Goal: Task Accomplishment & Management: Use online tool/utility

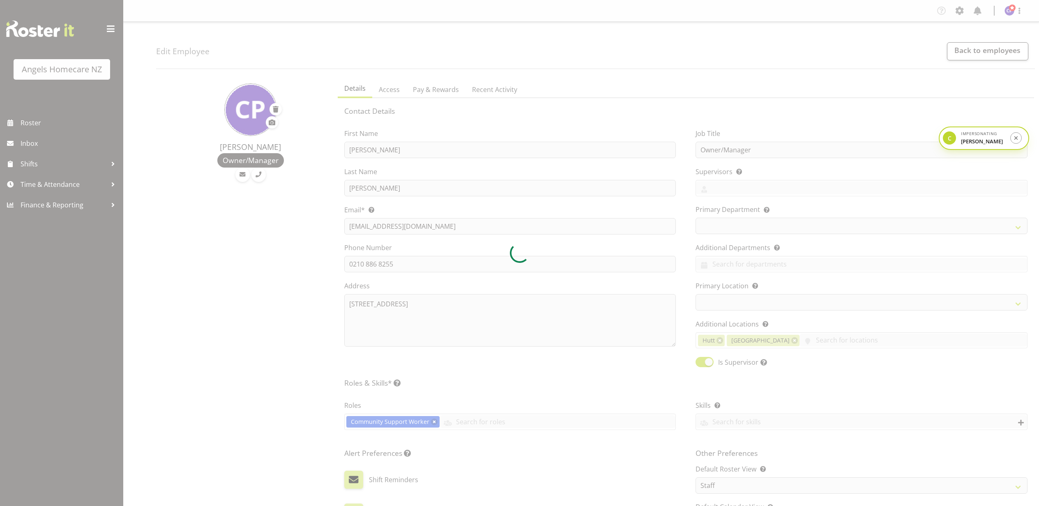
select select "TimelineWeek"
select select "1287"
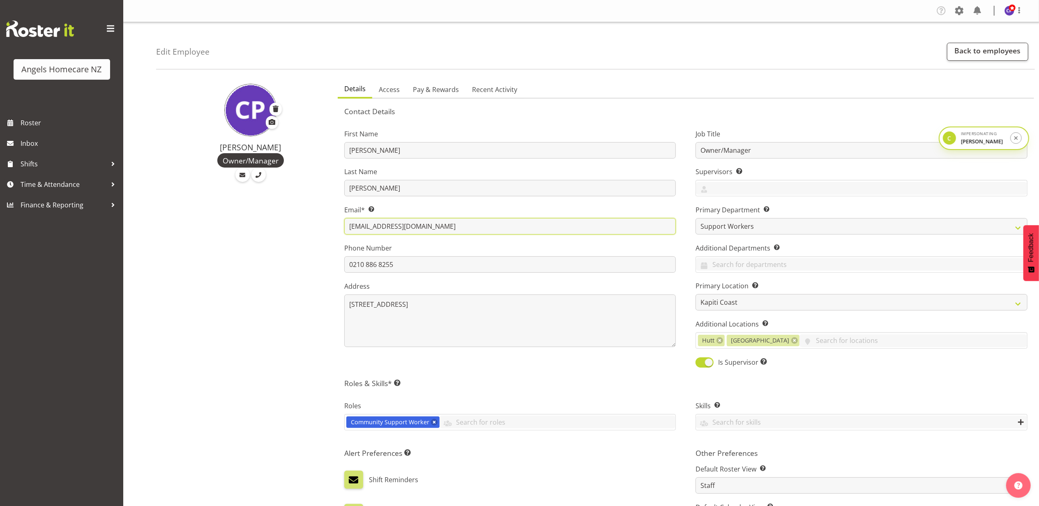
drag, startPoint x: 475, startPoint y: 221, endPoint x: 288, endPoint y: 223, distance: 186.9
click at [288, 223] on div "Connie Paul Owner/Manager Details Access Pay & Rewards Recent Activity Contact …" at bounding box center [597, 414] width 883 height 677
click at [45, 126] on span "Roster" at bounding box center [70, 123] width 99 height 12
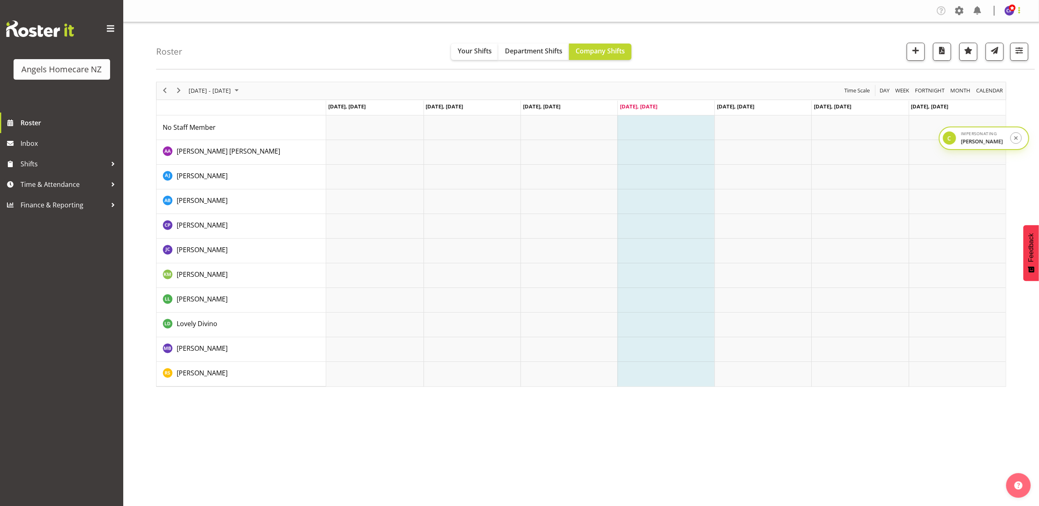
click at [1016, 12] on span at bounding box center [1019, 10] width 10 height 10
click at [1015, 138] on icon "submit" at bounding box center [1016, 138] width 6 height 7
click at [958, 14] on span at bounding box center [959, 10] width 13 height 13
click at [914, 31] on link "Company Settings" at bounding box center [909, 30] width 114 height 15
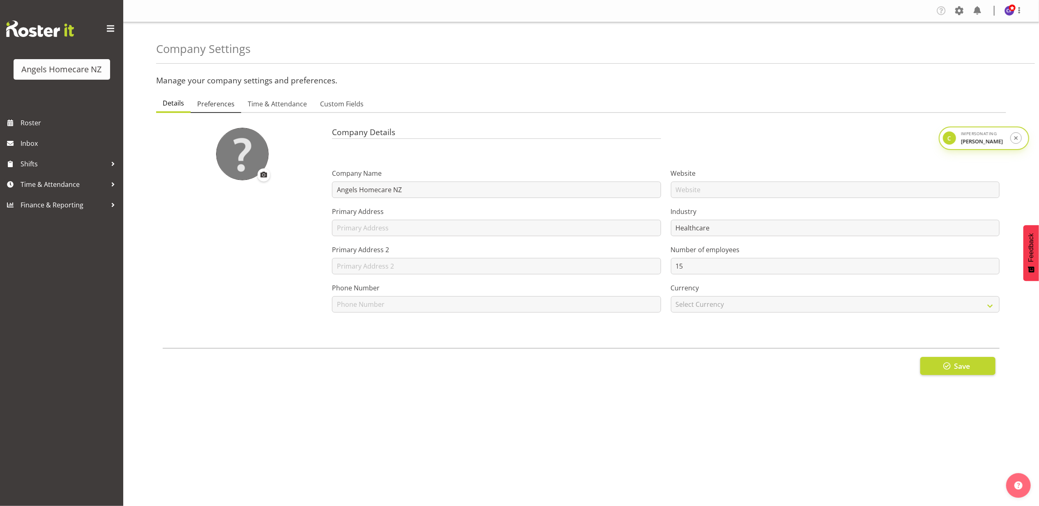
click at [207, 103] on span "Preferences" at bounding box center [215, 104] width 37 height 10
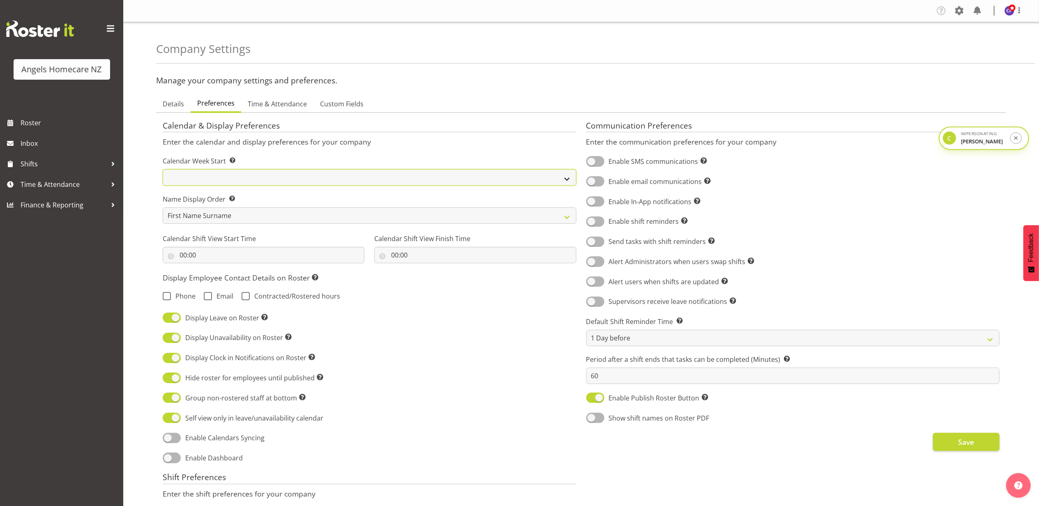
click at [214, 175] on select "[DATE] [DATE] [DATE] [DATE] [DATE] [DATE] [DATE]" at bounding box center [370, 177] width 414 height 16
click at [278, 153] on div "Calendar & Display Preferences Enter the calendar and display preferences for y…" at bounding box center [370, 456] width 424 height 683
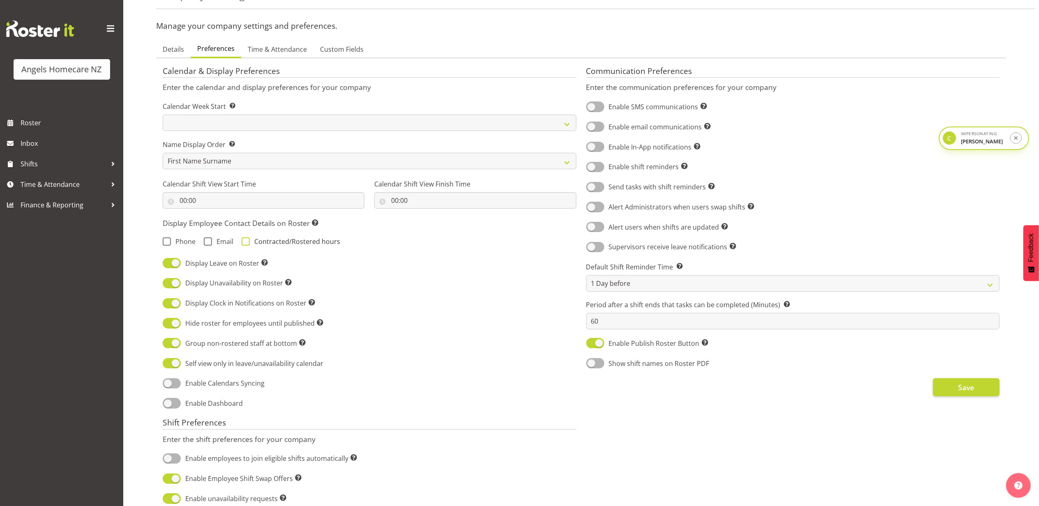
click at [246, 241] on span at bounding box center [246, 241] width 8 height 8
click at [246, 241] on input "Contracted/Rostered hours" at bounding box center [244, 241] width 5 height 5
checkbox input "true"
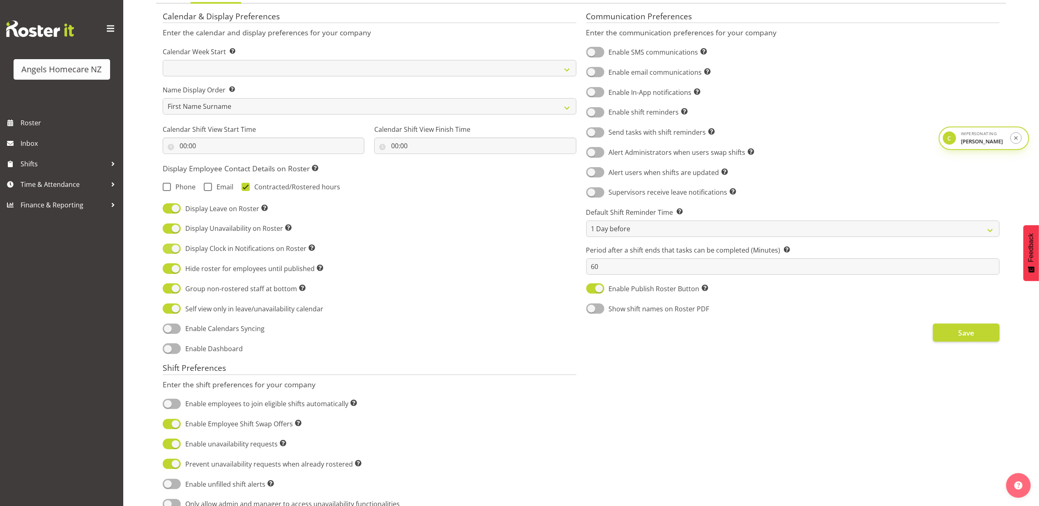
click at [173, 249] on span at bounding box center [172, 249] width 18 height 10
click at [168, 249] on input "Display Clock in Notifications on Roster Shows green or red dots for clocked in…" at bounding box center [165, 248] width 5 height 5
checkbox input "false"
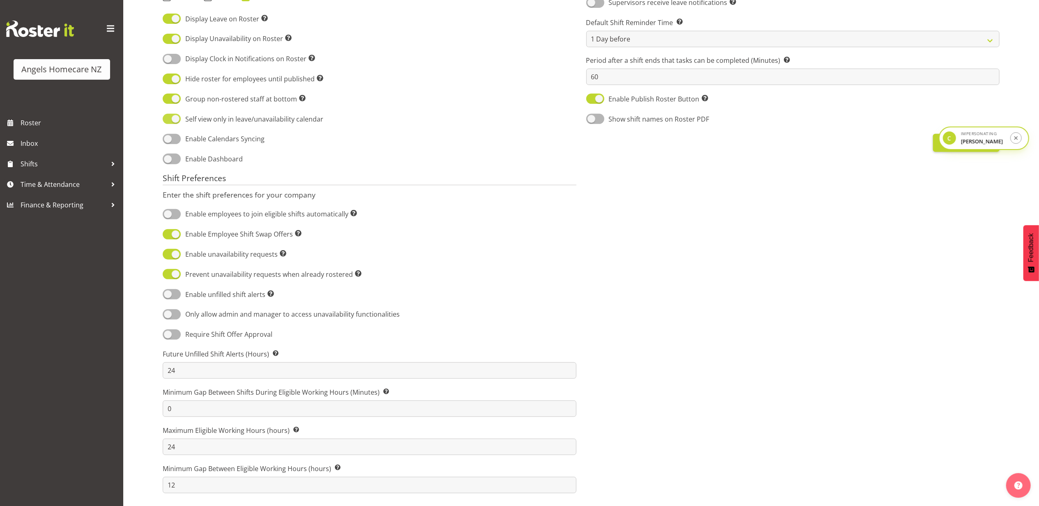
scroll to position [311, 0]
click at [176, 229] on span at bounding box center [172, 234] width 18 height 10
click at [168, 232] on input "Enable Employee Shift Swap Offers Allow employees to swap shifts." at bounding box center [165, 234] width 5 height 5
checkbox input "false"
click at [174, 209] on span at bounding box center [172, 214] width 18 height 10
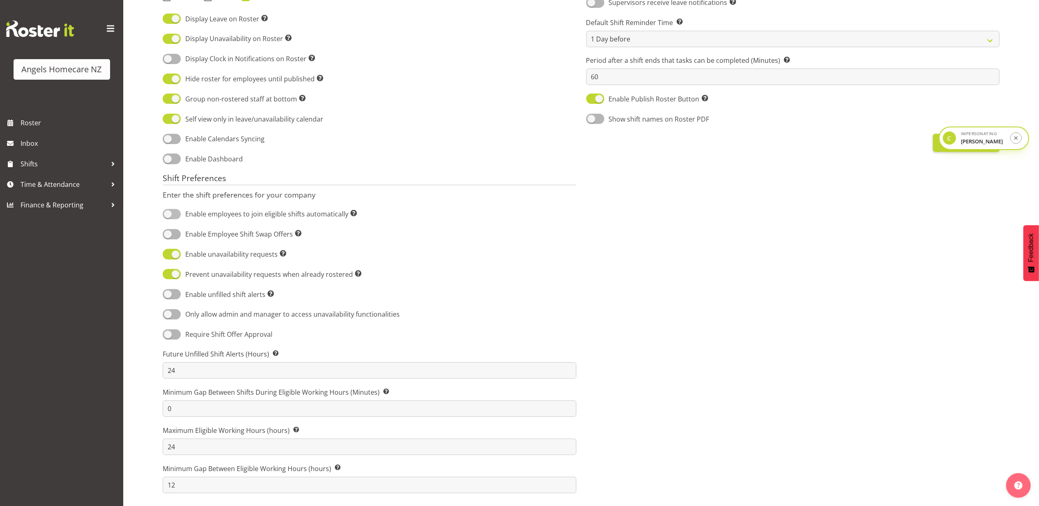
click at [168, 212] on input "Enable employees to join eligible shifts automatically Allow employees to see a…" at bounding box center [165, 214] width 5 height 5
checkbox input "true"
click at [90, 183] on span "Time & Attendance" at bounding box center [64, 184] width 86 height 12
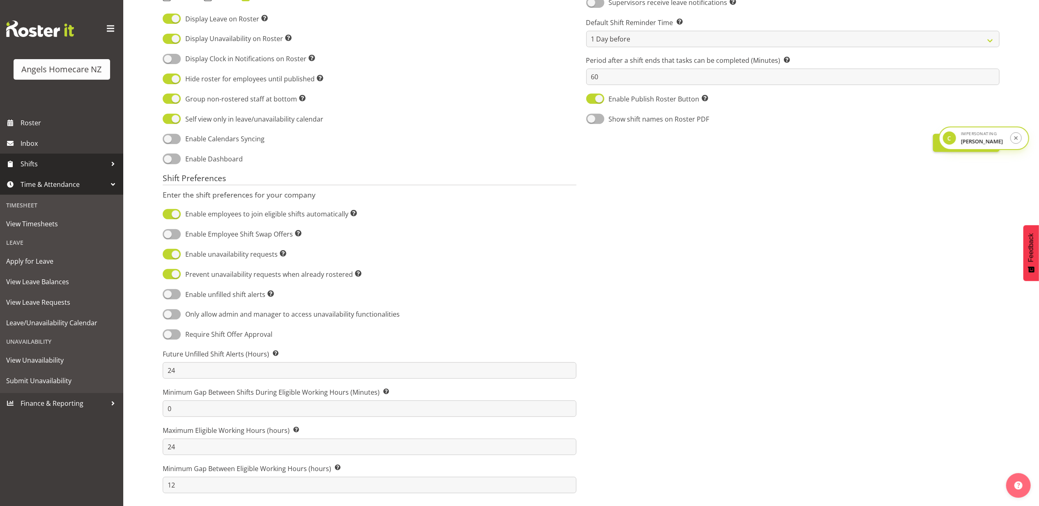
click at [62, 165] on span "Shifts" at bounding box center [64, 164] width 86 height 12
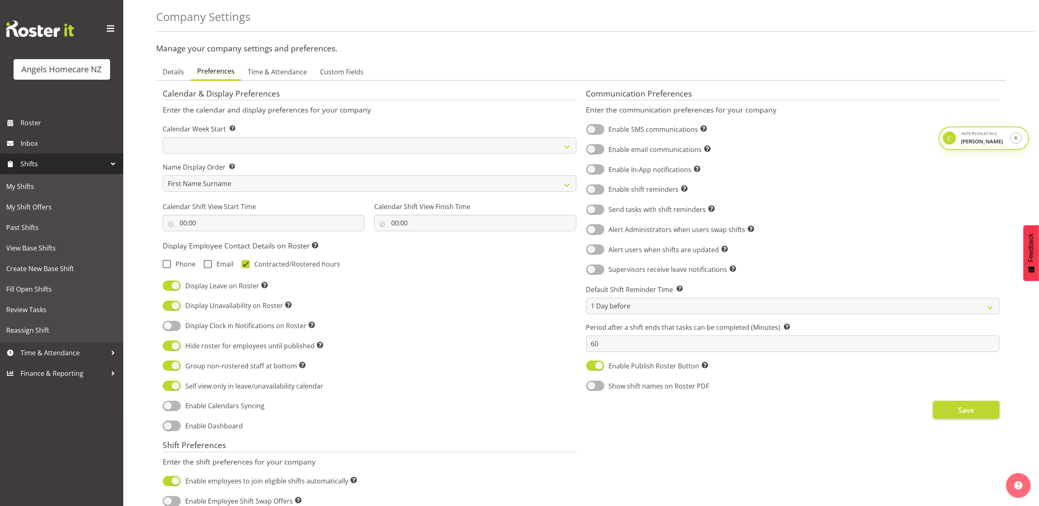
scroll to position [0, 0]
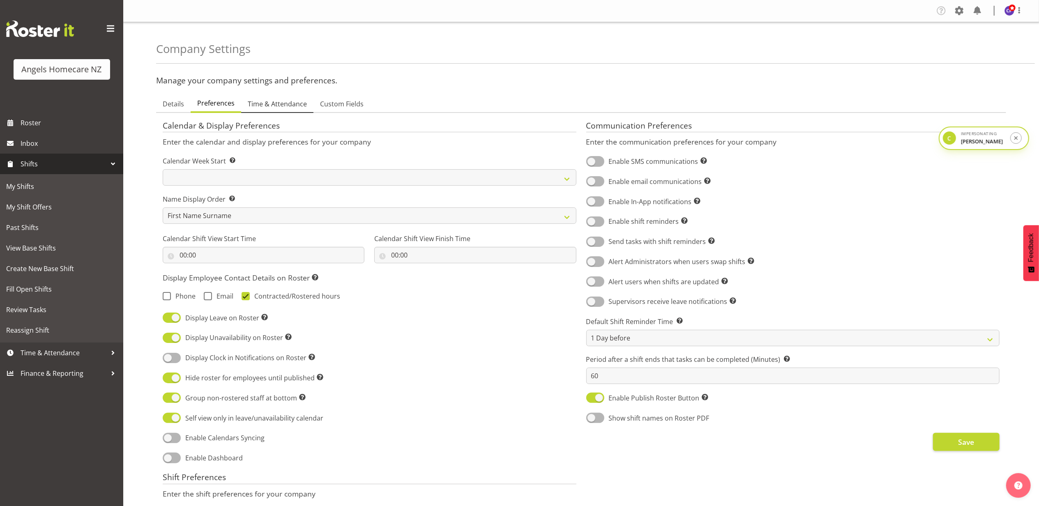
click at [272, 99] on link "Time & Attendance" at bounding box center [277, 104] width 72 height 17
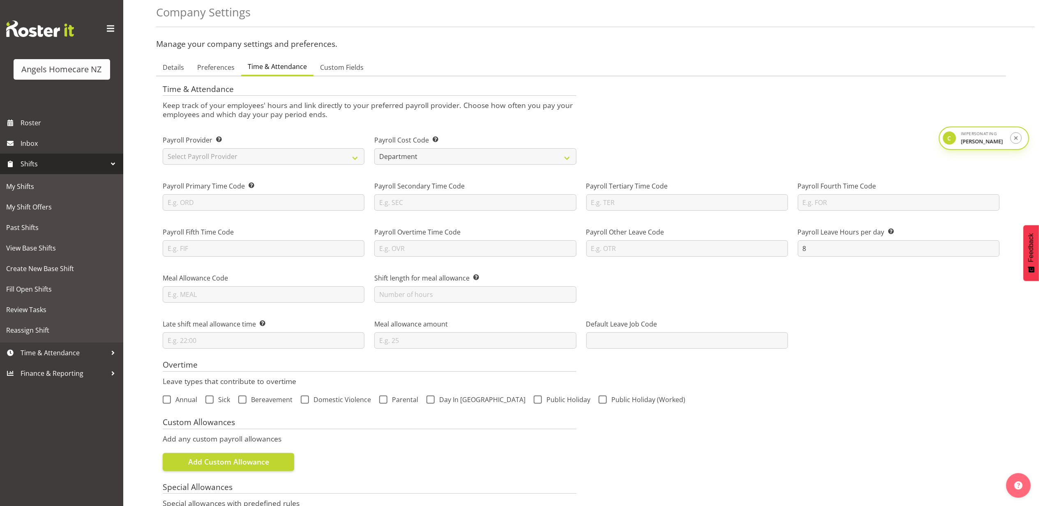
scroll to position [55, 0]
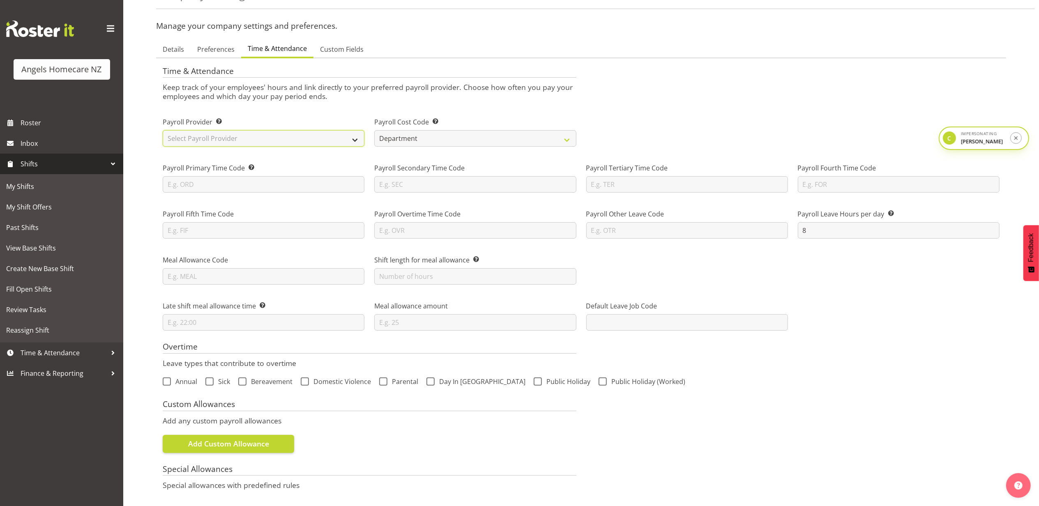
click at [235, 136] on select "Select Payroll Provider Smartly iPayroll Ace Payroll MYOB MYOB IMS Crystal Payr…" at bounding box center [264, 138] width 202 height 16
select select "smart-payroll"
click at [163, 130] on select "Select Payroll Provider Smartly iPayroll Ace Payroll MYOB MYOB IMS Crystal Payr…" at bounding box center [264, 138] width 202 height 16
click at [681, 107] on div "Special Leave Code" at bounding box center [687, 129] width 212 height 46
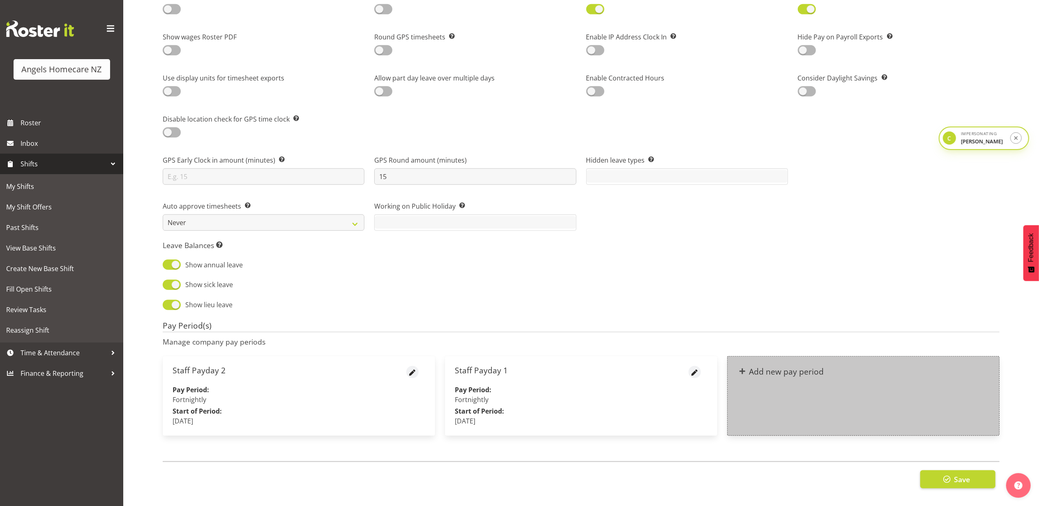
scroll to position [641, 0]
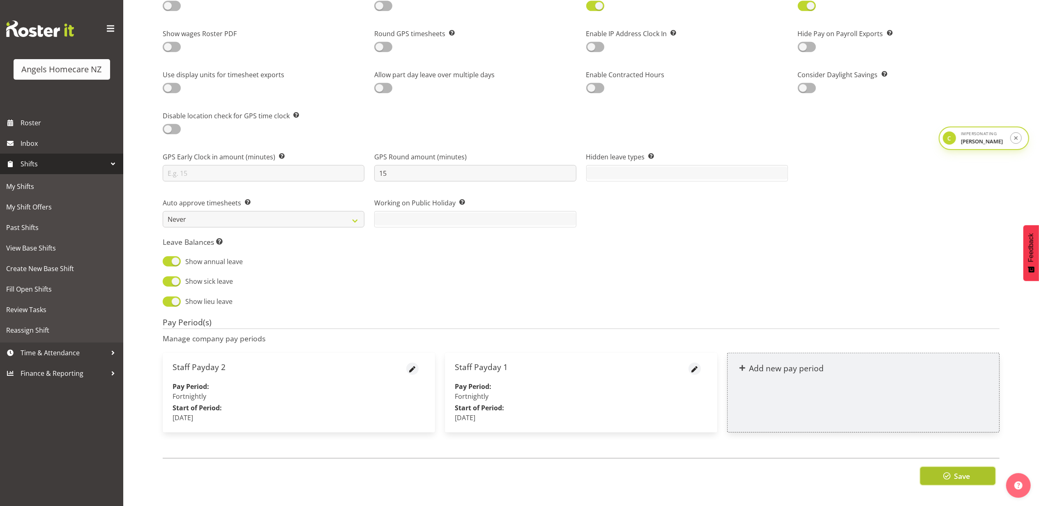
click at [955, 471] on span "Save" at bounding box center [962, 476] width 16 height 11
click at [410, 365] on span "button" at bounding box center [412, 369] width 9 height 9
select select "fortnightly"
select select "8"
select select "2025"
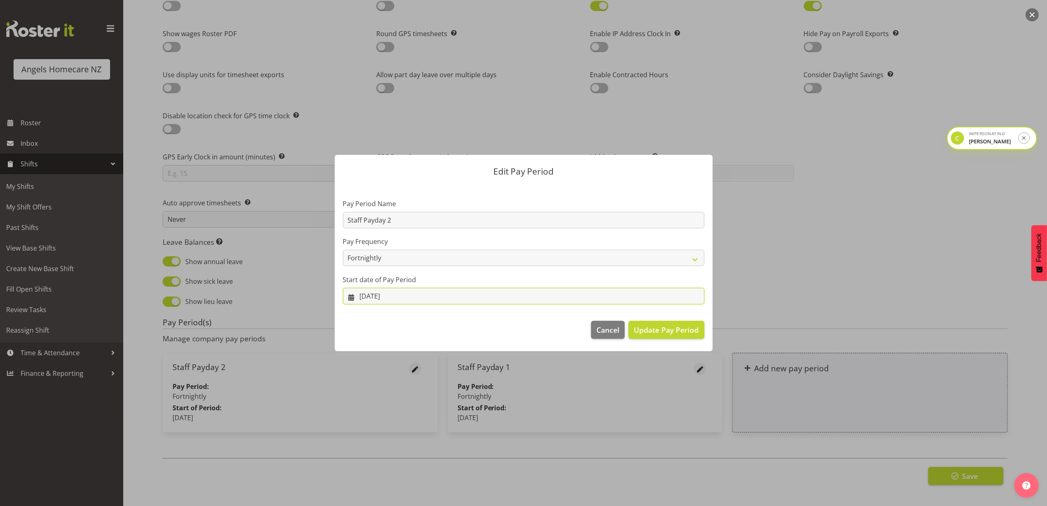
click at [385, 298] on input "08/09/2025" at bounding box center [524, 296] width 362 height 16
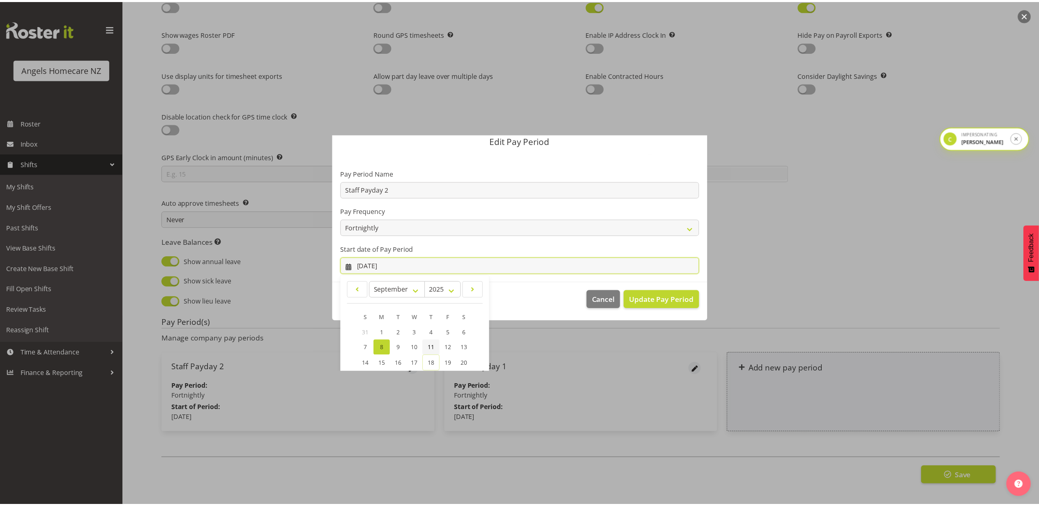
scroll to position [81, 0]
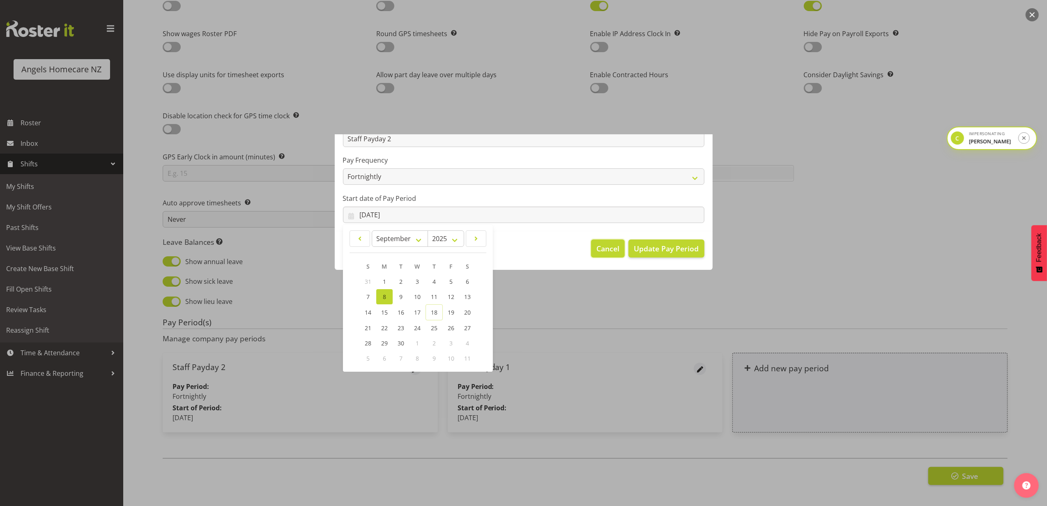
click at [597, 252] on span "Cancel" at bounding box center [608, 248] width 23 height 11
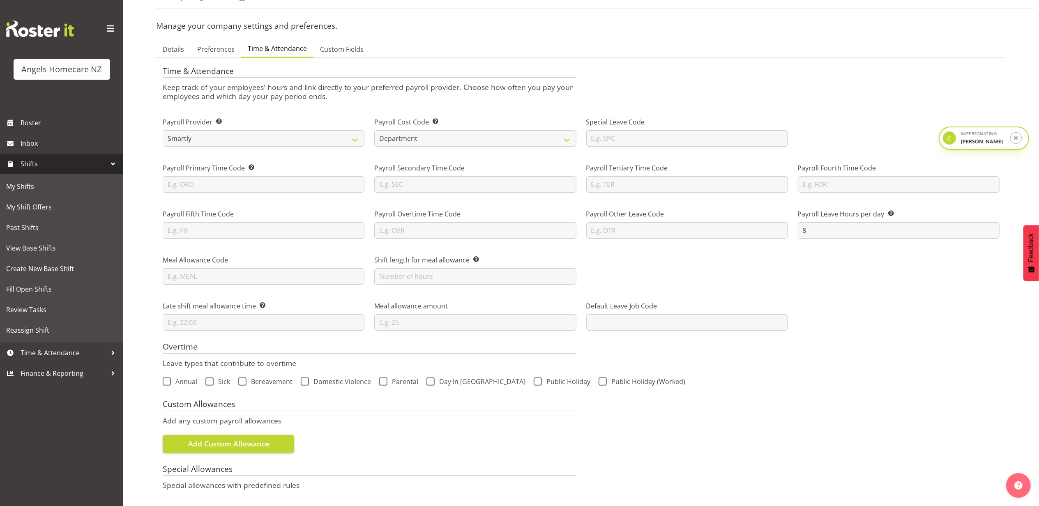
scroll to position [0, 0]
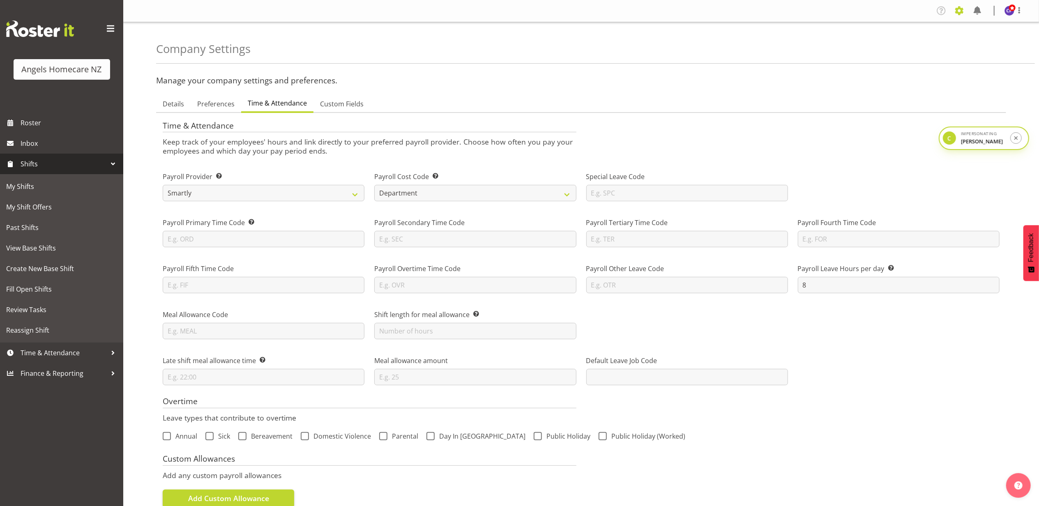
click at [961, 14] on span at bounding box center [959, 10] width 13 height 13
click at [880, 47] on link "Roles & Skills" at bounding box center [909, 44] width 114 height 15
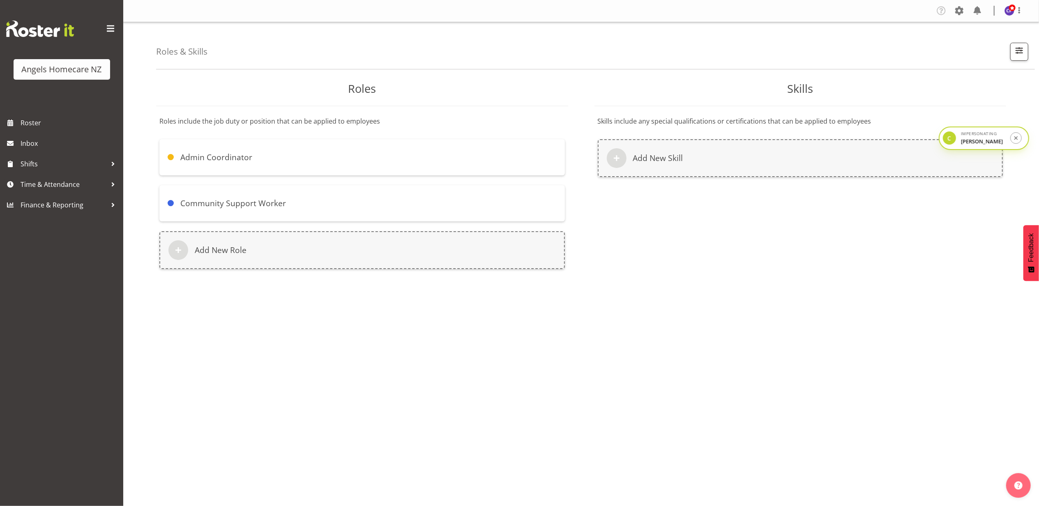
click at [293, 201] on div "Community Support Worker" at bounding box center [361, 203] width 405 height 36
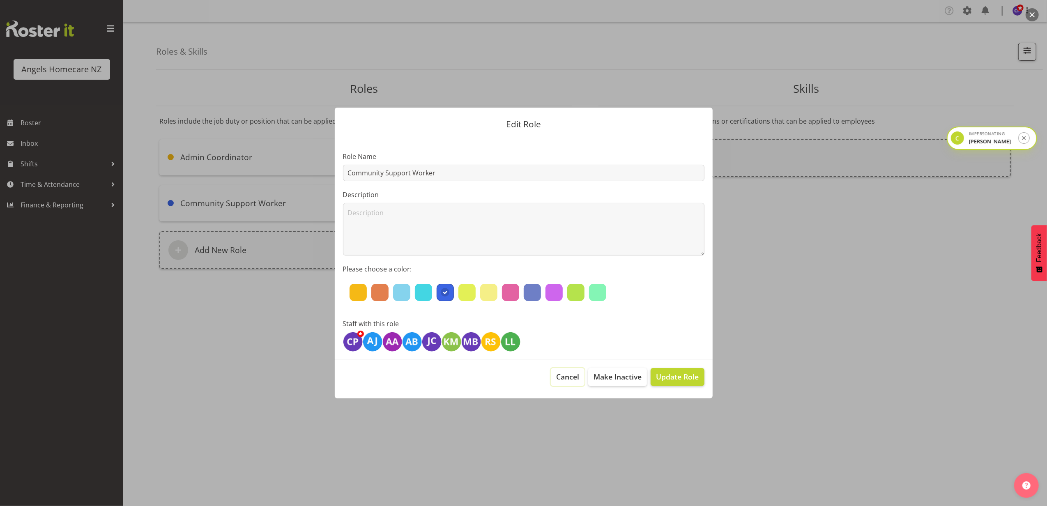
click at [558, 373] on span "Cancel" at bounding box center [567, 376] width 23 height 11
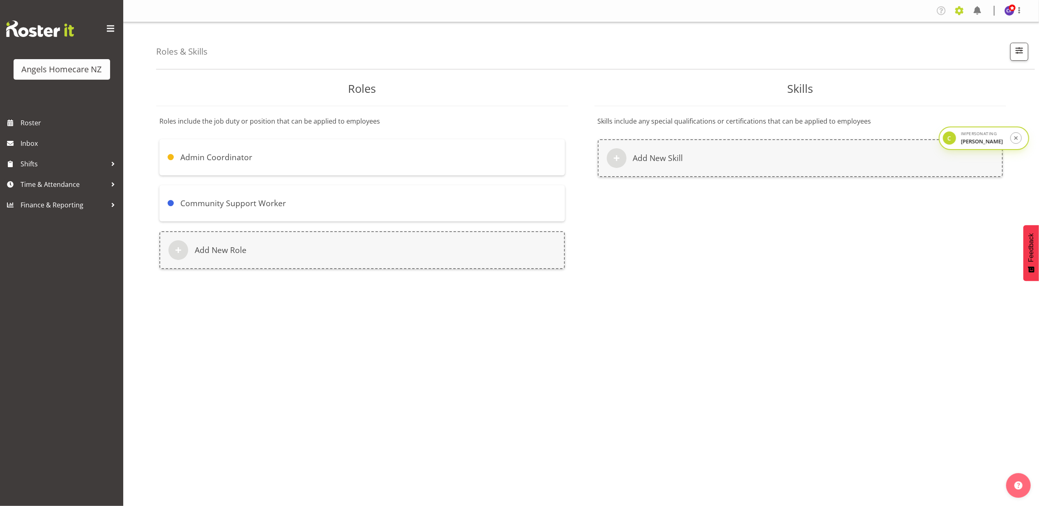
click at [960, 15] on span at bounding box center [959, 10] width 13 height 13
click at [904, 102] on link "Locations & Departments" at bounding box center [909, 104] width 114 height 15
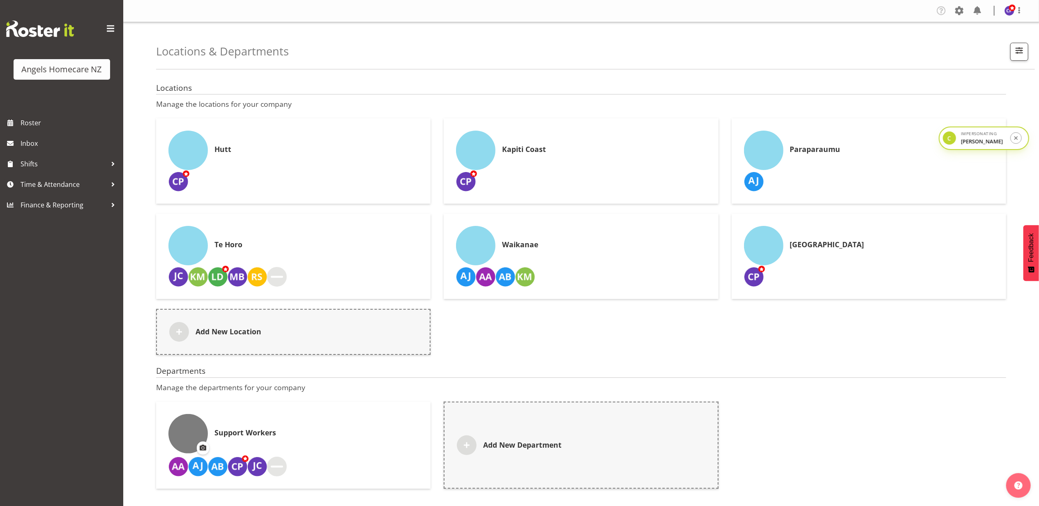
click at [292, 142] on div "Hutt" at bounding box center [293, 150] width 250 height 39
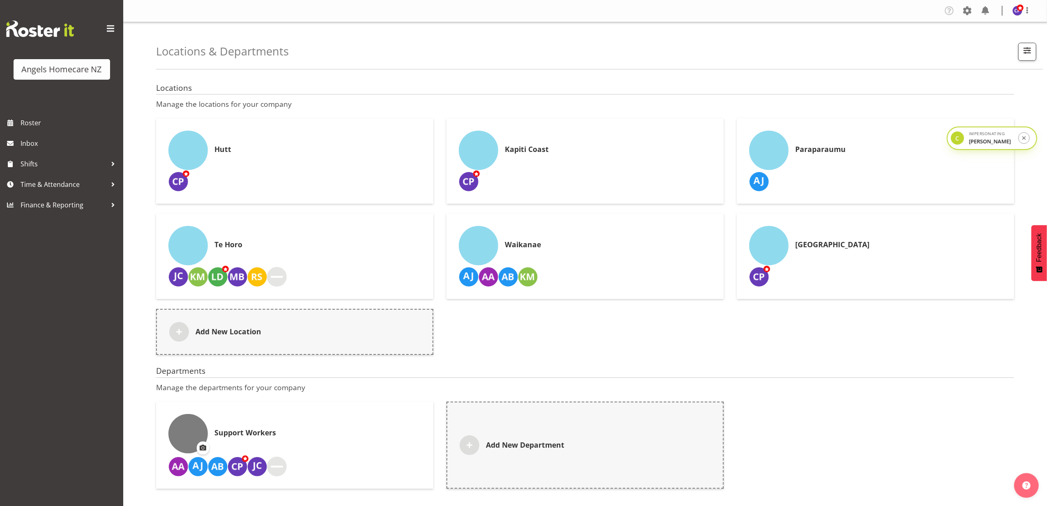
select select "13"
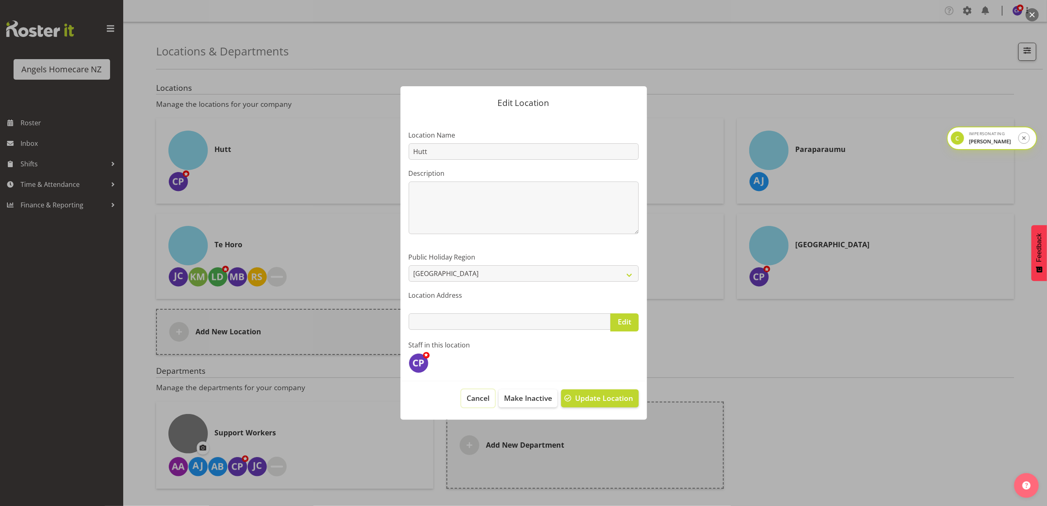
click at [467, 399] on span "Cancel" at bounding box center [478, 398] width 23 height 11
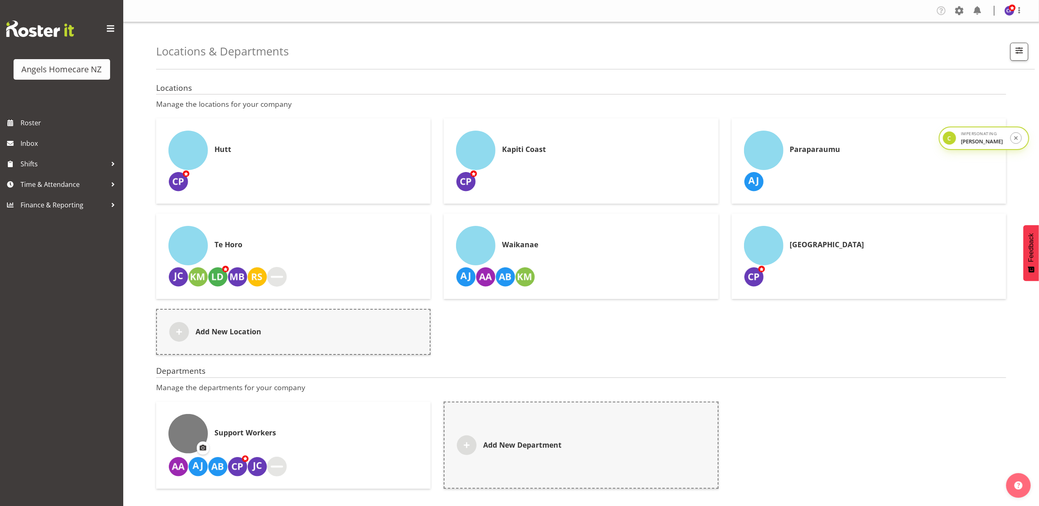
click at [318, 435] on div "Support Workers" at bounding box center [293, 433] width 250 height 39
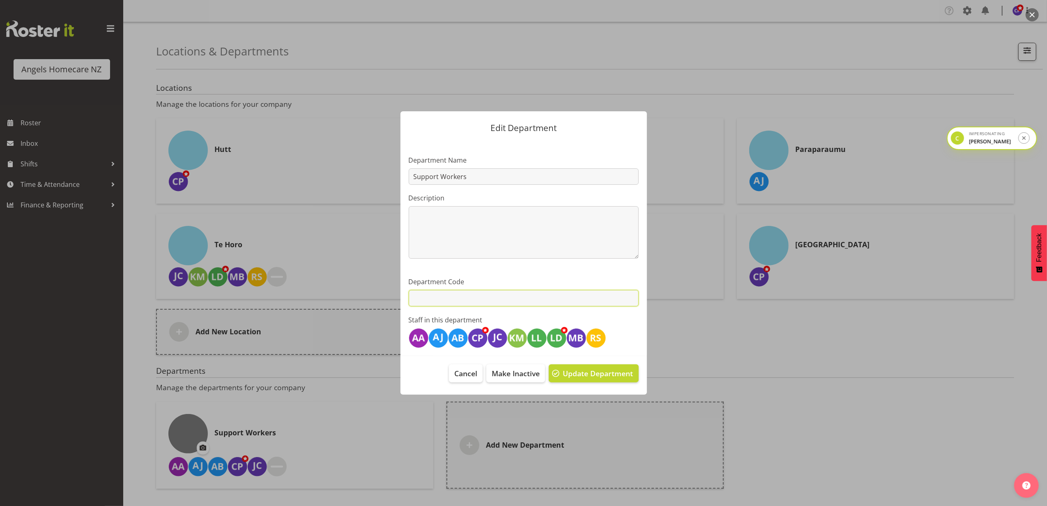
click at [451, 300] on input "text" at bounding box center [524, 298] width 230 height 16
click at [462, 372] on span "Cancel" at bounding box center [465, 373] width 23 height 11
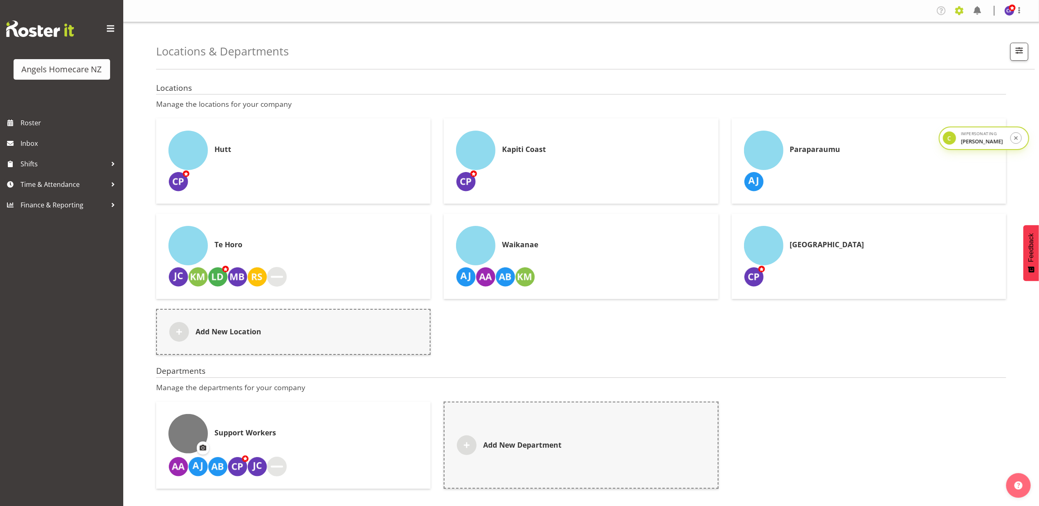
click at [963, 14] on span at bounding box center [959, 10] width 13 height 13
click at [898, 90] on link "Employees" at bounding box center [909, 89] width 114 height 15
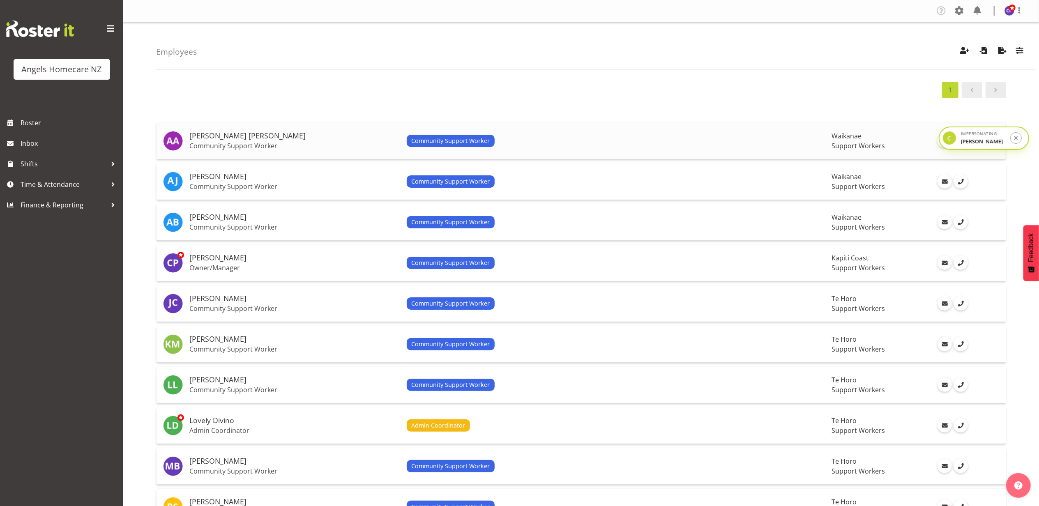
click at [353, 136] on h5 "[PERSON_NAME] [PERSON_NAME]" at bounding box center [294, 136] width 211 height 8
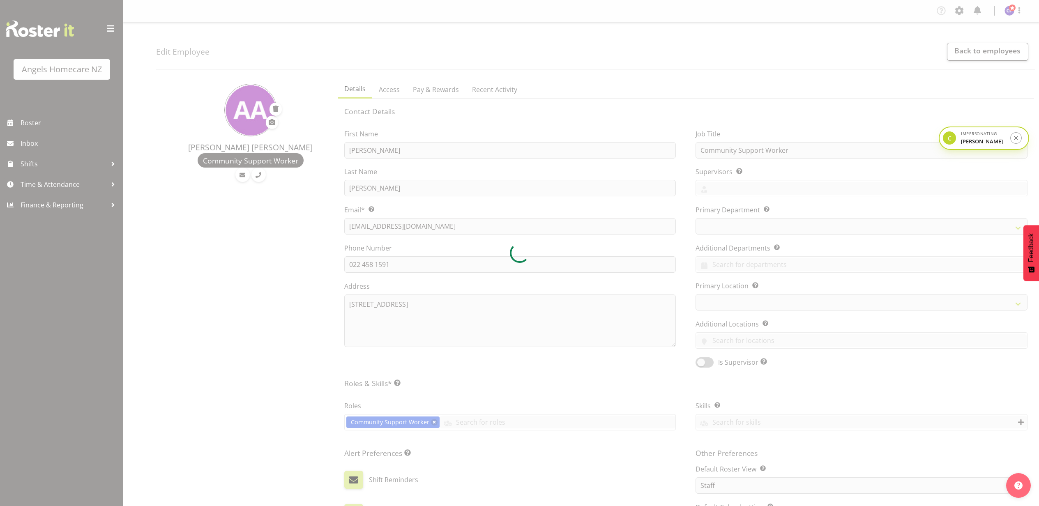
select select "TimelineWeek"
select select "928"
select select "1284"
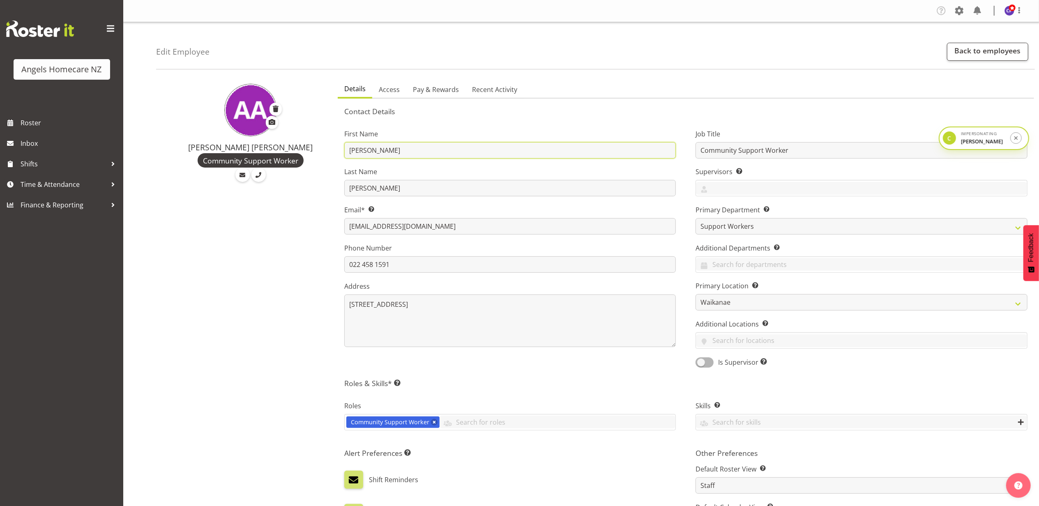
click at [396, 149] on input "Alyssa Ashley" at bounding box center [510, 150] width 332 height 16
click at [401, 191] on input "Basco" at bounding box center [510, 188] width 332 height 16
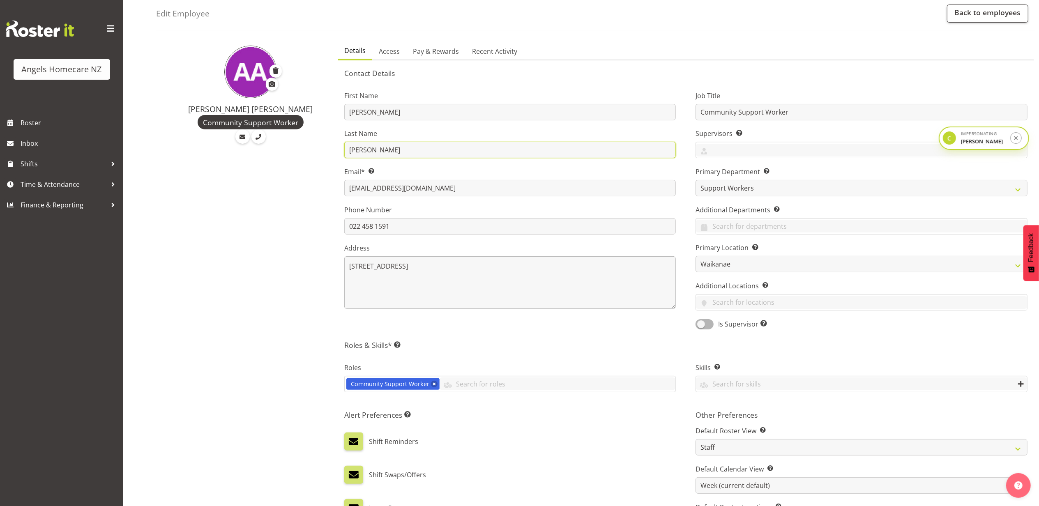
scroll to position [55, 0]
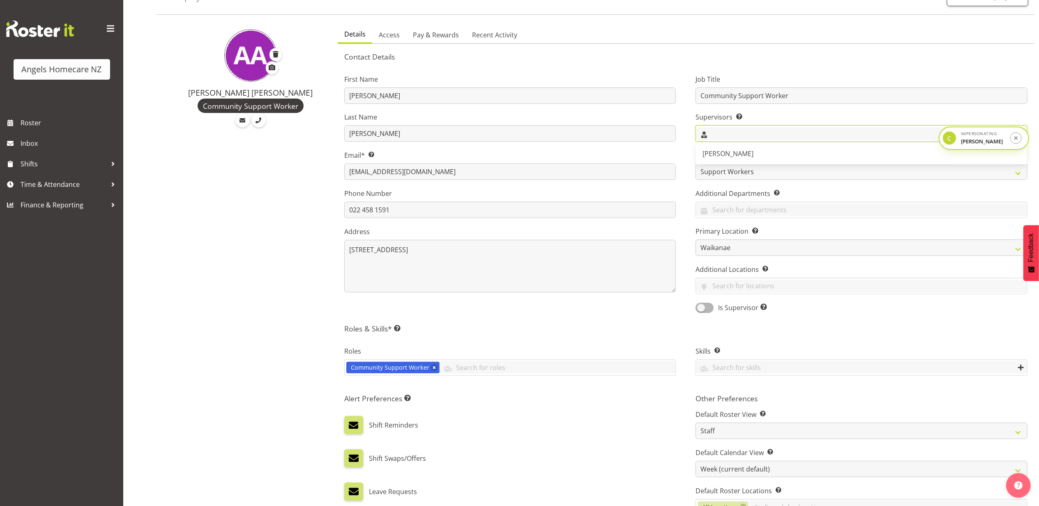
click at [741, 134] on input "text" at bounding box center [861, 133] width 331 height 13
click at [731, 155] on span "[PERSON_NAME]" at bounding box center [728, 153] width 51 height 9
click at [768, 115] on label "Supervisors Select the employee’s supervisors, or the person who is in charge o…" at bounding box center [862, 117] width 332 height 10
click at [767, 117] on label "Supervisors Select the employee’s supervisors, or the person who is in charge o…" at bounding box center [862, 117] width 332 height 10
click at [744, 290] on input "text" at bounding box center [861, 286] width 331 height 13
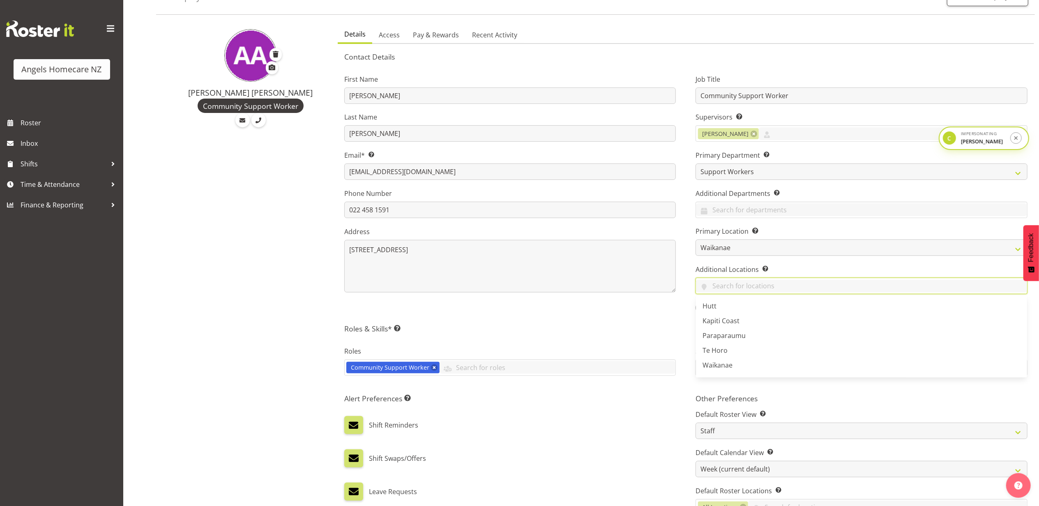
click at [801, 229] on label "Primary Location Specify the location where the employee is primarily based." at bounding box center [862, 231] width 332 height 10
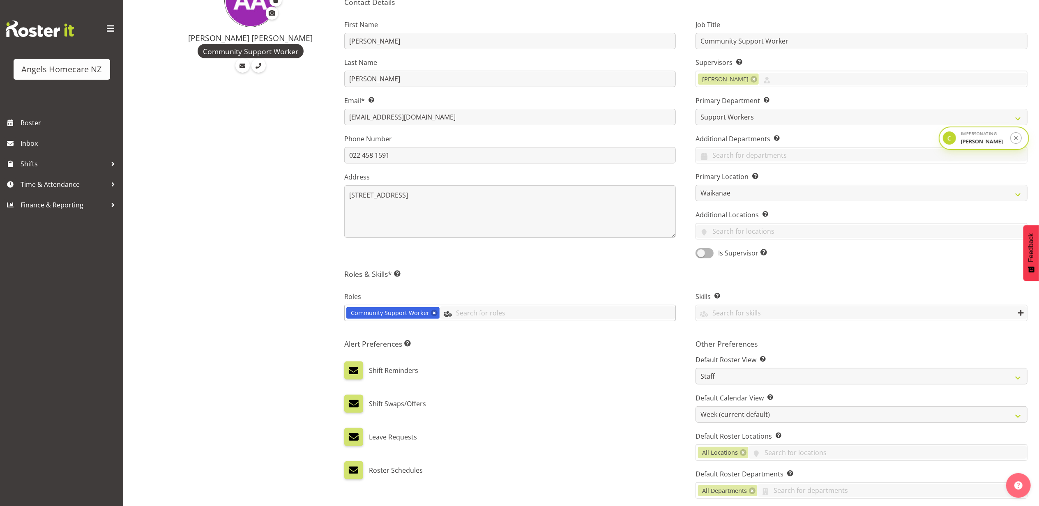
click at [474, 312] on input "text" at bounding box center [558, 312] width 236 height 13
click at [496, 270] on h5 "Roles & Skills* This is a required field. Add as many roles and skills as requi…" at bounding box center [685, 274] width 683 height 9
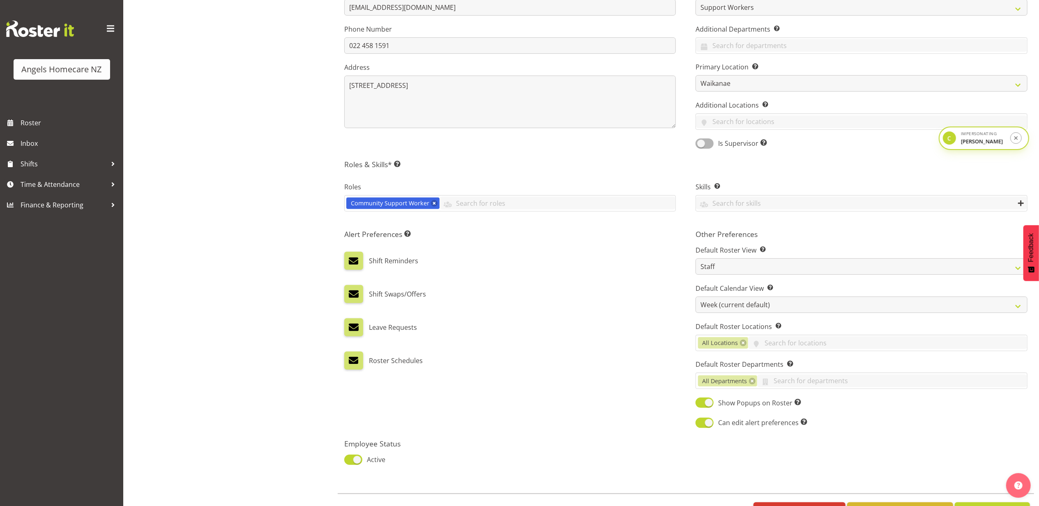
scroll to position [257, 0]
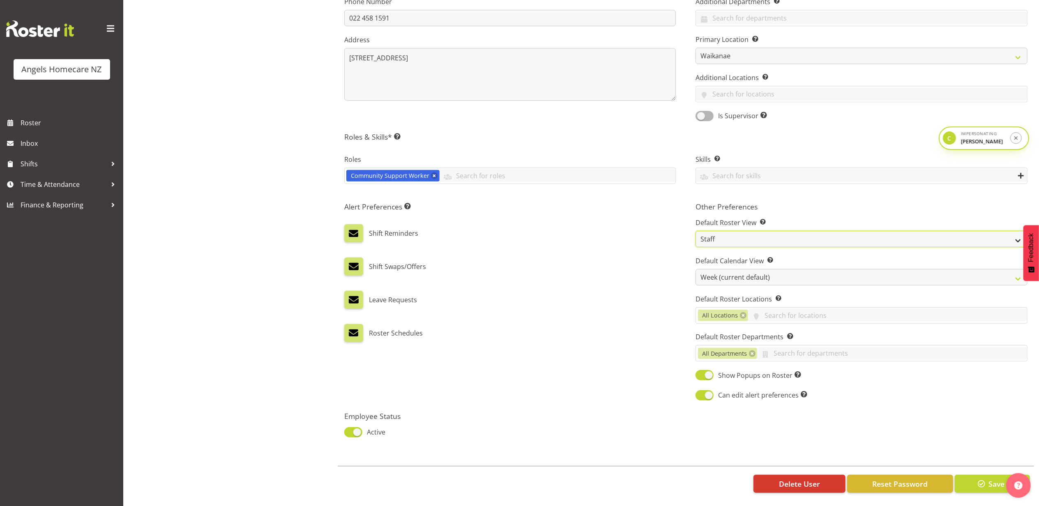
click at [735, 231] on select "Staff Role Shift - Horizontal Shift - Vertical Staff - Location" at bounding box center [862, 239] width 332 height 16
click at [727, 231] on select "Staff Role Shift - Horizontal Shift - Vertical Staff - Location" at bounding box center [862, 239] width 332 height 16
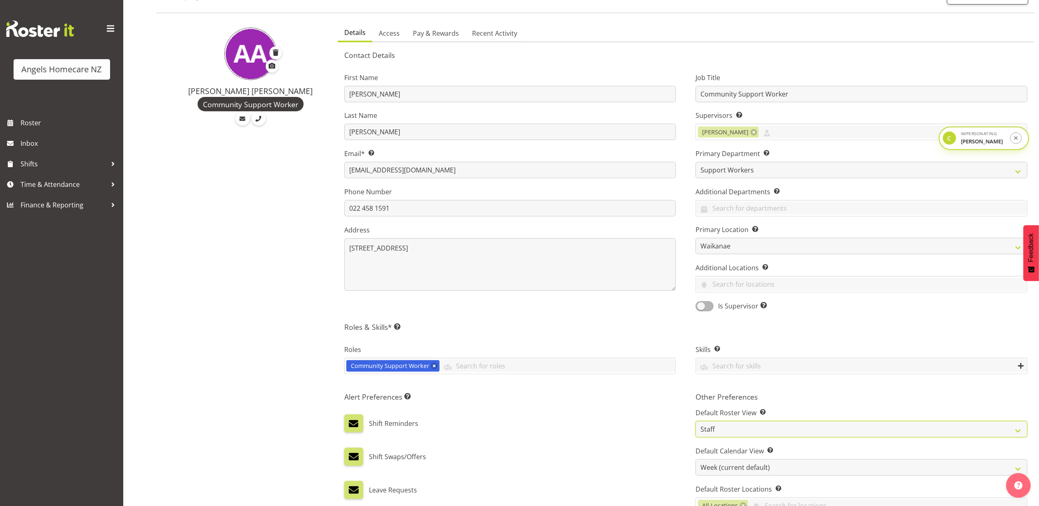
scroll to position [0, 0]
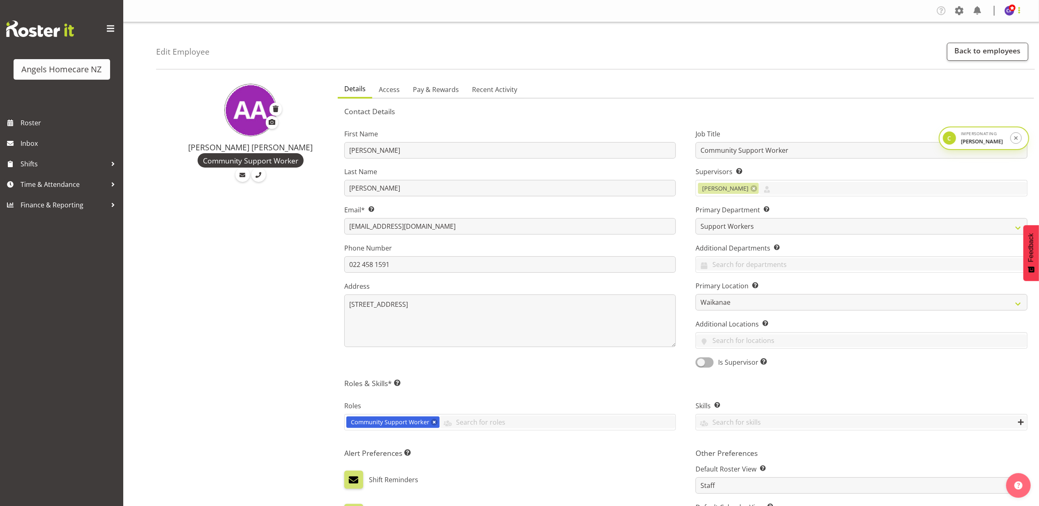
click at [1020, 14] on span at bounding box center [1019, 10] width 10 height 10
click at [975, 31] on link "Profile" at bounding box center [984, 28] width 79 height 15
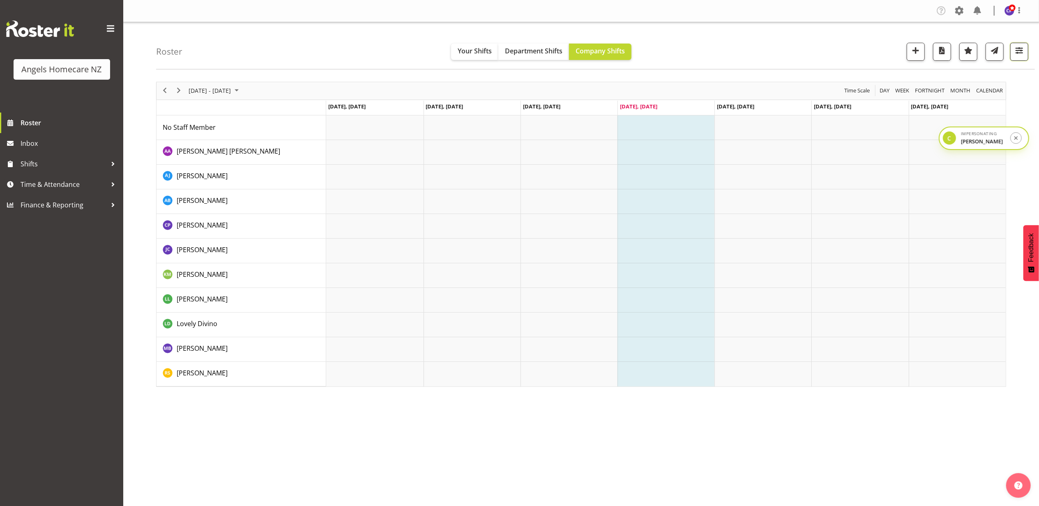
click at [1019, 48] on span "button" at bounding box center [1019, 50] width 11 height 11
click at [936, 205] on select "Staff Role Shift - Horizontal Shift - Vertical Staff - Location" at bounding box center [967, 202] width 109 height 16
click at [913, 194] on select "Staff Role Shift - Horizontal Shift - Vertical Staff - Location" at bounding box center [967, 202] width 109 height 16
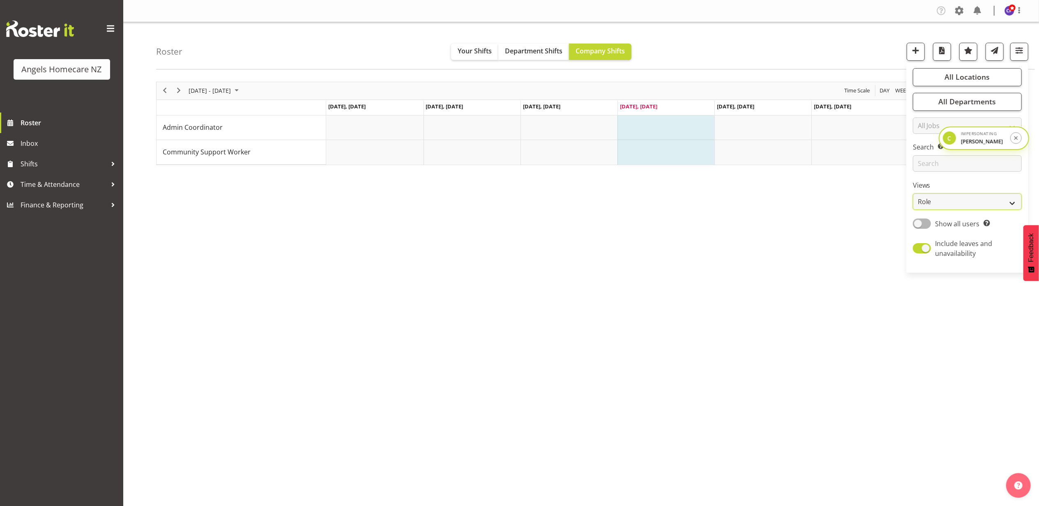
drag, startPoint x: 942, startPoint y: 204, endPoint x: 942, endPoint y: 208, distance: 4.1
click at [942, 204] on select "Staff Role Shift - Horizontal Shift - Vertical Staff - Location" at bounding box center [967, 202] width 109 height 16
select select "location"
click at [913, 194] on select "Staff Role Shift - Horizontal Shift - Vertical Staff - Location" at bounding box center [967, 202] width 109 height 16
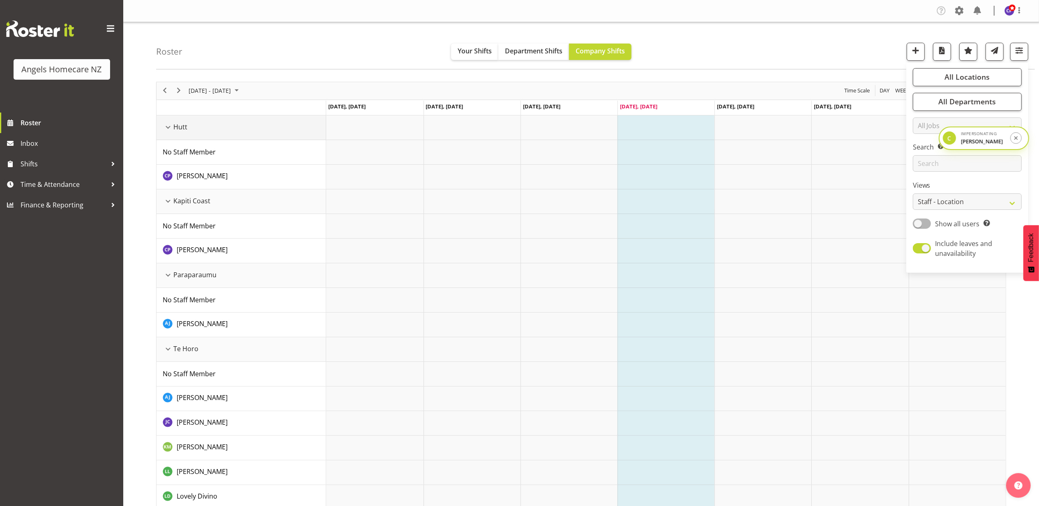
click at [166, 125] on div "Hutt resource" at bounding box center [168, 127] width 11 height 11
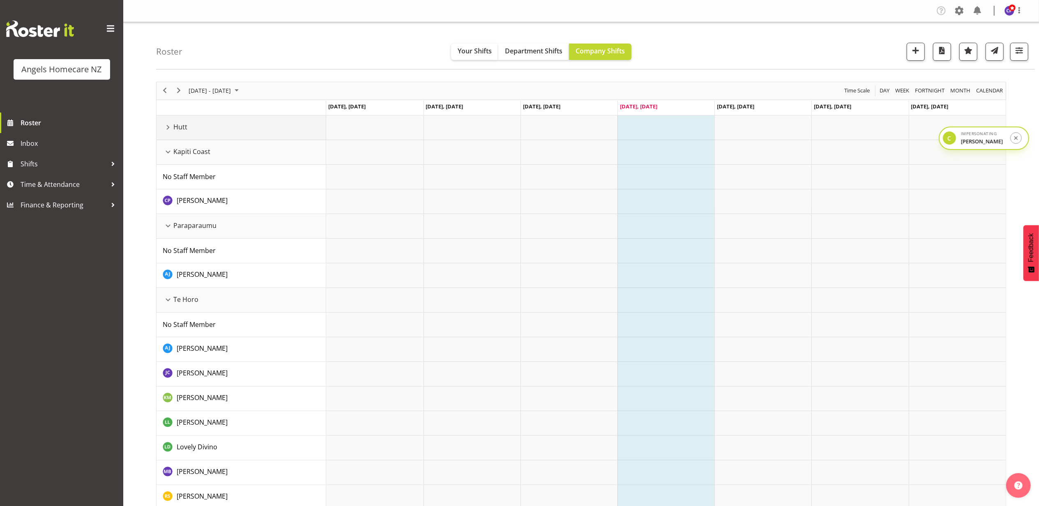
click at [168, 125] on div "Hutt resource" at bounding box center [168, 127] width 11 height 11
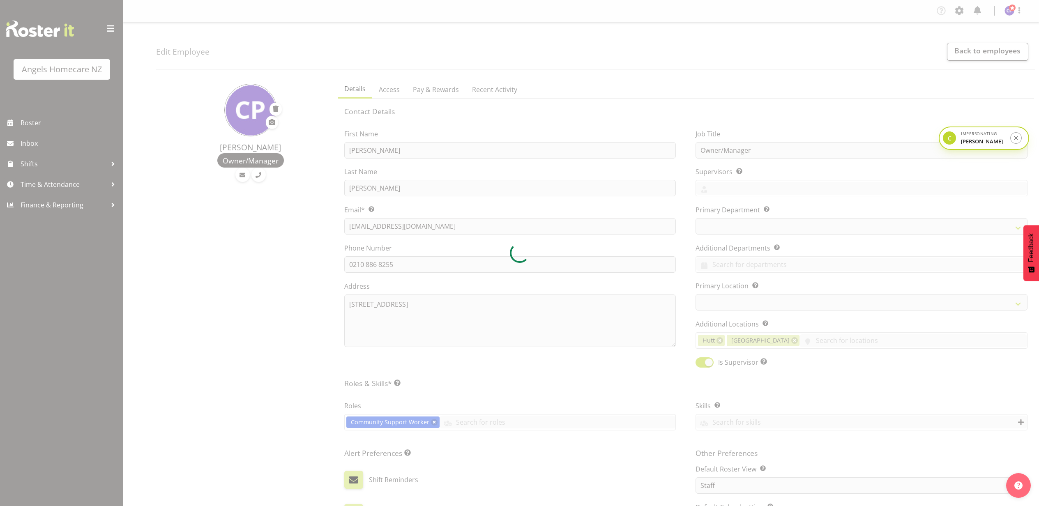
select select "TimelineWeek"
select select "1287"
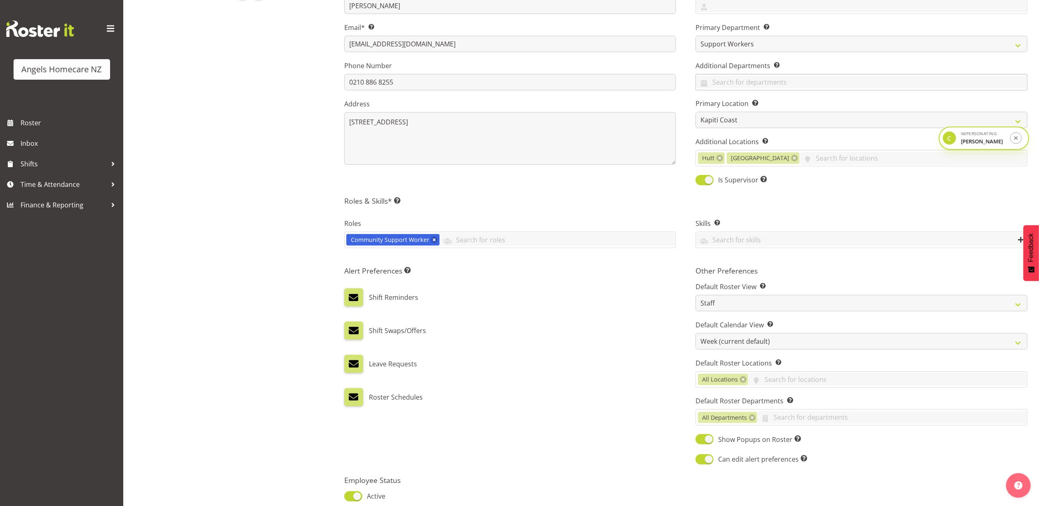
scroll to position [257, 0]
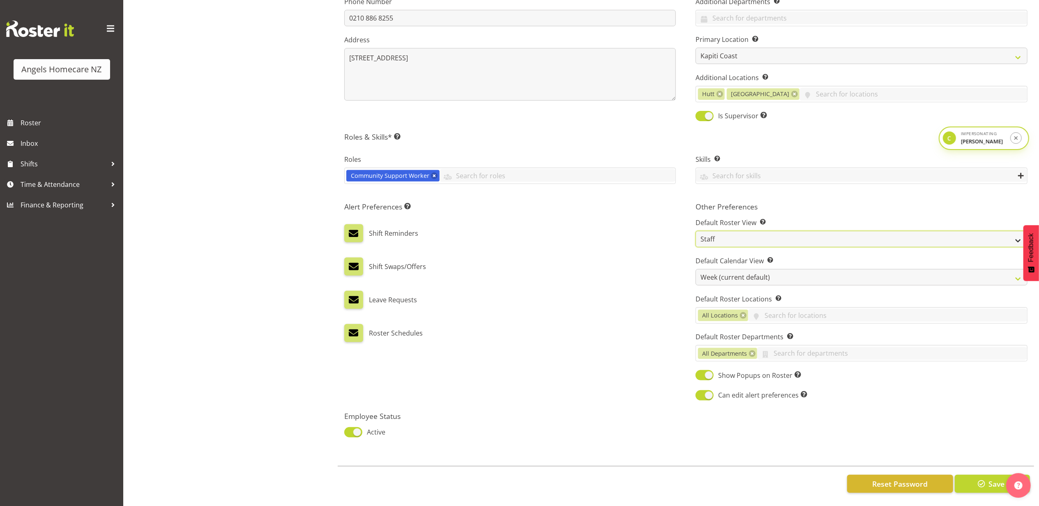
click at [735, 231] on select "Staff Role Shift - Horizontal Shift - Vertical Staff - Location" at bounding box center [862, 239] width 332 height 16
select select "location"
click at [696, 231] on select "Staff Role Shift - Horizontal Shift - Vertical Staff - Location" at bounding box center [862, 239] width 332 height 16
click at [647, 237] on div "Alert Preferences Specifies what type(s) of communication the employee will rec…" at bounding box center [510, 302] width 352 height 210
click at [728, 270] on select "Day Timeline Day Week (current default) Timeline Week Fortnight Month Calendar" at bounding box center [862, 277] width 332 height 16
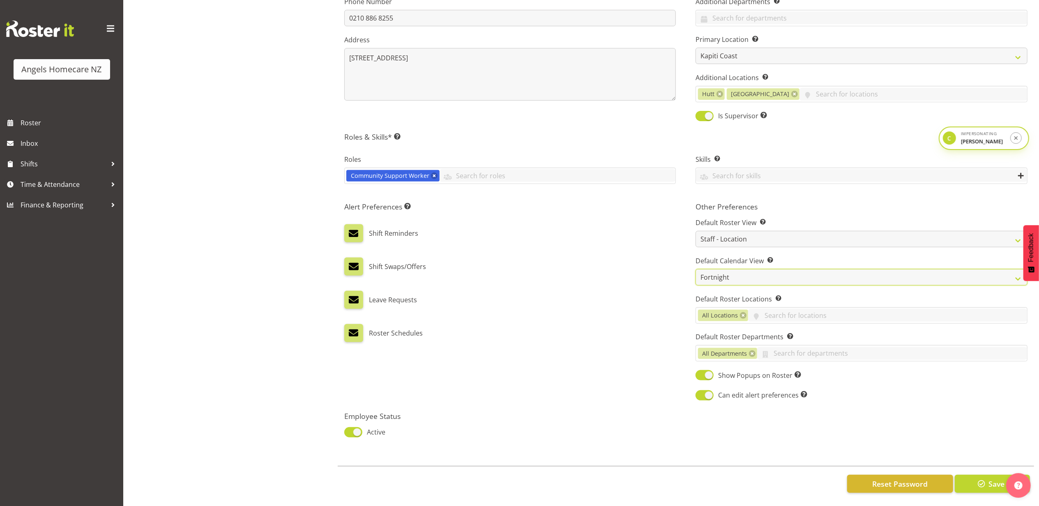
click at [696, 269] on select "Day Timeline Day Week (current default) Timeline Week Fortnight Month Calendar" at bounding box center [862, 277] width 332 height 16
click at [707, 269] on select "Day Timeline Day Week (current default) Timeline Week Fortnight Month Calendar" at bounding box center [862, 277] width 332 height 16
select select "TimelineWeek"
click at [696, 269] on select "Day Timeline Day Week (current default) Timeline Week Fortnight Month Calendar" at bounding box center [862, 277] width 332 height 16
click at [985, 479] on span "button" at bounding box center [981, 484] width 11 height 11
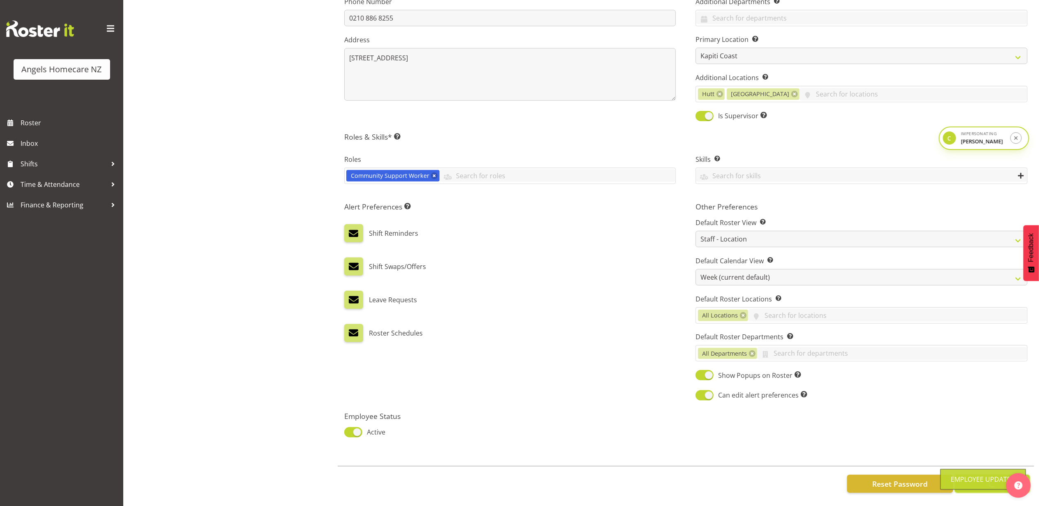
scroll to position [0, 0]
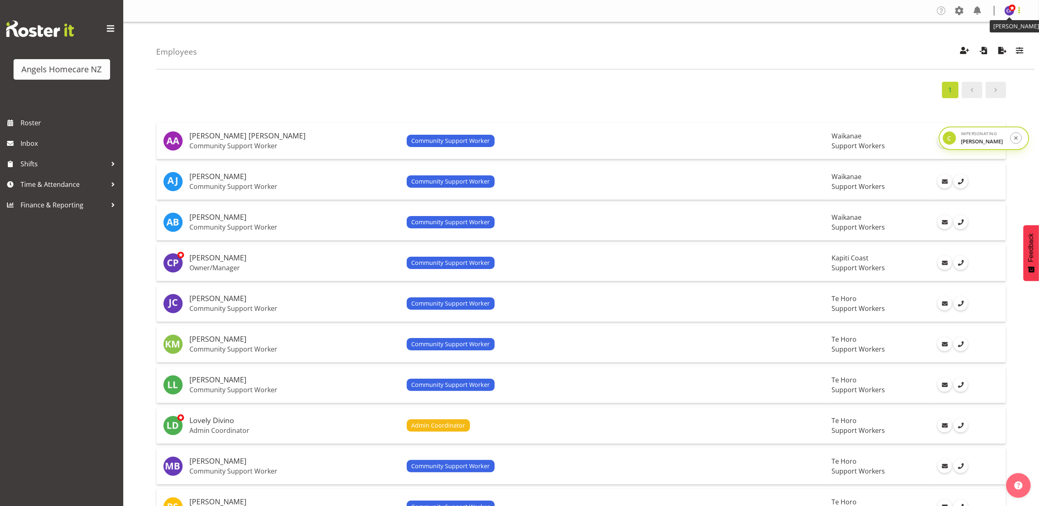
click at [1015, 11] on span at bounding box center [1019, 10] width 10 height 10
click at [978, 26] on link "Profile" at bounding box center [984, 28] width 79 height 15
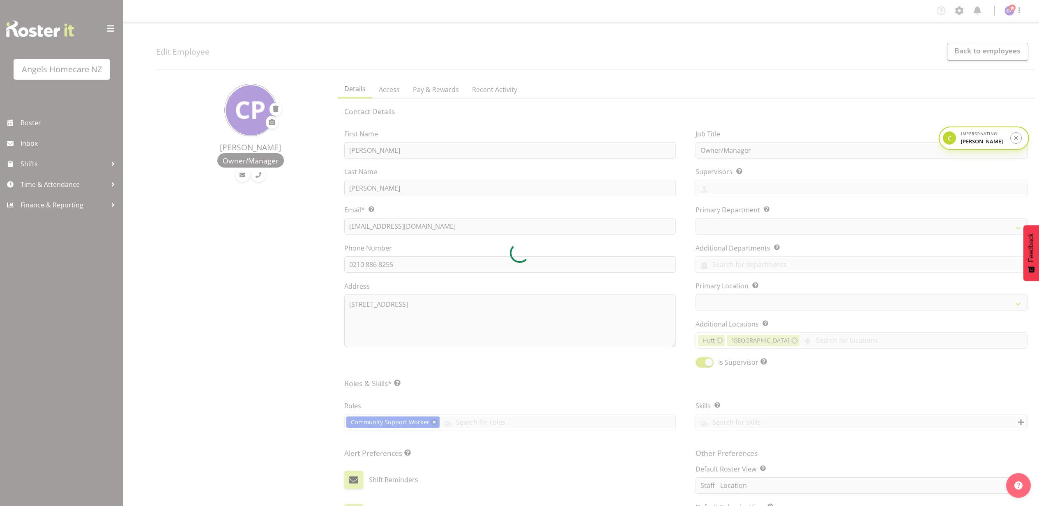
select select "location"
select select "TimelineWeek"
select select "company"
select select
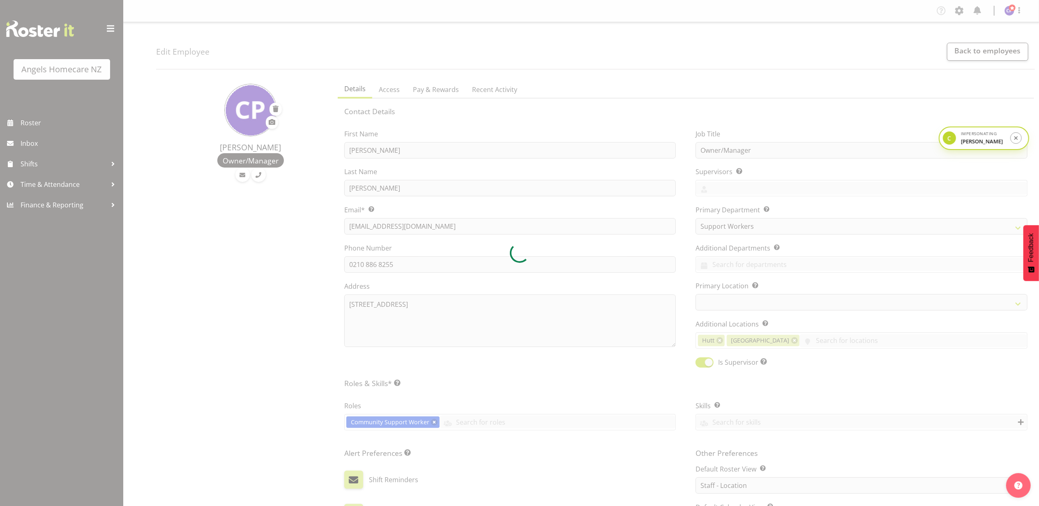
select select "1287"
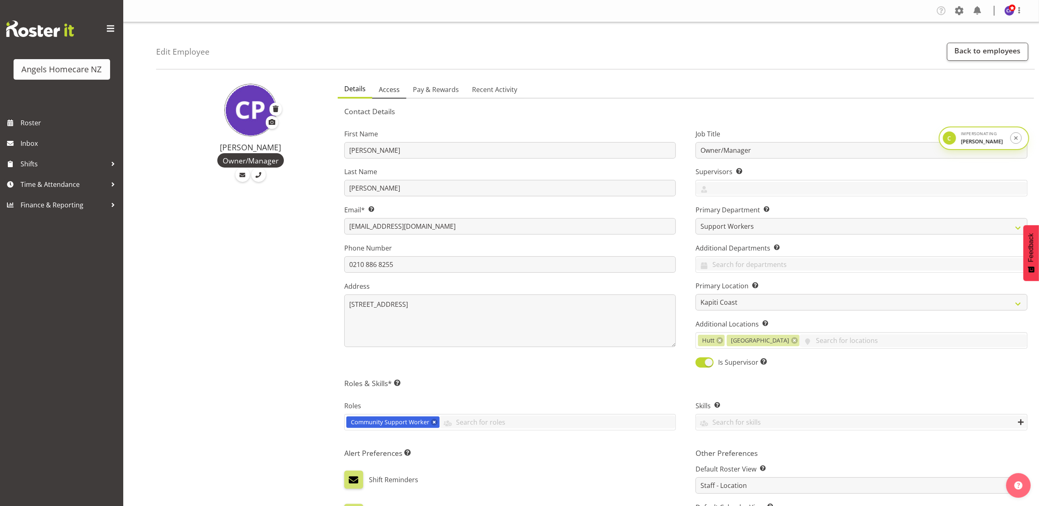
click at [392, 91] on span "Access" at bounding box center [389, 90] width 21 height 10
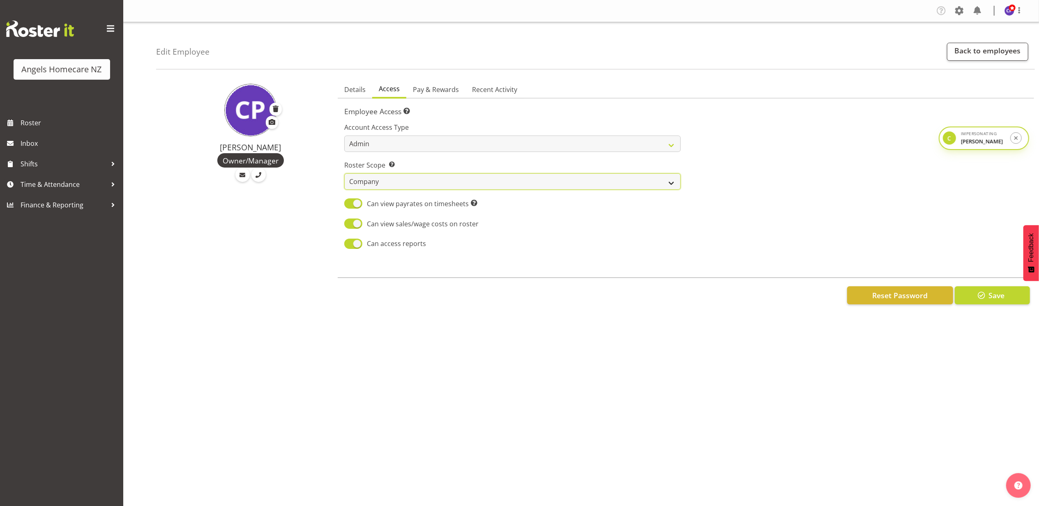
click at [375, 182] on select "Own Department Company" at bounding box center [512, 181] width 337 height 16
click at [740, 150] on div at bounding box center [859, 183] width 347 height 144
click at [985, 55] on link "Back to employees" at bounding box center [987, 52] width 81 height 18
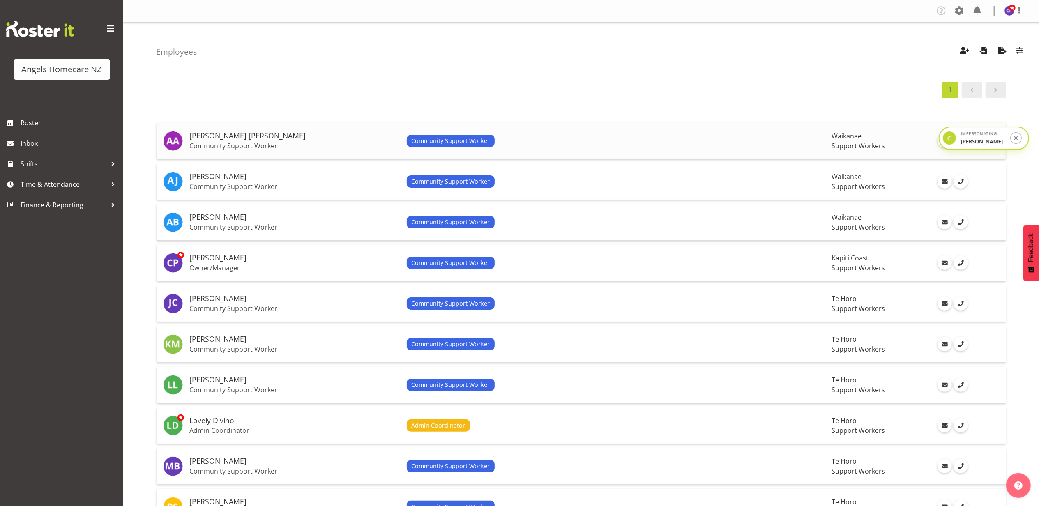
click at [302, 132] on h5 "[PERSON_NAME] [PERSON_NAME]" at bounding box center [294, 136] width 211 height 8
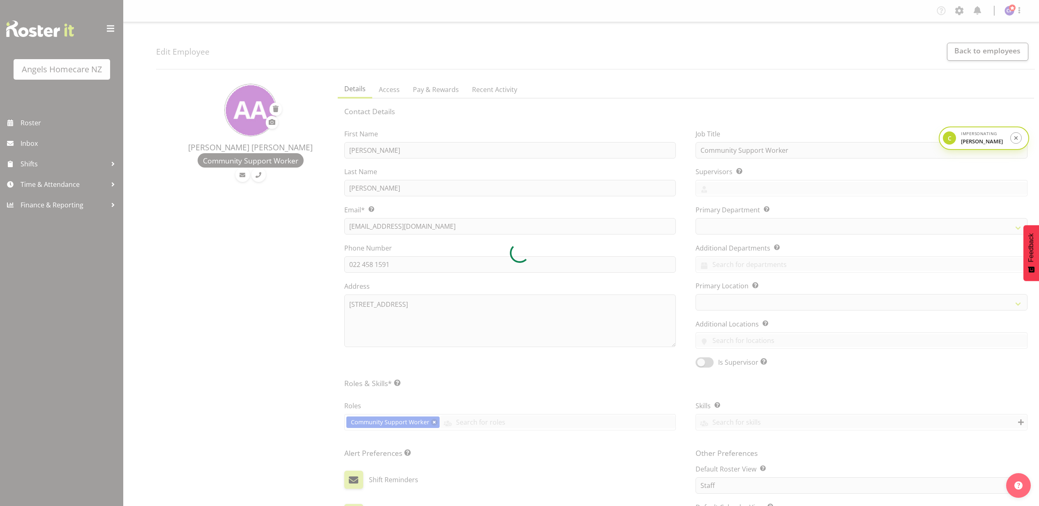
select select "TimelineWeek"
select select "company"
select select
select select "1284"
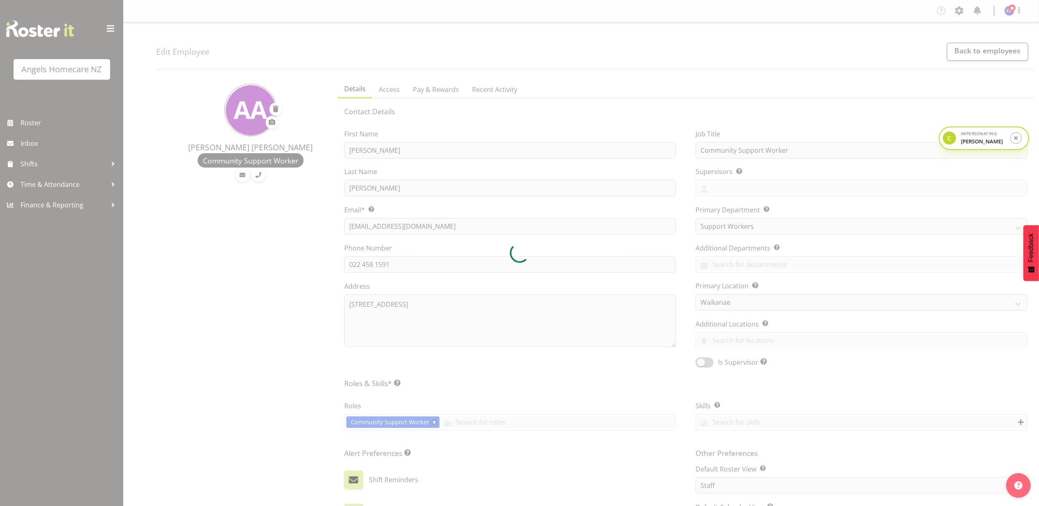
select select "staff"
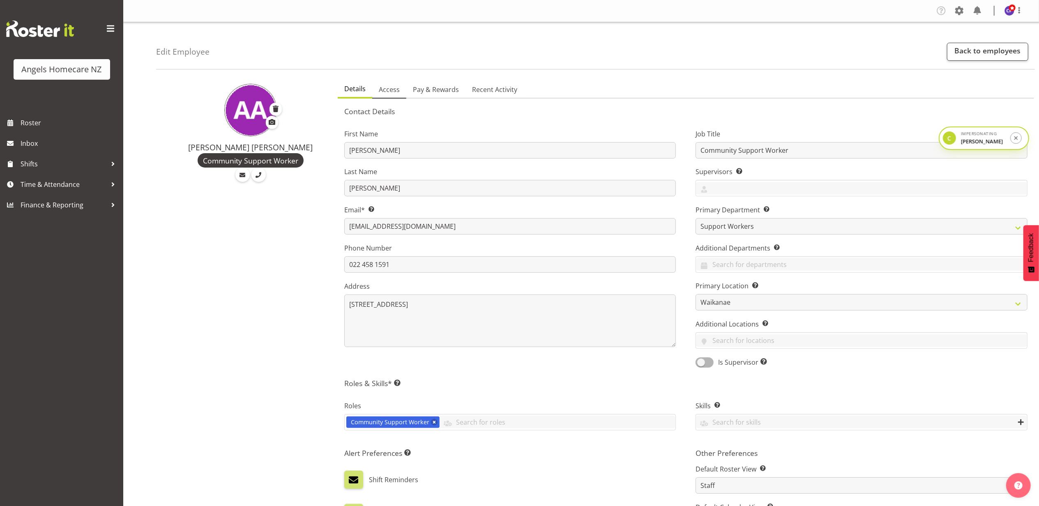
click at [395, 90] on span "Access" at bounding box center [389, 90] width 21 height 10
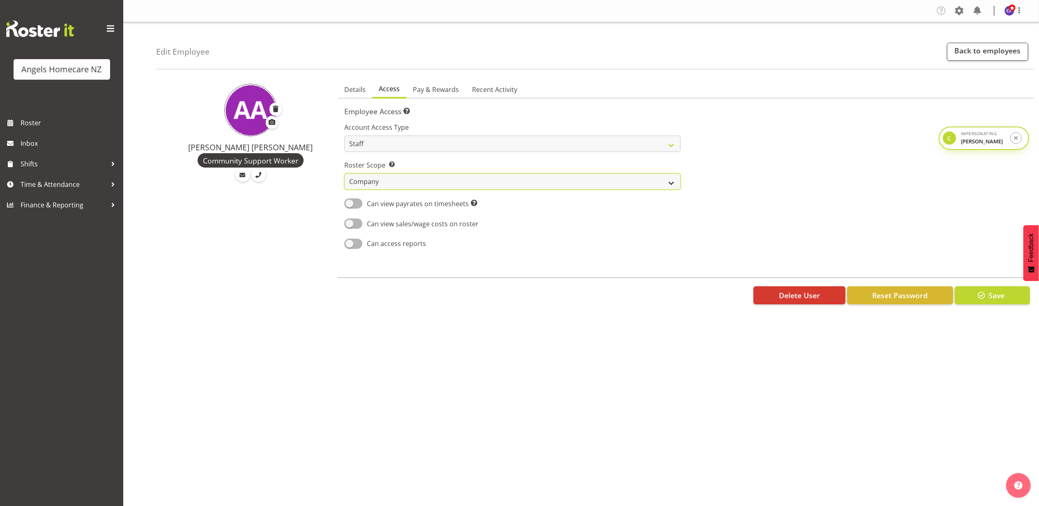
click at [382, 182] on select "Own Department Company" at bounding box center [512, 181] width 337 height 16
select select "own"
click at [344, 173] on select "Own Department Company" at bounding box center [512, 181] width 337 height 16
click at [376, 141] on select "Admin Manager Staff" at bounding box center [512, 144] width 337 height 16
click at [965, 14] on span at bounding box center [959, 10] width 13 height 13
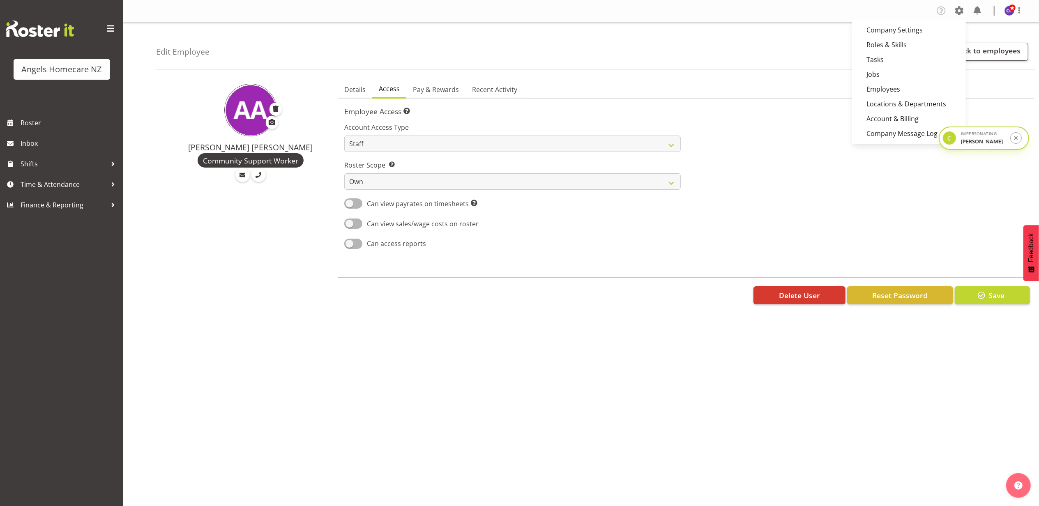
click at [761, 44] on div "Edit Employee Back to employees" at bounding box center [595, 45] width 879 height 47
click at [385, 141] on select "Admin Manager Staff" at bounding box center [512, 144] width 337 height 16
click at [687, 104] on section "Contact Details First Name Alyssa Ashley Last Name Basco Email* This is a requi…" at bounding box center [686, 178] width 696 height 158
click at [419, 86] on span "Pay & Rewards" at bounding box center [436, 90] width 46 height 10
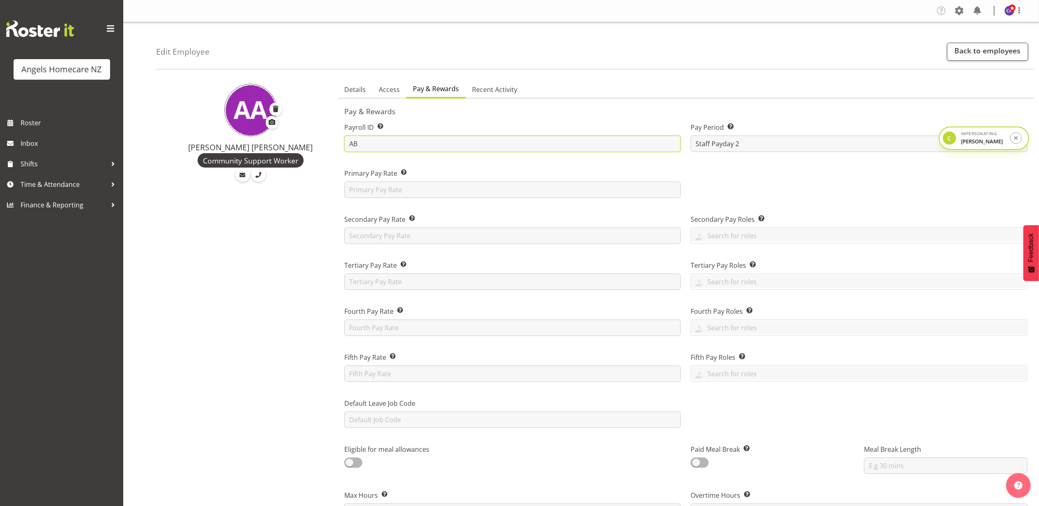
drag, startPoint x: 369, startPoint y: 145, endPoint x: 327, endPoint y: 145, distance: 41.9
click at [327, 145] on div "Alyssa Ashley Basco Community Support Worker Details Access Pay & Rewards Recen…" at bounding box center [597, 498] width 883 height 845
drag, startPoint x: 968, startPoint y: 140, endPoint x: 974, endPoint y: 424, distance: 284.0
click at [974, 369] on div "Impersonating Connie Paul" at bounding box center [983, 361] width 44 height 15
click at [742, 142] on select "Staff Payday 2 Staff Payday 1" at bounding box center [859, 144] width 337 height 16
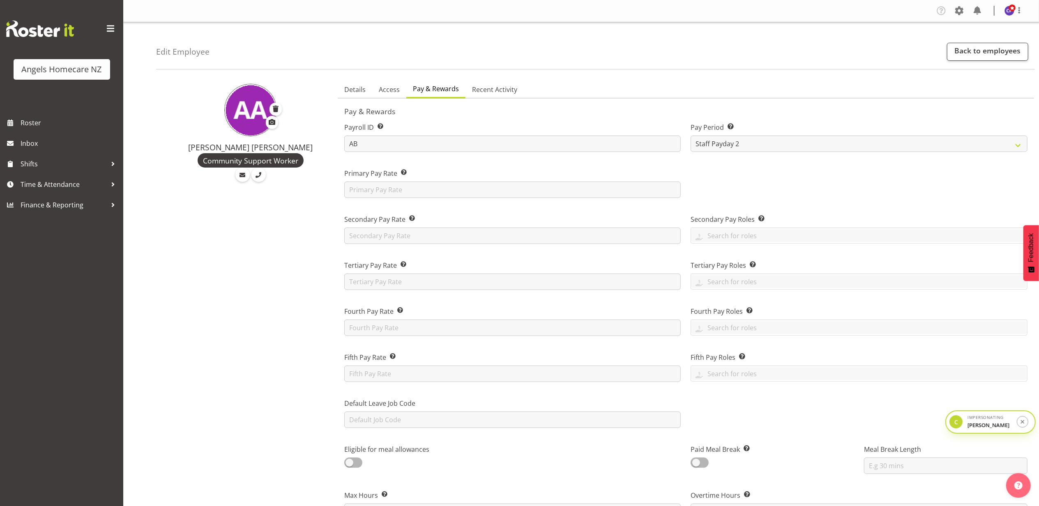
click at [772, 117] on div "Pay Period Select the pay period for this employee. Staff Payday 2 Staff Payday…" at bounding box center [859, 134] width 347 height 46
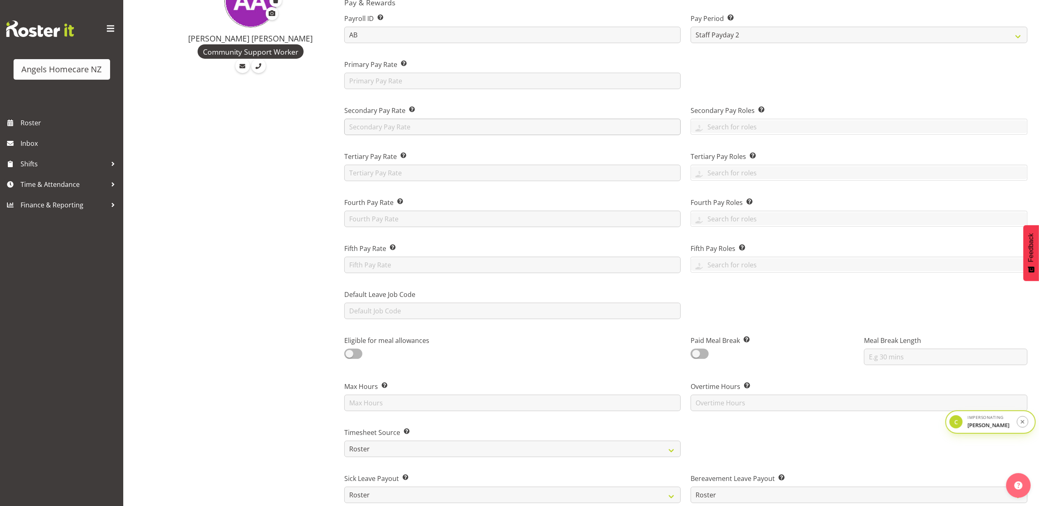
scroll to position [109, 0]
click at [421, 81] on input "text" at bounding box center [512, 80] width 337 height 16
click at [304, 135] on div "Alyssa Ashley Basco Community Support Worker" at bounding box center [244, 388] width 177 height 845
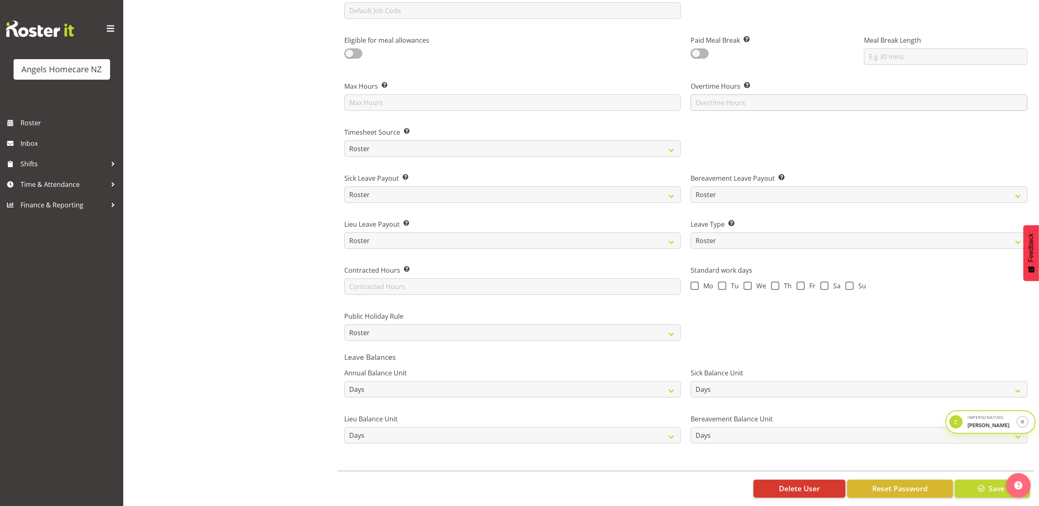
scroll to position [423, 0]
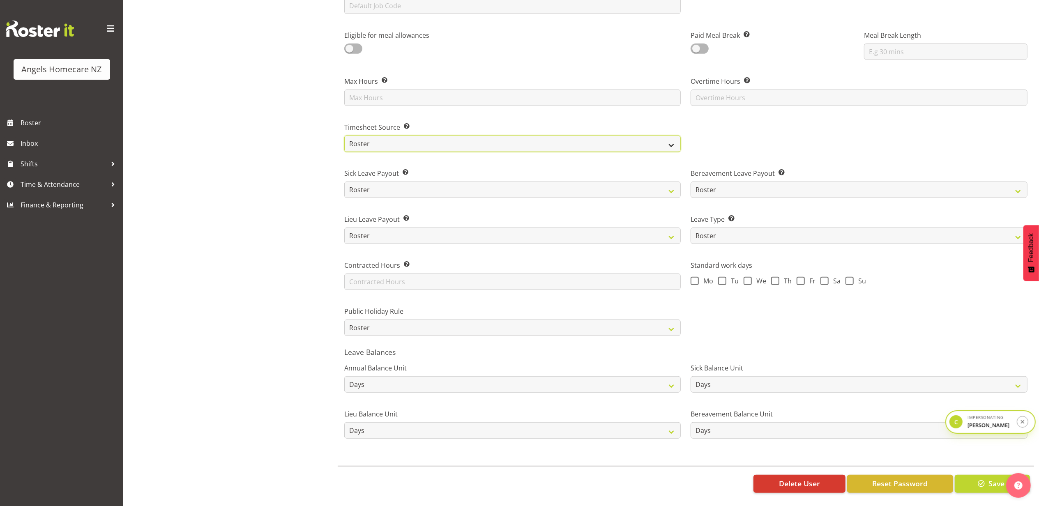
click at [390, 140] on select "Roster Manual GPS GPS (via Roster)" at bounding box center [512, 144] width 337 height 16
select select "manual"
click at [344, 136] on select "Roster Manual GPS GPS (via Roster)" at bounding box center [512, 144] width 337 height 16
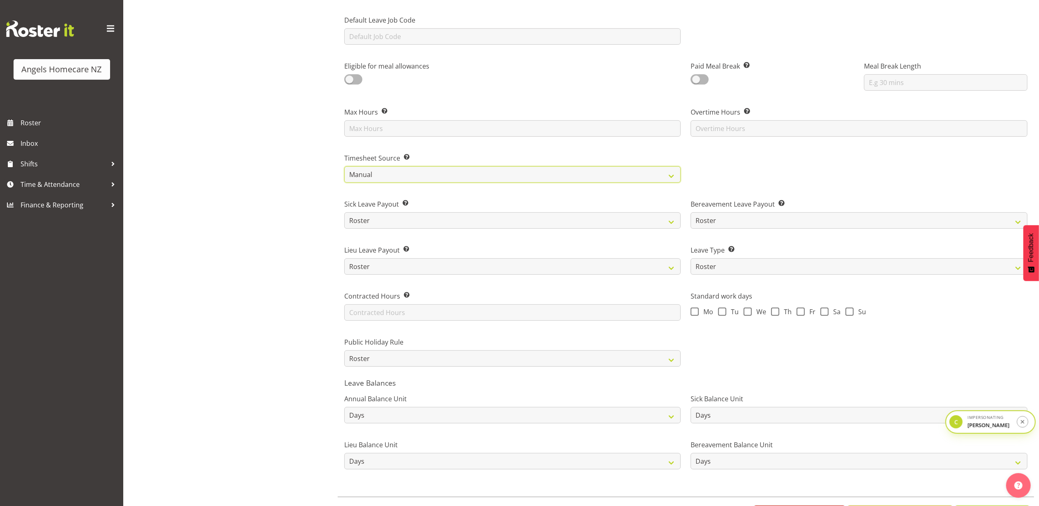
scroll to position [0, 0]
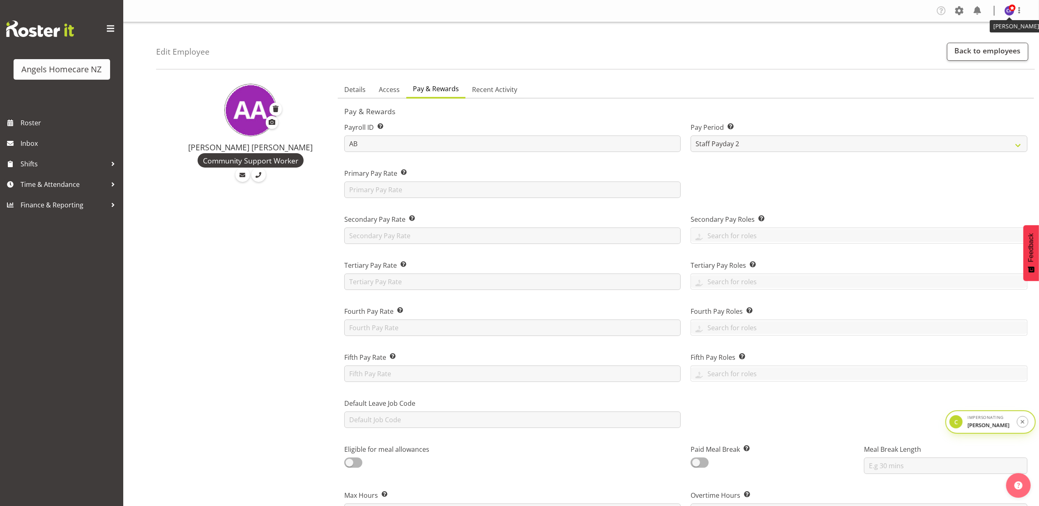
click at [1013, 13] on img at bounding box center [1009, 11] width 10 height 10
click at [991, 27] on link "Profile" at bounding box center [984, 28] width 79 height 15
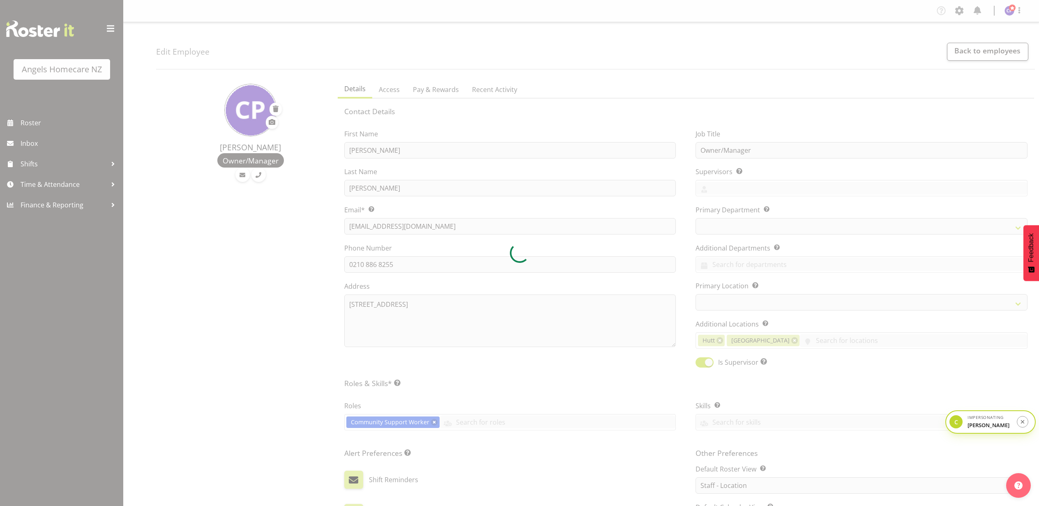
select select "location"
select select "TimelineWeek"
select select "company"
select select
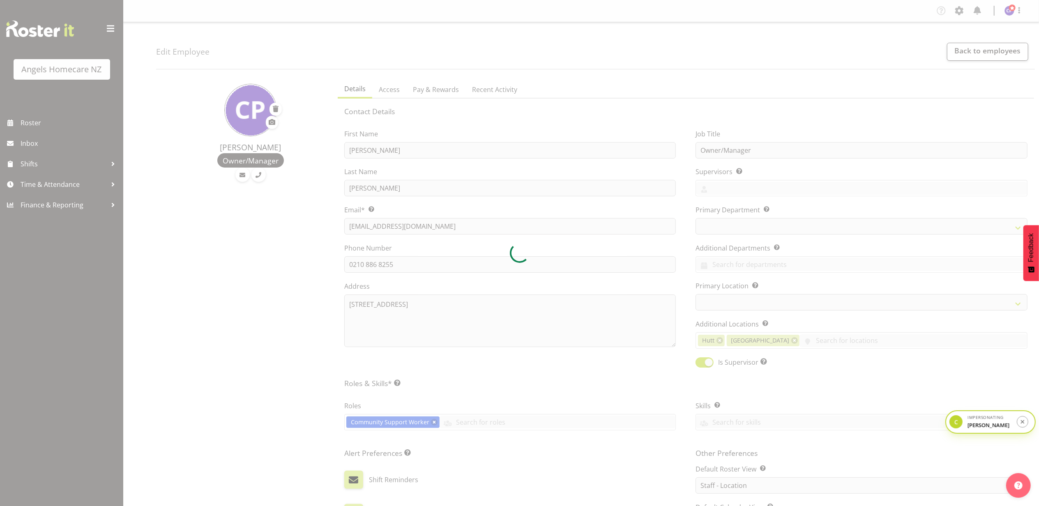
select select "1287"
select select
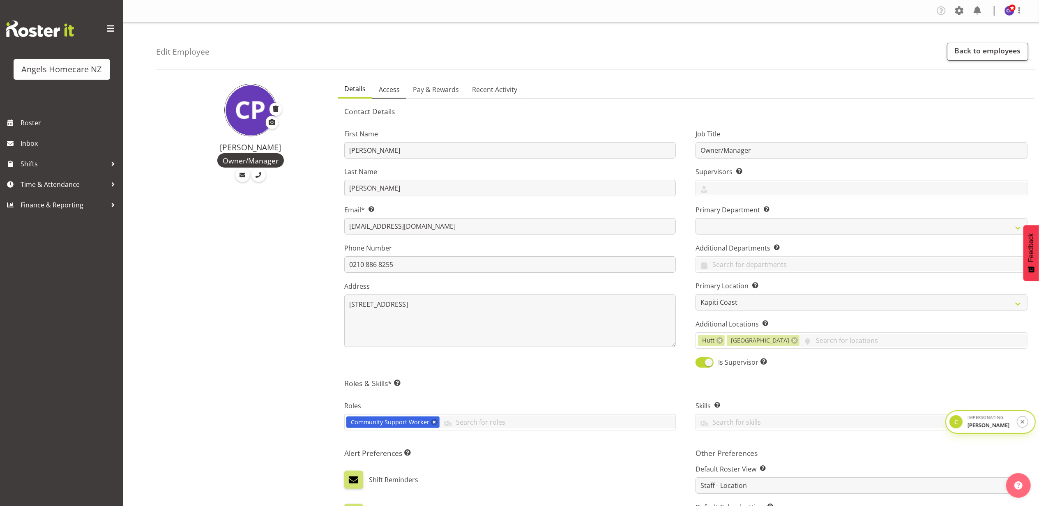
click at [389, 90] on span "Access" at bounding box center [389, 90] width 21 height 10
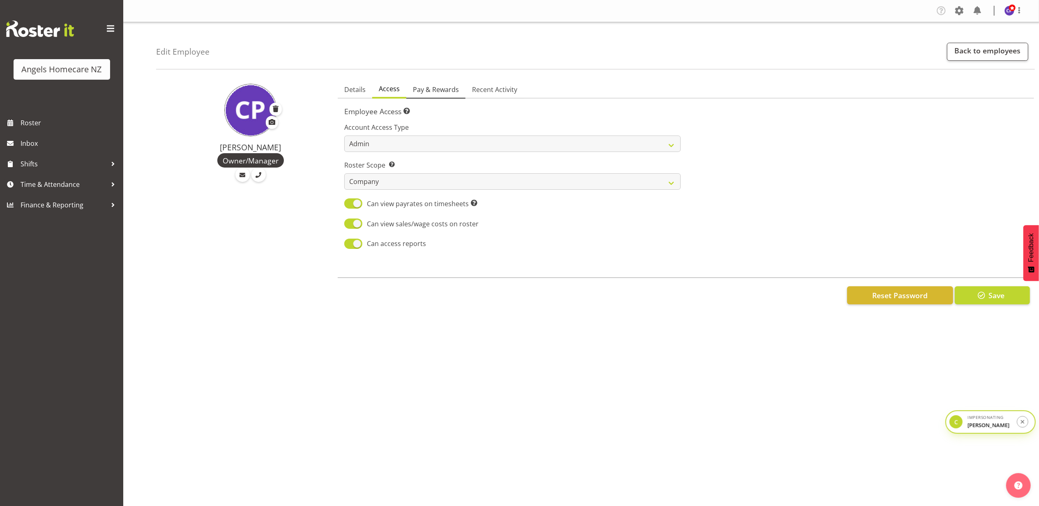
click at [440, 90] on span "Pay & Rewards" at bounding box center [436, 90] width 46 height 10
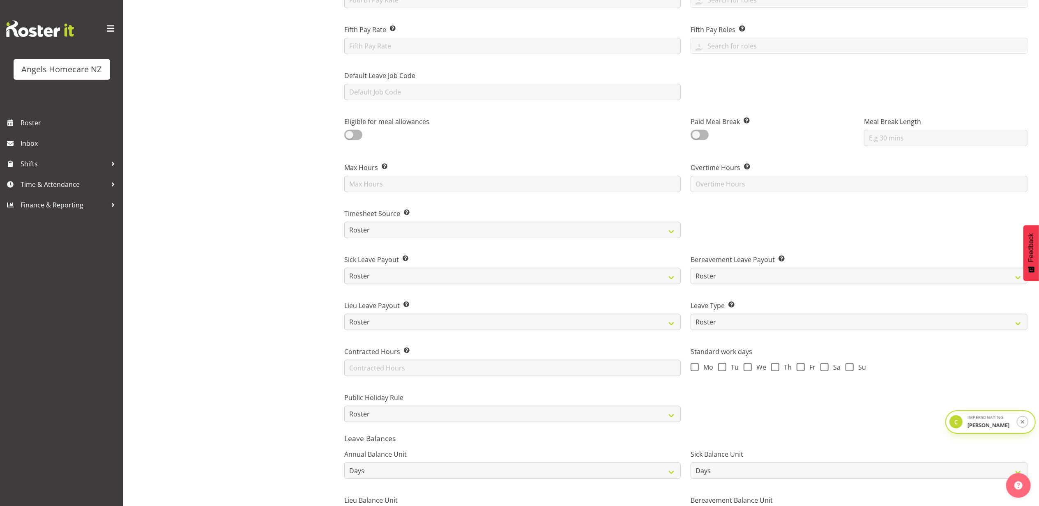
scroll to position [329, 0]
click at [387, 232] on select "Roster Manual GPS GPS (via Roster)" at bounding box center [512, 229] width 337 height 16
select select "manual"
click at [344, 221] on select "Roster Manual GPS GPS (via Roster)" at bounding box center [512, 229] width 337 height 16
click at [279, 257] on div "[PERSON_NAME] Owner/Manager" at bounding box center [244, 169] width 177 height 845
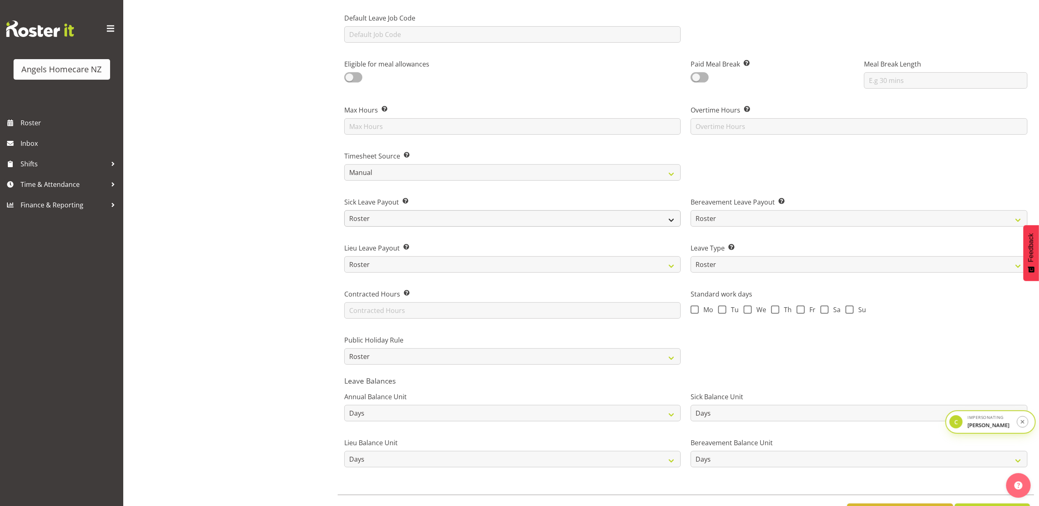
scroll to position [423, 0]
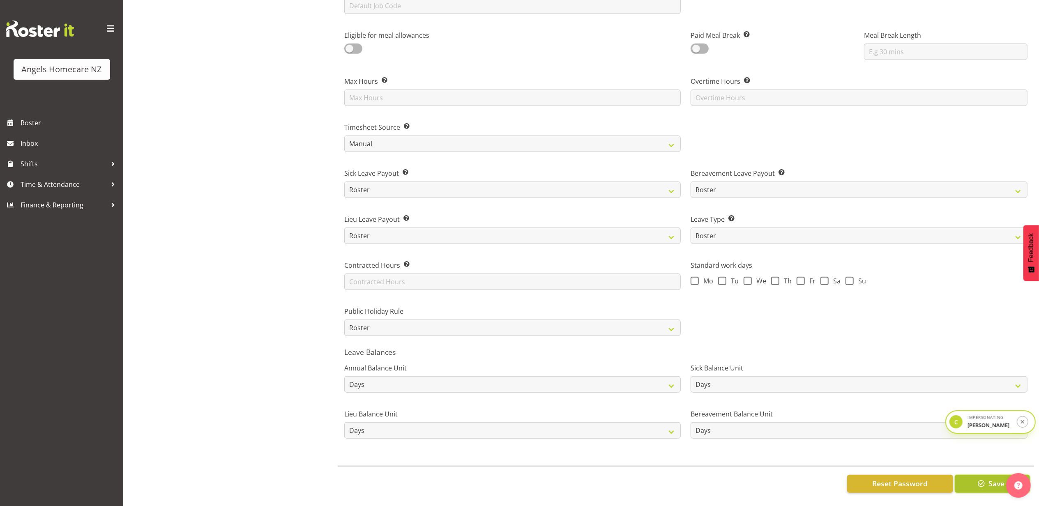
click at [983, 478] on span "button" at bounding box center [981, 483] width 11 height 11
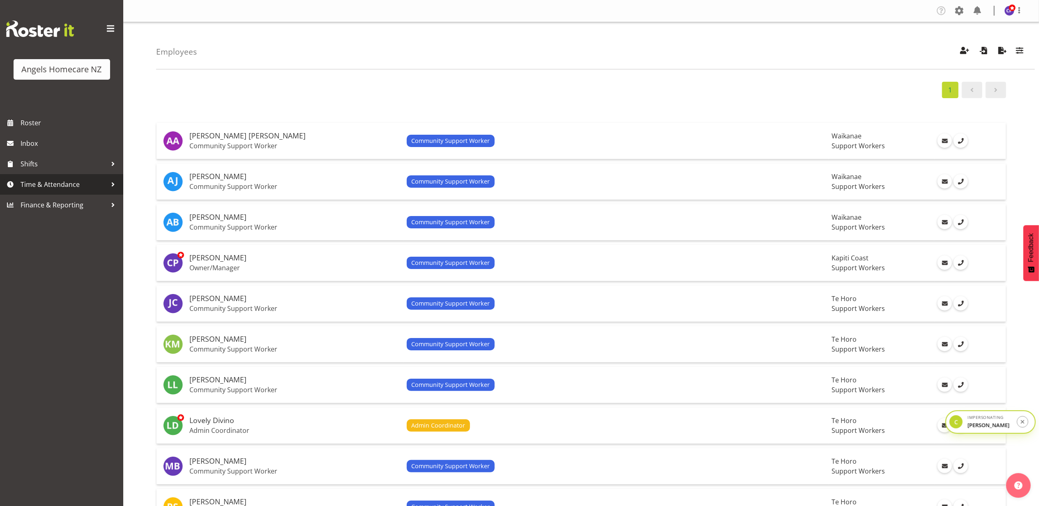
click at [66, 183] on span "Time & Attendance" at bounding box center [64, 184] width 86 height 12
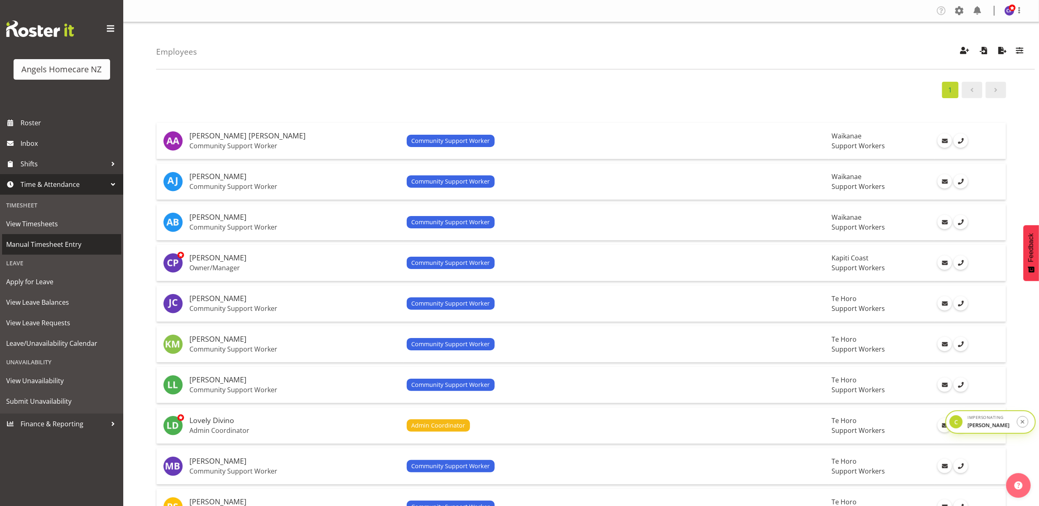
click at [63, 241] on span "Manual Timesheet Entry" at bounding box center [61, 244] width 111 height 12
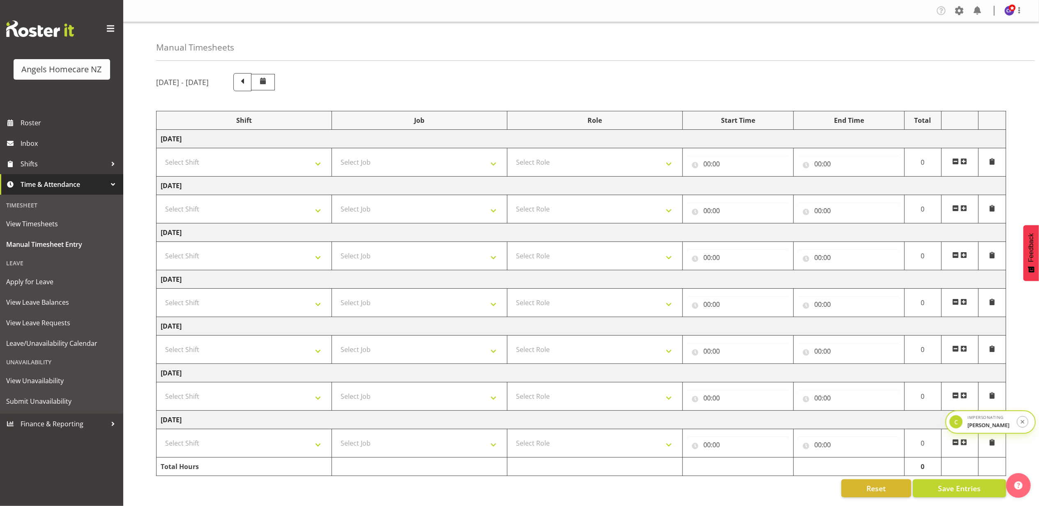
scroll to position [9, 0]
click at [994, 158] on span at bounding box center [992, 161] width 7 height 7
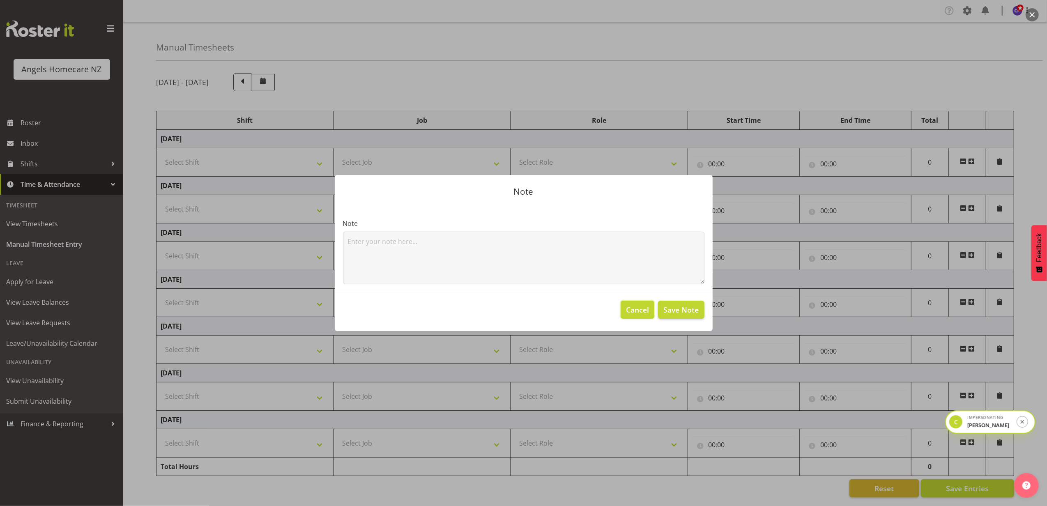
click at [647, 310] on span "Cancel" at bounding box center [637, 309] width 23 height 11
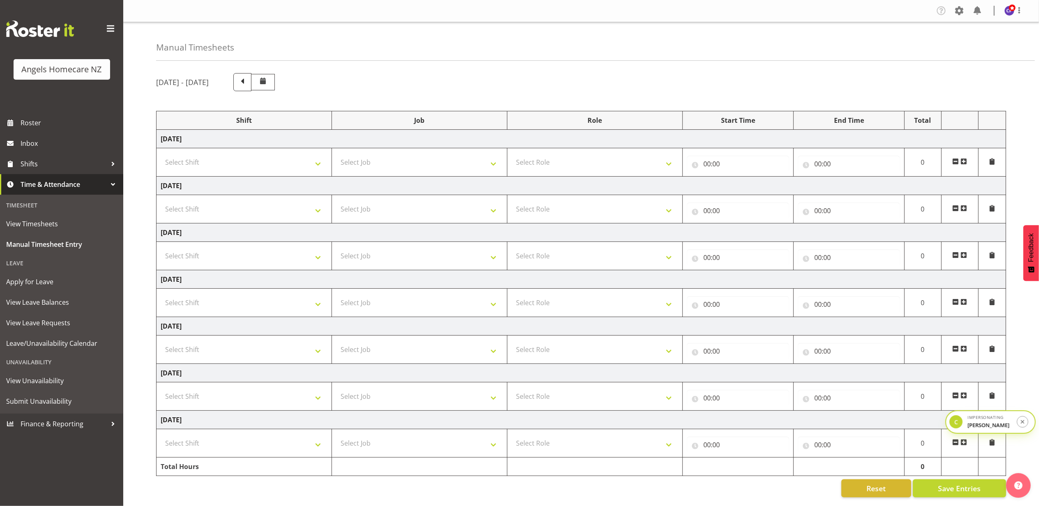
scroll to position [0, 0]
click at [1020, 14] on span at bounding box center [1019, 10] width 10 height 10
click at [985, 31] on link "Profile" at bounding box center [984, 28] width 79 height 15
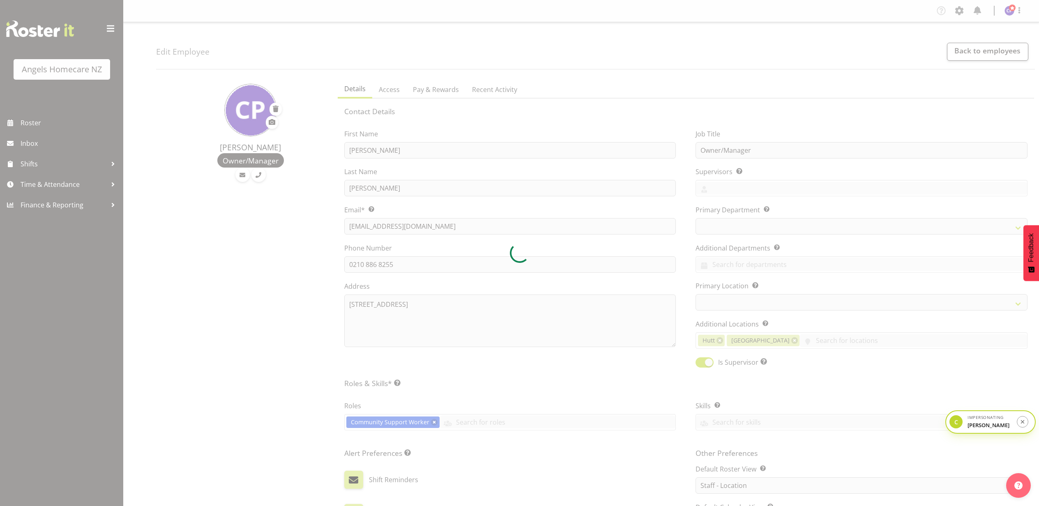
select select "location"
select select "TimelineWeek"
select select
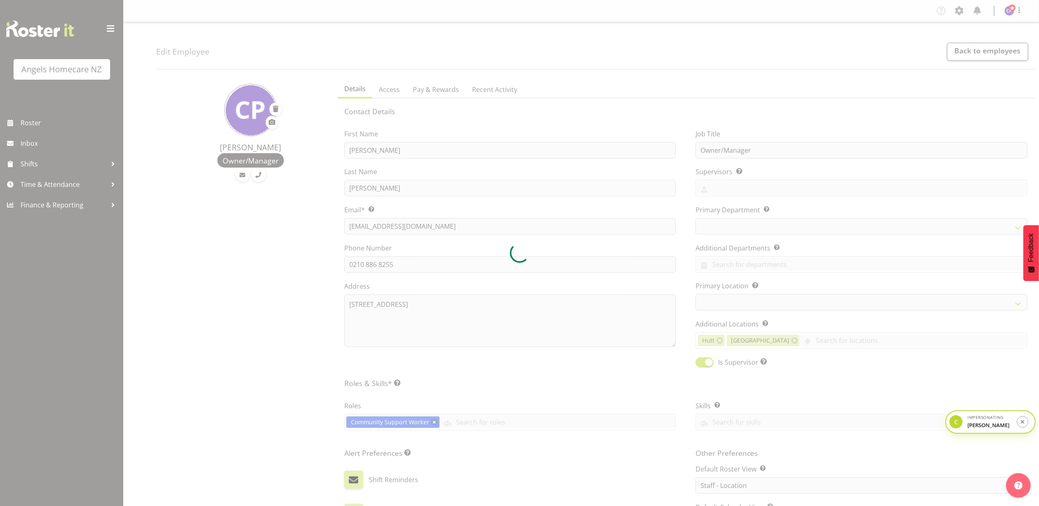
select select
select select "1287"
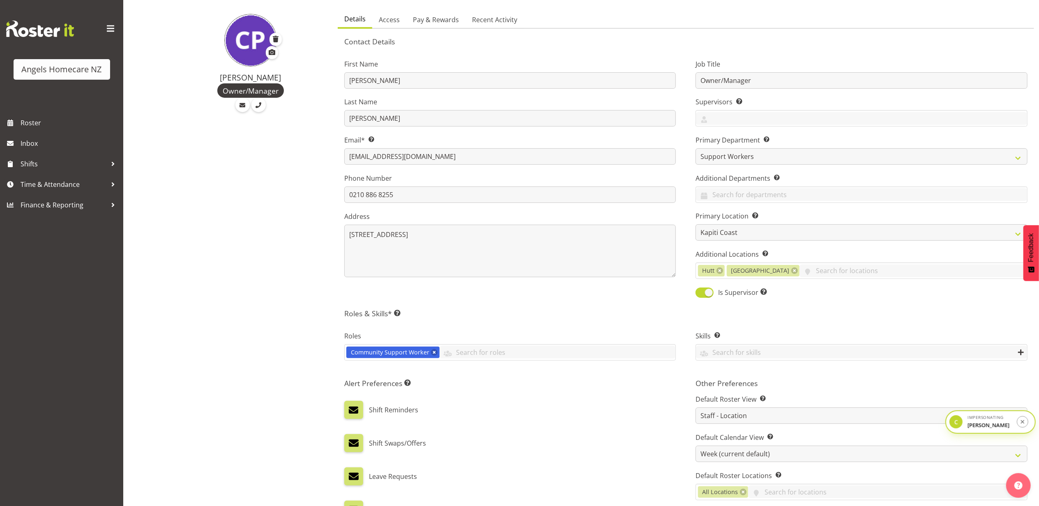
scroll to position [257, 0]
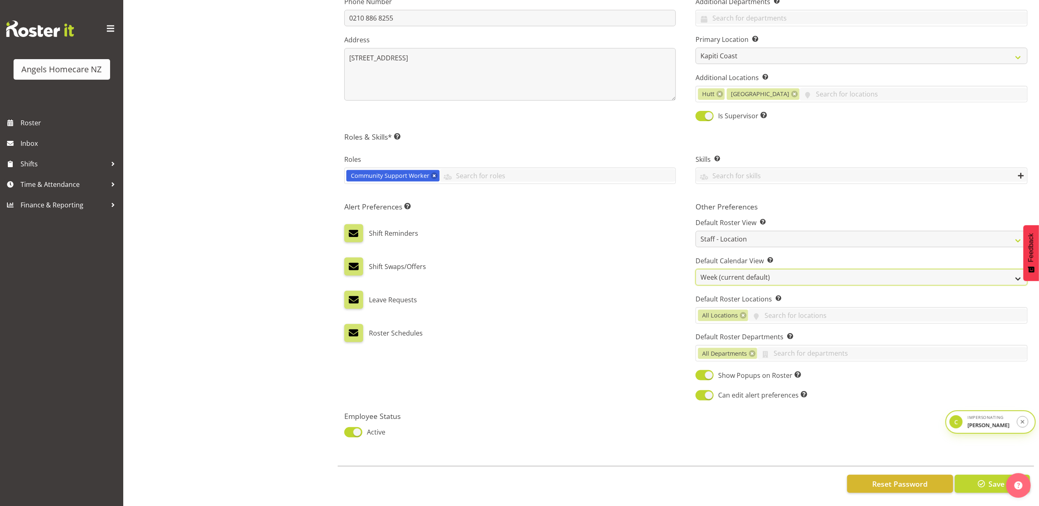
click at [733, 270] on select "Day Timeline Day Week (current default) Timeline Week Fortnight Month Calendar" at bounding box center [862, 277] width 332 height 16
select select "TimelineWeekFortnight"
click at [696, 269] on select "Day Timeline Day Week (current default) Timeline Week Fortnight Month Calendar" at bounding box center [862, 277] width 332 height 16
click at [980, 475] on button "Save" at bounding box center [992, 484] width 75 height 18
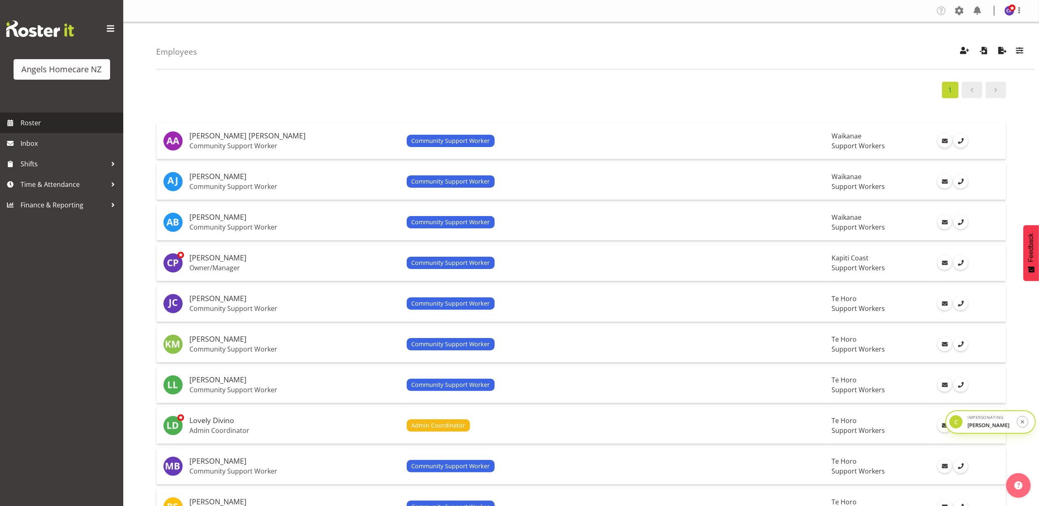
click at [71, 118] on span "Roster" at bounding box center [70, 123] width 99 height 12
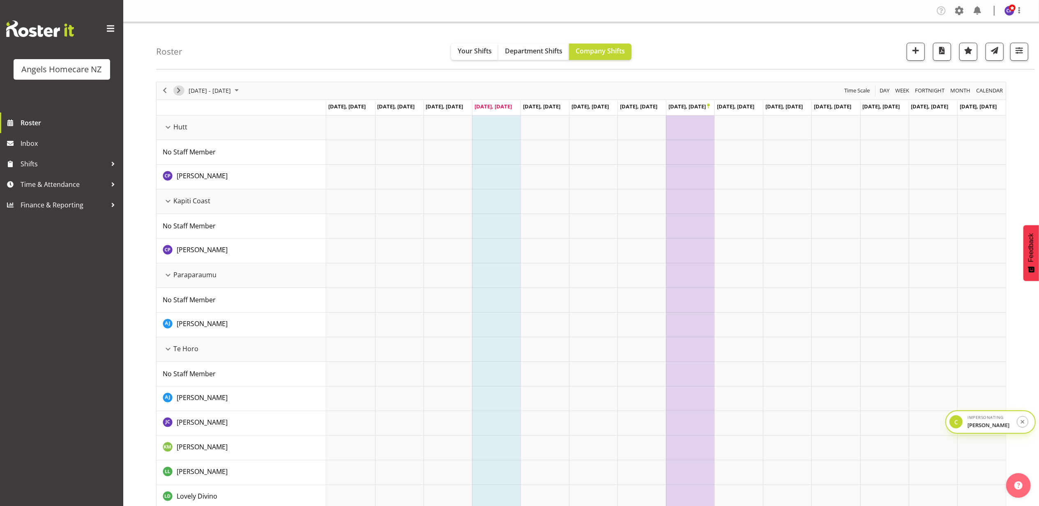
click at [177, 91] on span "Next" at bounding box center [179, 90] width 10 height 10
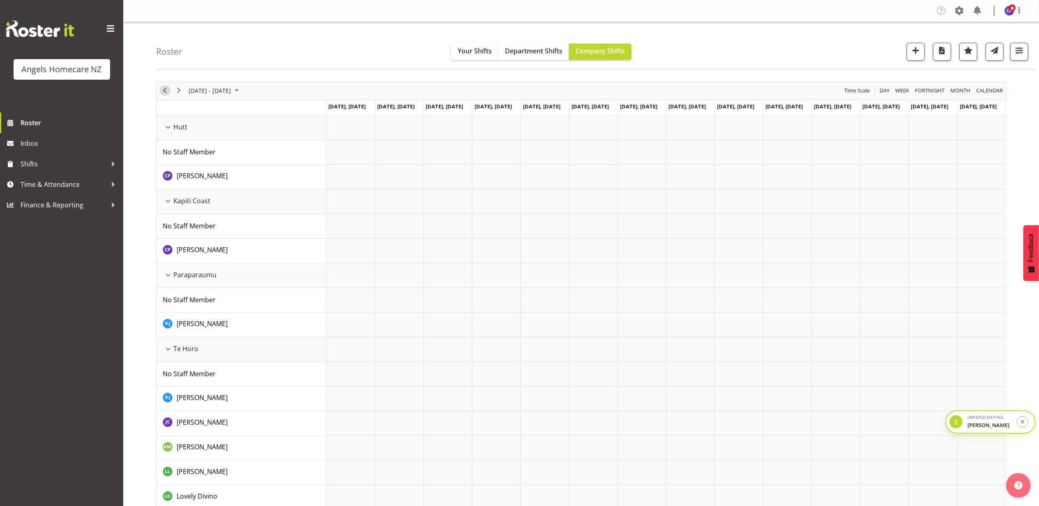
click at [161, 90] on span "Previous" at bounding box center [165, 90] width 10 height 10
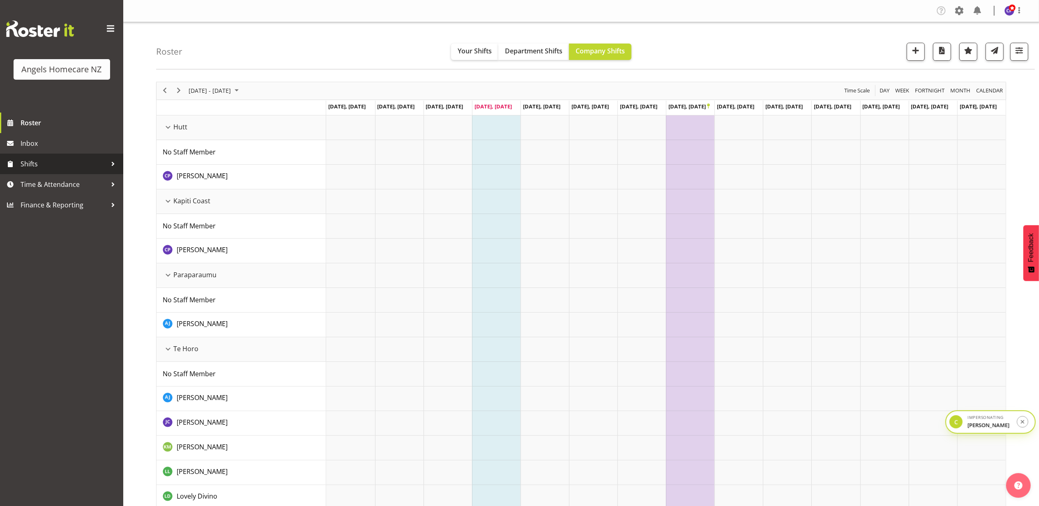
click at [53, 160] on span "Shifts" at bounding box center [64, 164] width 86 height 12
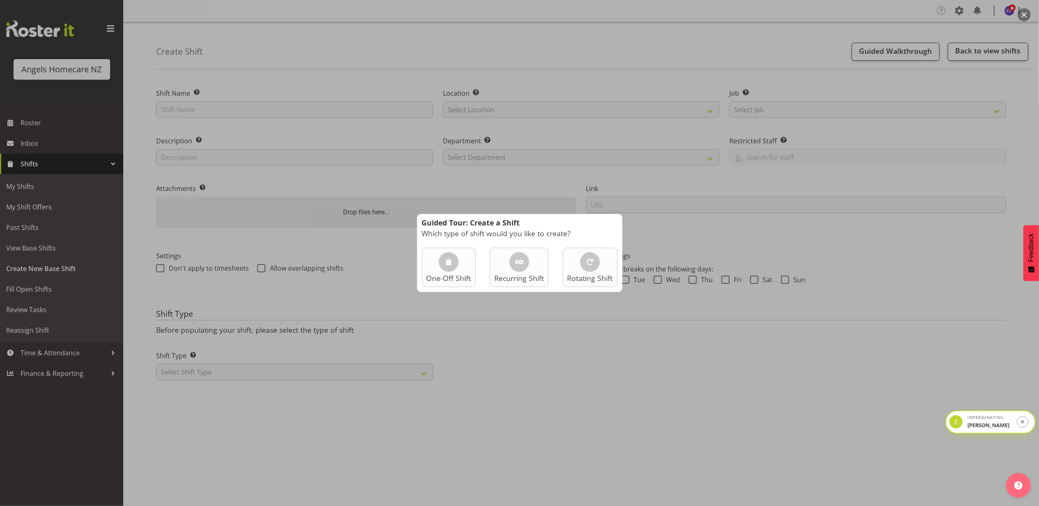
click at [797, 223] on div at bounding box center [519, 253] width 1039 height 506
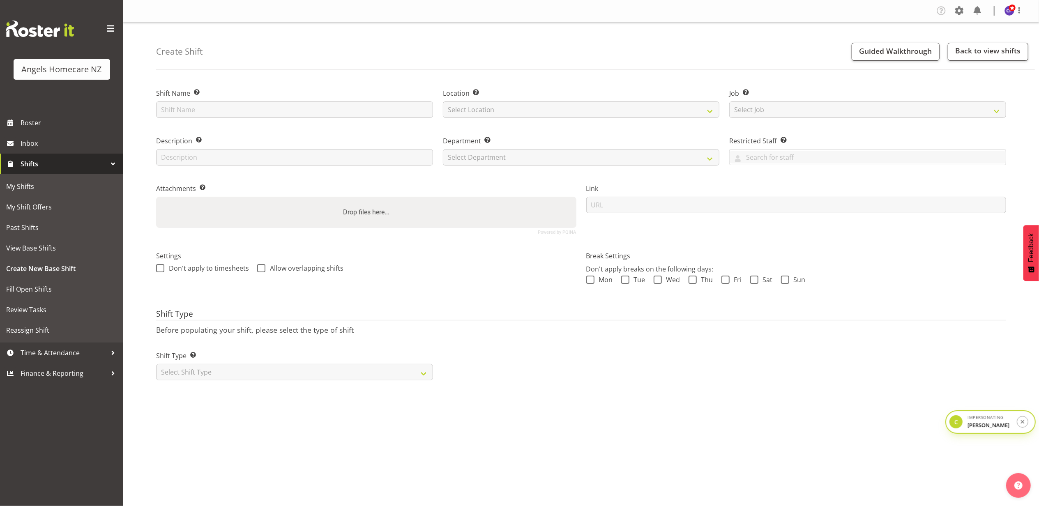
click at [457, 75] on div "Create Shift Guided Walkthrough Back to view shifts Shift Name Enter a name for…" at bounding box center [581, 213] width 916 height 382
click at [222, 111] on input "text" at bounding box center [294, 109] width 277 height 16
click at [247, 109] on input "[STREET_ADDRESS]" at bounding box center [294, 109] width 277 height 16
type input "[STREET_ADDRESS]"
click at [474, 106] on select "Select Location Hutt [GEOGRAPHIC_DATA] [GEOGRAPHIC_DATA] [GEOGRAPHIC_DATA] [GEO…" at bounding box center [581, 109] width 277 height 16
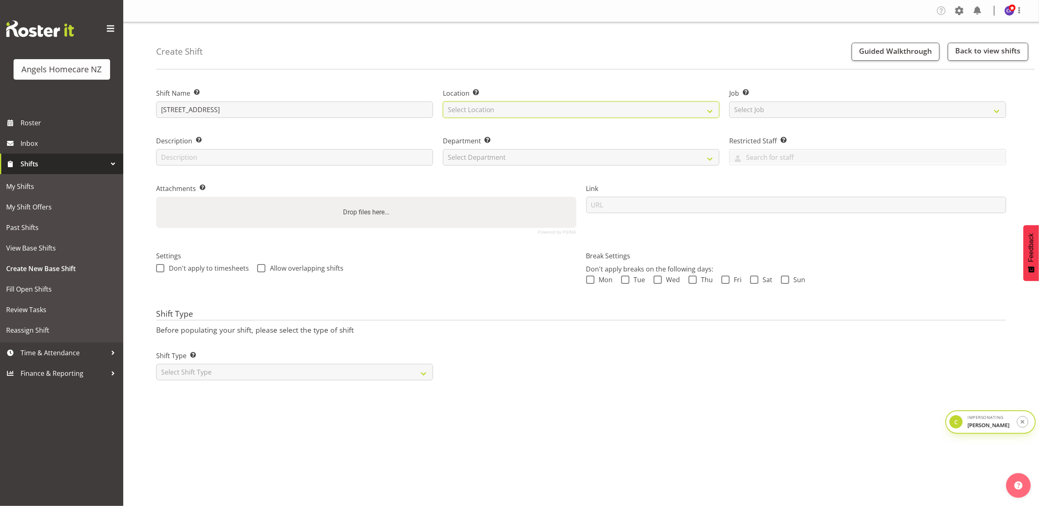
select select "1289"
click at [443, 101] on select "Select Location Hutt [GEOGRAPHIC_DATA] [GEOGRAPHIC_DATA] [GEOGRAPHIC_DATA] [GEO…" at bounding box center [581, 109] width 277 height 16
click at [495, 155] on select "Select Department Support Workers" at bounding box center [581, 157] width 277 height 16
select select "928"
click at [443, 149] on select "Select Department Support Workers" at bounding box center [581, 157] width 277 height 16
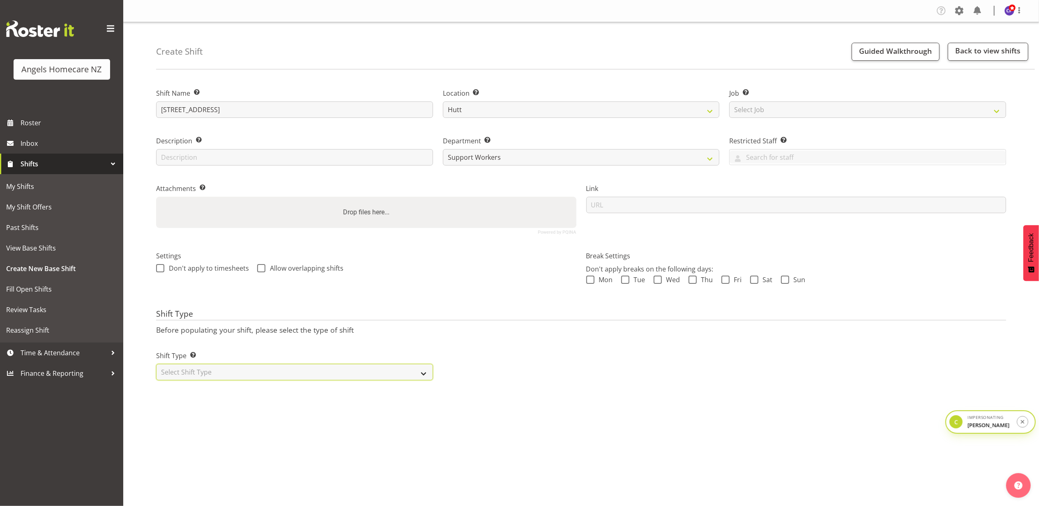
click at [236, 371] on select "Select Shift Type One Off Shift Recurring Shift Rotating Shift" at bounding box center [294, 372] width 277 height 16
click at [200, 372] on select "Select Shift Type One Off Shift Recurring Shift Rotating Shift" at bounding box center [294, 372] width 277 height 16
select select "rotating"
click at [156, 365] on select "Select Shift Type One Off Shift Recurring Shift Rotating Shift" at bounding box center [294, 372] width 277 height 16
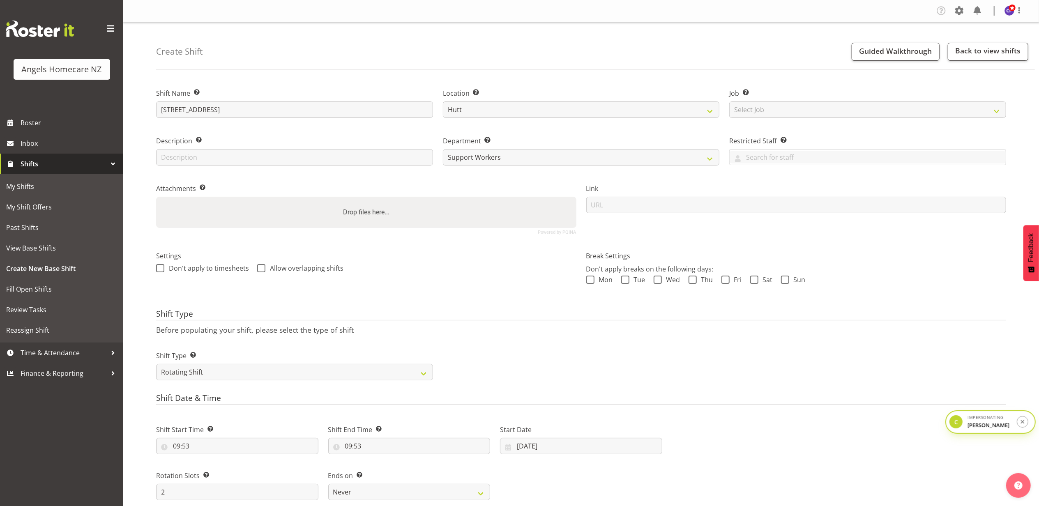
click at [534, 359] on div "Shift Type Shift Types: One Off – Select this if you would like a single shift …" at bounding box center [581, 362] width 860 height 46
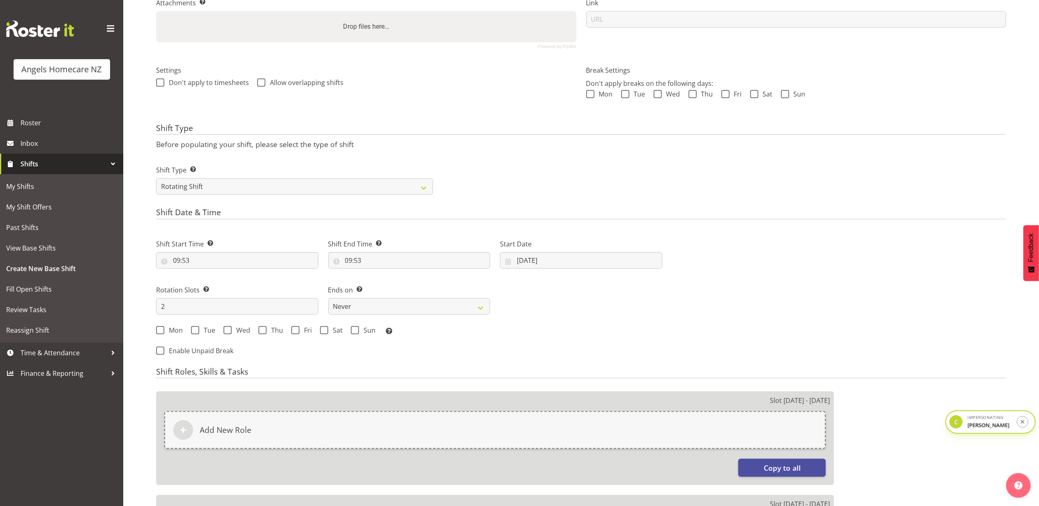
scroll to position [219, 0]
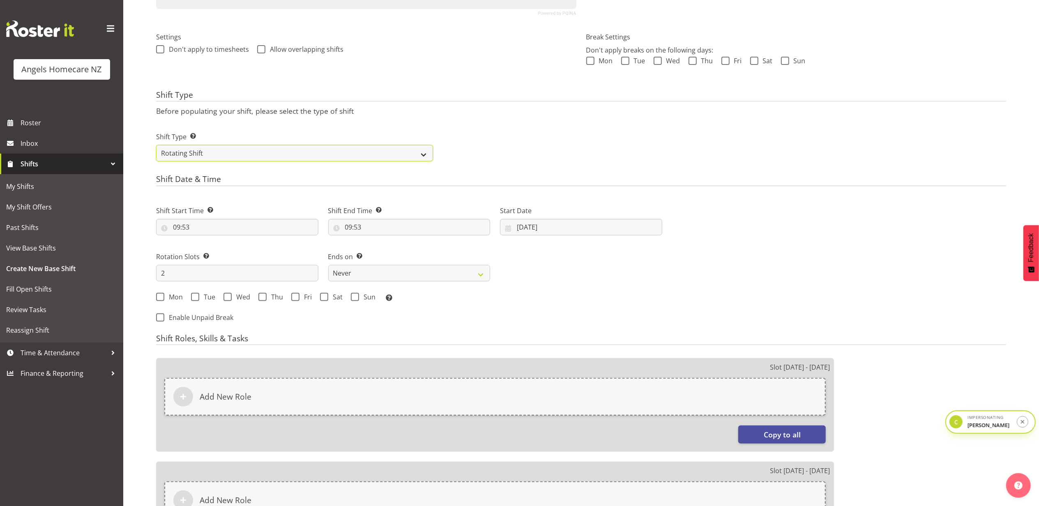
click at [256, 154] on select "One Off Shift Recurring Shift Rotating Shift" at bounding box center [294, 153] width 277 height 16
click at [528, 161] on div "Shift Type Shift Types: One Off – Select this if you would like a single shift …" at bounding box center [581, 143] width 860 height 46
click at [177, 230] on input "09:53" at bounding box center [237, 227] width 162 height 16
click at [412, 193] on div "Shift Date & Time Shift Start Time Set the time of the day you wish this shift …" at bounding box center [581, 252] width 850 height 154
click at [175, 228] on input "09:53" at bounding box center [237, 227] width 162 height 16
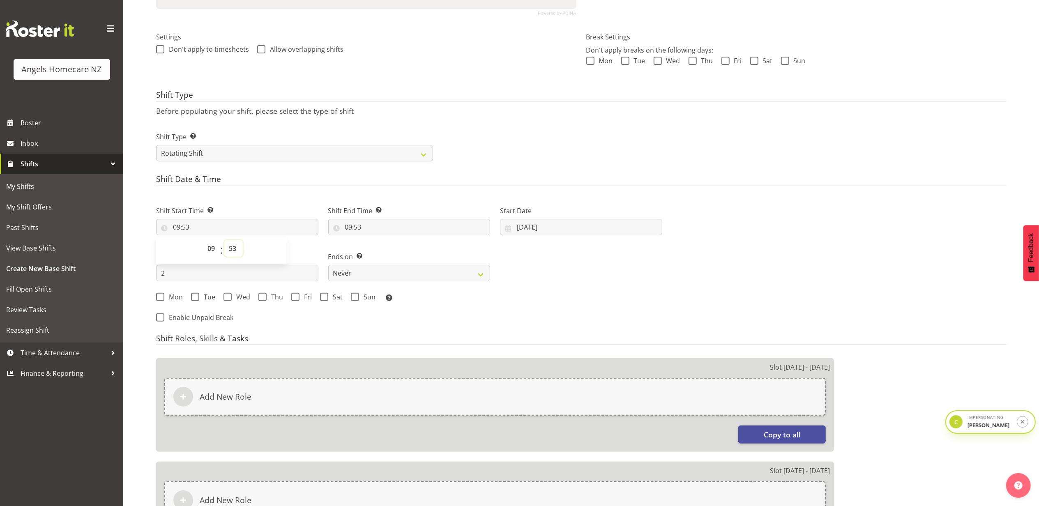
click at [235, 253] on select "00 01 02 03 04 05 06 07 08 09 10 11 12 13 14 15 16 17 18 19 20 21 22 23 24 25 2…" at bounding box center [233, 248] width 18 height 16
select select "30"
click at [224, 241] on select "00 01 02 03 04 05 06 07 08 09 10 11 12 13 14 15 16 17 18 19 20 21 22 23 24 25 2…" at bounding box center [233, 248] width 18 height 16
type input "09:30"
click at [349, 229] on input "09:53" at bounding box center [409, 227] width 162 height 16
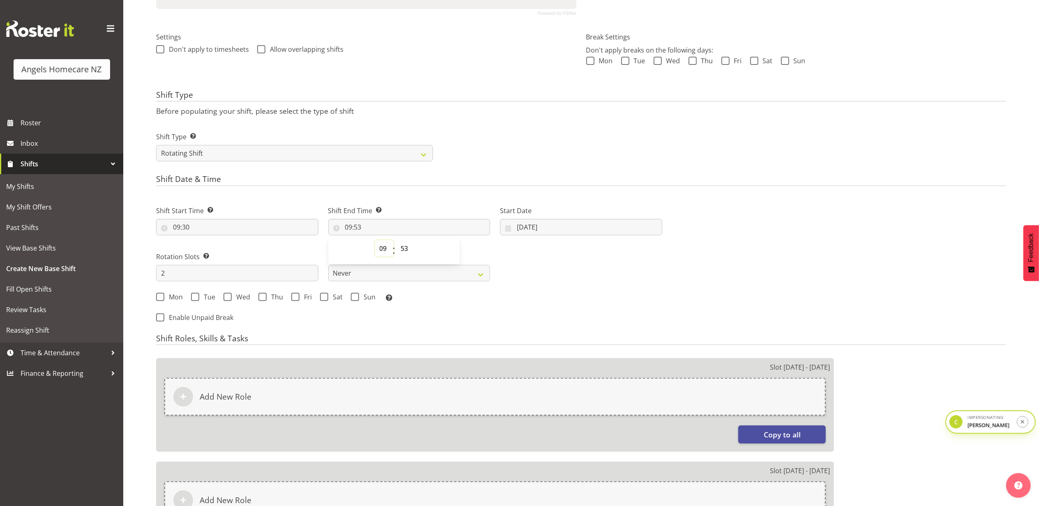
drag, startPoint x: 382, startPoint y: 250, endPoint x: 385, endPoint y: 239, distance: 11.4
click at [382, 250] on select "00 01 02 03 04 05 06 07 08 09 10 11 12 13 14 15 16 17 18 19 20 21 22 23" at bounding box center [384, 248] width 18 height 16
select select "14"
click at [375, 241] on select "00 01 02 03 04 05 06 07 08 09 10 11 12 13 14 15 16 17 18 19 20 21 22 23" at bounding box center [384, 248] width 18 height 16
type input "14:53"
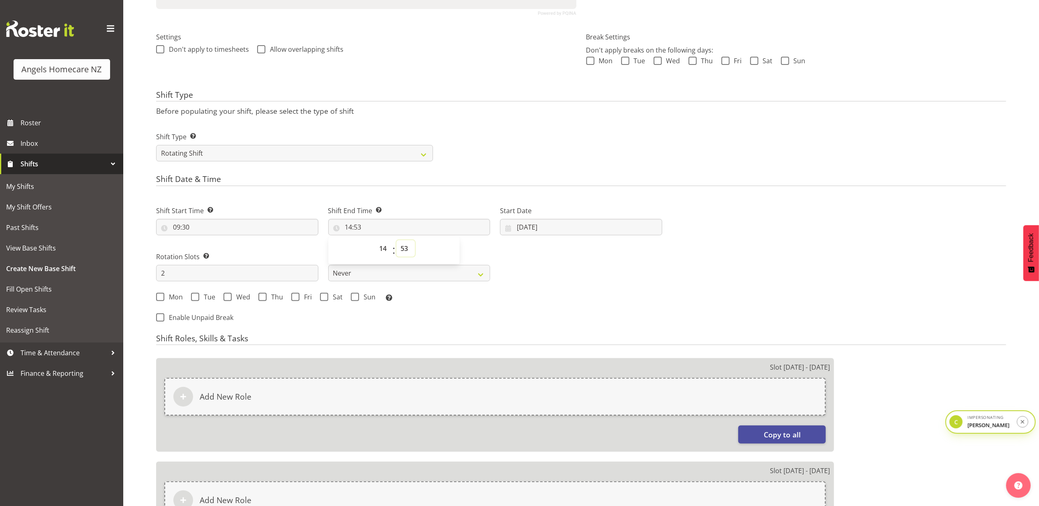
drag, startPoint x: 408, startPoint y: 252, endPoint x: 406, endPoint y: 239, distance: 12.8
click at [408, 252] on select "00 01 02 03 04 05 06 07 08 09 10 11 12 13 14 15 16 17 18 19 20 21 22 23 24 25 2…" at bounding box center [405, 248] width 18 height 16
select select "0"
click at [396, 241] on select "00 01 02 03 04 05 06 07 08 09 10 11 12 13 14 15 16 17 18 19 20 21 22 23 24 25 2…" at bounding box center [405, 248] width 18 height 16
type input "14:00"
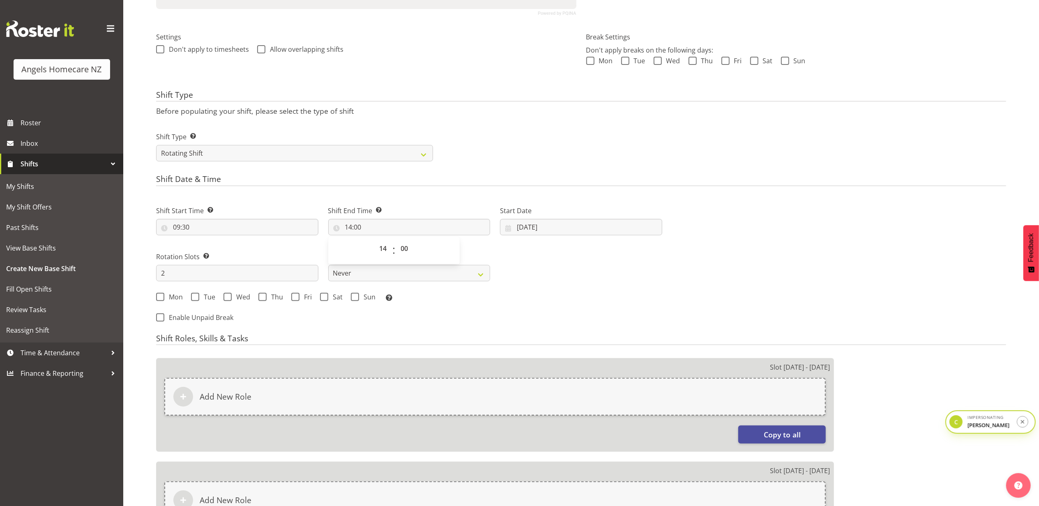
click at [570, 253] on div "Shift Start Time Set the time of the day you wish this shift to start 09:30 00 …" at bounding box center [409, 251] width 516 height 114
click at [556, 217] on div "Start Date 18/09/2025 January February March April May June July August Septemb…" at bounding box center [581, 221] width 162 height 30
click at [561, 223] on input "18/09/2025" at bounding box center [581, 227] width 162 height 16
click at [544, 342] on span "22" at bounding box center [542, 340] width 7 height 8
type input "22/09/2025"
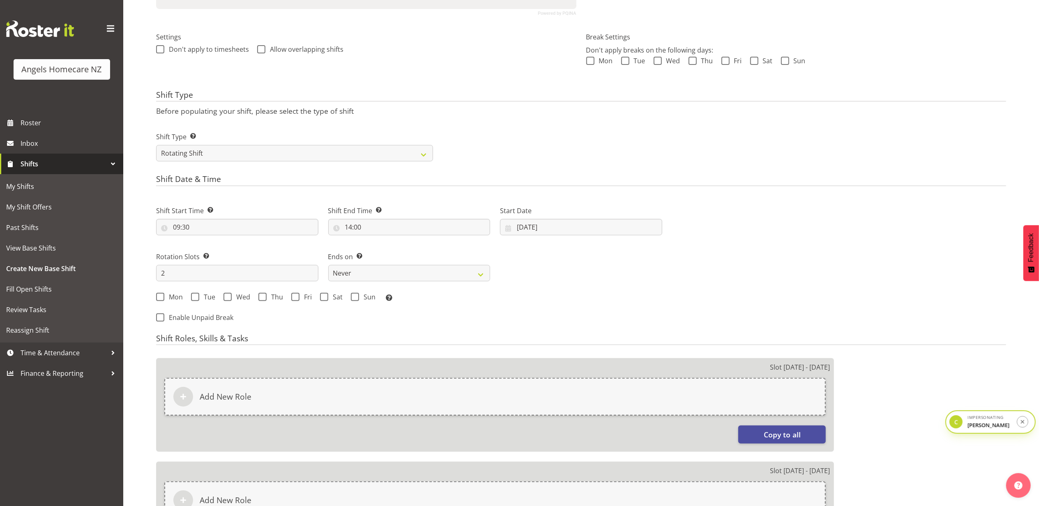
click at [564, 256] on div "Shift Start Time Set the time of the day you wish this shift to start 09:30 00 …" at bounding box center [409, 251] width 516 height 114
drag, startPoint x: 179, startPoint y: 274, endPoint x: 145, endPoint y: 272, distance: 33.8
click at [145, 272] on div "Create Shift Guided Walkthrough Back to view shifts Shift Name Enter a name for…" at bounding box center [581, 228] width 916 height 851
click at [571, 277] on div "Shift Start Time Set the time of the day you wish this shift to start 09:30 00 …" at bounding box center [409, 251] width 516 height 114
drag, startPoint x: 187, startPoint y: 275, endPoint x: 157, endPoint y: 275, distance: 30.4
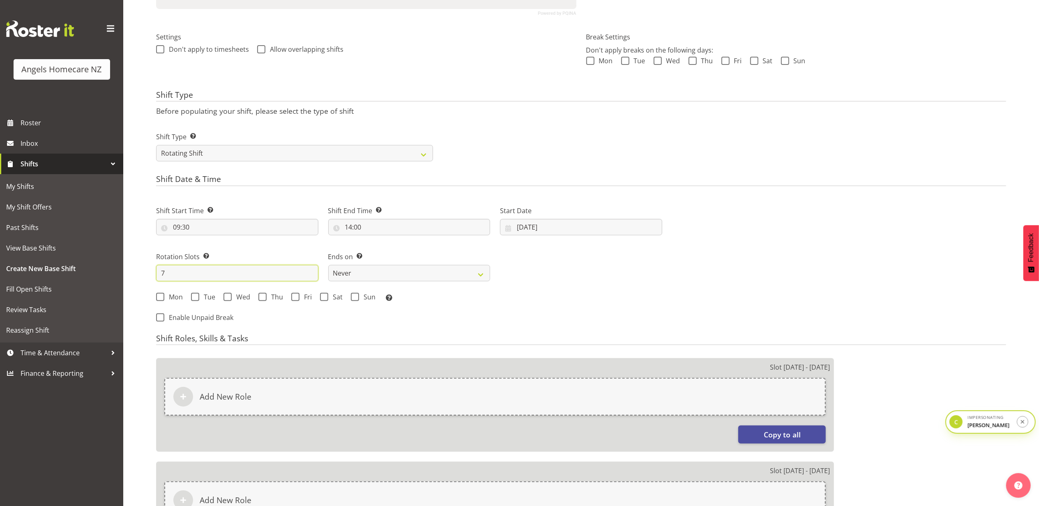
click at [157, 275] on input "7" at bounding box center [237, 273] width 162 height 16
type input "8"
drag, startPoint x: 196, startPoint y: 276, endPoint x: 168, endPoint y: 276, distance: 28.3
click at [168, 276] on input "8" at bounding box center [237, 273] width 162 height 16
drag, startPoint x: 170, startPoint y: 276, endPoint x: 158, endPoint y: 276, distance: 11.9
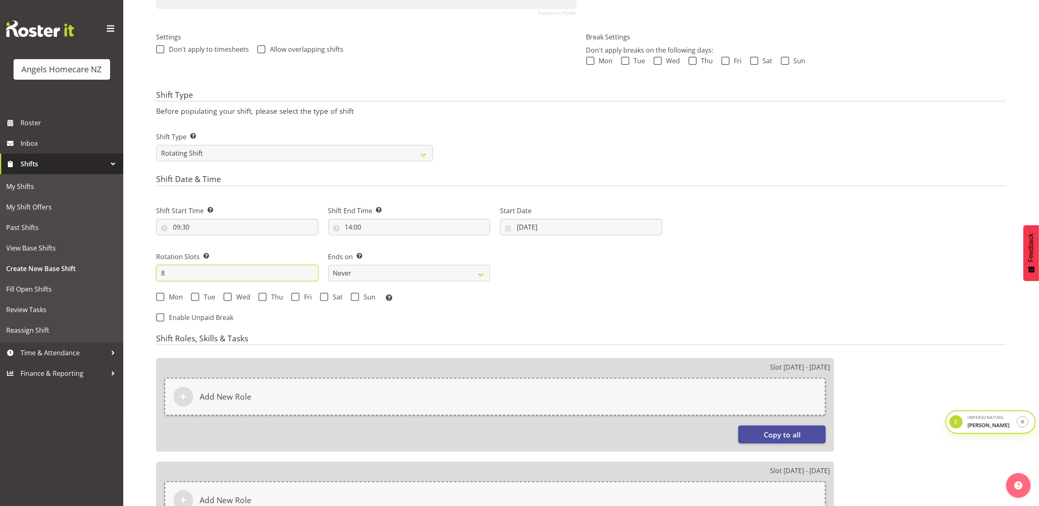
click at [158, 276] on input "8" at bounding box center [237, 273] width 162 height 16
drag, startPoint x: 187, startPoint y: 277, endPoint x: 159, endPoint y: 276, distance: 28.8
click at [159, 276] on input "14" at bounding box center [237, 273] width 162 height 16
click at [193, 278] on input "14" at bounding box center [237, 273] width 162 height 16
drag, startPoint x: 204, startPoint y: 272, endPoint x: 124, endPoint y: 271, distance: 79.7
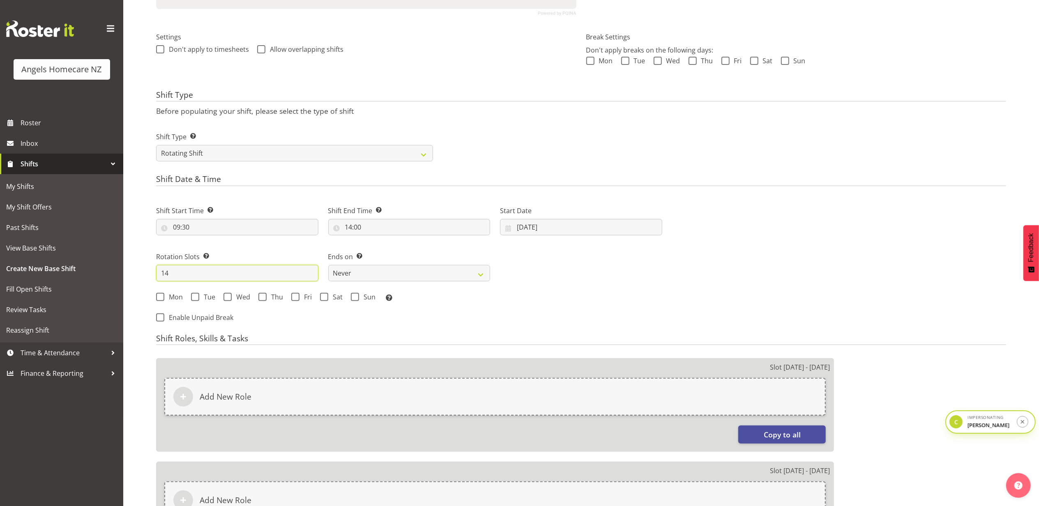
type input "7"
click at [230, 256] on label "Rotation Slots Select the number of shifts required for 1 rotation i.e 9 slots …" at bounding box center [237, 257] width 162 height 10
click at [162, 299] on span at bounding box center [160, 297] width 8 height 8
click at [161, 299] on input "Mon" at bounding box center [158, 296] width 5 height 5
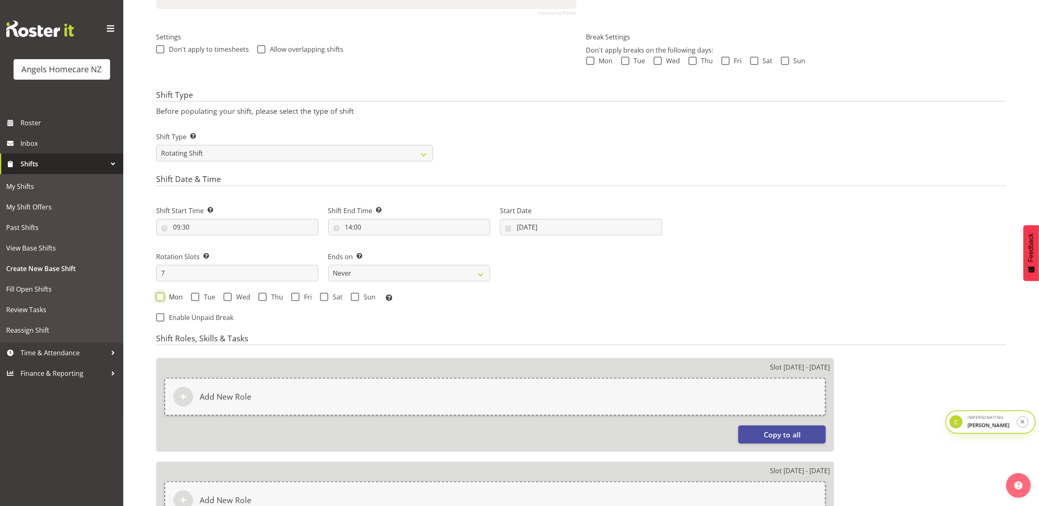
checkbox input "true"
click at [196, 299] on span at bounding box center [195, 297] width 8 height 8
click at [196, 299] on input "Tue" at bounding box center [193, 296] width 5 height 5
checkbox input "true"
click at [232, 300] on span "Wed" at bounding box center [241, 297] width 18 height 8
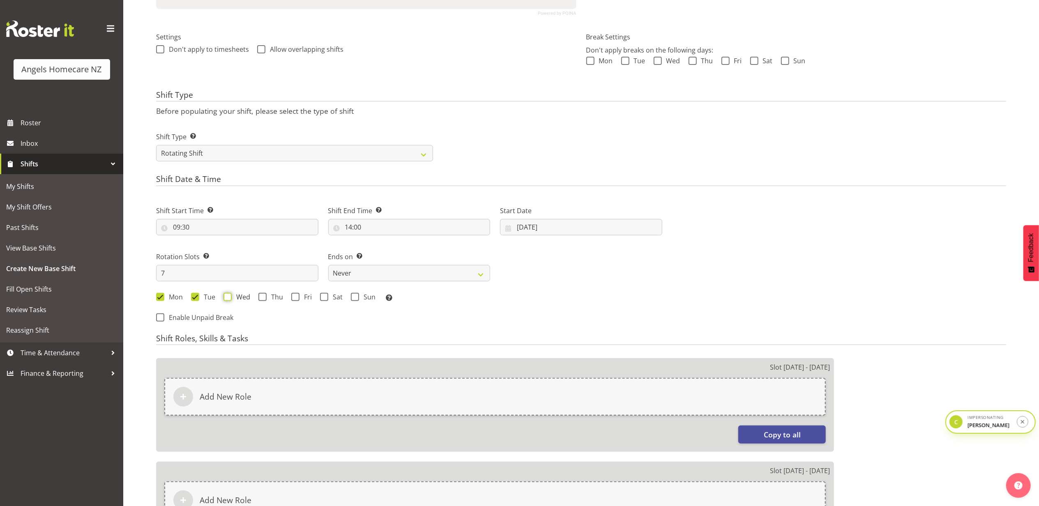
click at [229, 299] on input "Wed" at bounding box center [225, 296] width 5 height 5
checkbox input "true"
click at [260, 299] on span at bounding box center [262, 297] width 8 height 8
click at [260, 299] on input "Thu" at bounding box center [260, 296] width 5 height 5
checkbox input "true"
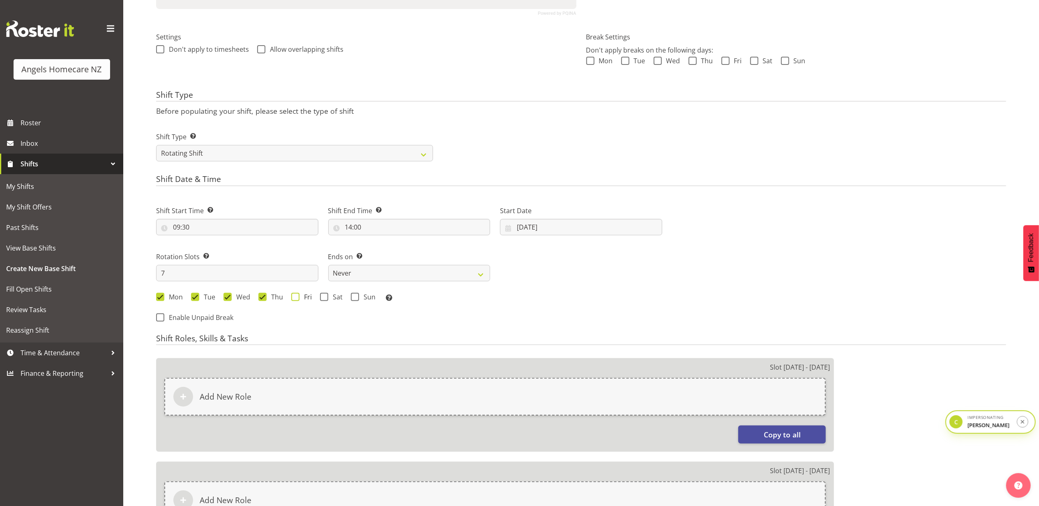
click at [296, 298] on span at bounding box center [295, 297] width 8 height 8
click at [296, 298] on input "Fri" at bounding box center [293, 296] width 5 height 5
checkbox input "true"
click at [334, 298] on span "Sat" at bounding box center [335, 297] width 14 height 8
click at [325, 298] on input "Sat" at bounding box center [322, 296] width 5 height 5
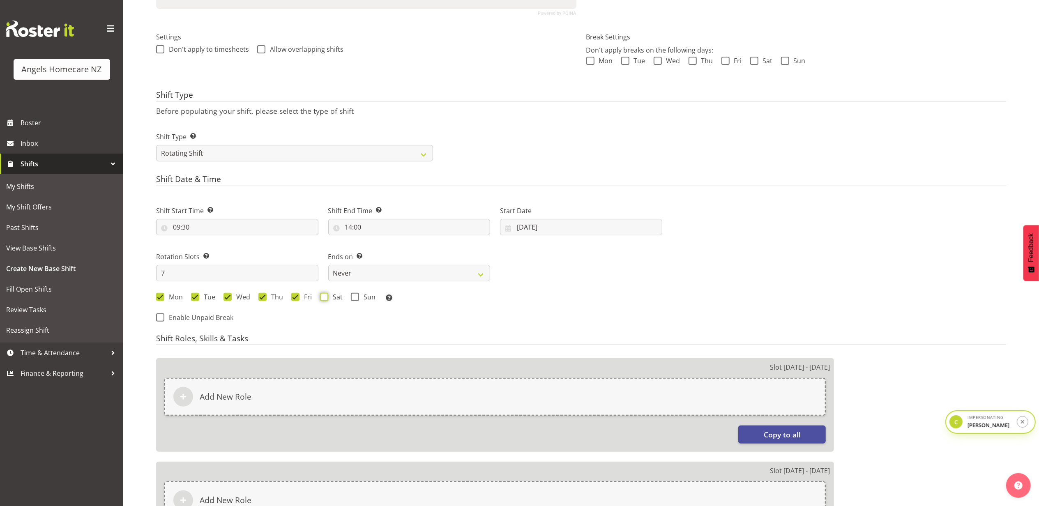
checkbox input "true"
click at [356, 298] on span at bounding box center [355, 297] width 8 height 8
click at [356, 298] on input "Sun" at bounding box center [353, 296] width 5 height 5
checkbox input "true"
click at [293, 298] on span at bounding box center [295, 297] width 8 height 8
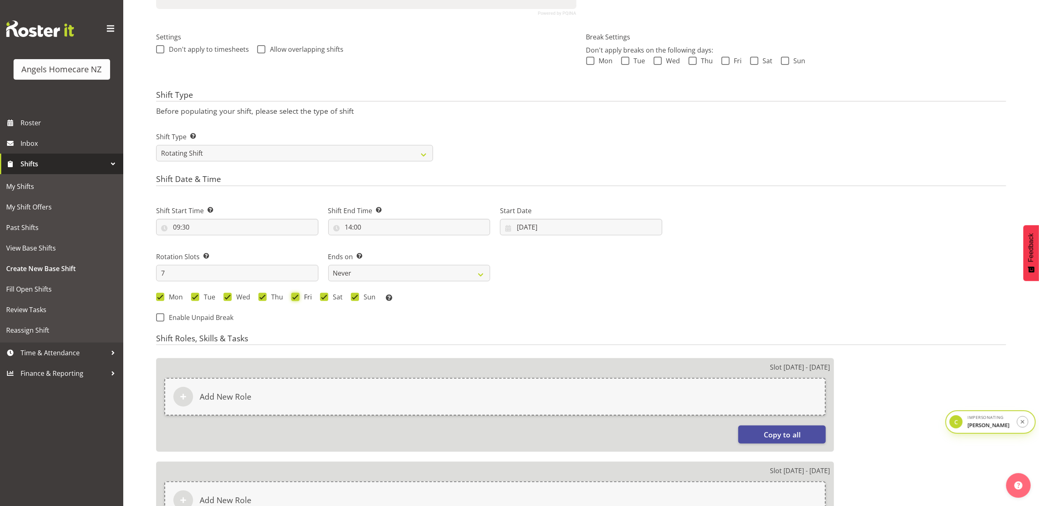
click at [293, 298] on input "Fri" at bounding box center [293, 296] width 5 height 5
checkbox input "false"
click at [325, 297] on span at bounding box center [324, 297] width 8 height 8
click at [325, 297] on input "Sat" at bounding box center [322, 296] width 5 height 5
checkbox input "false"
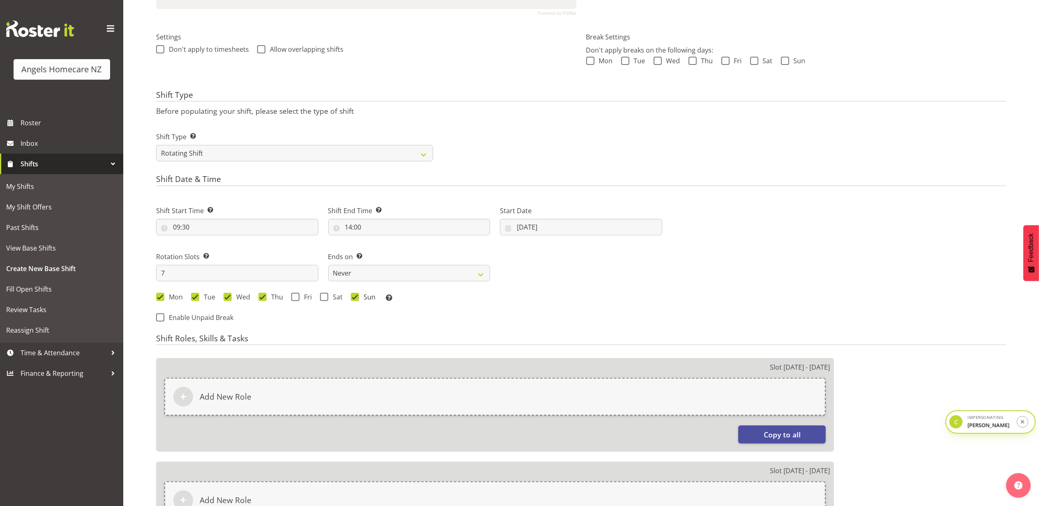
click at [351, 295] on span at bounding box center [355, 297] width 8 height 8
click at [351, 295] on input "Sun" at bounding box center [353, 296] width 5 height 5
checkbox input "false"
click at [298, 298] on span at bounding box center [295, 297] width 8 height 8
click at [297, 298] on input "Fri" at bounding box center [293, 296] width 5 height 5
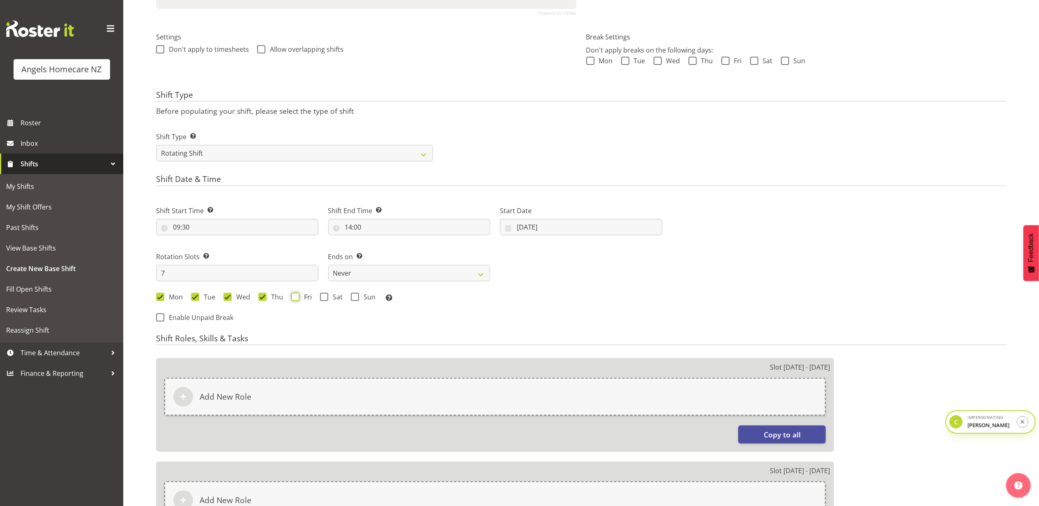
checkbox input "true"
click at [327, 299] on span at bounding box center [324, 297] width 8 height 8
click at [325, 299] on input "Sat" at bounding box center [322, 296] width 5 height 5
checkbox input "true"
click at [355, 298] on span at bounding box center [355, 297] width 8 height 8
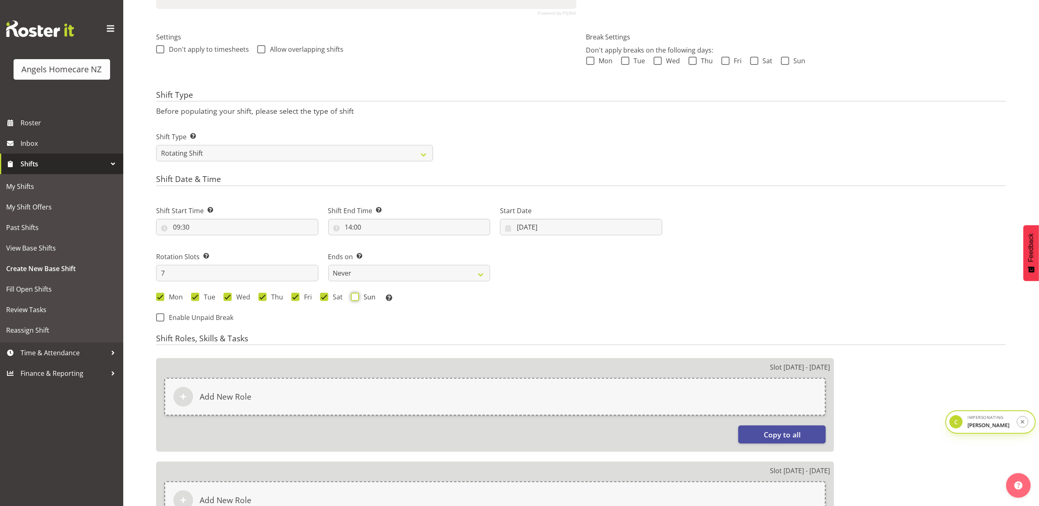
click at [355, 298] on input "Sun" at bounding box center [353, 296] width 5 height 5
checkbox input "true"
click at [187, 271] on input "7" at bounding box center [237, 273] width 162 height 16
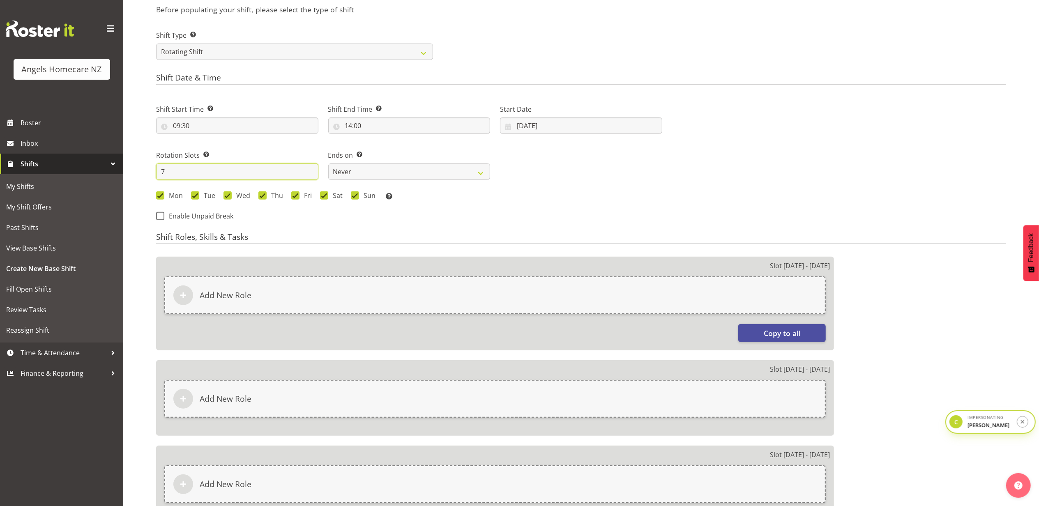
scroll to position [383, 0]
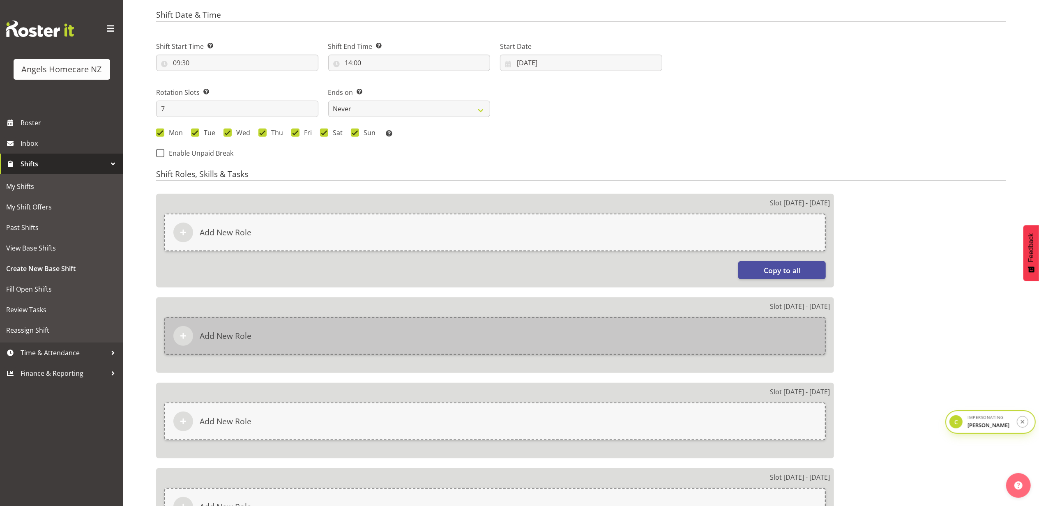
click at [433, 330] on div "Add New Role" at bounding box center [494, 336] width 661 height 38
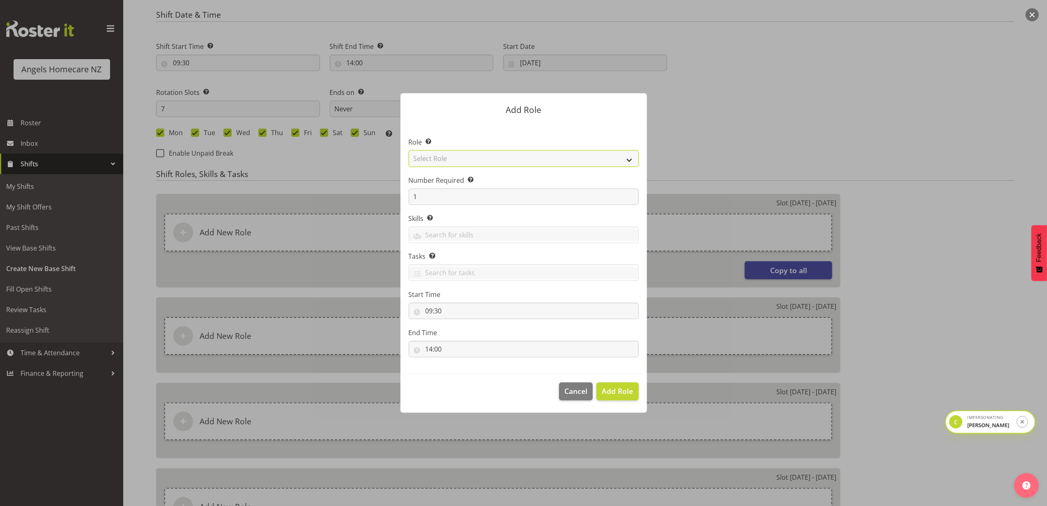
click at [465, 157] on select "Select Role Admin Coordinator Community Support Worker" at bounding box center [524, 158] width 230 height 16
select select "1572"
click at [409, 150] on select "Select Role Admin Coordinator Community Support Worker" at bounding box center [524, 158] width 230 height 16
click at [617, 389] on span "Add Role" at bounding box center [617, 391] width 31 height 10
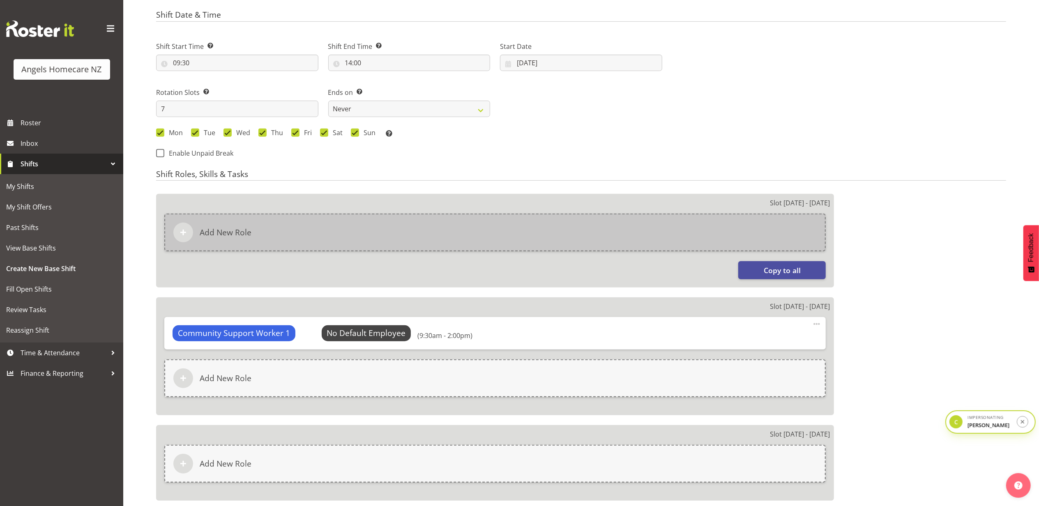
click at [498, 236] on div "Add New Role" at bounding box center [494, 233] width 661 height 38
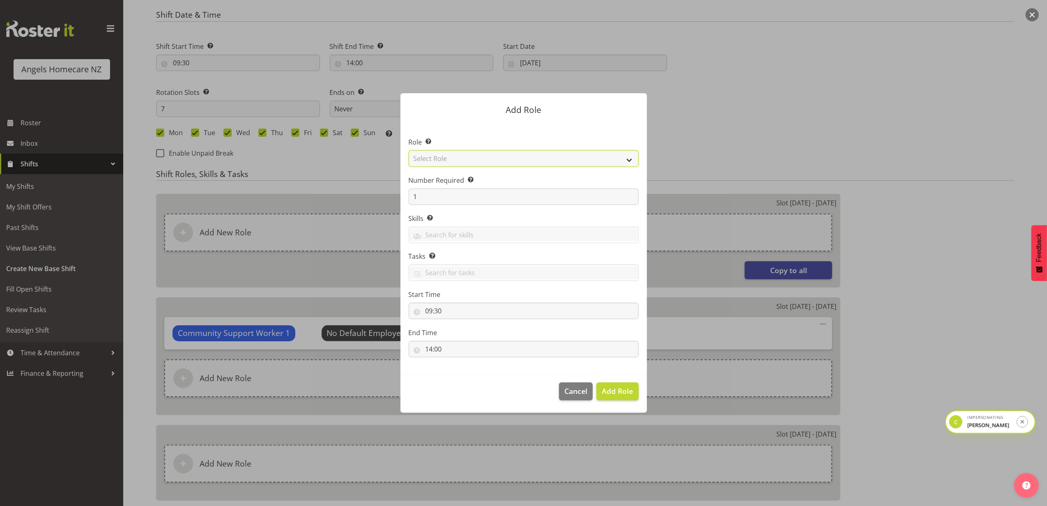
click at [531, 159] on select "Select Role Admin Coordinator Community Support Worker" at bounding box center [524, 158] width 230 height 16
select select "1572"
click at [409, 150] on select "Select Role Admin Coordinator Community Support Worker" at bounding box center [524, 158] width 230 height 16
click at [615, 389] on span "Add Role" at bounding box center [617, 391] width 31 height 10
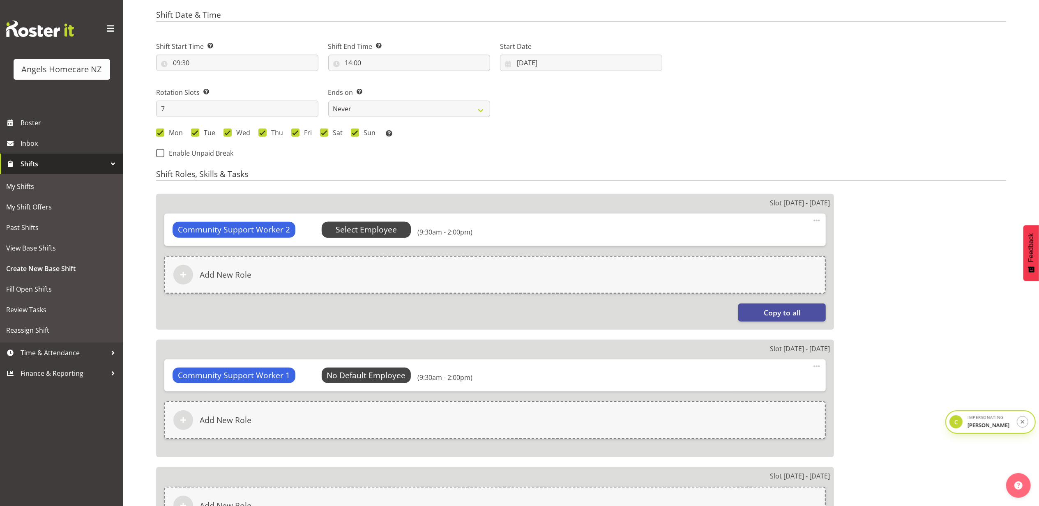
click at [382, 227] on span "Select Employee" at bounding box center [366, 230] width 61 height 12
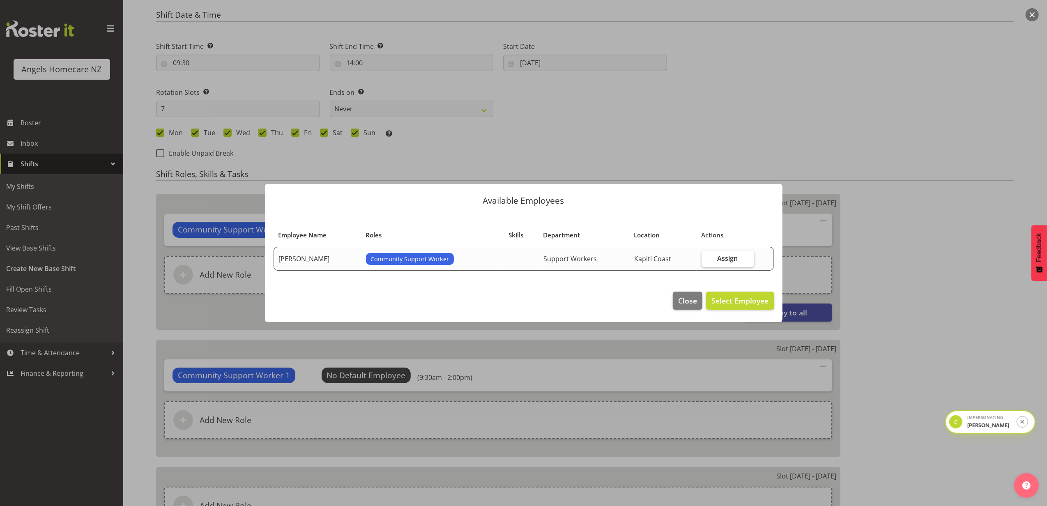
click at [737, 256] on label "Assign" at bounding box center [728, 259] width 53 height 16
click at [707, 256] on input "Assign" at bounding box center [704, 258] width 5 height 5
checkbox input "true"
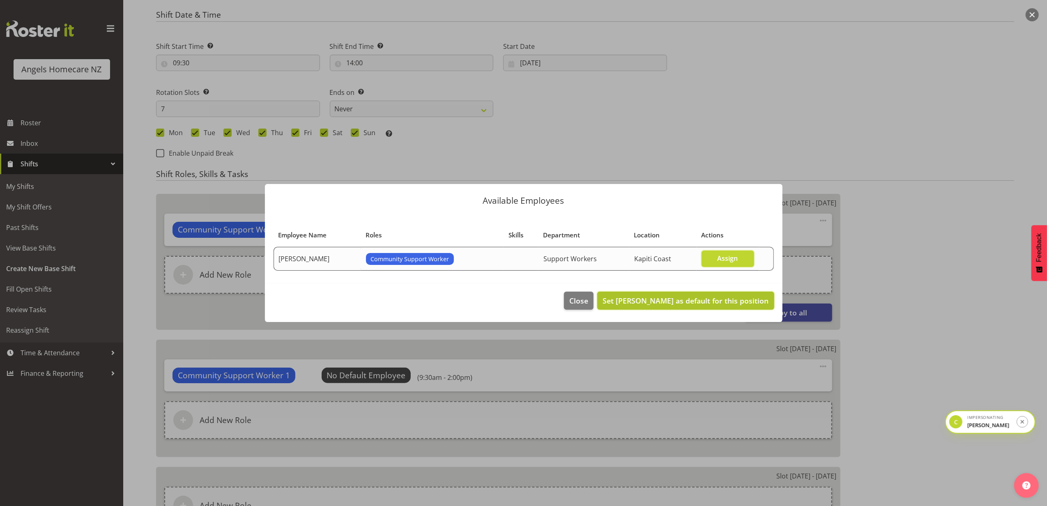
click at [676, 301] on span "Set Connie Paul as default for this position" at bounding box center [686, 301] width 166 height 10
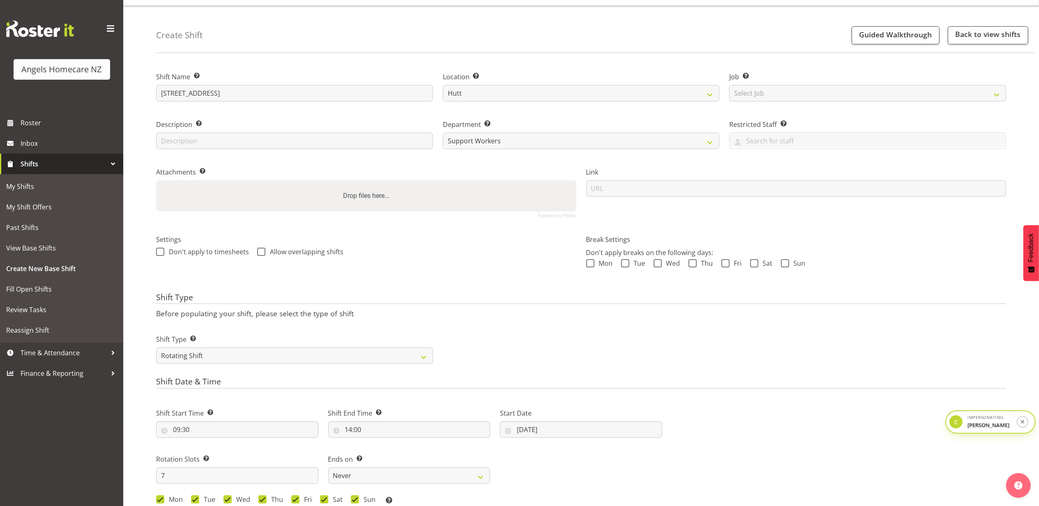
scroll to position [0, 0]
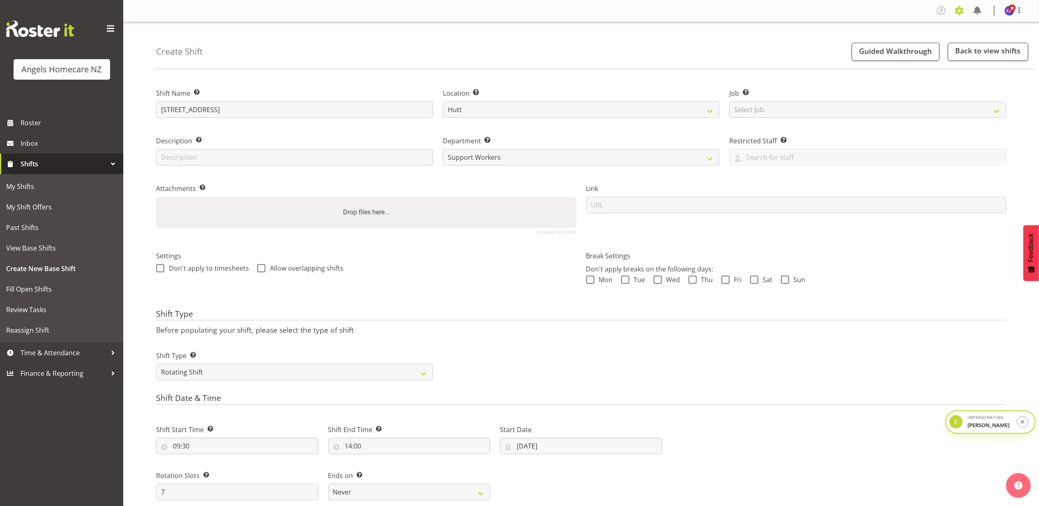
click at [957, 12] on span at bounding box center [959, 10] width 13 height 13
click at [479, 111] on select "Hutt Kapiti Coast Paraparaumu Te Horo Waikanae Wellington" at bounding box center [581, 109] width 277 height 16
select select "1287"
click at [443, 101] on select "Hutt Kapiti Coast Paraparaumu Te Horo Waikanae Wellington" at bounding box center [581, 109] width 277 height 16
click at [559, 296] on div "Settings Don't apply to timesheets Allow overlapping shifts" at bounding box center [366, 272] width 430 height 65
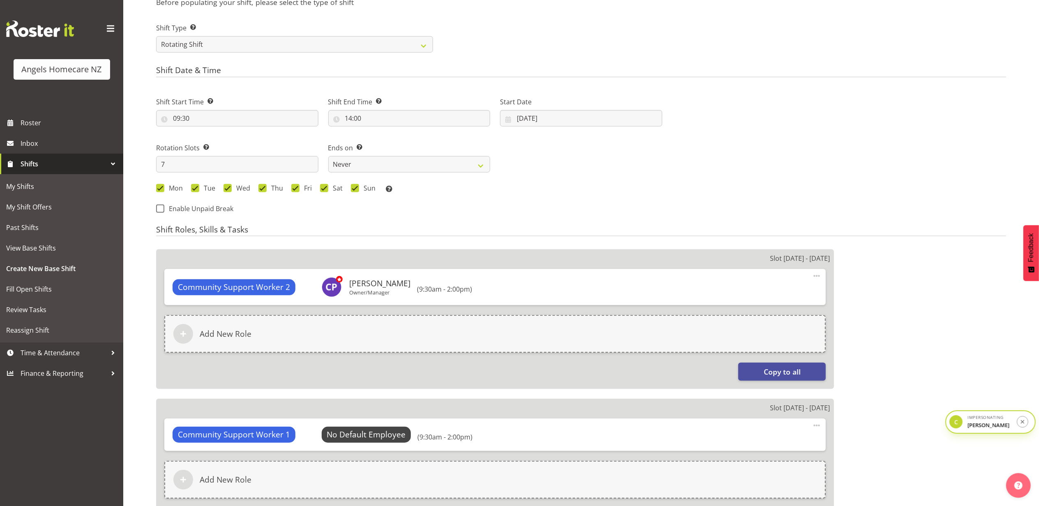
scroll to position [329, 0]
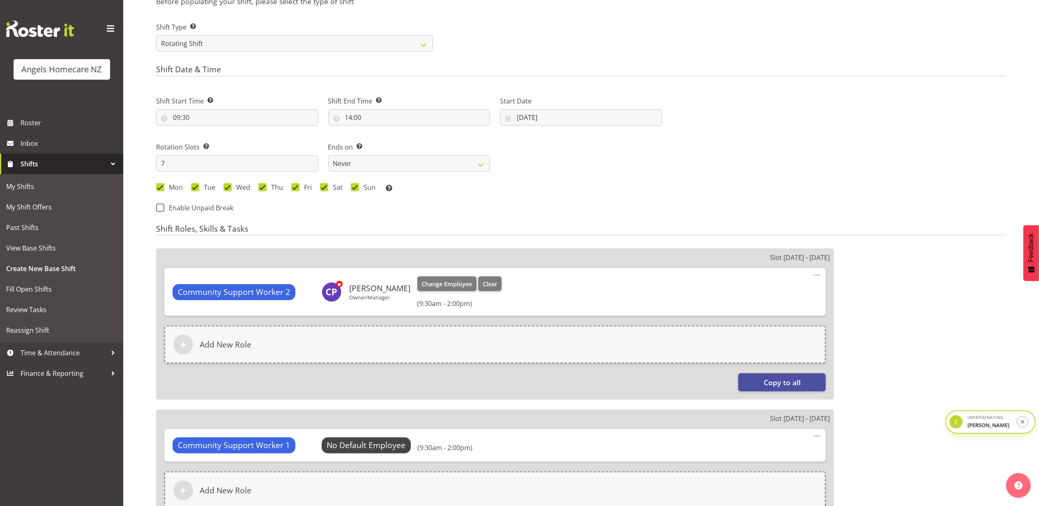
click at [810, 275] on div "Community Support Worker 2 Connie Paul Owner/Manager Change Employee Clear (9:3…" at bounding box center [494, 292] width 661 height 48
click at [817, 276] on span at bounding box center [817, 275] width 10 height 10
click at [772, 307] on link "Delete" at bounding box center [782, 308] width 79 height 15
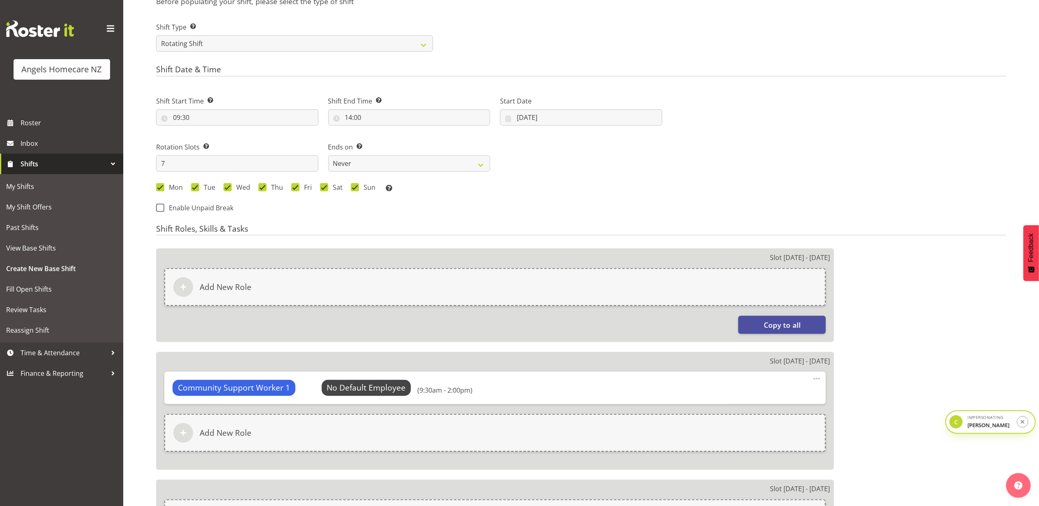
click at [820, 382] on span at bounding box center [817, 379] width 10 height 10
click at [778, 415] on link "Delete" at bounding box center [782, 411] width 79 height 15
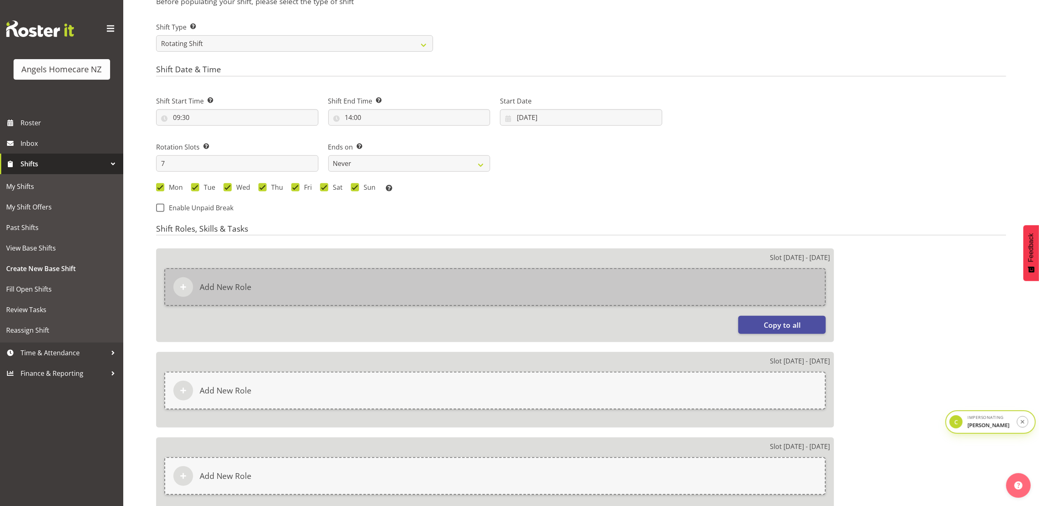
click at [589, 282] on div "Add New Role" at bounding box center [494, 287] width 661 height 38
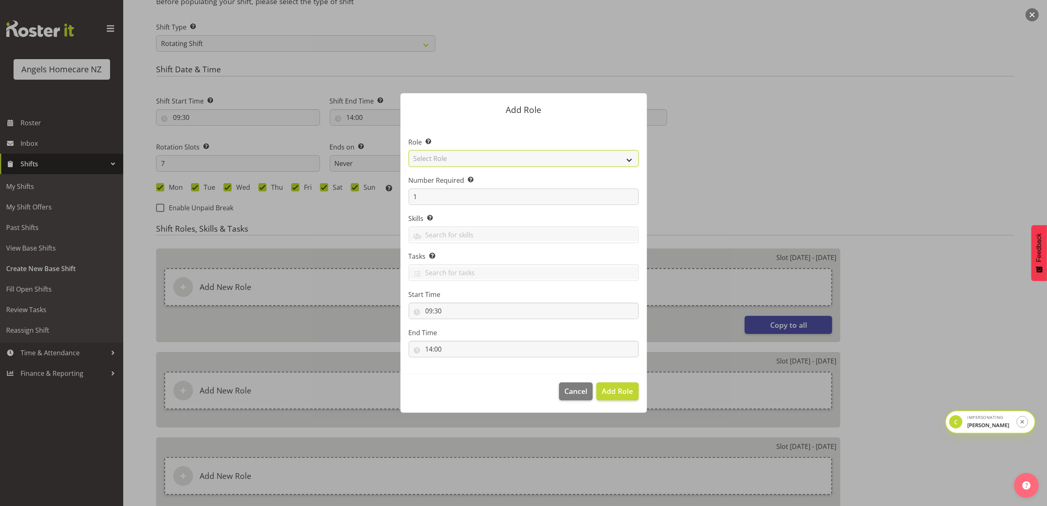
click at [487, 162] on select "Select Role Admin Coordinator Community Support Worker" at bounding box center [524, 158] width 230 height 16
select select "1572"
click at [409, 150] on select "Select Role Admin Coordinator Community Support Worker" at bounding box center [524, 158] width 230 height 16
click at [606, 385] on button "Add Role" at bounding box center [618, 391] width 42 height 18
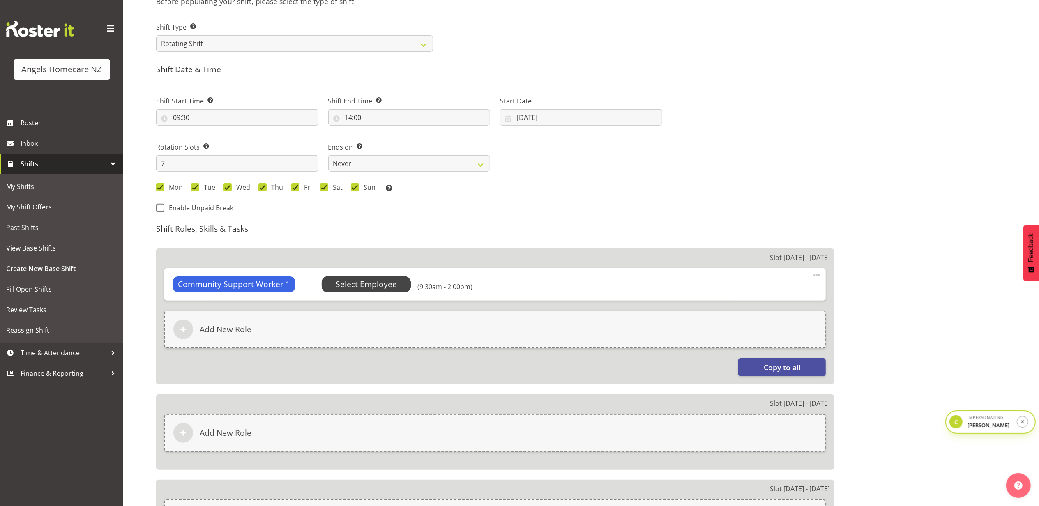
click at [384, 286] on span "Select Employee" at bounding box center [366, 285] width 61 height 12
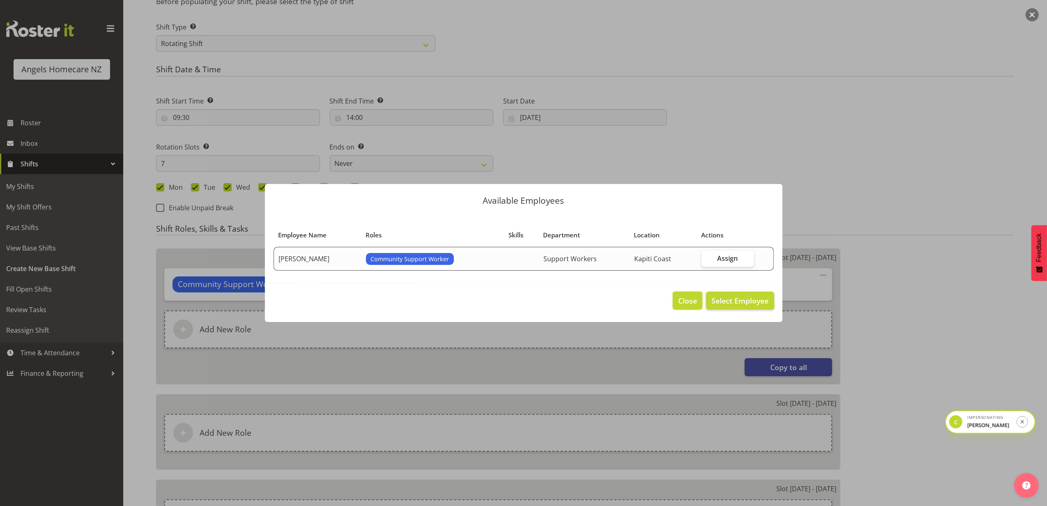
click at [683, 303] on span "Close" at bounding box center [687, 300] width 19 height 11
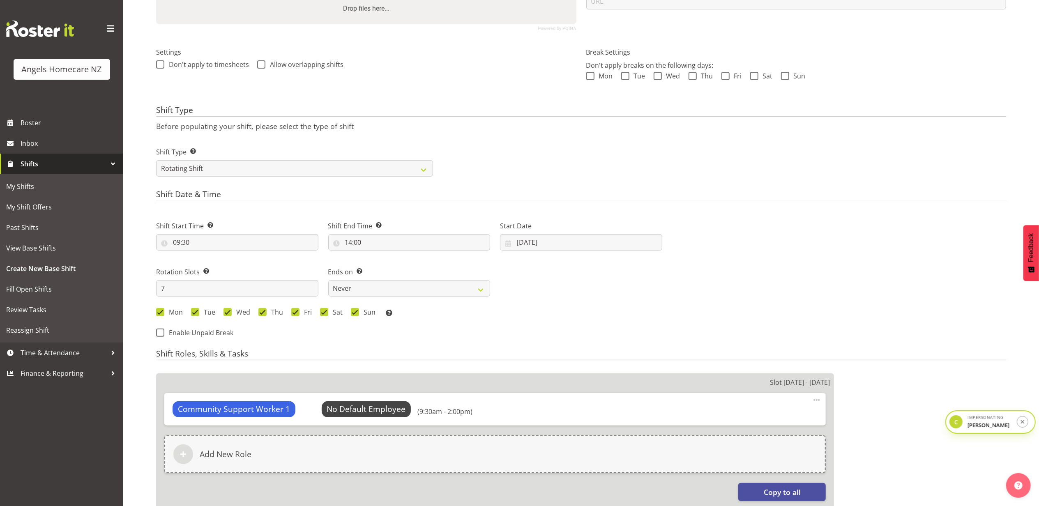
scroll to position [0, 0]
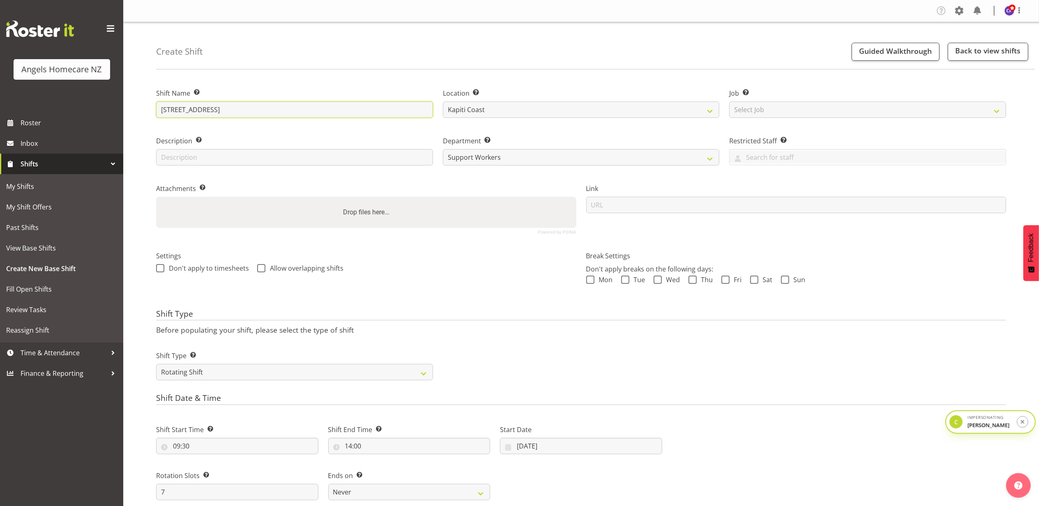
drag, startPoint x: 211, startPoint y: 111, endPoint x: 123, endPoint y: 107, distance: 87.6
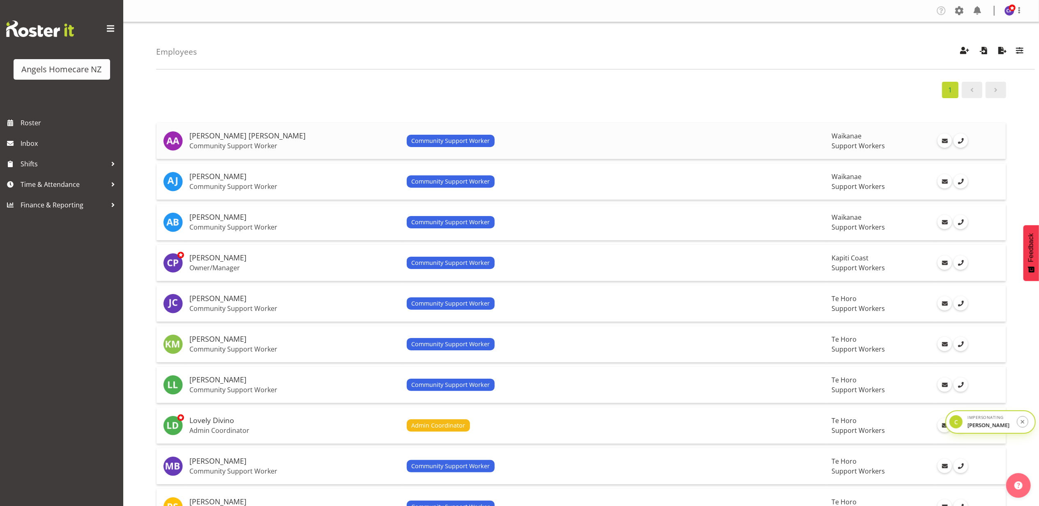
click at [562, 144] on div "Community Support Worker" at bounding box center [616, 141] width 418 height 12
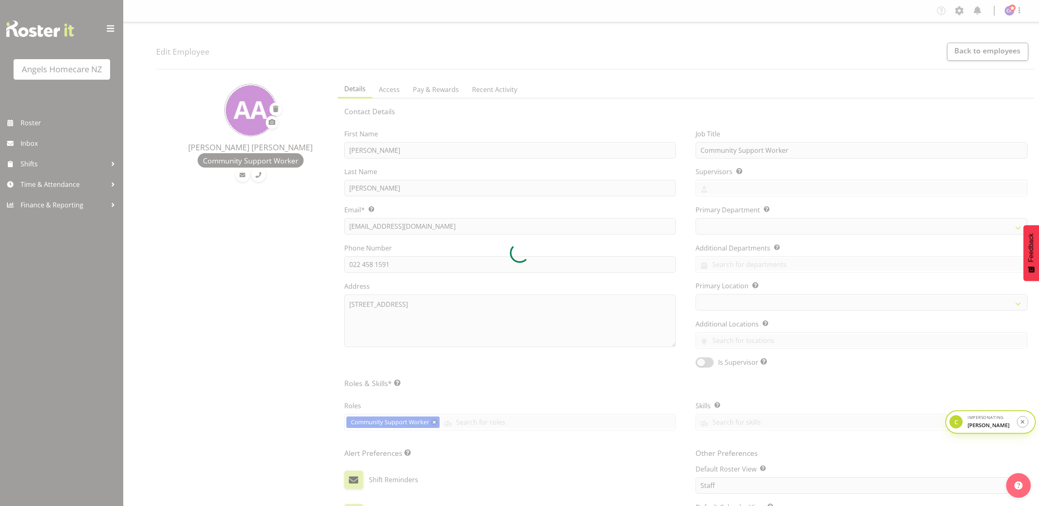
select select "TimelineWeek"
select select "1284"
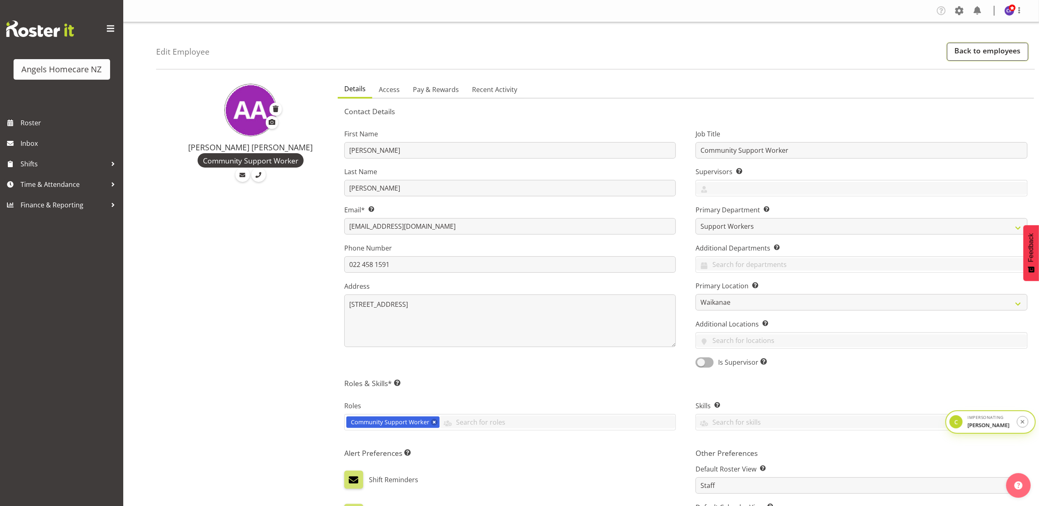
click at [988, 53] on link "Back to employees" at bounding box center [987, 52] width 81 height 18
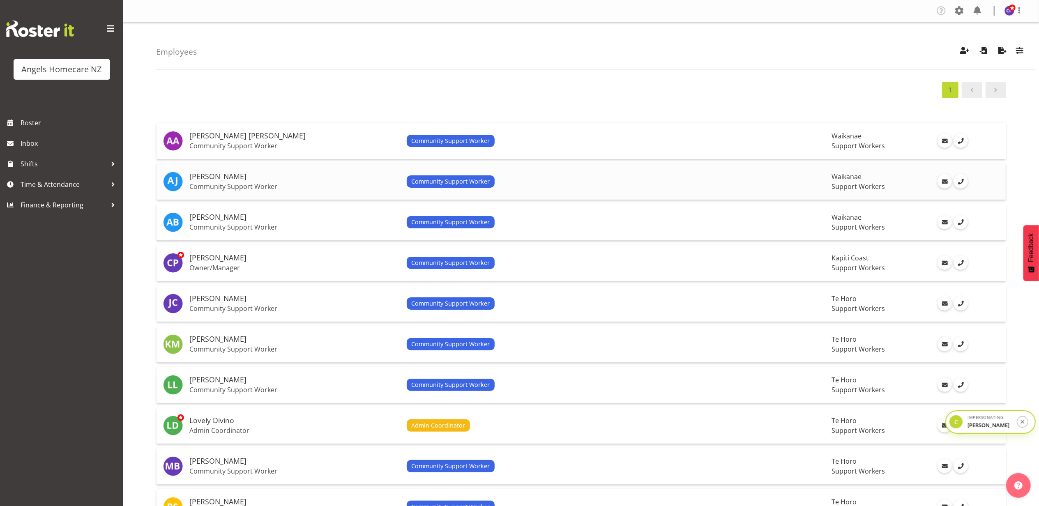
click at [531, 175] on td "Community Support Worker" at bounding box center [615, 182] width 425 height 37
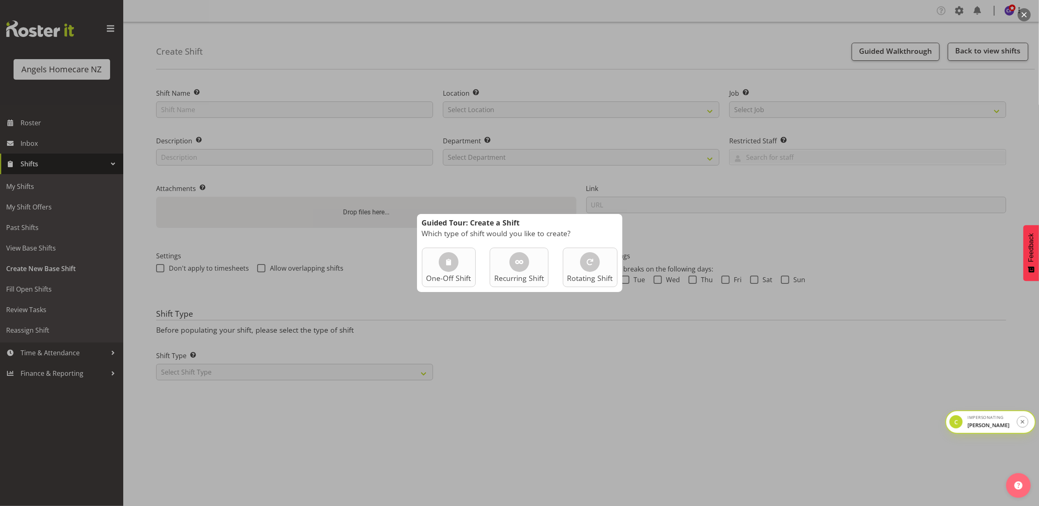
click at [669, 223] on div at bounding box center [519, 253] width 1039 height 506
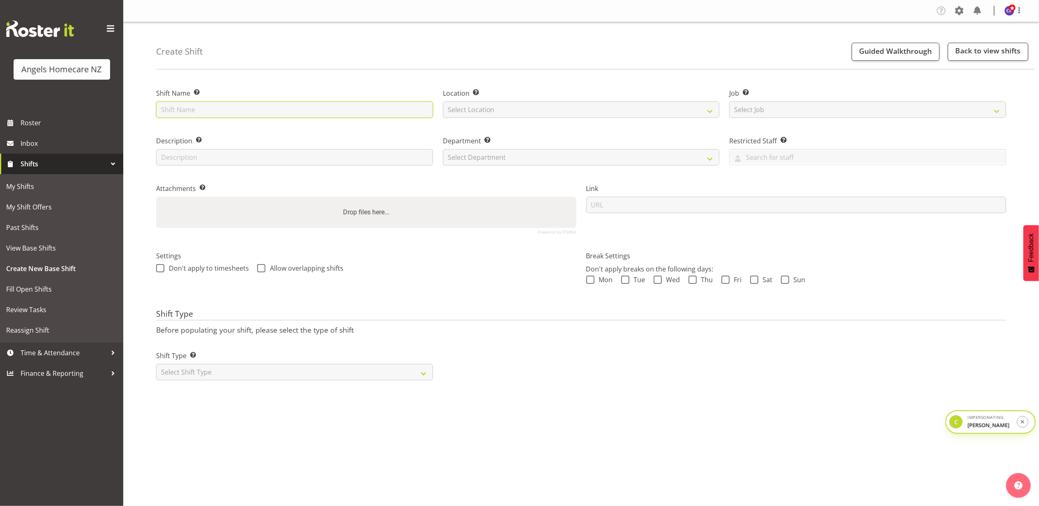
click at [271, 117] on input "text" at bounding box center [294, 109] width 277 height 16
paste input "[STREET_ADDRESS]"
type input "[STREET_ADDRESS]"
click at [468, 109] on select "Select Location Hutt [GEOGRAPHIC_DATA] [GEOGRAPHIC_DATA] [GEOGRAPHIC_DATA] [GEO…" at bounding box center [581, 109] width 277 height 16
select select "1287"
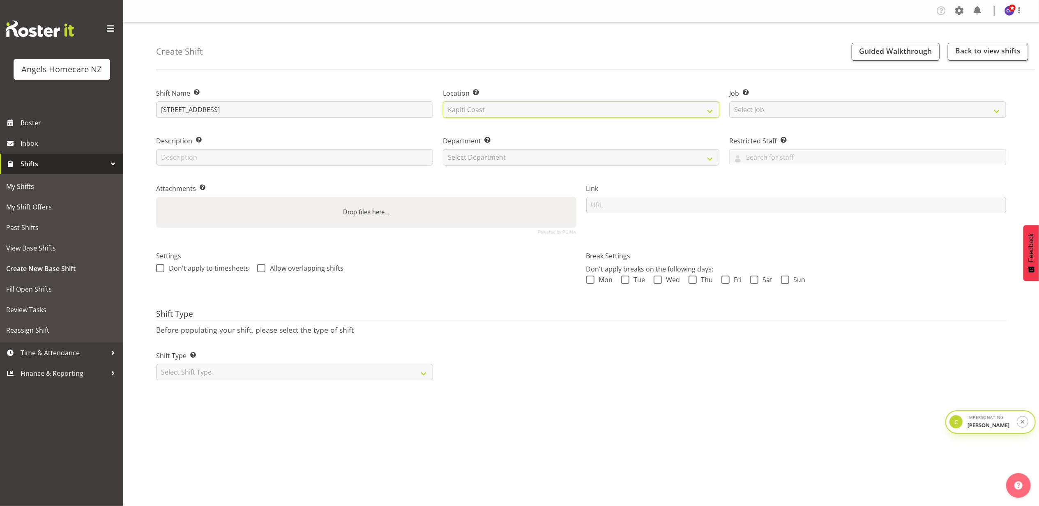
click at [443, 101] on select "Select Location Hutt [GEOGRAPHIC_DATA] [GEOGRAPHIC_DATA] [GEOGRAPHIC_DATA] [GEO…" at bounding box center [581, 109] width 277 height 16
click at [505, 159] on select "Select Department Support Workers" at bounding box center [581, 157] width 277 height 16
select select "928"
click at [443, 149] on select "Select Department Support Workers" at bounding box center [581, 157] width 277 height 16
click at [251, 373] on select "Select Shift Type One Off Shift Recurring Shift Rotating Shift" at bounding box center [294, 372] width 277 height 16
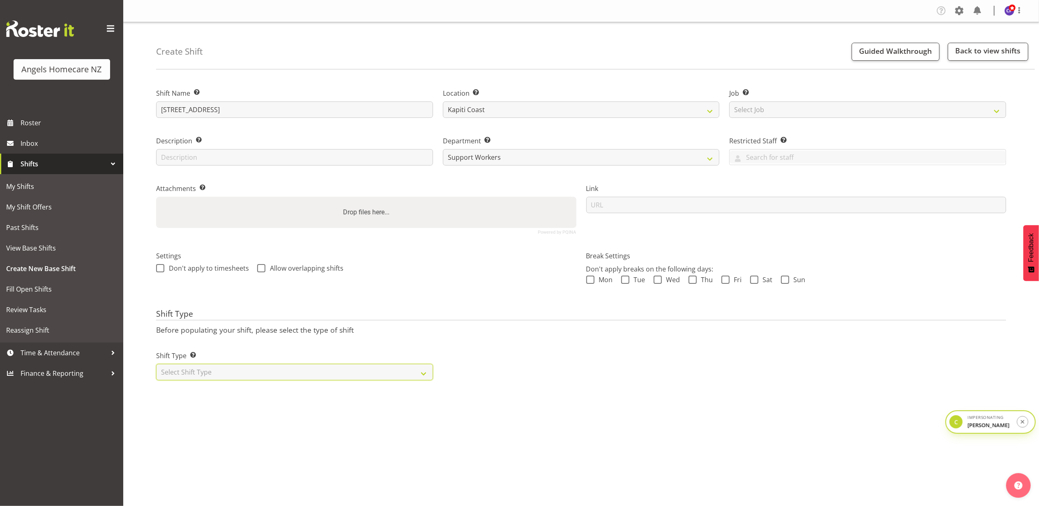
select select "rotating"
click at [156, 365] on select "Select Shift Type One Off Shift Recurring Shift Rotating Shift" at bounding box center [294, 372] width 277 height 16
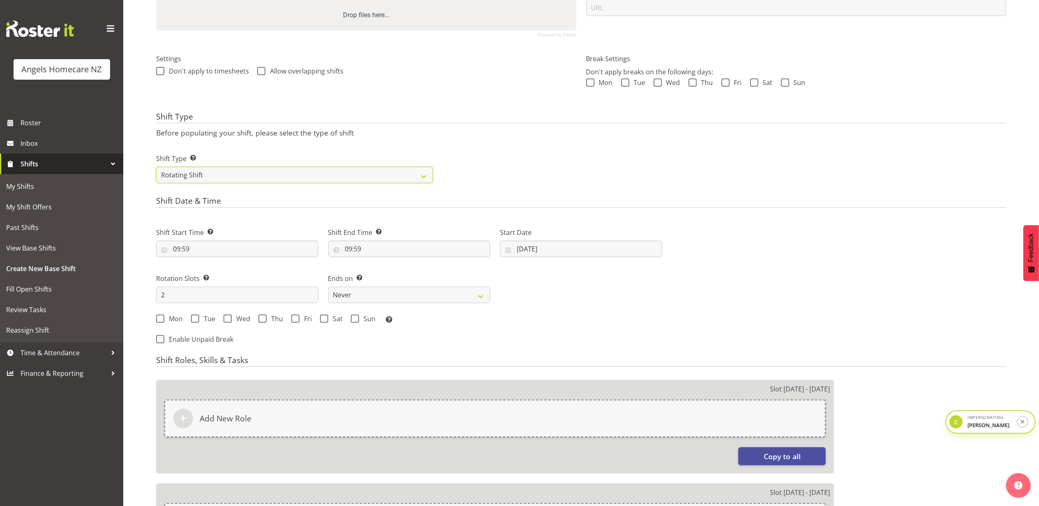
scroll to position [219, 0]
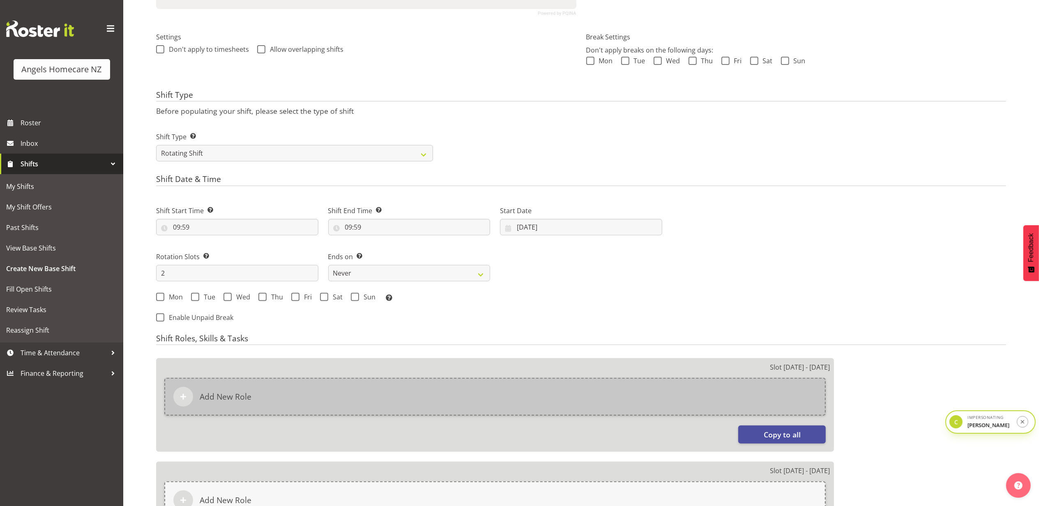
click at [441, 404] on div "Add New Role" at bounding box center [494, 397] width 661 height 38
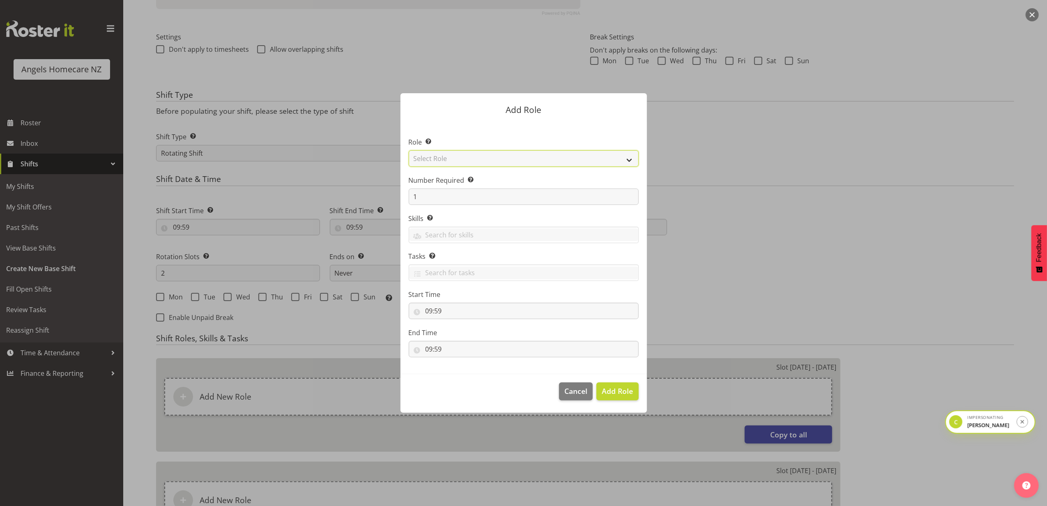
click at [475, 161] on select "Select Role Admin Coordinator Community Support Worker" at bounding box center [524, 158] width 230 height 16
select select "1572"
click at [409, 150] on select "Select Role Admin Coordinator Community Support Worker" at bounding box center [524, 158] width 230 height 16
click at [612, 392] on span "Add Role" at bounding box center [617, 391] width 31 height 10
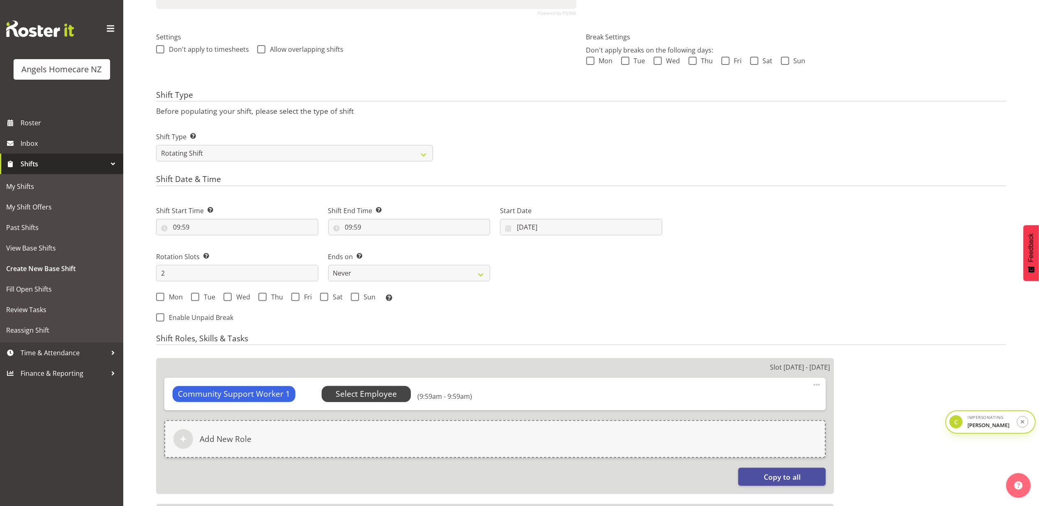
click at [360, 395] on span "Select Employee" at bounding box center [366, 394] width 61 height 12
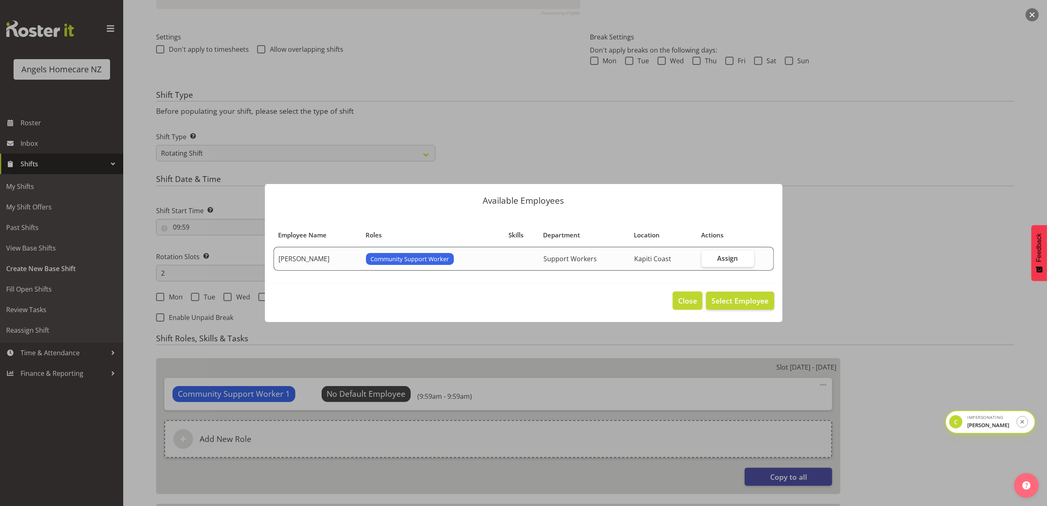
click at [680, 301] on span "Close" at bounding box center [687, 300] width 19 height 11
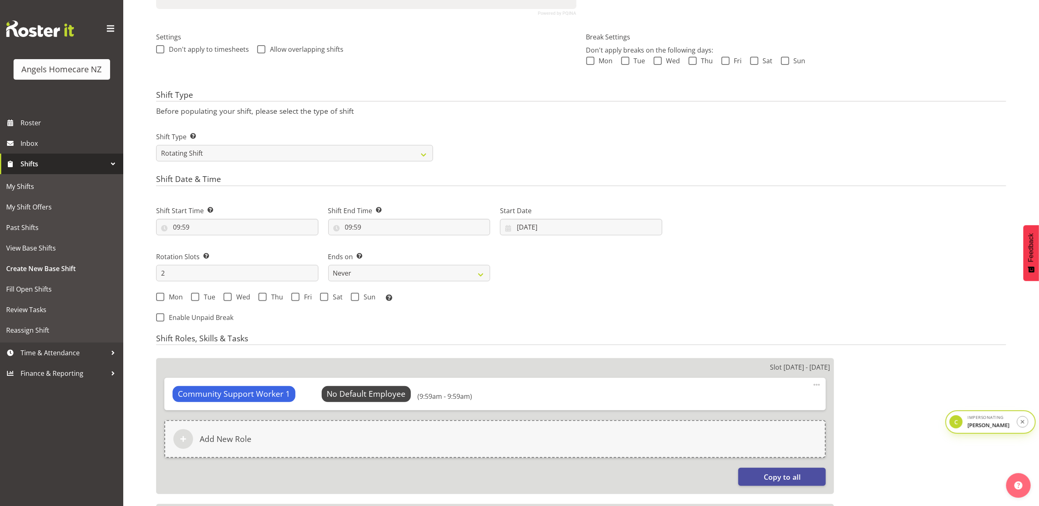
scroll to position [383, 0]
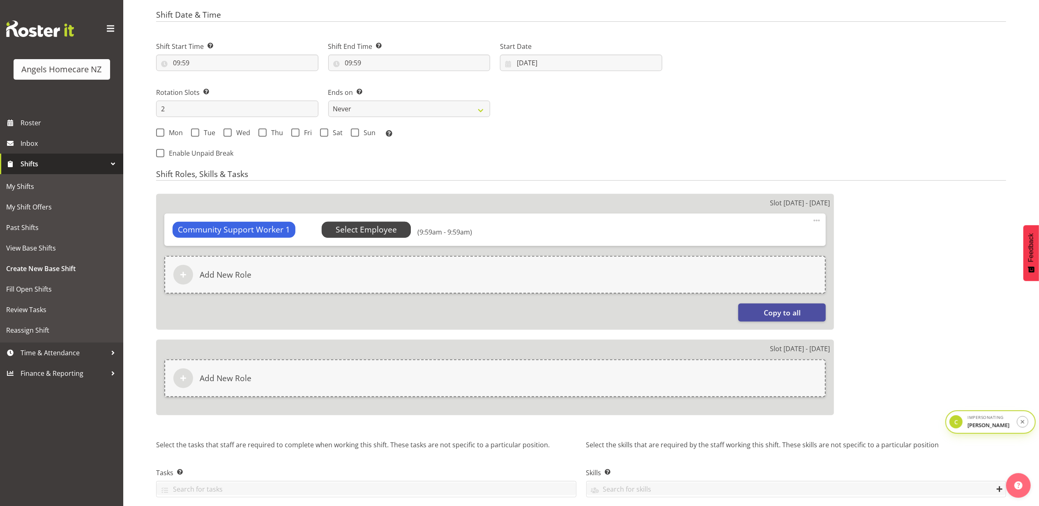
click at [389, 233] on span "Select Employee" at bounding box center [366, 230] width 61 height 12
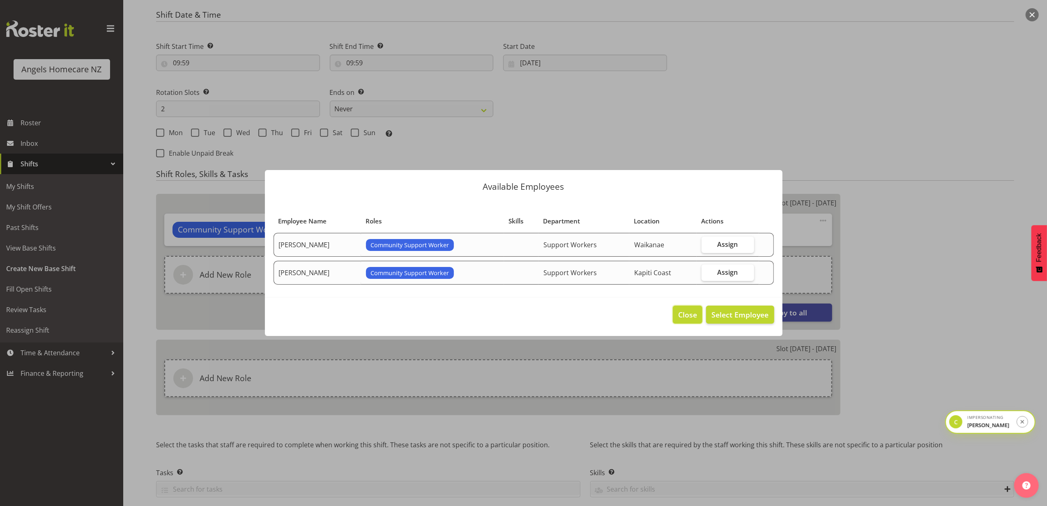
click at [687, 313] on span "Close" at bounding box center [687, 314] width 19 height 11
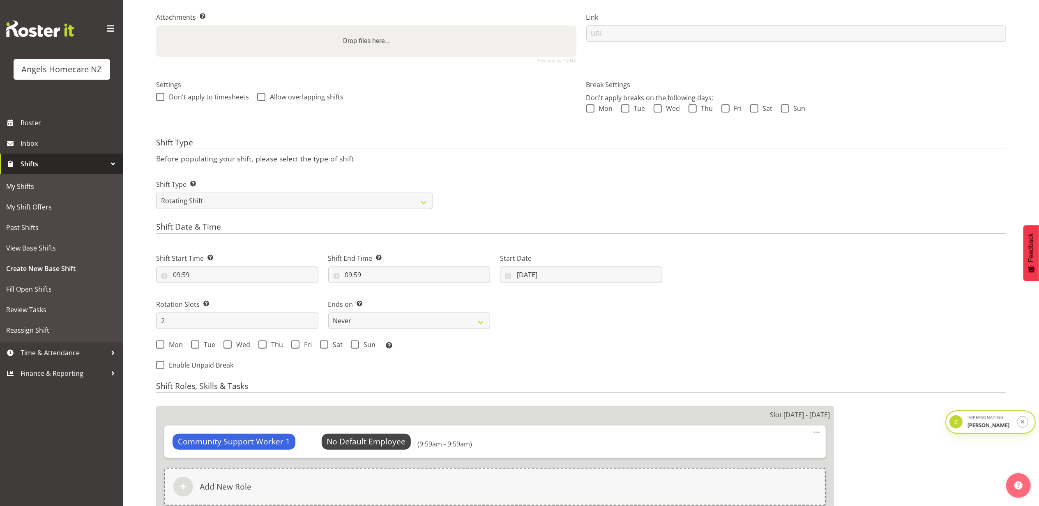
scroll to position [164, 0]
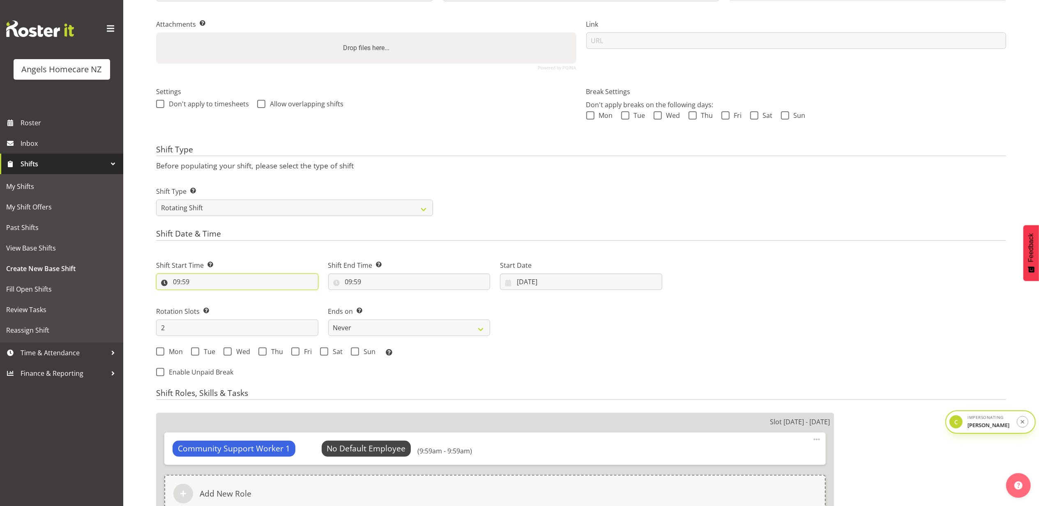
click at [183, 283] on input "09:59" at bounding box center [237, 282] width 162 height 16
click at [212, 304] on select "00 01 02 03 04 05 06 07 08 09 10 11 12 13 14 15 16 17 18 19 20 21 22 23" at bounding box center [212, 303] width 18 height 16
drag, startPoint x: 228, startPoint y: 303, endPoint x: 229, endPoint y: 298, distance: 5.0
click at [228, 303] on select "00 01 02 03 04 05 06 07 08 09 10 11 12 13 14 15 16 17 18 19 20 21 22 23 24 25 2…" at bounding box center [233, 303] width 18 height 16
select select "0"
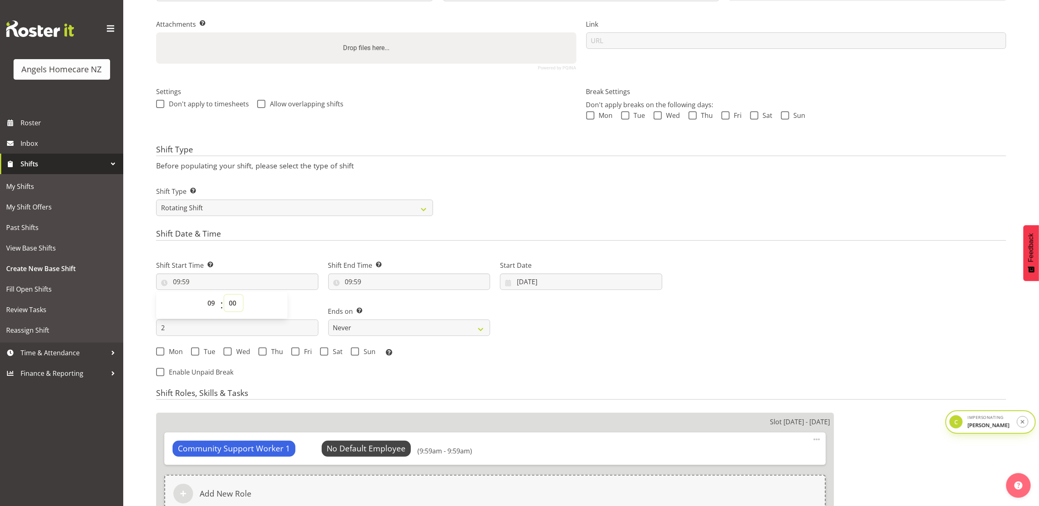
click at [224, 296] on select "00 01 02 03 04 05 06 07 08 09 10 11 12 13 14 15 16 17 18 19 20 21 22 23 24 25 2…" at bounding box center [233, 303] width 18 height 16
type input "09:00"
click at [359, 282] on input "09:59" at bounding box center [409, 282] width 162 height 16
click at [410, 307] on select "00 01 02 03 04 05 06 07 08 09 10 11 12 13 14 15 16 17 18 19 20 21 22 23 24 25 2…" at bounding box center [405, 303] width 18 height 16
select select "30"
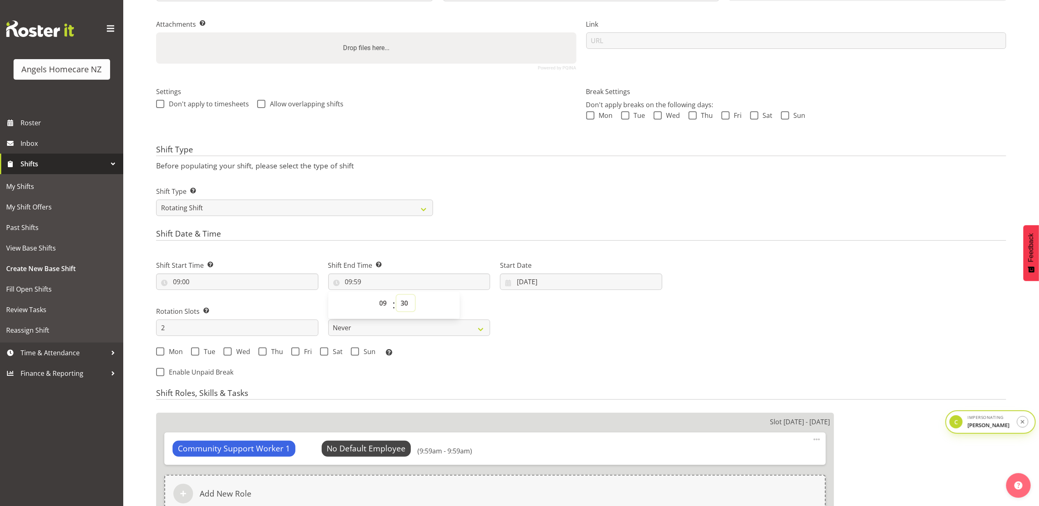
click at [396, 296] on select "00 01 02 03 04 05 06 07 08 09 10 11 12 13 14 15 16 17 18 19 20 21 22 23 24 25 2…" at bounding box center [405, 303] width 18 height 16
type input "09:30"
click at [384, 298] on select "00 01 02 03 04 05 06 07 08 09 10 11 12 13 14 15 16 17 18 19 20 21 22 23" at bounding box center [384, 303] width 18 height 16
select select "15"
click at [375, 296] on select "00 01 02 03 04 05 06 07 08 09 10 11 12 13 14 15 16 17 18 19 20 21 22 23" at bounding box center [384, 303] width 18 height 16
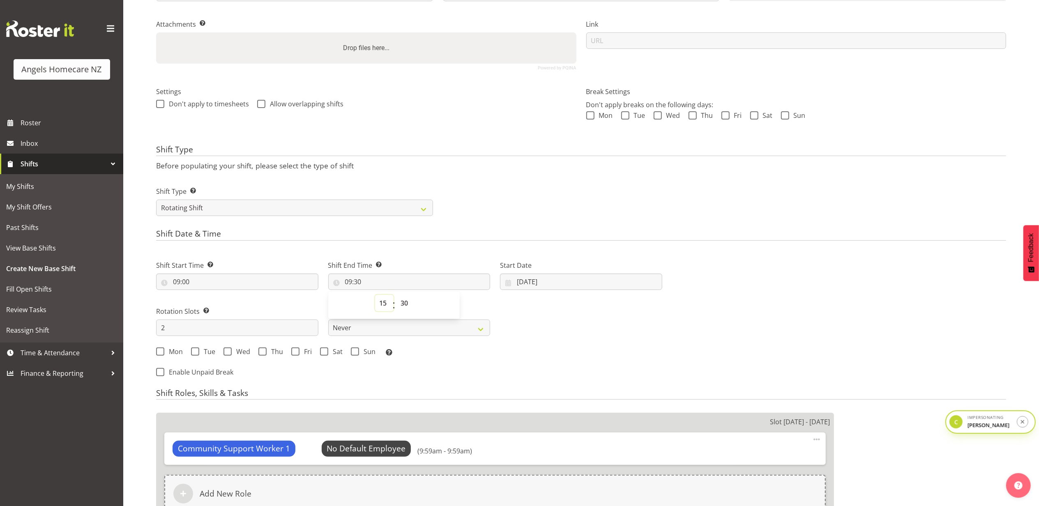
type input "15:30"
click at [472, 251] on div "Shift End Time Set the time of the day you wish this shift to finish 15:30 00 0…" at bounding box center [409, 272] width 172 height 46
click at [551, 287] on input "18/09/2025" at bounding box center [581, 282] width 162 height 16
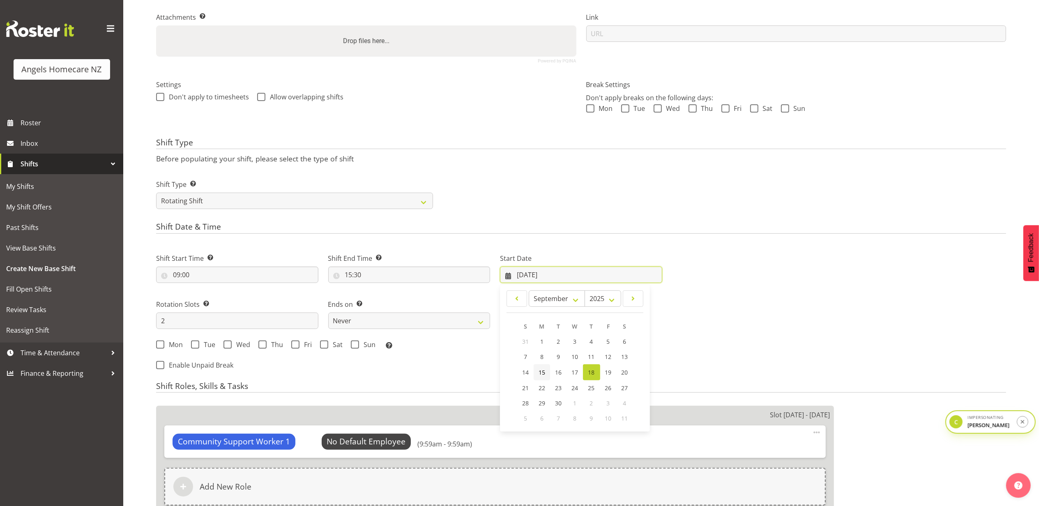
scroll to position [219, 0]
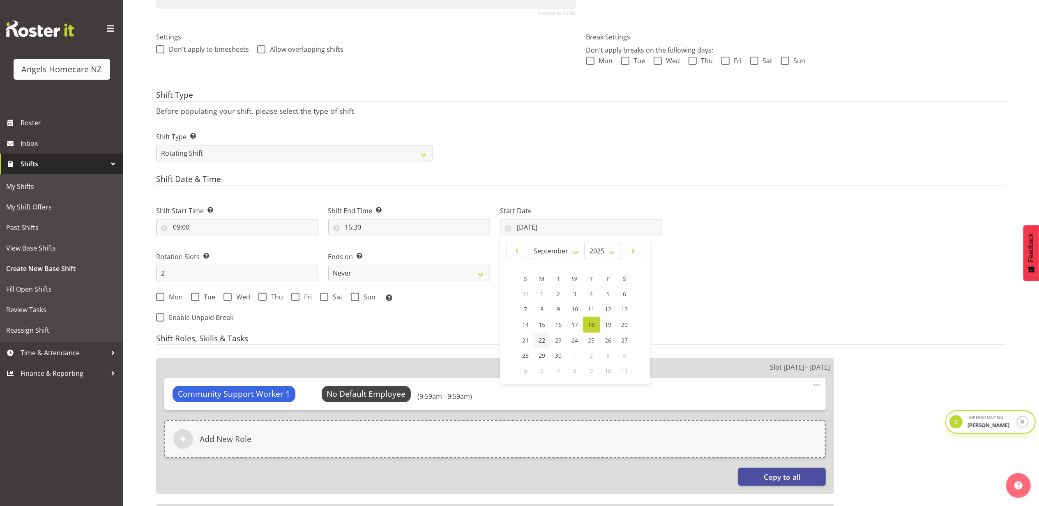
click at [539, 342] on span "22" at bounding box center [542, 340] width 7 height 8
type input "22/09/2025"
drag, startPoint x: 216, startPoint y: 270, endPoint x: 148, endPoint y: 262, distance: 68.2
click at [148, 262] on div "Create Shift Guided Walkthrough Back to view shifts Shift Name Enter a name for…" at bounding box center [581, 249] width 916 height 893
type input "7"
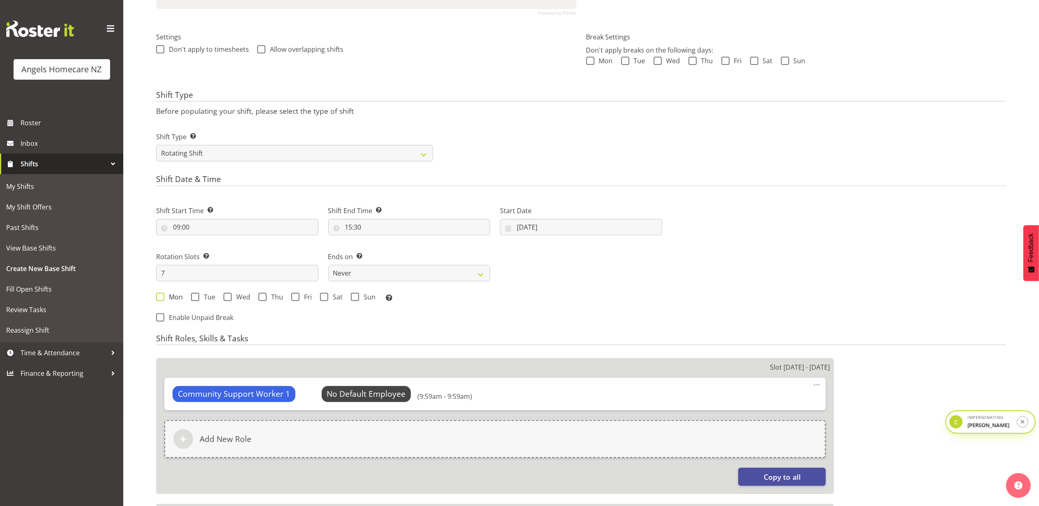
click at [162, 299] on span at bounding box center [160, 297] width 8 height 8
click at [161, 299] on input "Mon" at bounding box center [158, 296] width 5 height 5
checkbox input "true"
click at [191, 297] on span at bounding box center [195, 297] width 8 height 8
click at [191, 297] on input "Tue" at bounding box center [193, 296] width 5 height 5
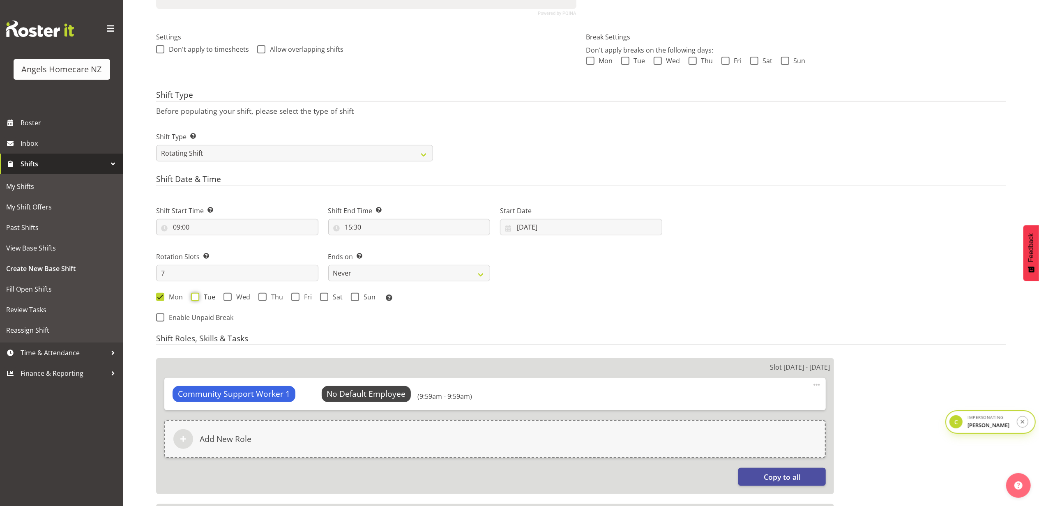
checkbox input "true"
click at [226, 297] on span at bounding box center [227, 297] width 8 height 8
click at [226, 297] on input "Wed" at bounding box center [225, 296] width 5 height 5
checkbox input "true"
click at [259, 295] on span at bounding box center [262, 297] width 8 height 8
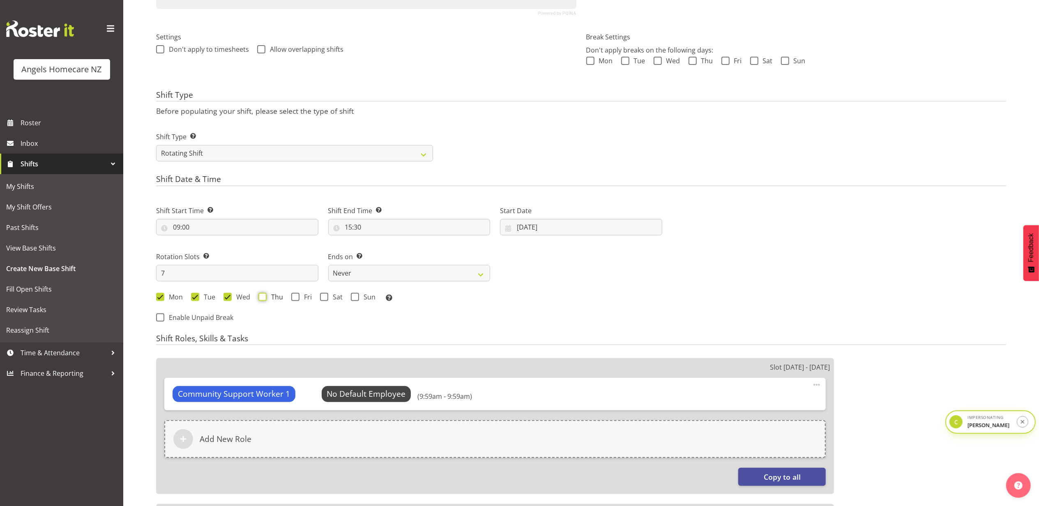
click at [259, 295] on input "Thu" at bounding box center [260, 296] width 5 height 5
checkbox input "true"
drag, startPoint x: 293, startPoint y: 296, endPoint x: 304, endPoint y: 296, distance: 11.5
click at [293, 296] on span at bounding box center [295, 297] width 8 height 8
click at [293, 296] on input "Fri" at bounding box center [293, 296] width 5 height 5
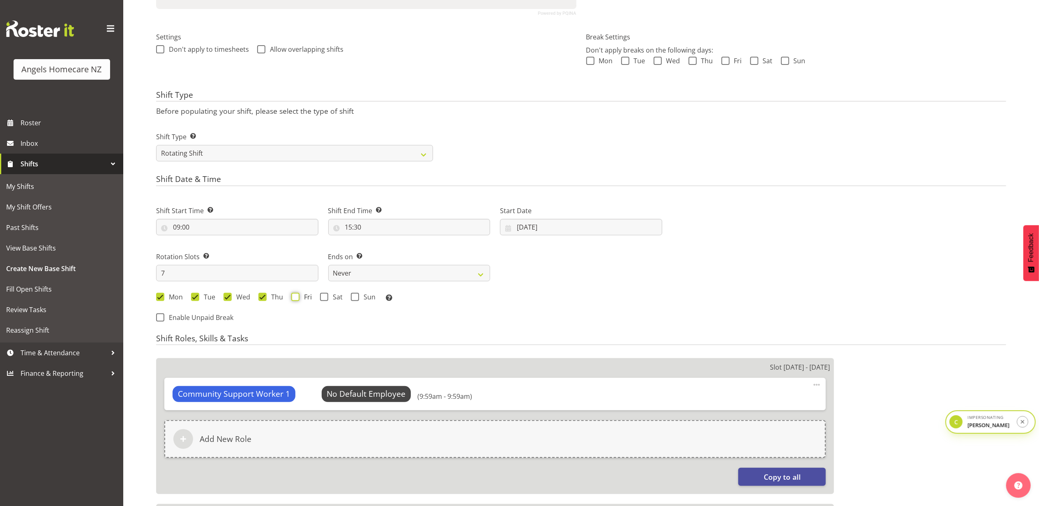
checkbox input "true"
drag, startPoint x: 324, startPoint y: 297, endPoint x: 336, endPoint y: 297, distance: 11.9
click at [325, 297] on span at bounding box center [324, 297] width 8 height 8
click at [325, 297] on input "Sat" at bounding box center [322, 296] width 5 height 5
checkbox input "true"
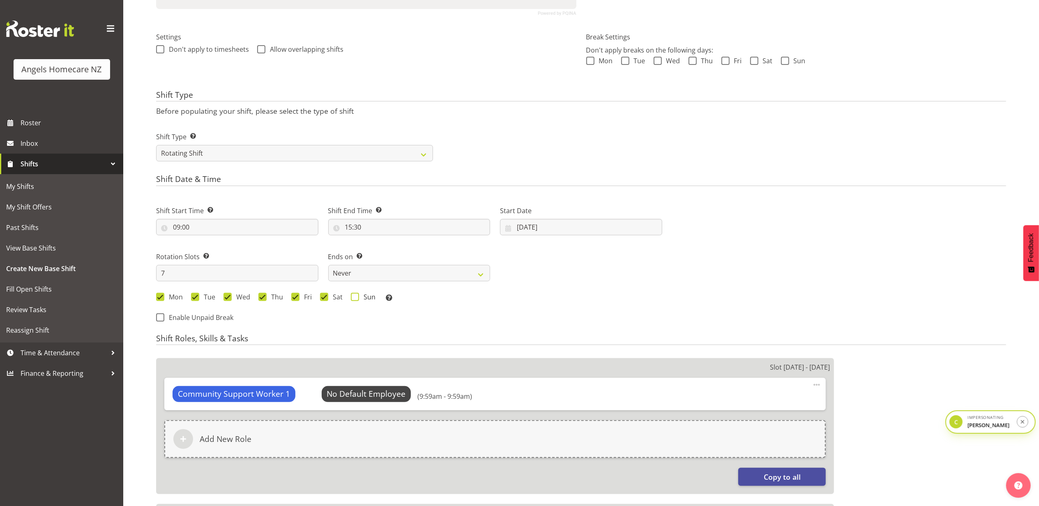
click at [354, 297] on span at bounding box center [355, 297] width 8 height 8
click at [354, 297] on input "Sun" at bounding box center [353, 296] width 5 height 5
checkbox input "true"
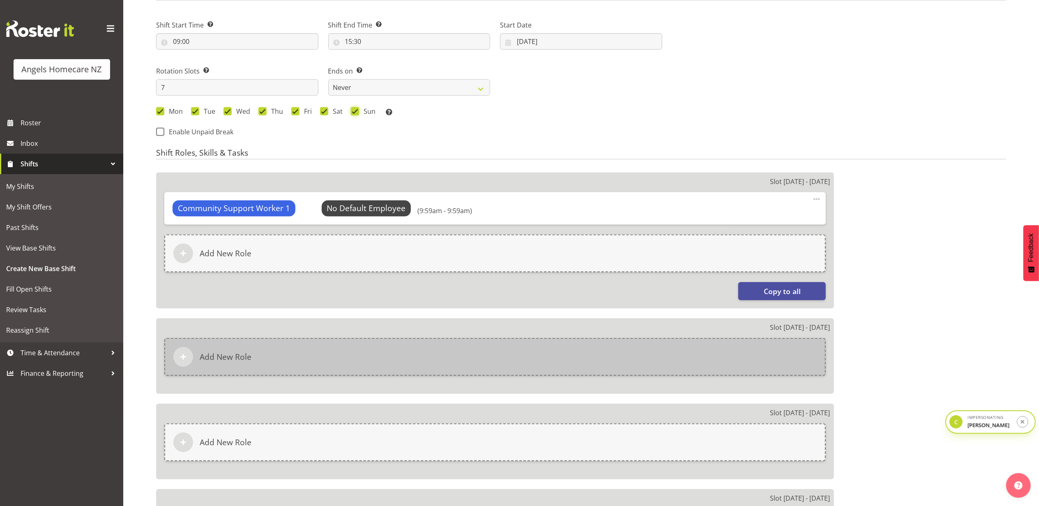
scroll to position [438, 0]
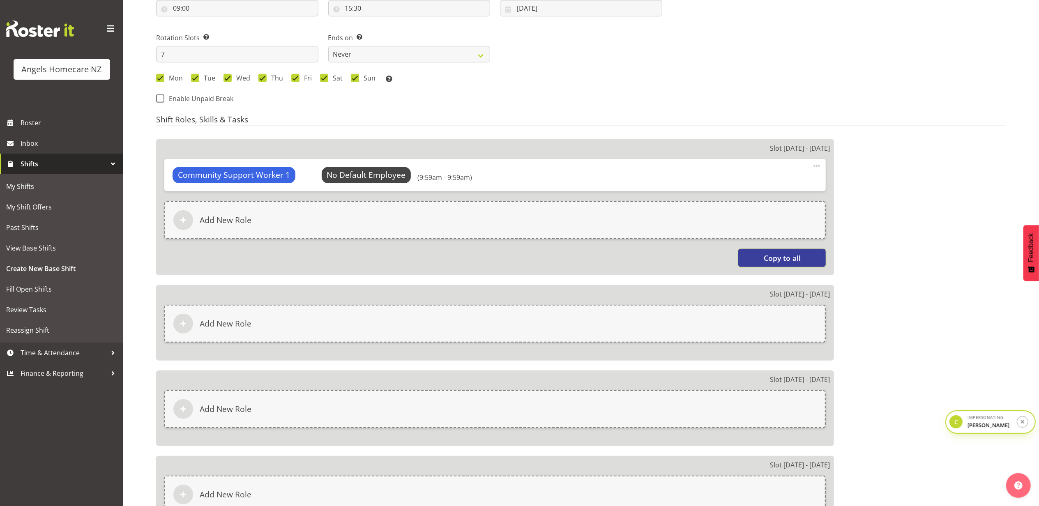
click at [795, 255] on span "Copy to all" at bounding box center [782, 258] width 37 height 11
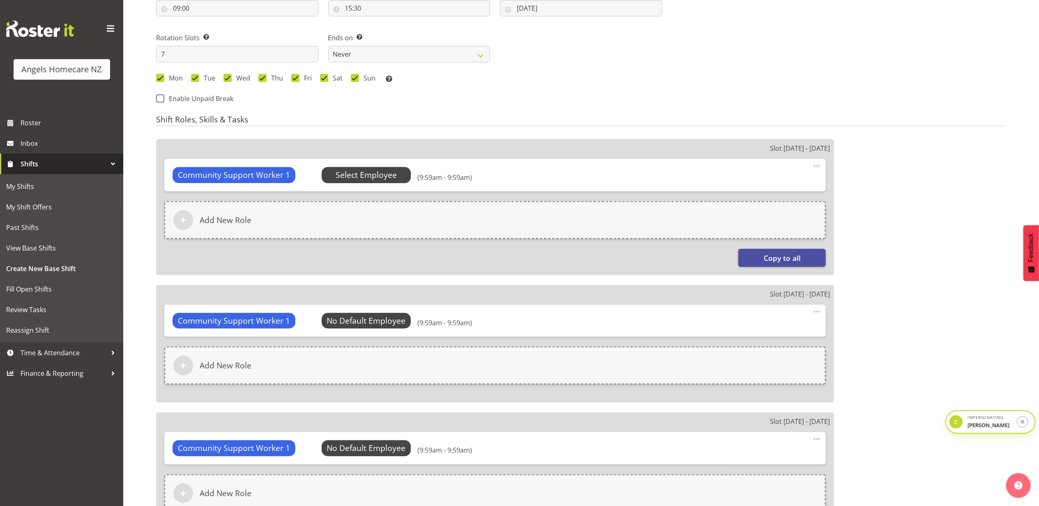
click at [371, 180] on span "Select Employee" at bounding box center [366, 175] width 61 height 12
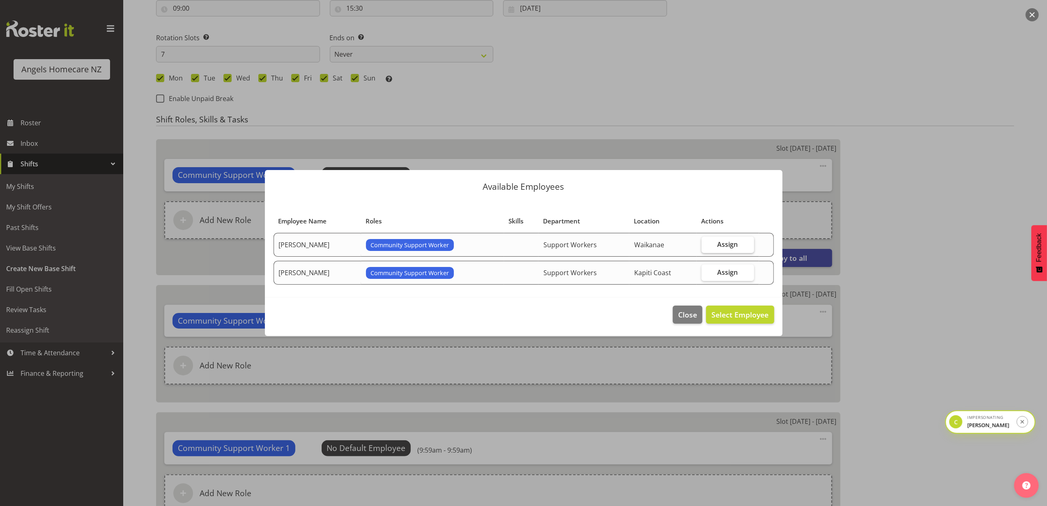
click at [730, 237] on label "Assign" at bounding box center [728, 245] width 53 height 16
click at [707, 242] on input "Assign" at bounding box center [704, 244] width 5 height 5
checkbox input "true"
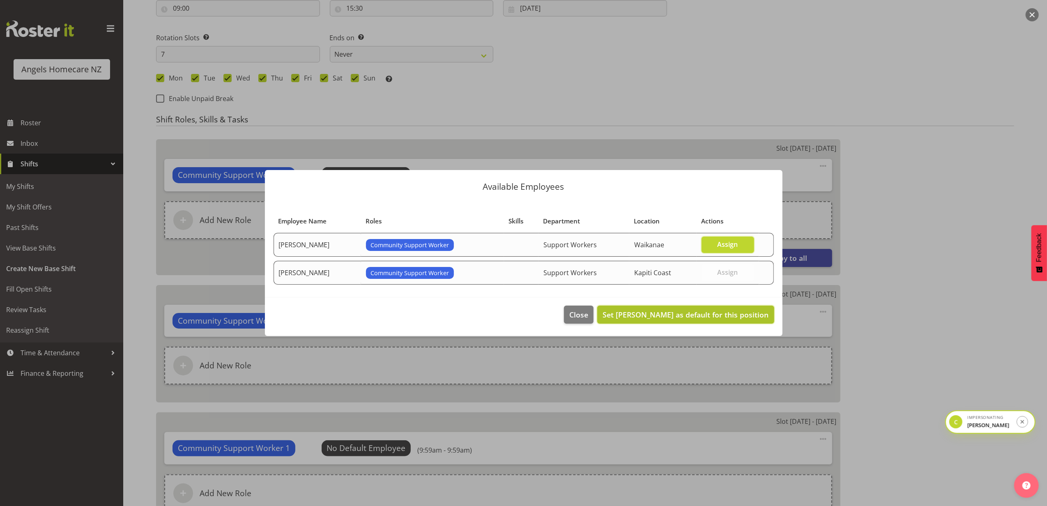
click at [735, 312] on span "Set Amanda Jane Lavington as default for this position" at bounding box center [686, 315] width 166 height 10
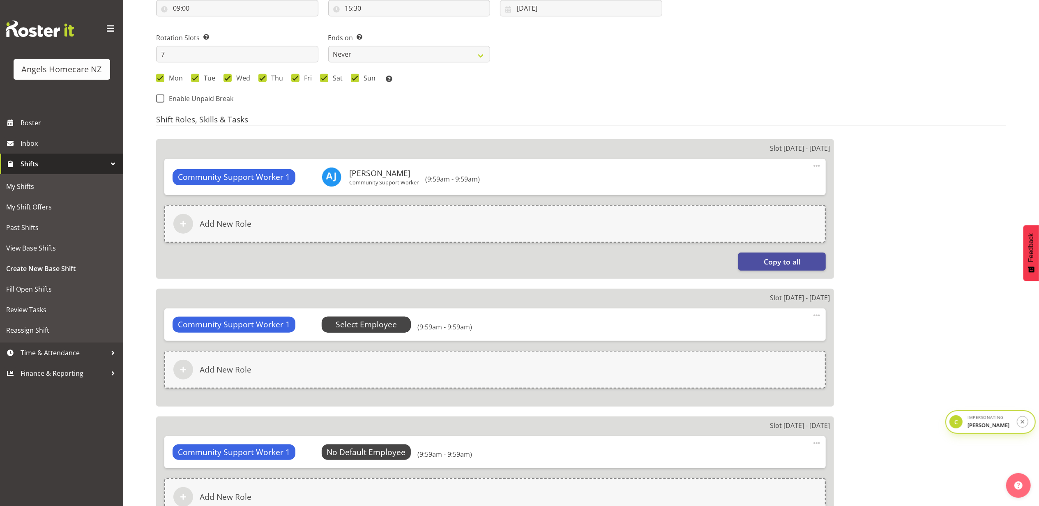
click at [395, 326] on span "Select Employee" at bounding box center [367, 325] width 90 height 16
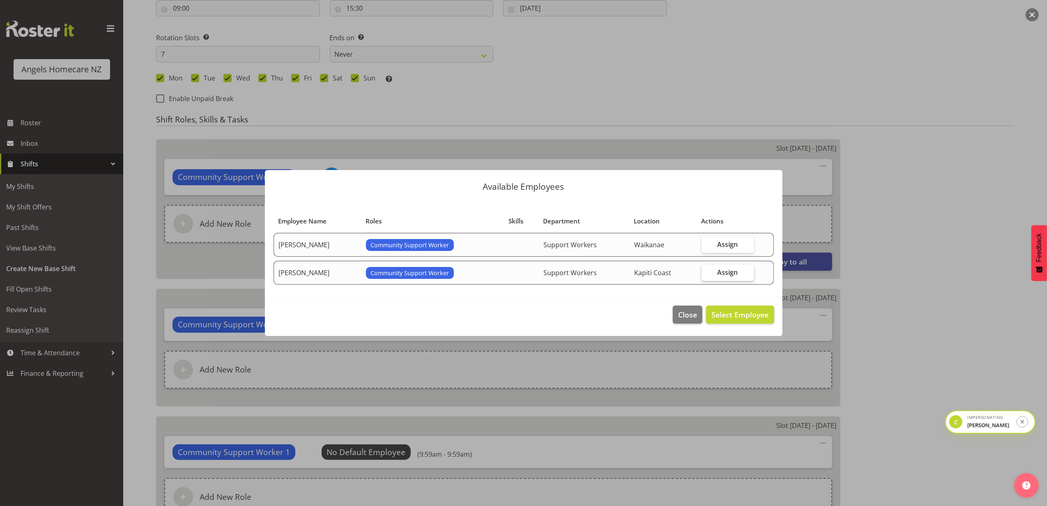
click at [723, 276] on span "Assign" at bounding box center [728, 272] width 21 height 8
click at [707, 275] on input "Assign" at bounding box center [704, 272] width 5 height 5
checkbox input "true"
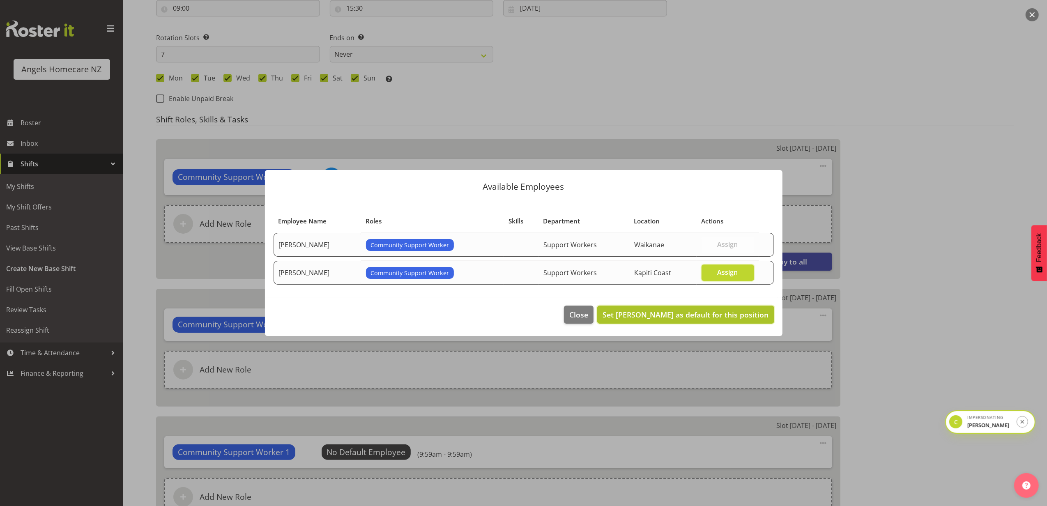
click at [723, 315] on span "Set Connie Paul as default for this position" at bounding box center [686, 315] width 166 height 10
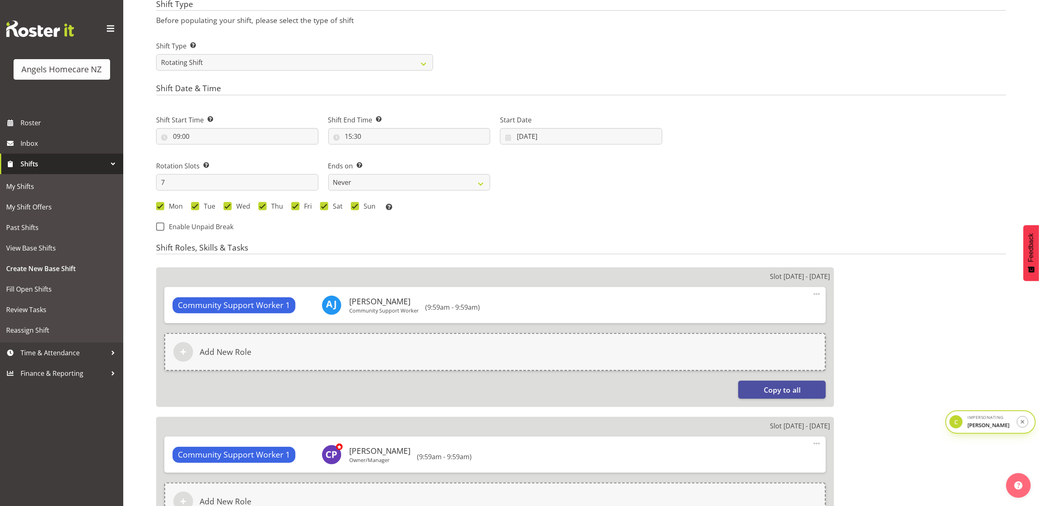
scroll to position [329, 0]
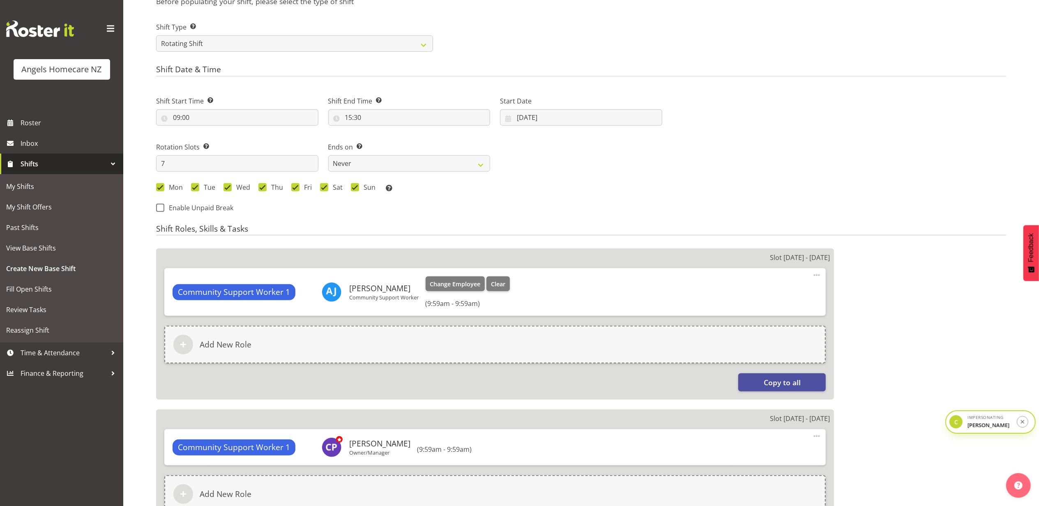
click at [813, 276] on span at bounding box center [817, 275] width 10 height 10
click at [801, 303] on link "Delete" at bounding box center [782, 308] width 79 height 15
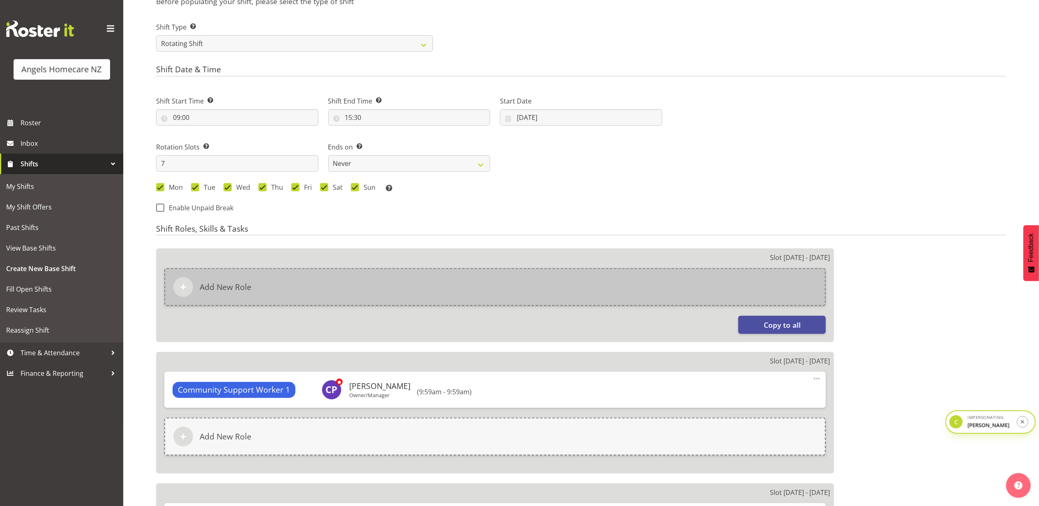
click at [722, 286] on div "Add New Role" at bounding box center [494, 287] width 661 height 38
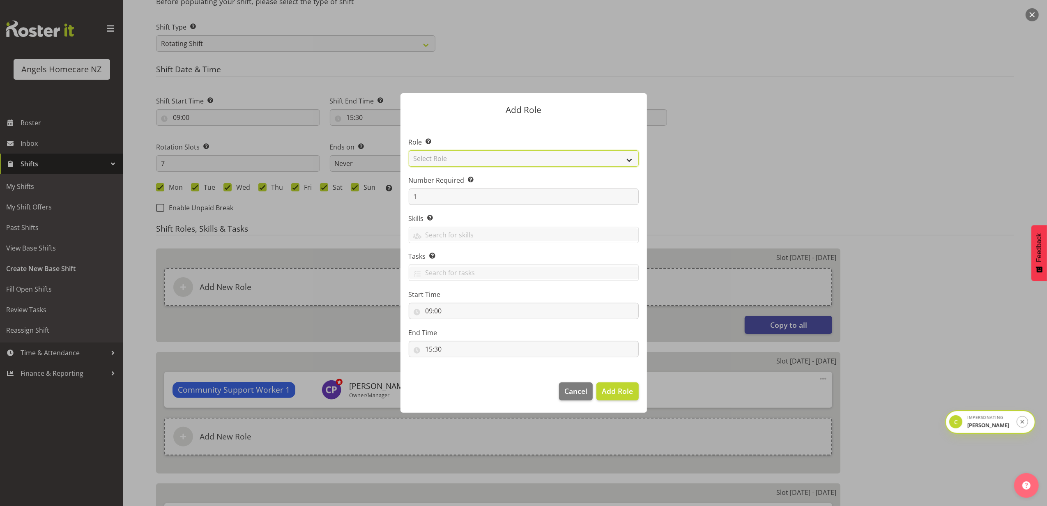
click at [505, 156] on select "Select Role Admin Coordinator Community Support Worker" at bounding box center [524, 158] width 230 height 16
select select "1572"
click at [409, 150] on select "Select Role Admin Coordinator Community Support Worker" at bounding box center [524, 158] width 230 height 16
click at [610, 396] on span "Add Role" at bounding box center [617, 391] width 31 height 10
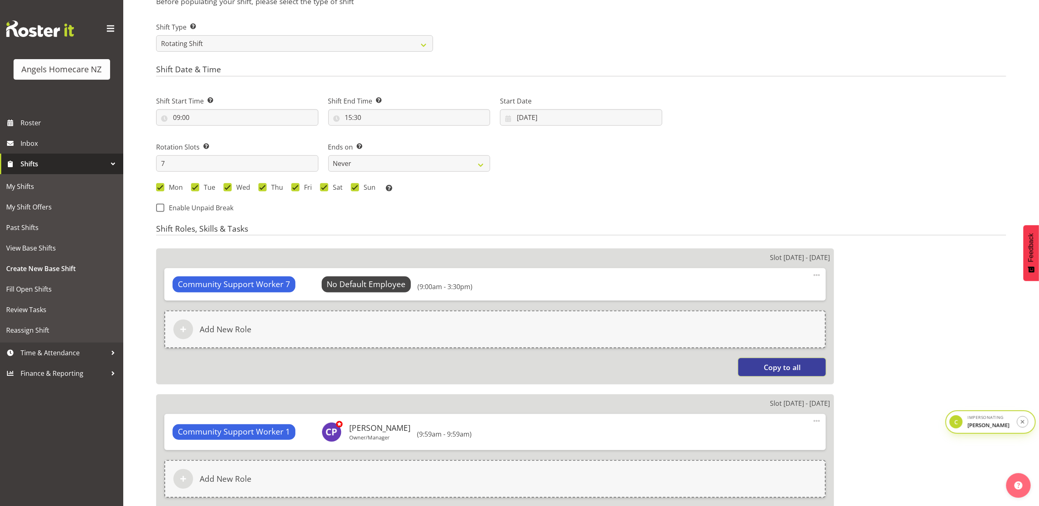
click at [778, 367] on span "Copy to all" at bounding box center [782, 367] width 37 height 11
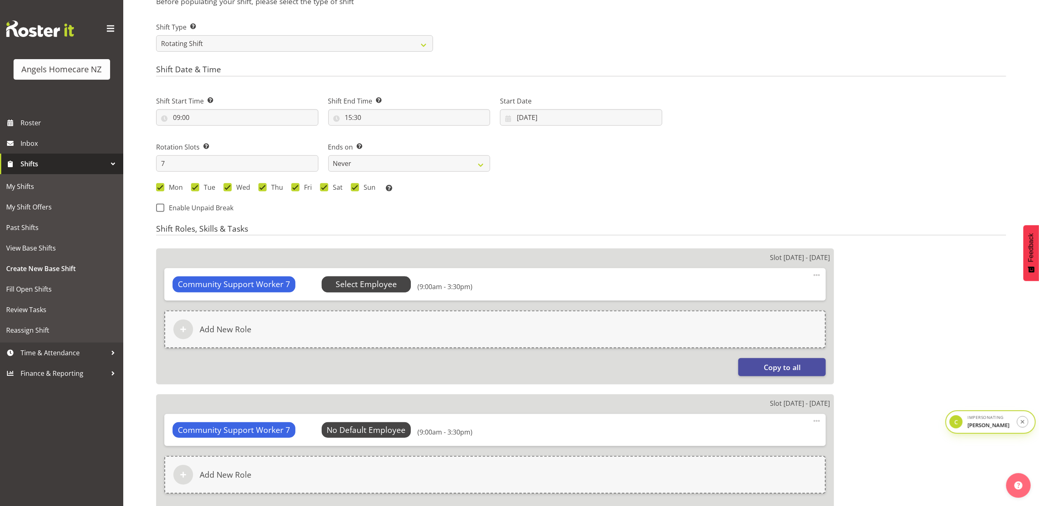
click at [379, 283] on span "Select Employee" at bounding box center [366, 285] width 61 height 12
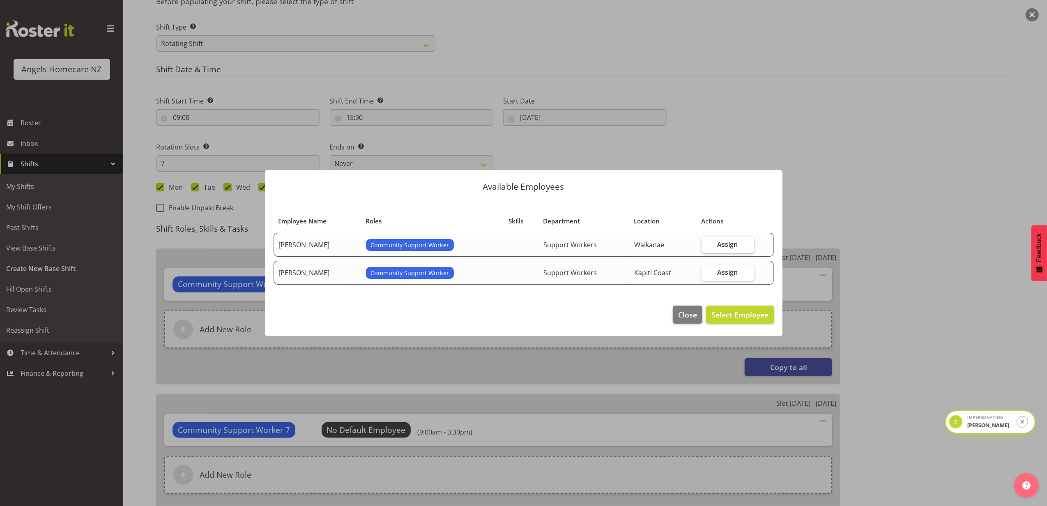
click at [713, 239] on label "Assign" at bounding box center [728, 245] width 53 height 16
click at [707, 242] on input "Assign" at bounding box center [704, 244] width 5 height 5
checkbox input "true"
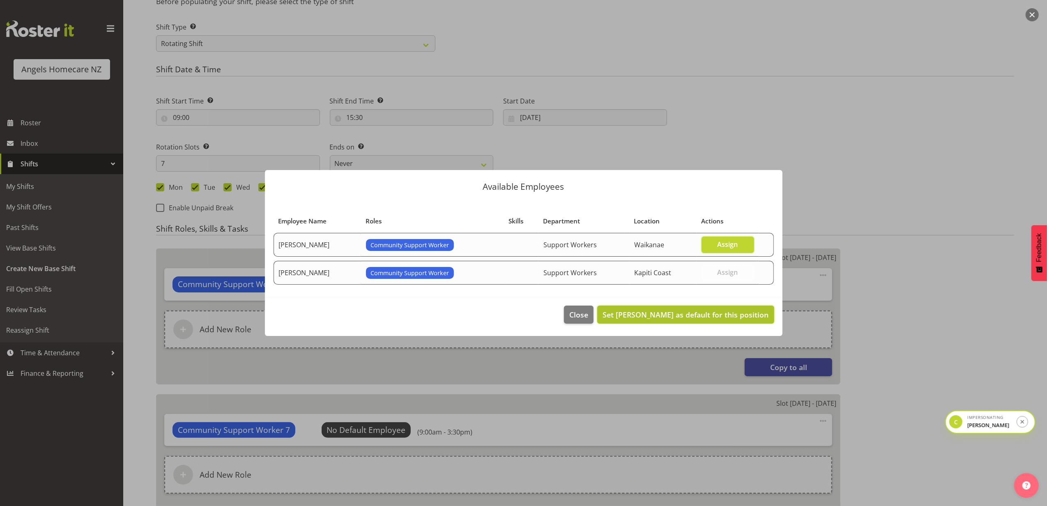
click at [726, 318] on span "Set Amanda Jane Lavington as default for this position" at bounding box center [686, 315] width 166 height 10
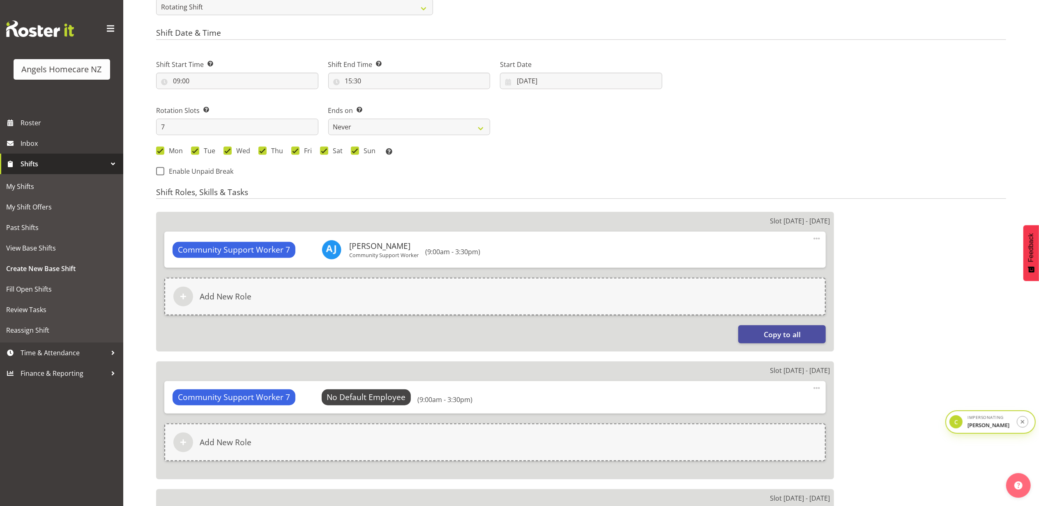
scroll to position [551, 0]
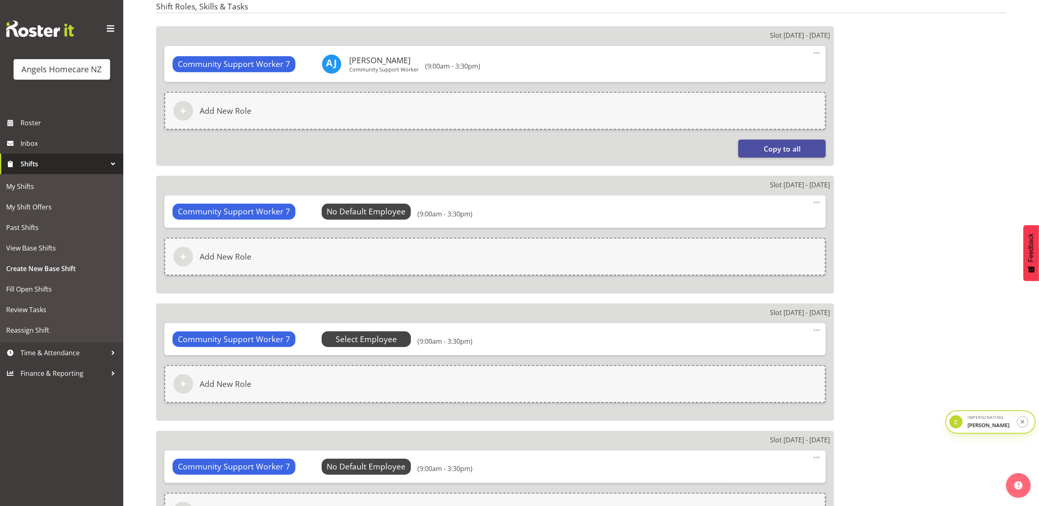
click at [389, 335] on span "Select Employee" at bounding box center [366, 340] width 61 height 12
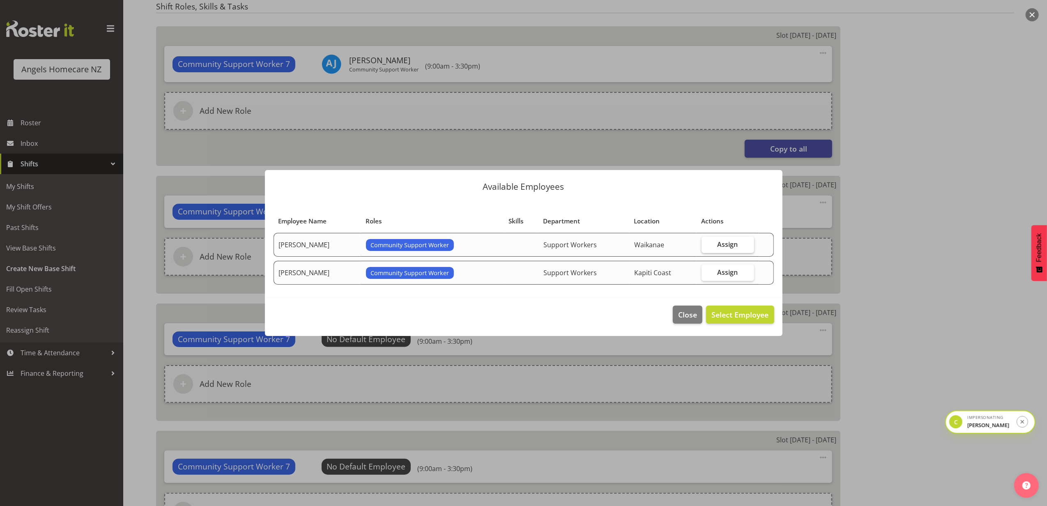
click at [723, 244] on span "Assign" at bounding box center [728, 244] width 21 height 8
click at [707, 244] on input "Assign" at bounding box center [704, 244] width 5 height 5
checkbox input "true"
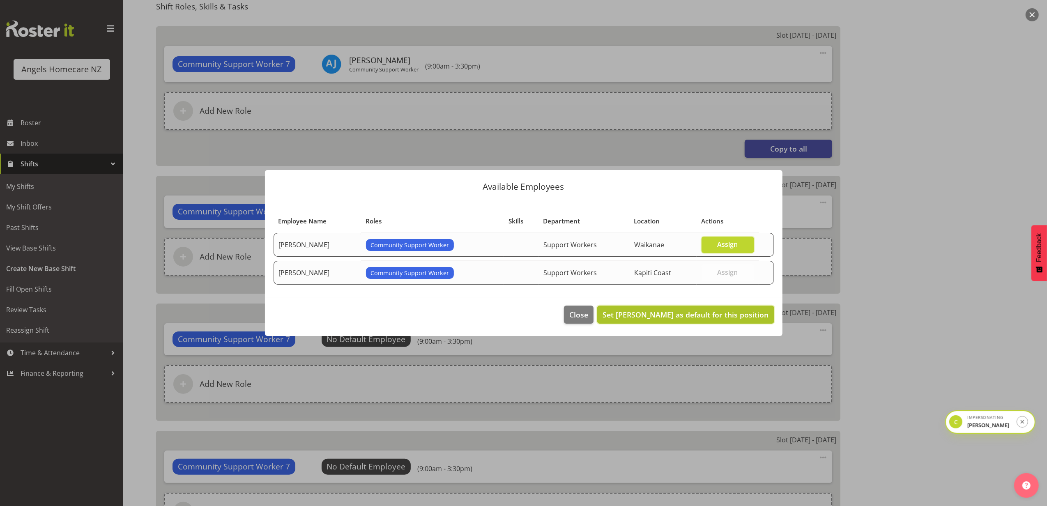
click at [733, 318] on span "Set Amanda Jane Lavington as default for this position" at bounding box center [686, 315] width 166 height 10
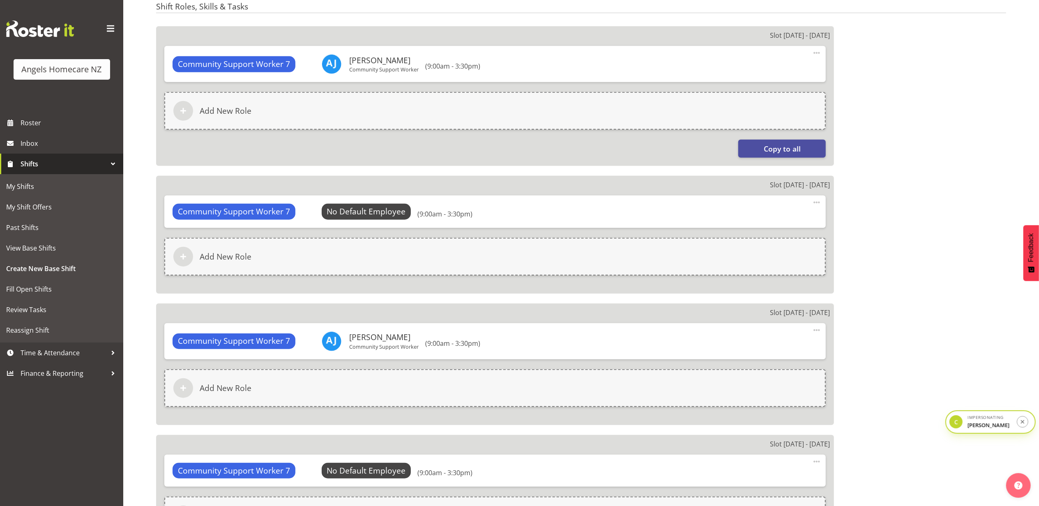
click at [910, 256] on div "Slot 1 - Mon 22nd Sep Community Support Worker 7 Amanda Jane Lavington Communit…" at bounding box center [581, 485] width 860 height 928
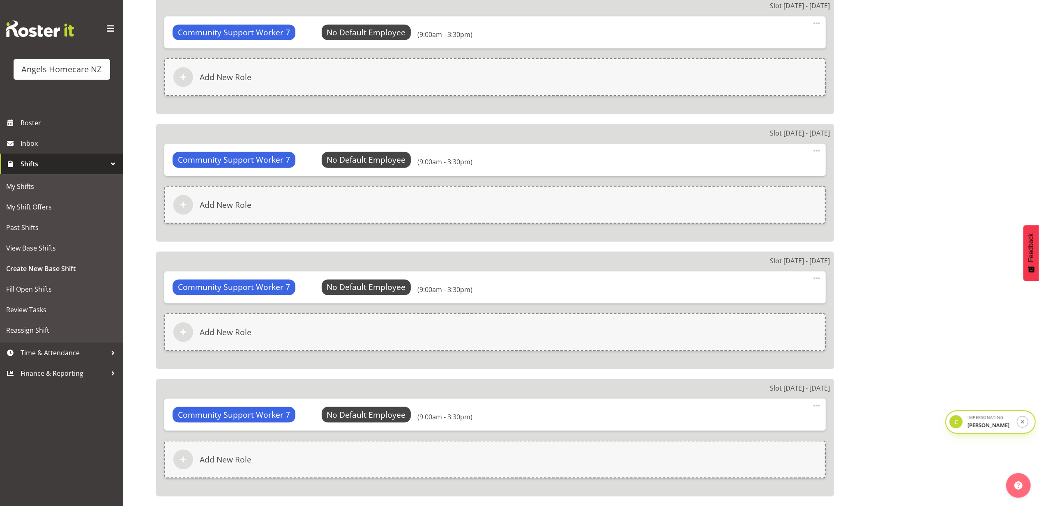
scroll to position [1103, 0]
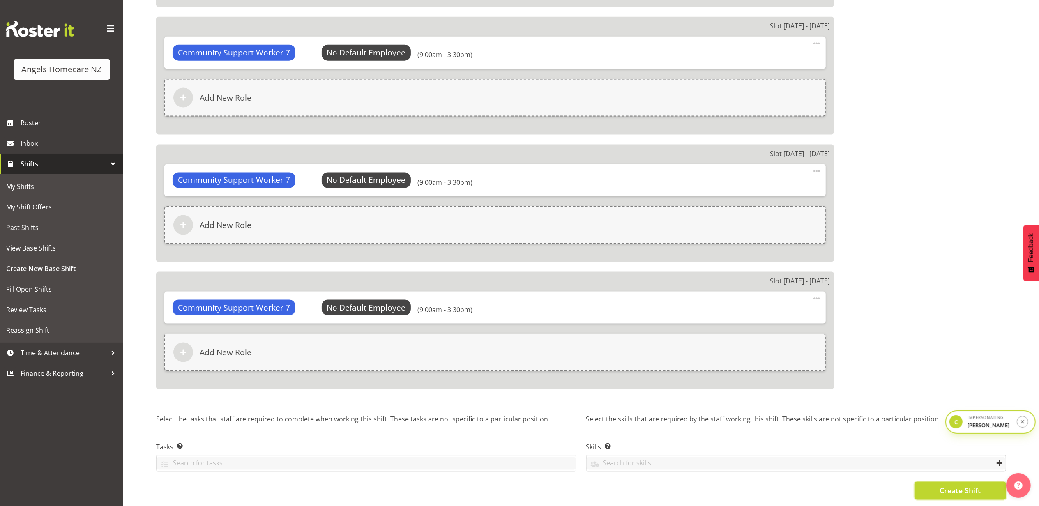
click at [965, 486] on span "Create Shift" at bounding box center [960, 491] width 41 height 11
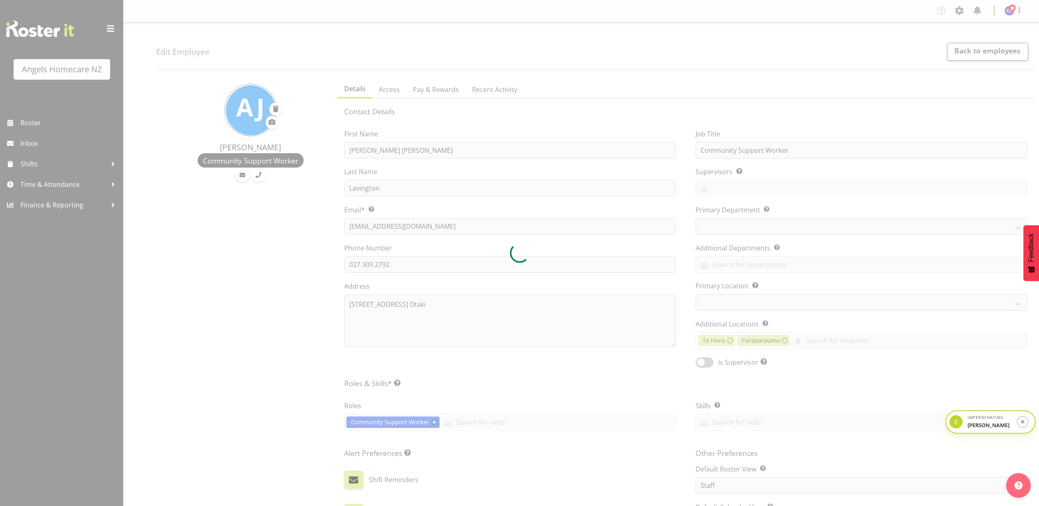
select select "TimelineWeek"
select select "1284"
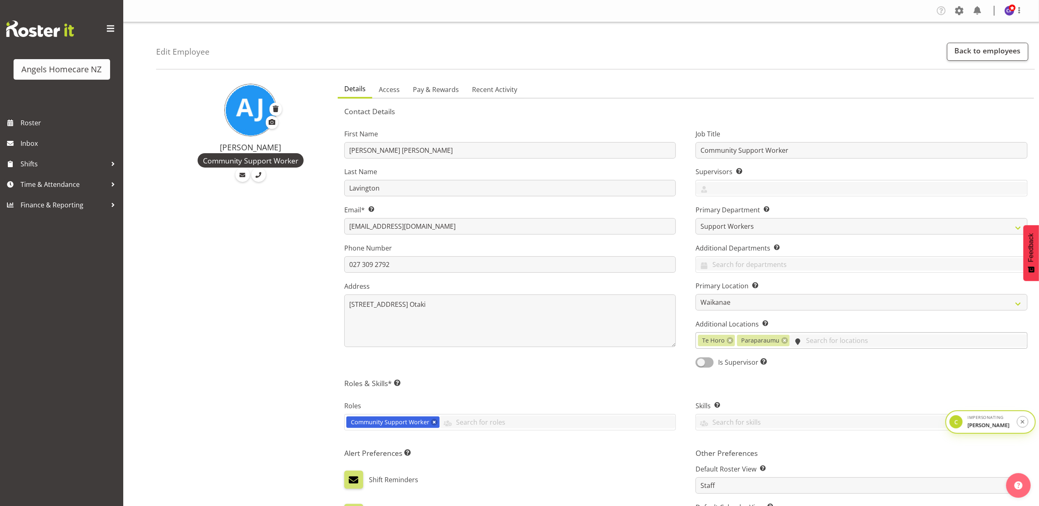
click at [808, 341] on input "text" at bounding box center [908, 340] width 237 height 13
click at [749, 375] on link "Kapiti Coast" at bounding box center [861, 375] width 331 height 15
click at [666, 375] on div "Contact Details First Name Amanda Jane Last Name Lavington Email* This is a req…" at bounding box center [685, 398] width 683 height 583
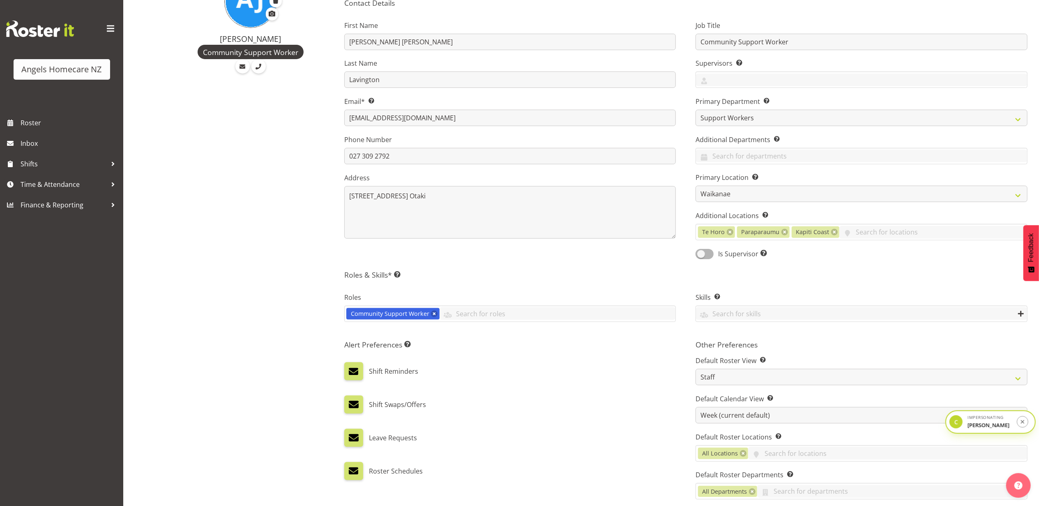
scroll to position [257, 0]
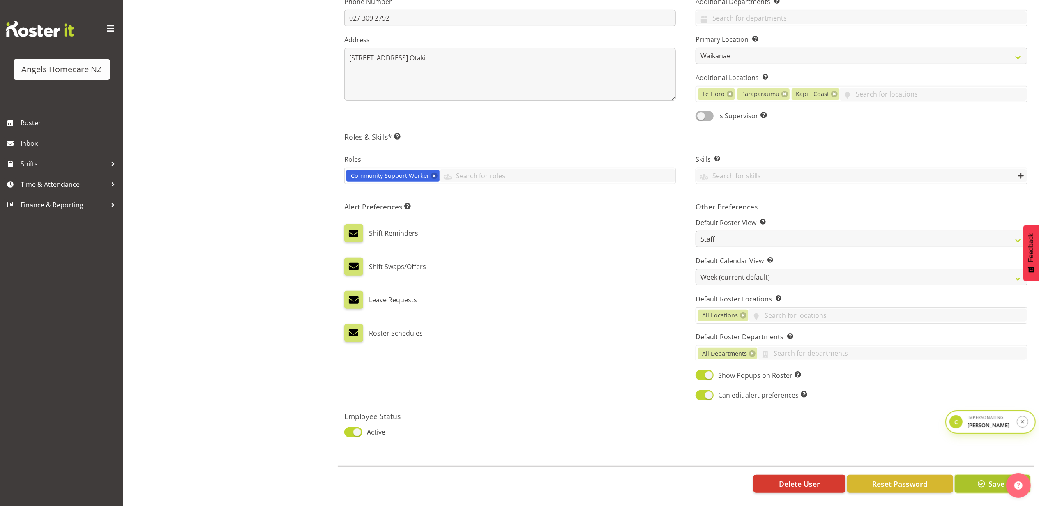
click at [986, 479] on span "button" at bounding box center [981, 484] width 11 height 11
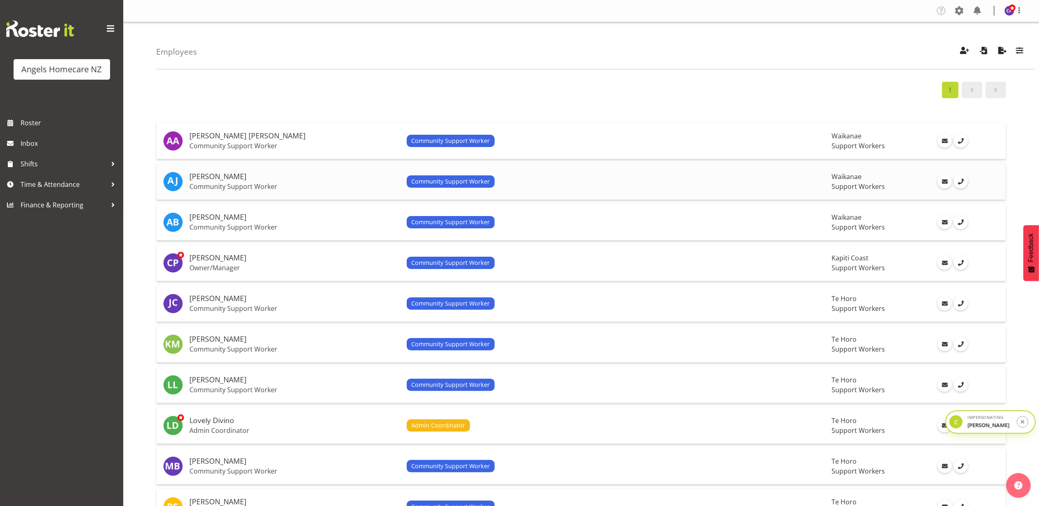
click at [536, 180] on div "Community Support Worker" at bounding box center [616, 181] width 418 height 12
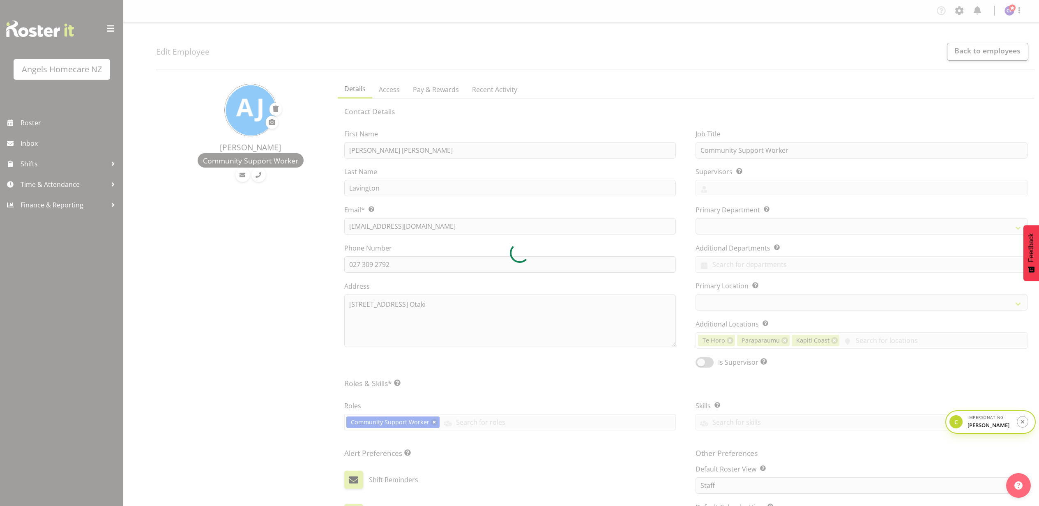
select select "TimelineWeek"
select select "1284"
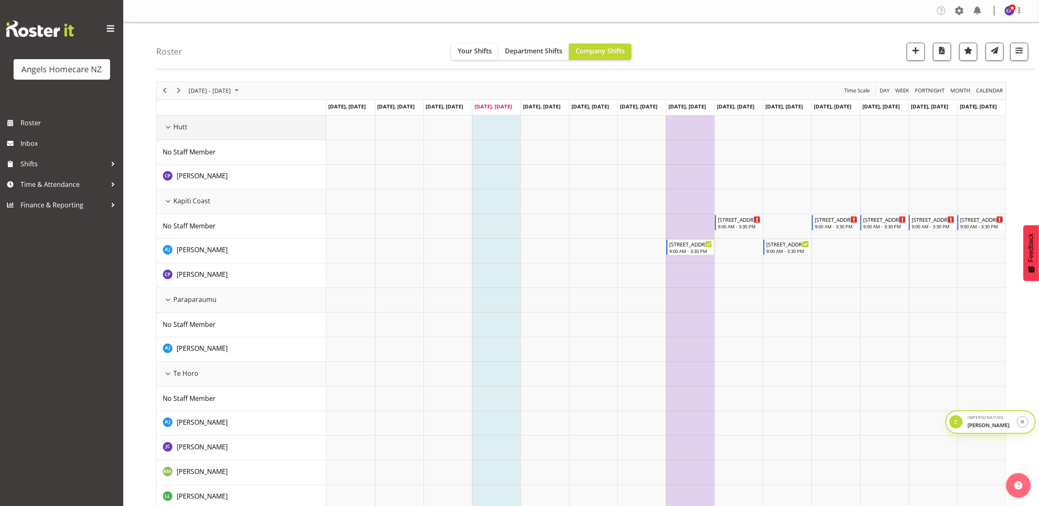
click at [176, 131] on span "Hutt" at bounding box center [180, 127] width 14 height 10
click at [171, 130] on div "Hutt resource" at bounding box center [168, 127] width 11 height 11
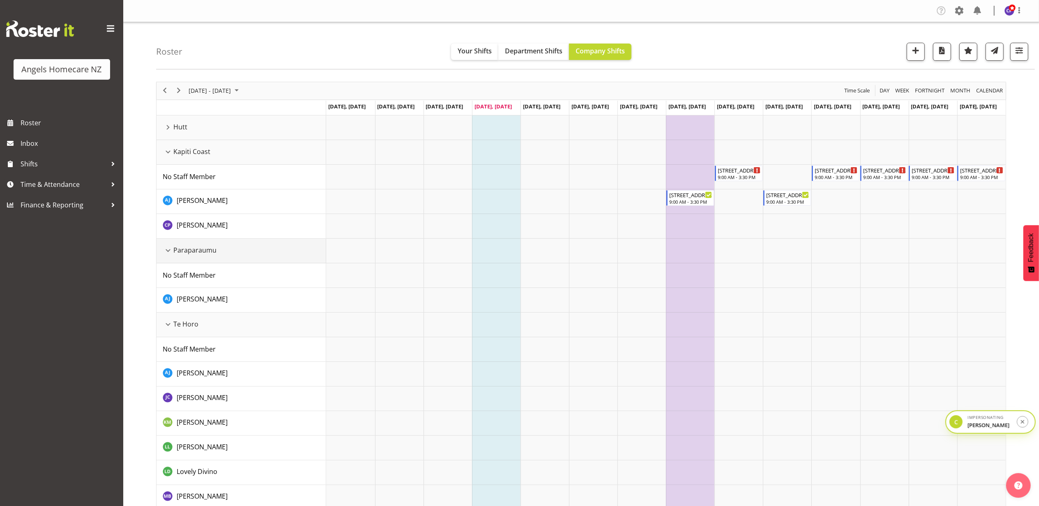
click at [170, 254] on div "Paraparaumu resource" at bounding box center [168, 250] width 11 height 11
click at [170, 277] on div "Te Horo resource" at bounding box center [168, 275] width 11 height 11
click at [170, 299] on div "Waikanae resource" at bounding box center [168, 300] width 11 height 11
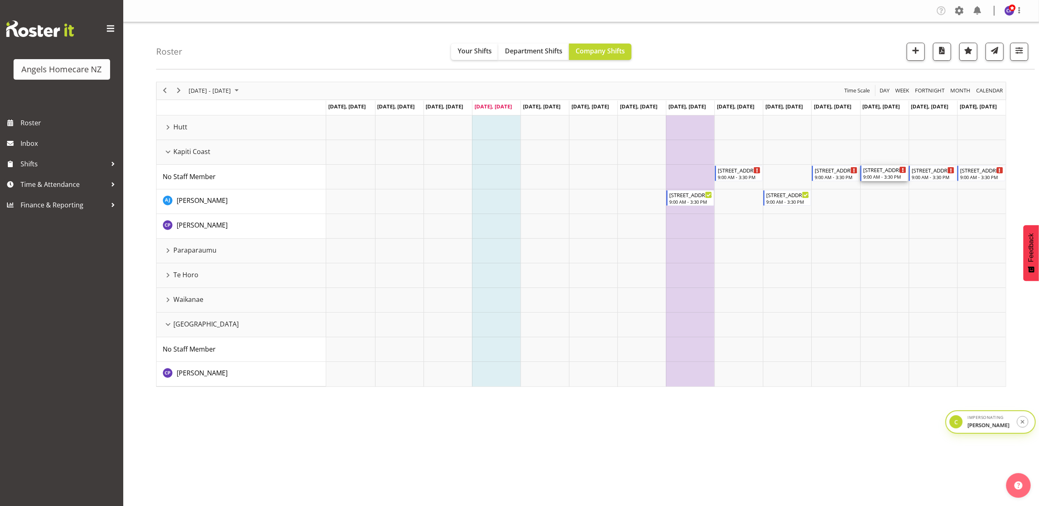
click at [882, 175] on div "9:00 AM - 3:30 PM" at bounding box center [884, 176] width 43 height 7
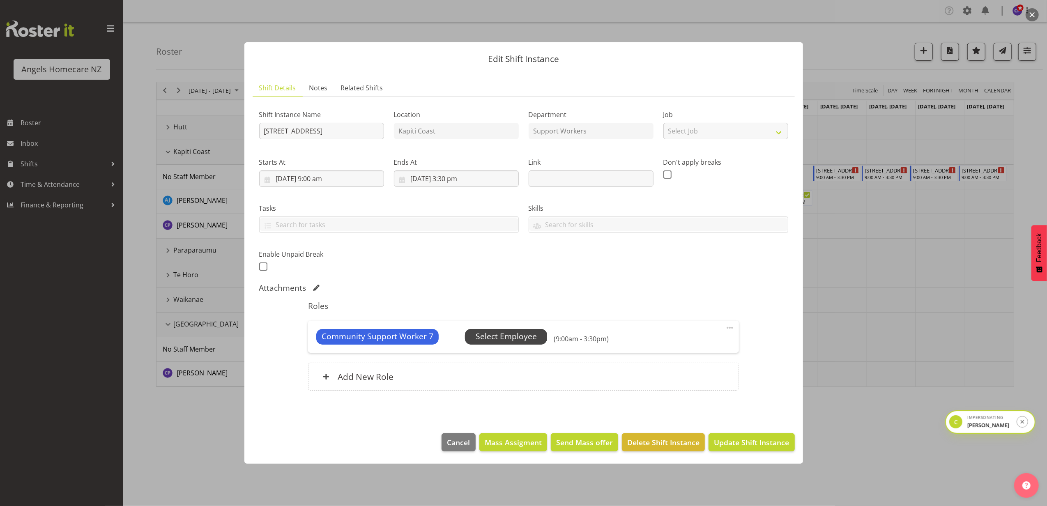
click at [514, 339] on span "Select Employee" at bounding box center [506, 337] width 61 height 12
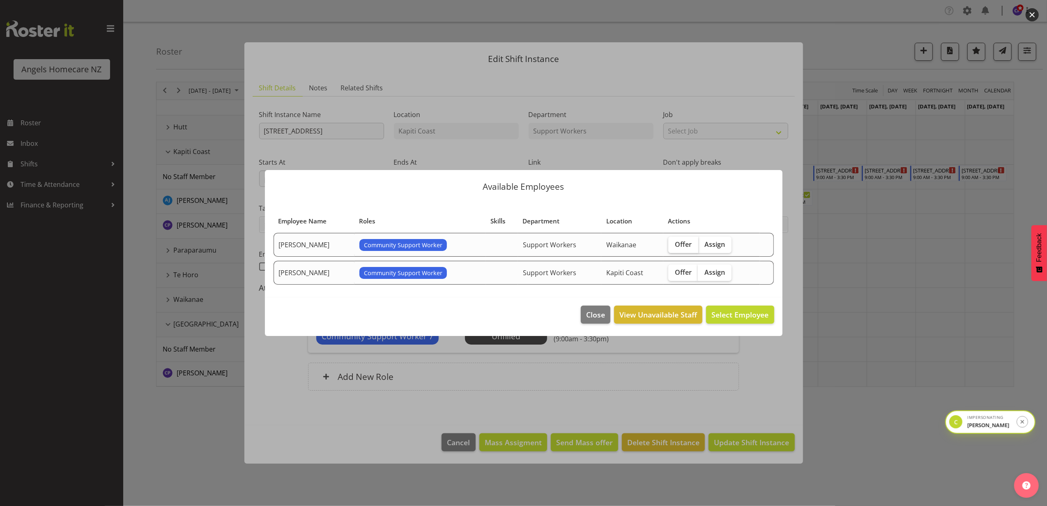
click at [692, 246] on span "Offer" at bounding box center [683, 244] width 17 height 8
click at [674, 246] on input "Offer" at bounding box center [670, 244] width 5 height 5
checkbox input "true"
click at [687, 266] on label "Offer" at bounding box center [683, 273] width 30 height 16
click at [674, 270] on input "Offer" at bounding box center [670, 272] width 5 height 5
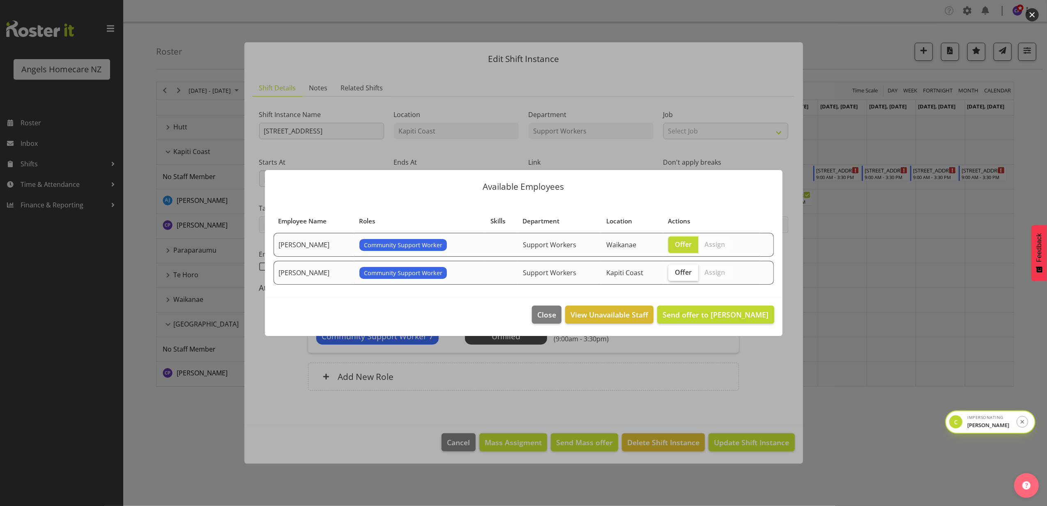
checkbox input "true"
click at [602, 316] on span "Close" at bounding box center [606, 314] width 19 height 11
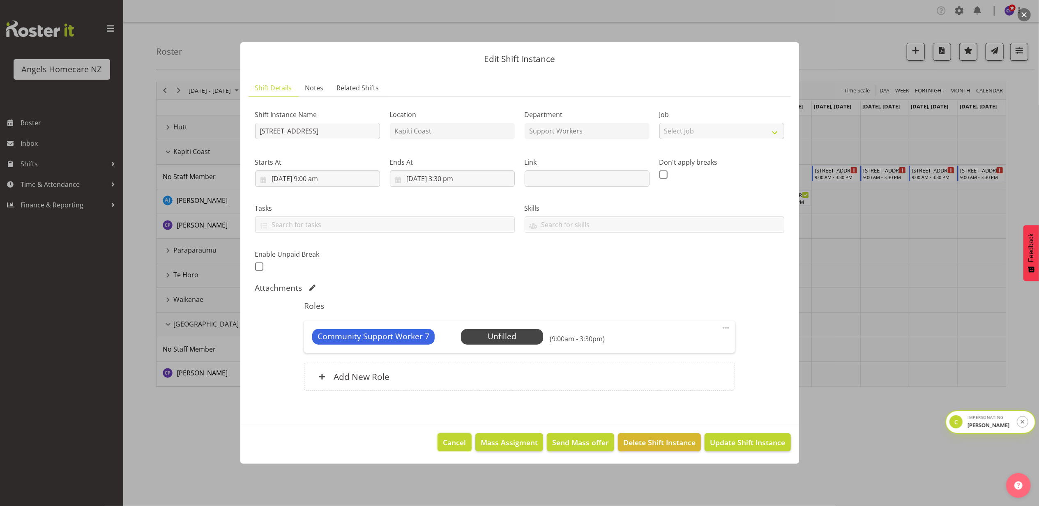
click at [449, 441] on span "Cancel" at bounding box center [454, 442] width 23 height 11
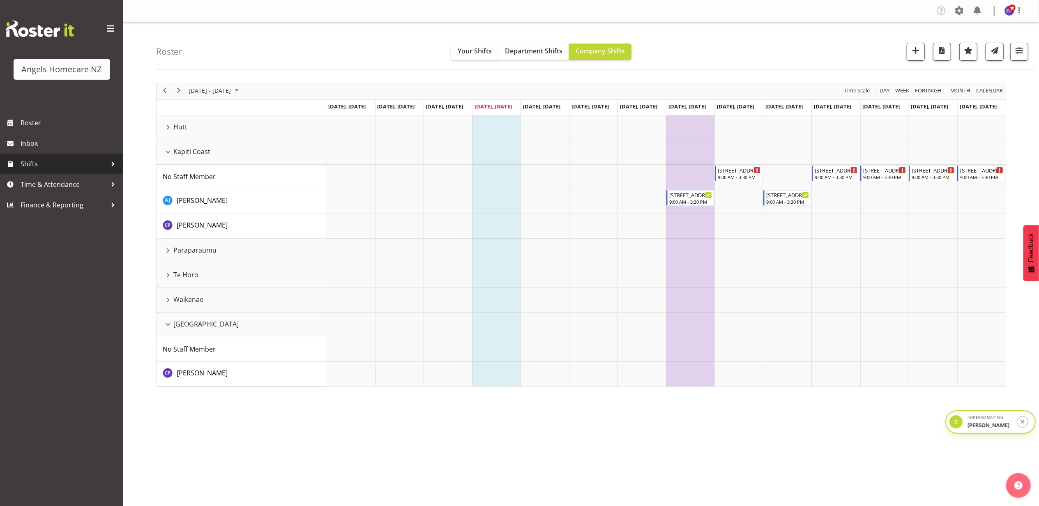
click at [82, 166] on span "Shifts" at bounding box center [64, 164] width 86 height 12
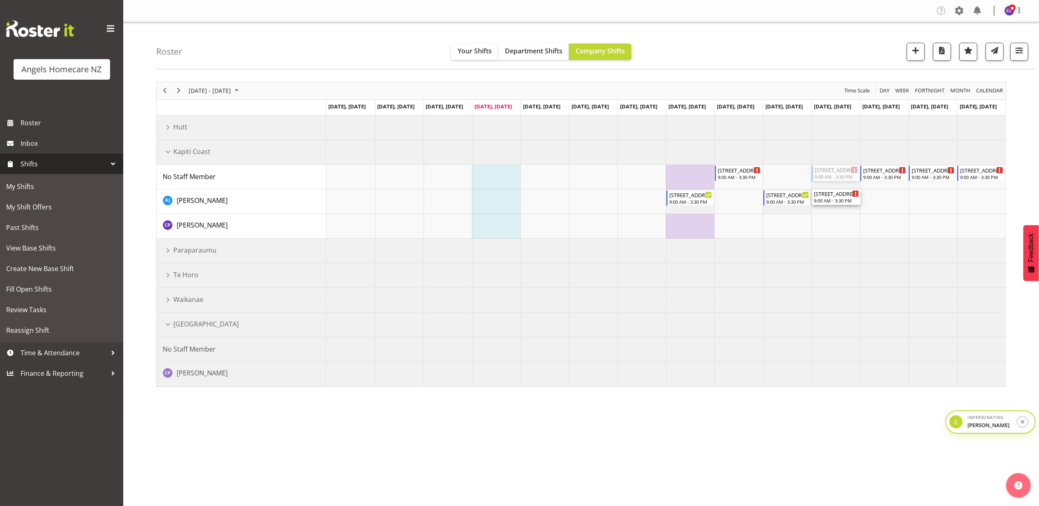
drag, startPoint x: 832, startPoint y: 175, endPoint x: 832, endPoint y: 196, distance: 21.8
drag, startPoint x: 838, startPoint y: 196, endPoint x: 838, endPoint y: 179, distance: 16.4
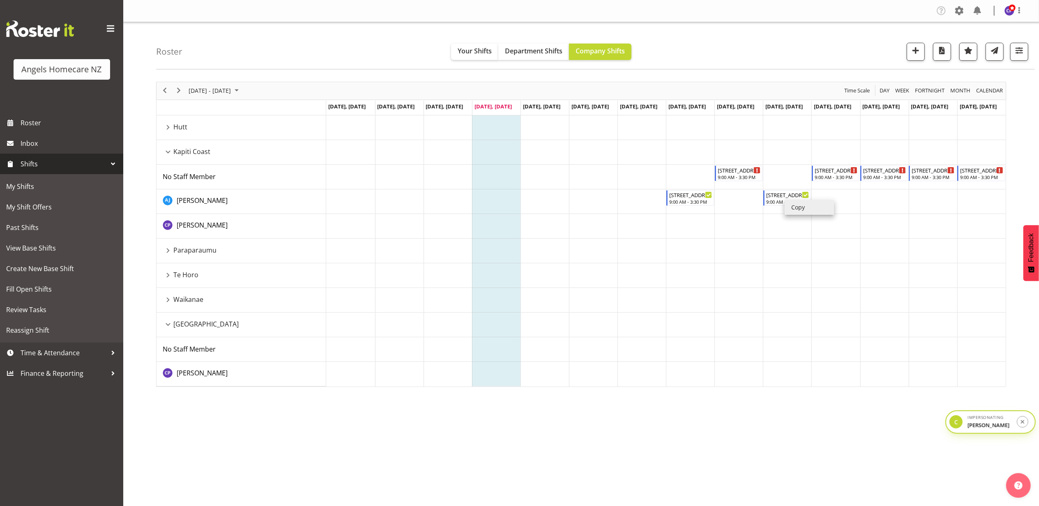
click at [795, 209] on li "Copy" at bounding box center [809, 207] width 49 height 15
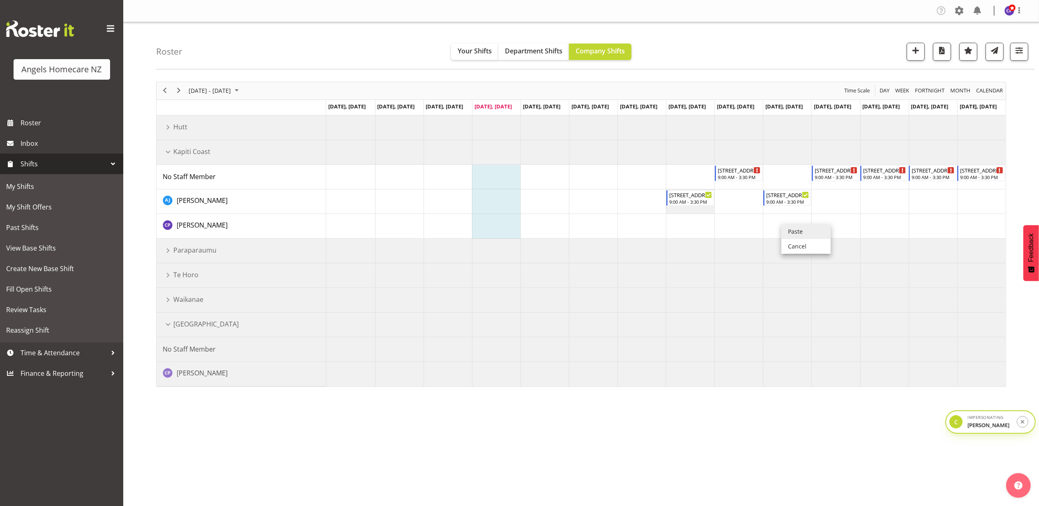
click at [799, 232] on li "Paste" at bounding box center [805, 231] width 49 height 15
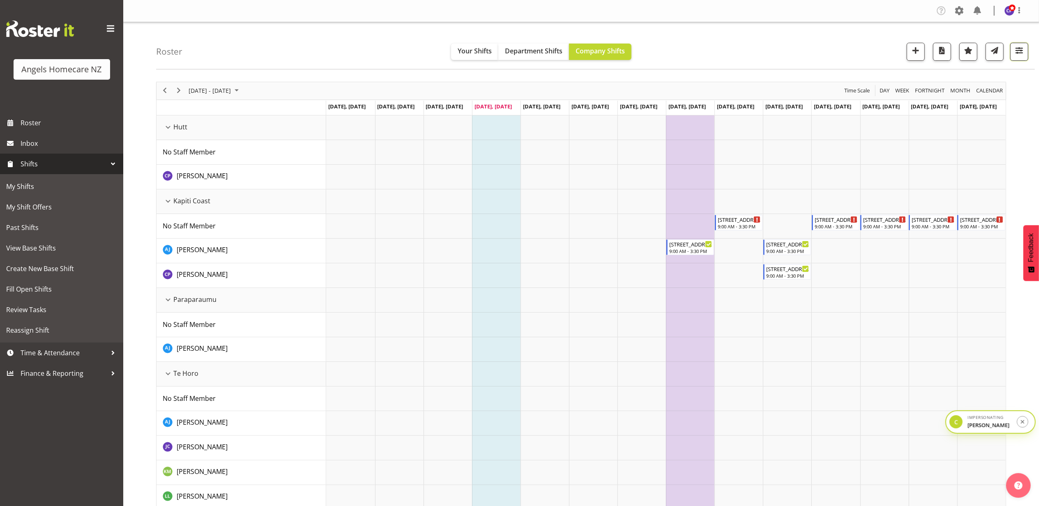
click at [1024, 52] on span "button" at bounding box center [1019, 50] width 11 height 11
click at [953, 81] on span "All Locations" at bounding box center [966, 77] width 45 height 10
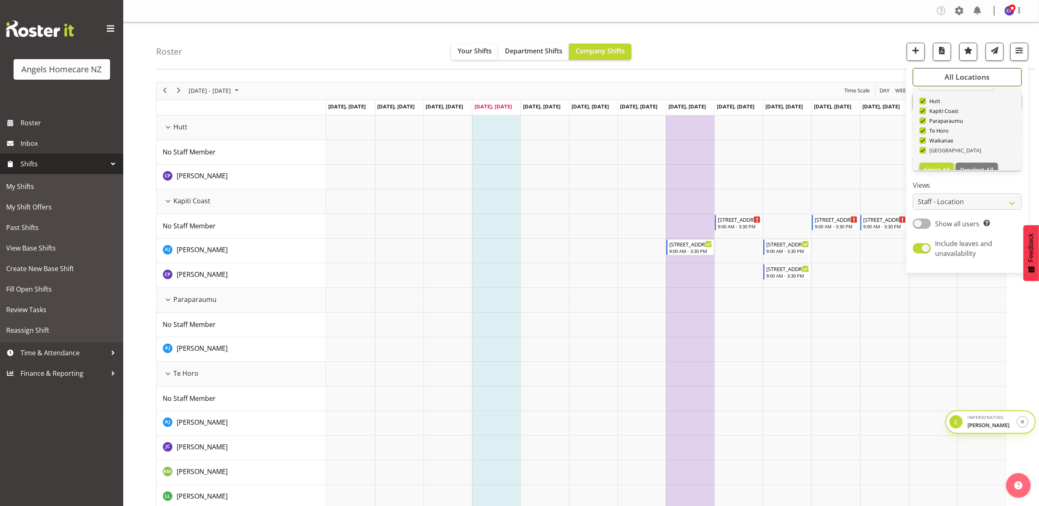
scroll to position [30, 0]
click at [972, 155] on span "Deselect All" at bounding box center [976, 157] width 33 height 8
checkbox input "false"
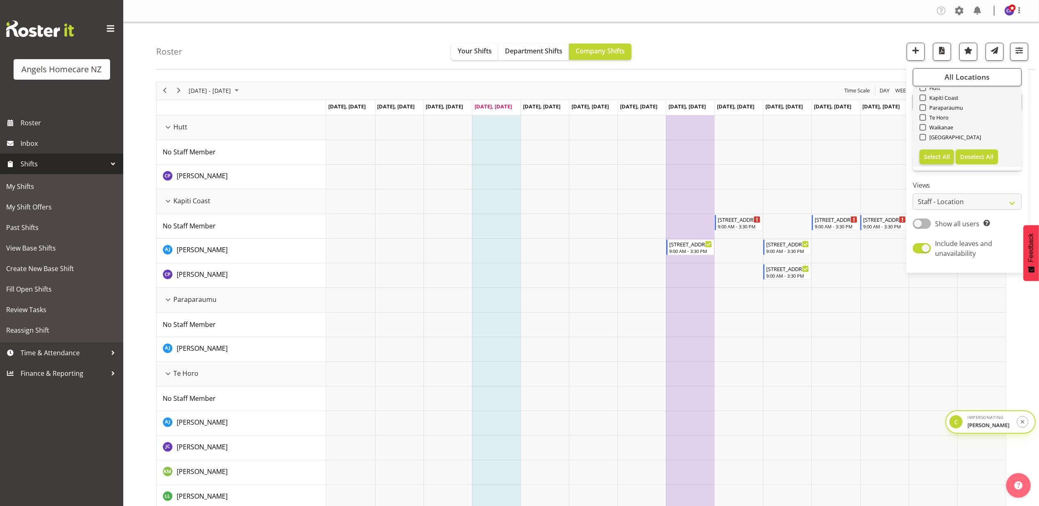
checkbox input "false"
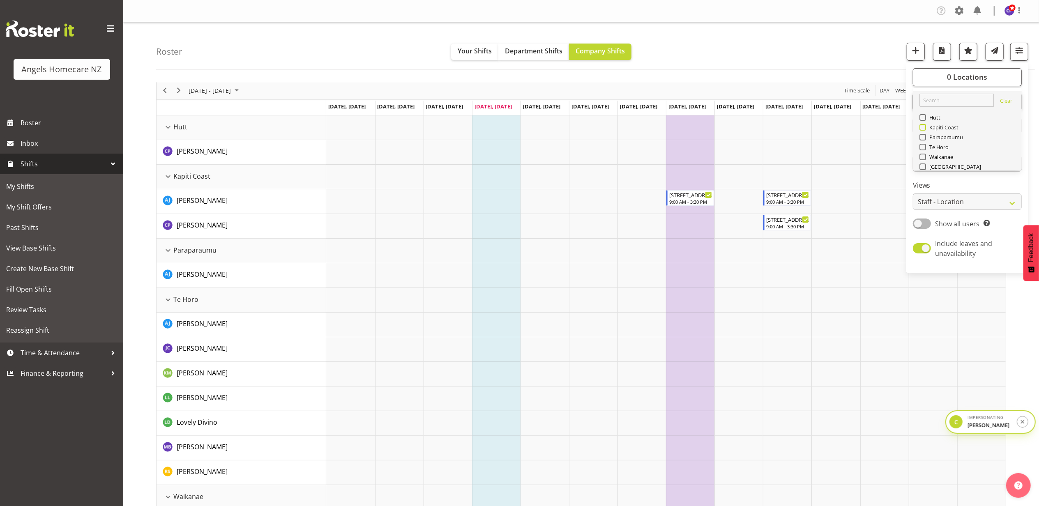
click at [940, 127] on span "Kapiti Coast" at bounding box center [942, 127] width 33 height 7
click at [925, 127] on input "Kapiti Coast" at bounding box center [921, 126] width 5 height 5
checkbox input "true"
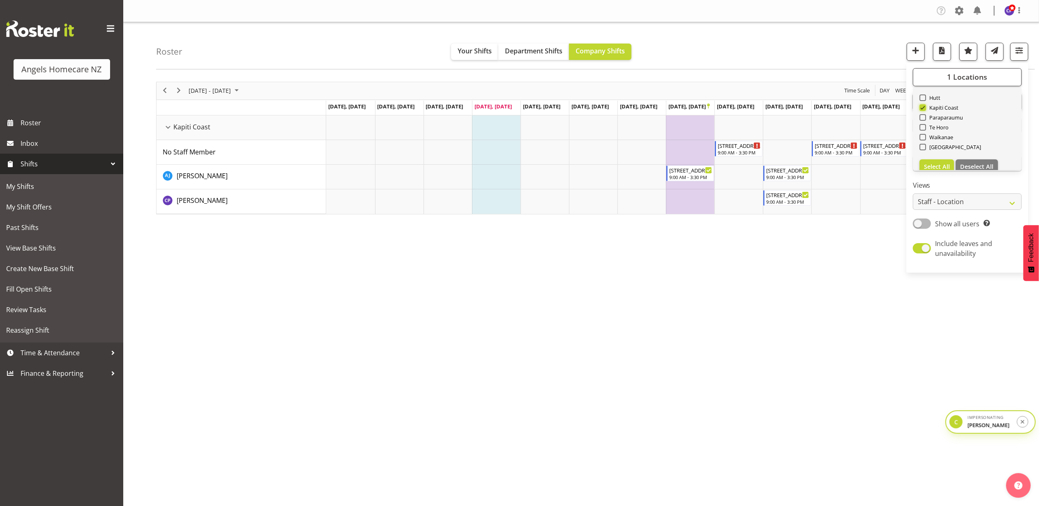
scroll to position [30, 0]
click at [934, 155] on span "Select All" at bounding box center [937, 157] width 26 height 8
checkbox input "true"
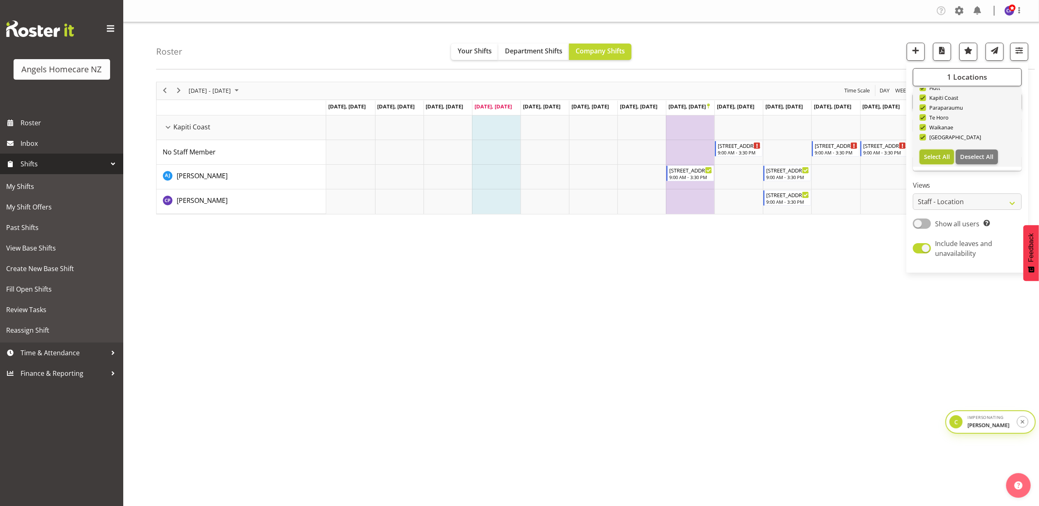
checkbox input "true"
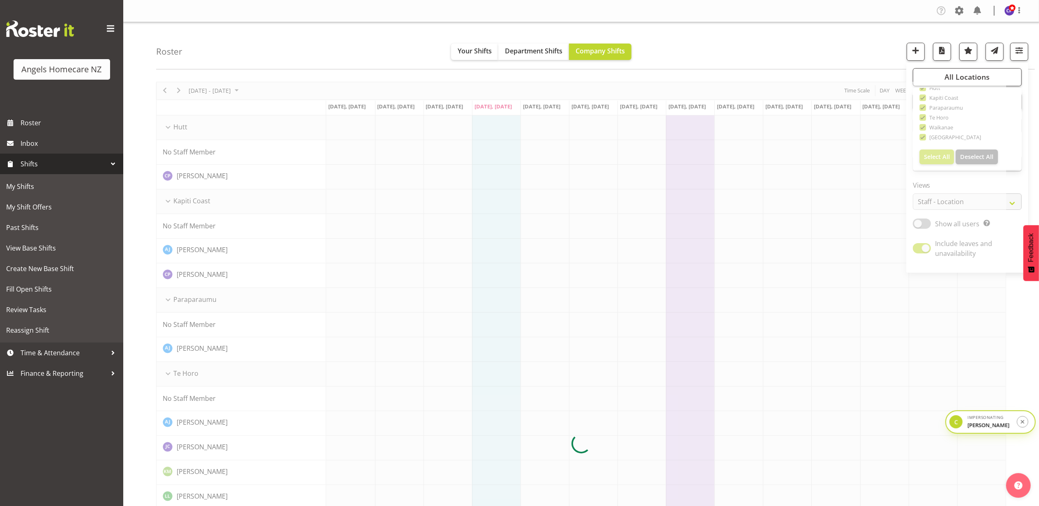
click at [859, 53] on div "Roster Your Shifts Department Shifts Company Shifts All Locations Clear Hutt Ka…" at bounding box center [595, 45] width 879 height 47
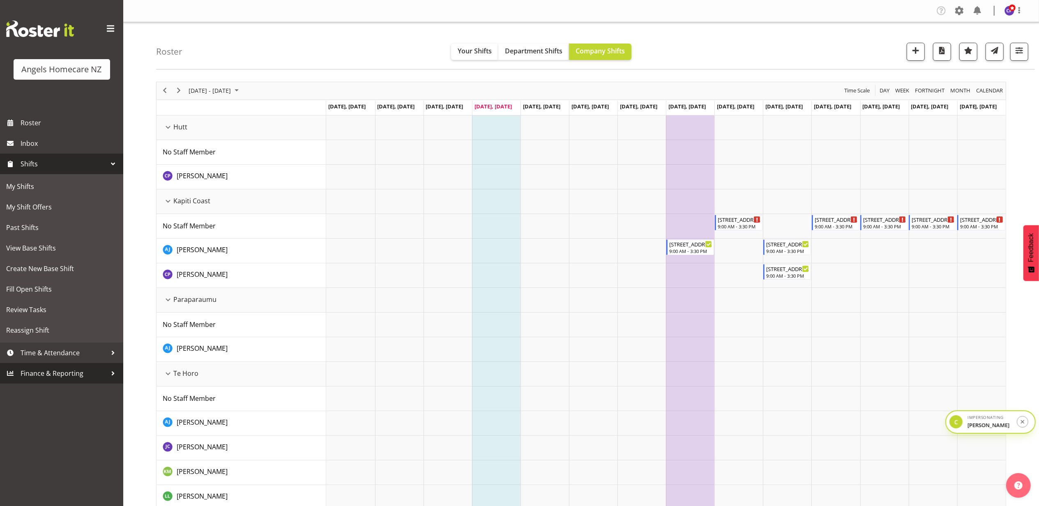
click at [47, 375] on span "Finance & Reporting" at bounding box center [64, 373] width 86 height 12
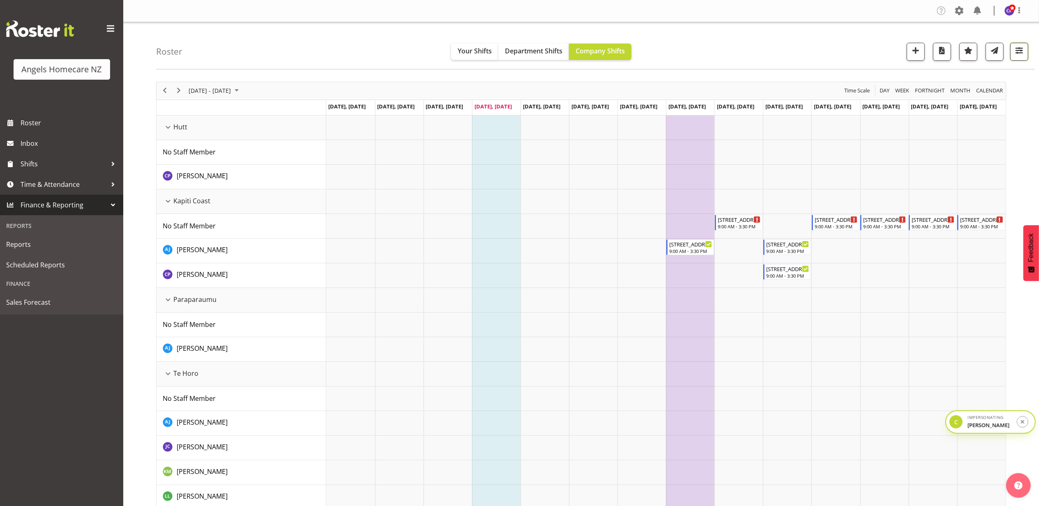
click at [1017, 54] on span "button" at bounding box center [1019, 50] width 11 height 11
click at [928, 163] on input "text" at bounding box center [967, 163] width 109 height 16
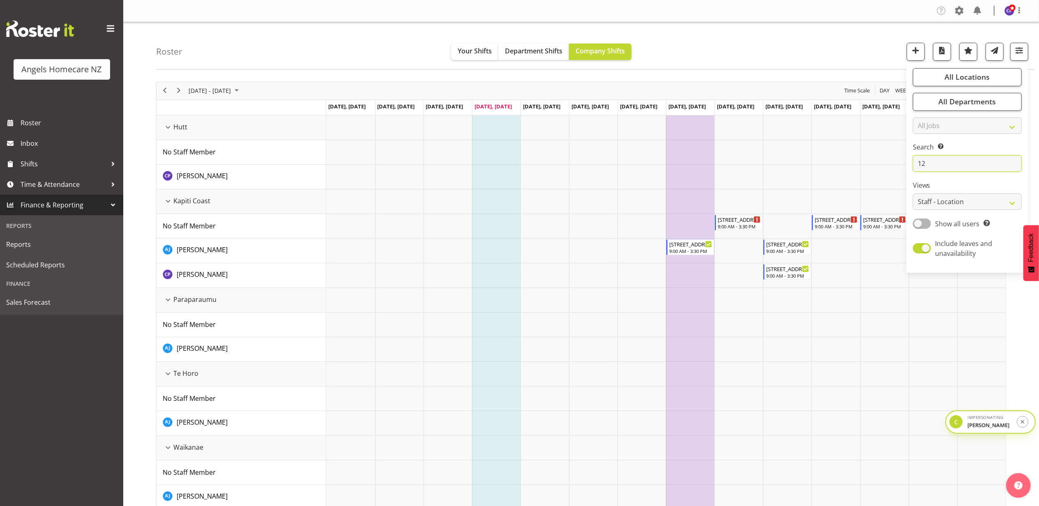
type input "1"
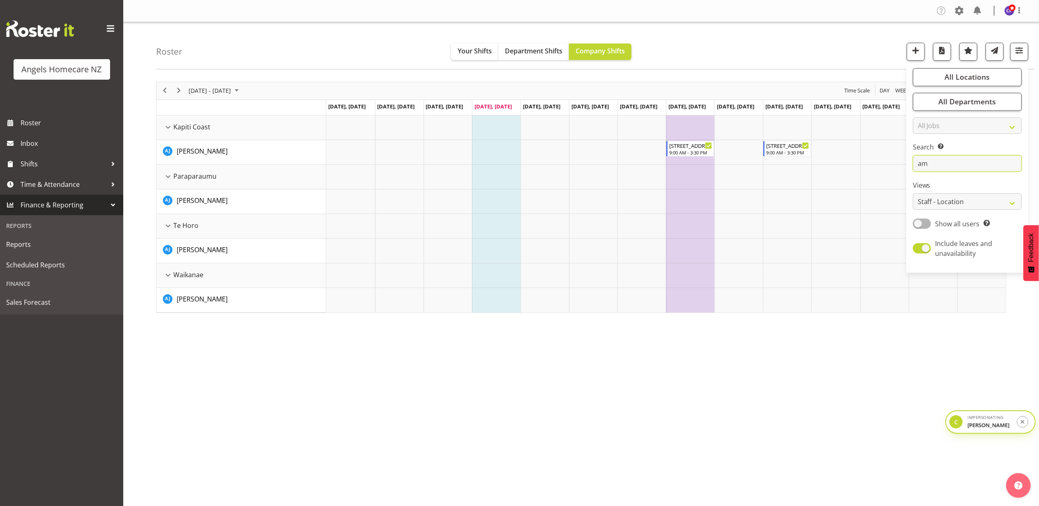
type input "a"
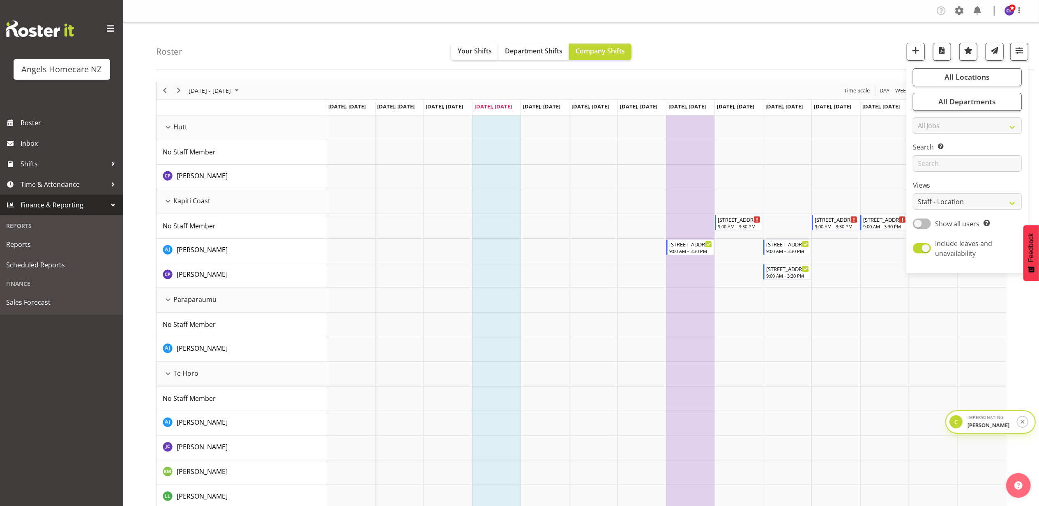
click at [926, 225] on span at bounding box center [922, 224] width 18 height 10
click at [918, 225] on input "Show all users Show only rostered employees" at bounding box center [915, 223] width 5 height 5
click at [919, 228] on span at bounding box center [922, 224] width 18 height 10
click at [918, 226] on input "Show rostered users Show only rostered employees" at bounding box center [915, 223] width 5 height 5
checkbox input "false"
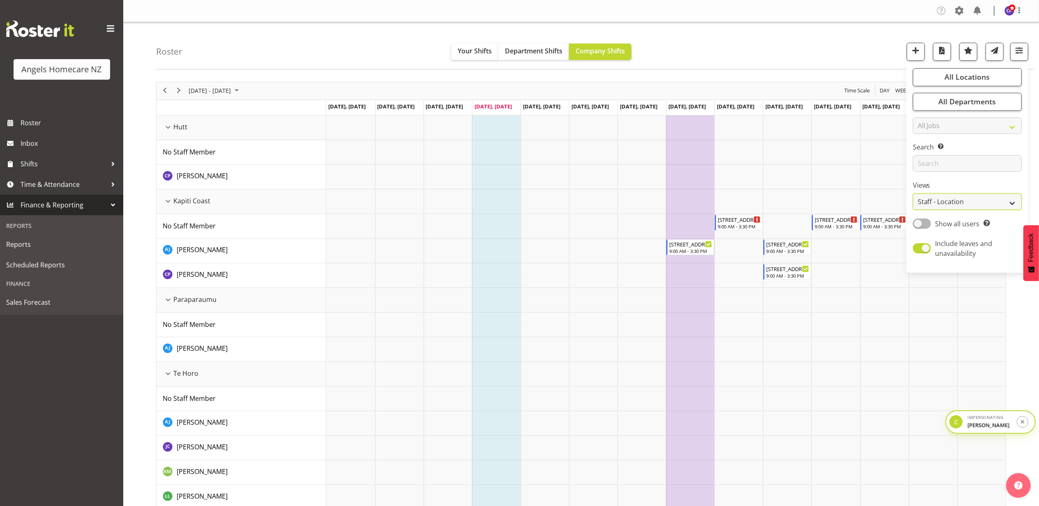
click at [966, 196] on select "Staff Role Shift - Horizontal Shift - Vertical Staff - Location" at bounding box center [967, 202] width 109 height 16
click at [843, 53] on div "Roster Your Shifts Department Shifts Company Shifts All Locations Clear Hutt Ka…" at bounding box center [595, 45] width 879 height 47
click at [880, 247] on td "Timeline Week of September 18, 2025" at bounding box center [884, 251] width 48 height 25
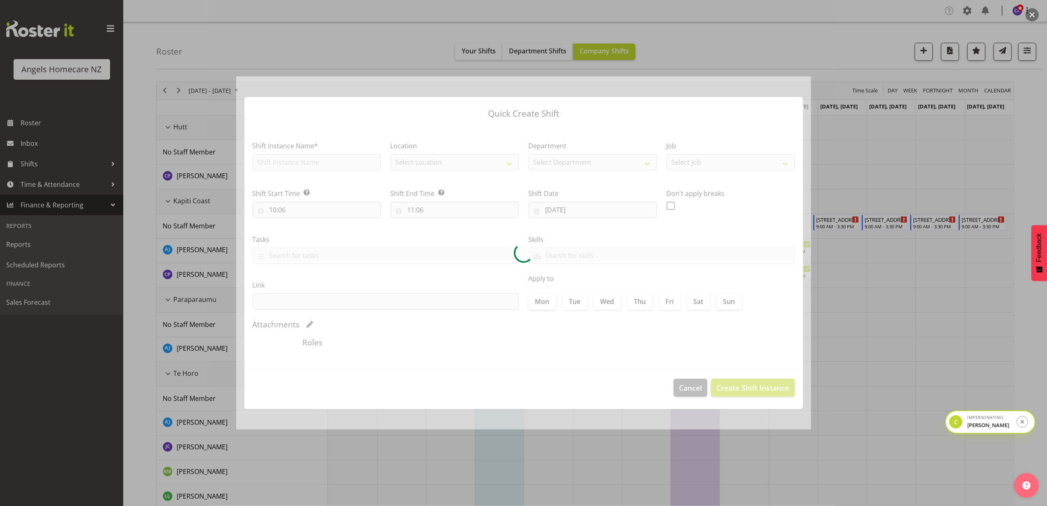
type input "26/09/2025"
checkbox input "true"
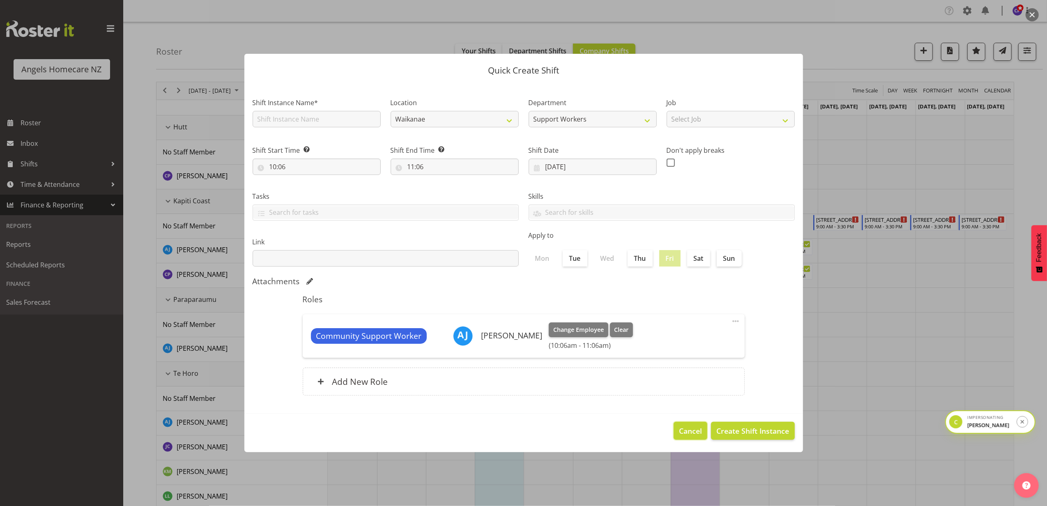
click at [687, 429] on span "Cancel" at bounding box center [690, 431] width 23 height 11
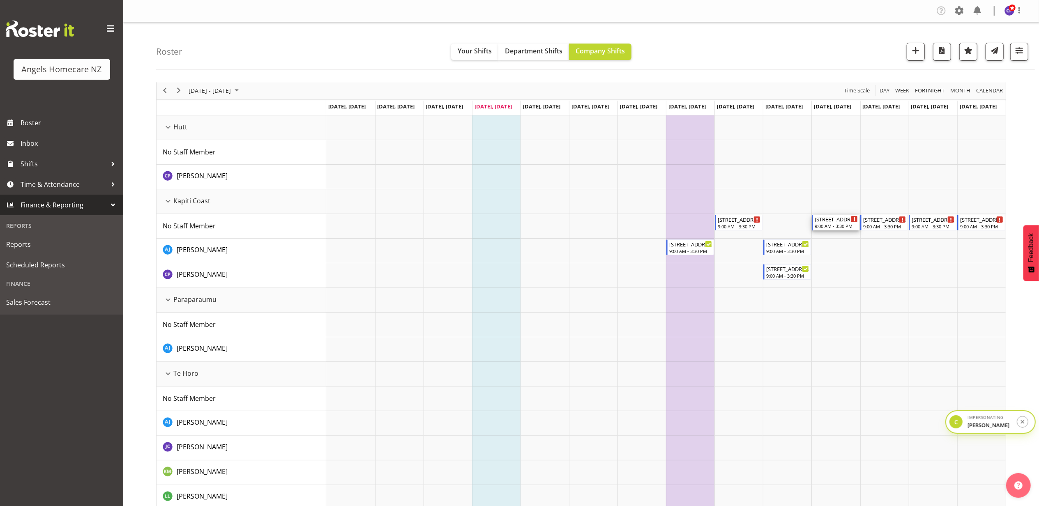
click at [838, 226] on div "9:00 AM - 3:30 PM" at bounding box center [836, 226] width 43 height 7
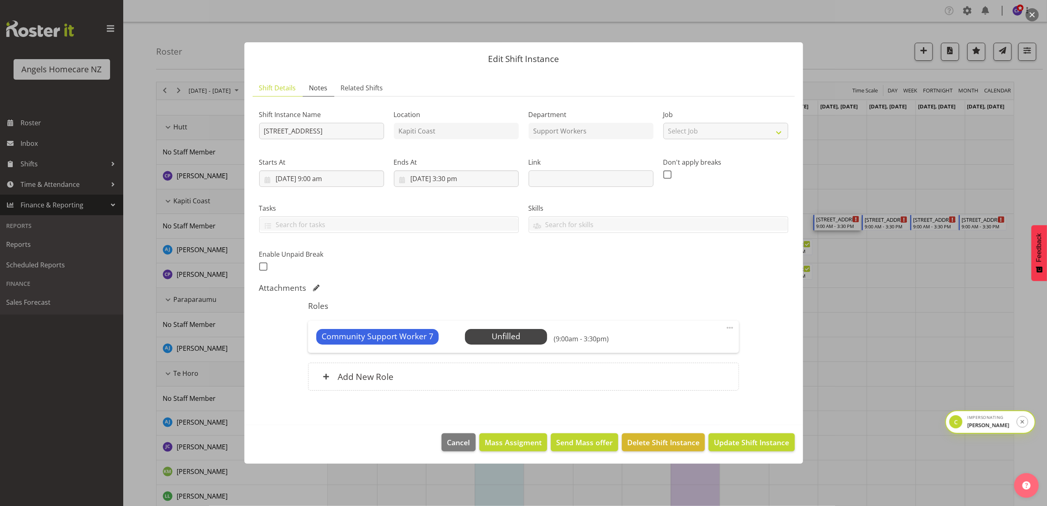
click at [313, 88] on span "Notes" at bounding box center [318, 88] width 18 height 10
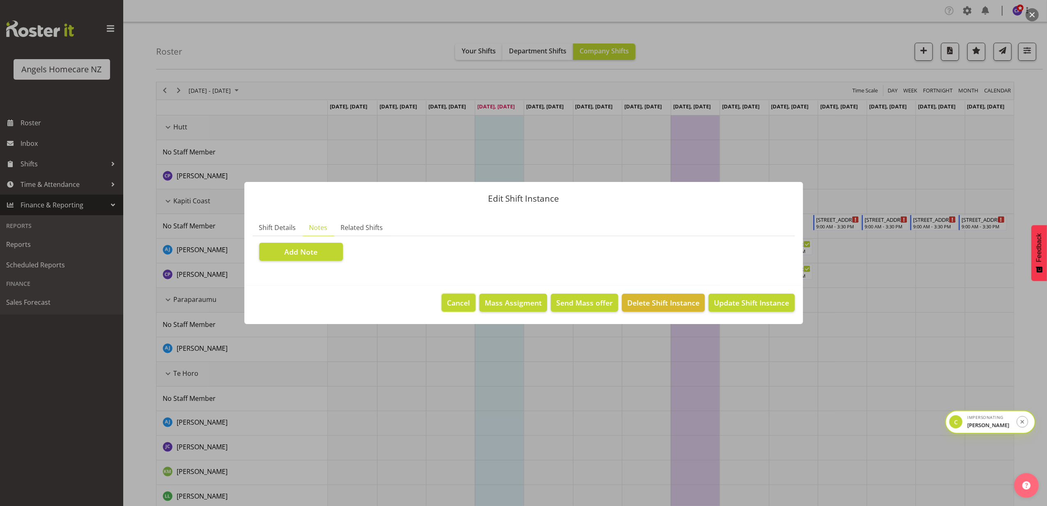
click at [452, 303] on span "Cancel" at bounding box center [458, 302] width 23 height 11
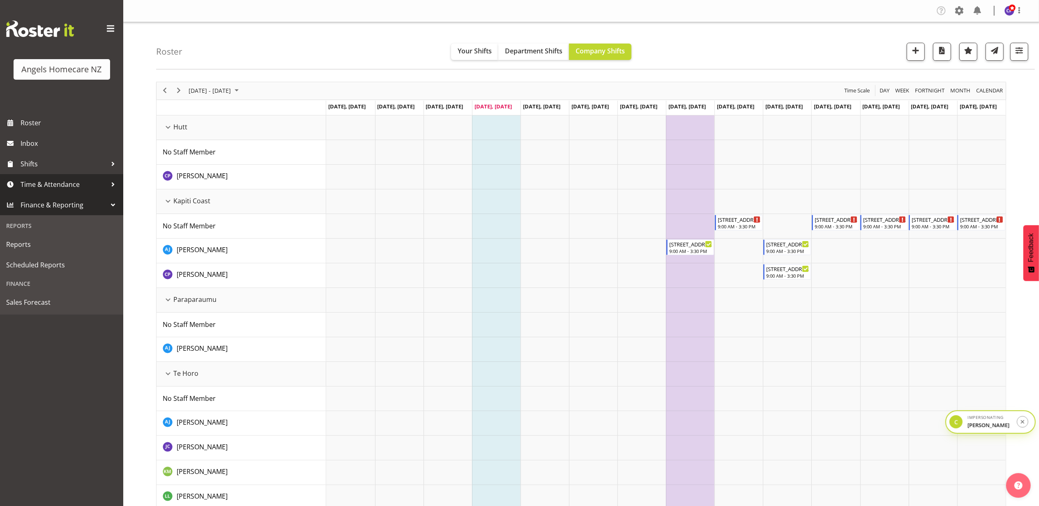
click at [81, 187] on span "Time & Attendance" at bounding box center [64, 184] width 86 height 12
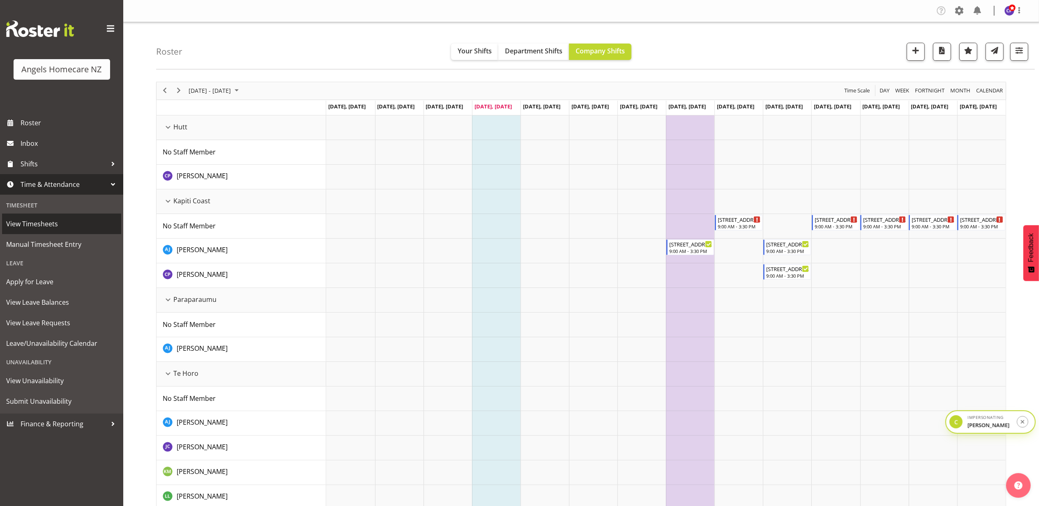
click at [47, 223] on span "View Timesheets" at bounding box center [61, 224] width 111 height 12
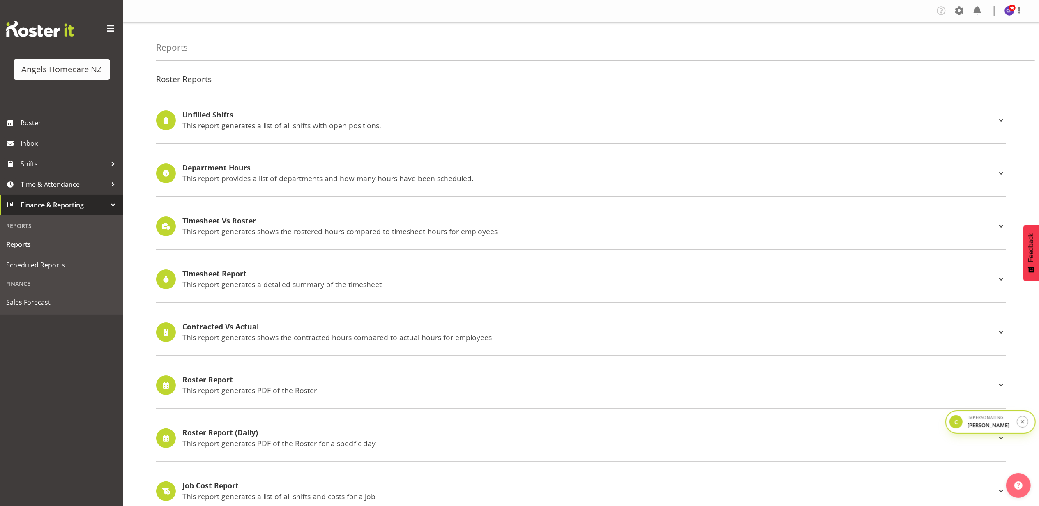
click at [225, 383] on h4 "Roster Report" at bounding box center [589, 380] width 814 height 8
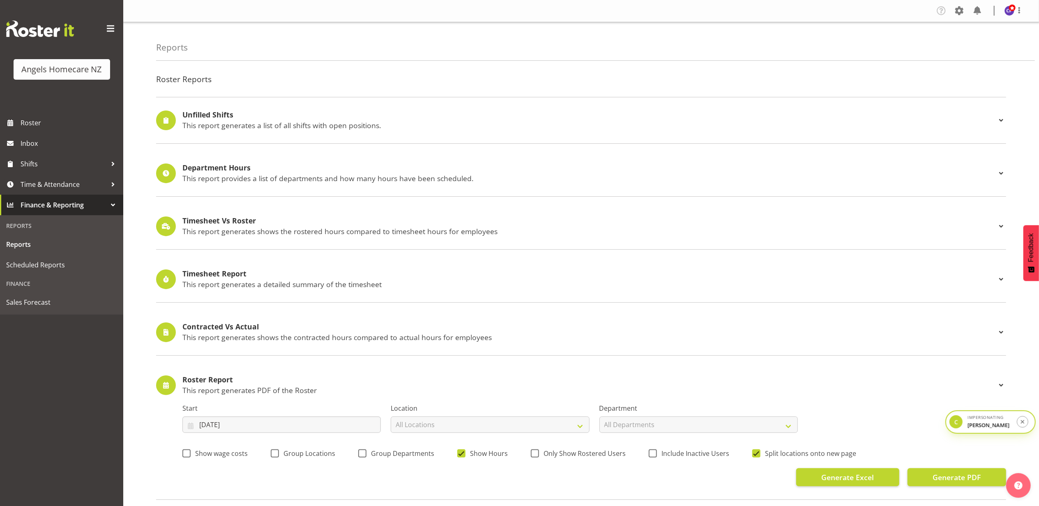
scroll to position [109, 0]
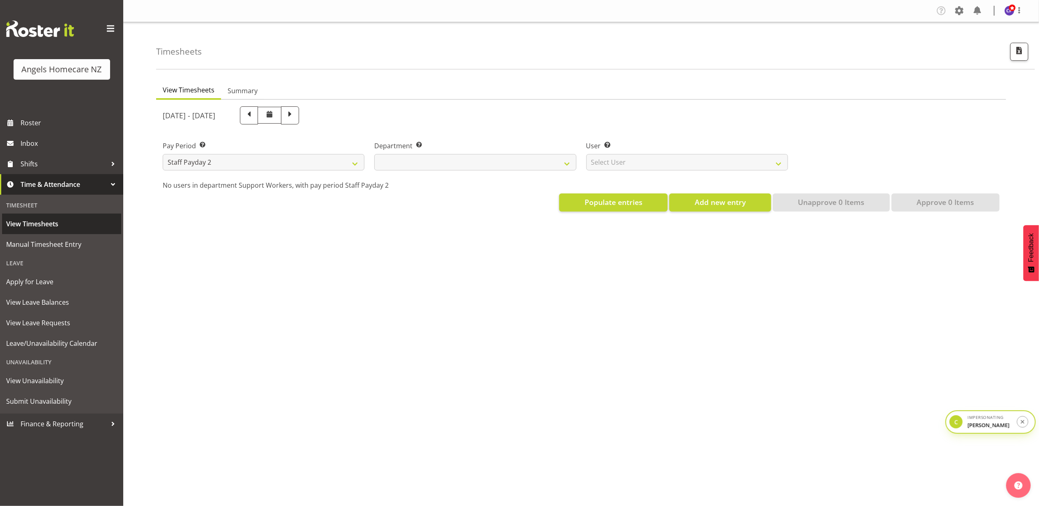
select select
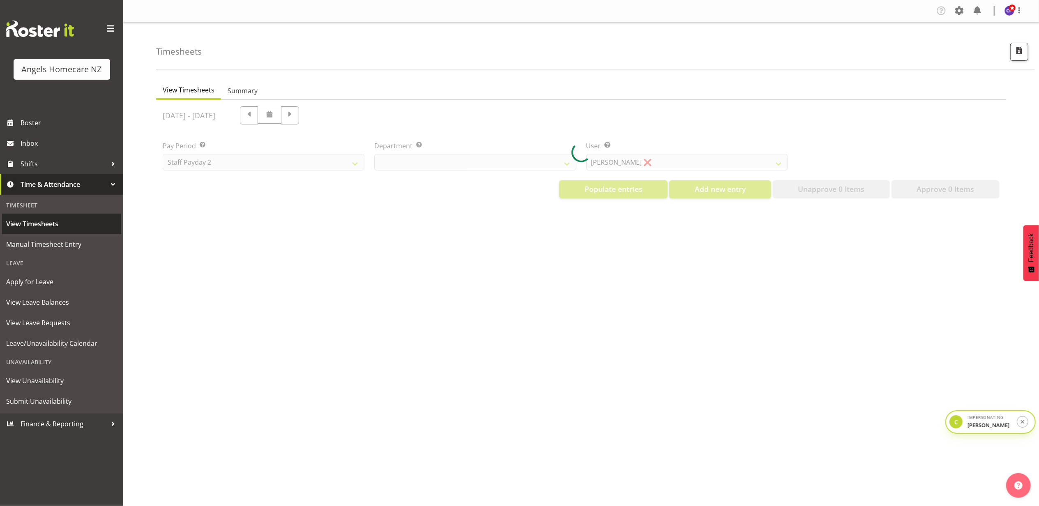
select select "11938"
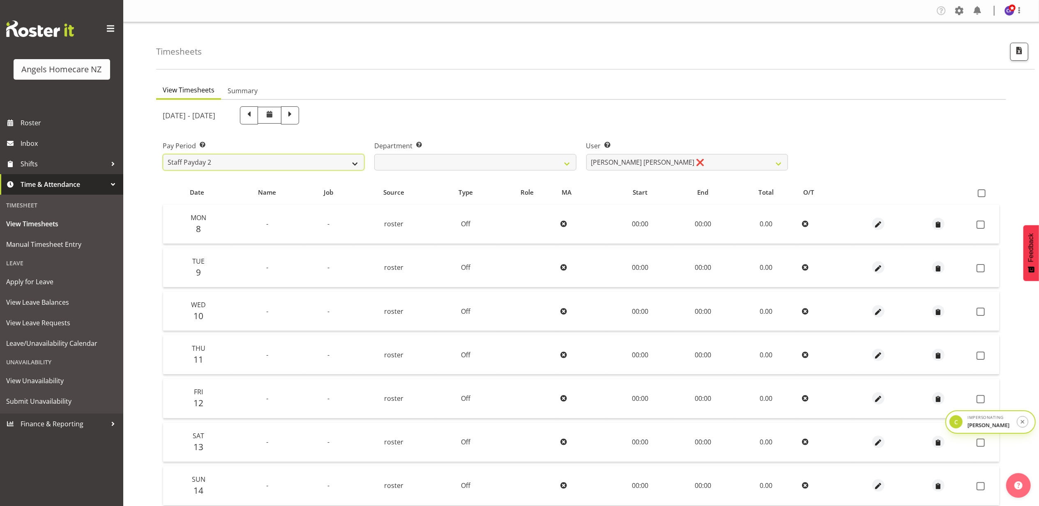
click at [270, 162] on select "Staff Payday 2 Staff Payday 1" at bounding box center [264, 162] width 202 height 16
click at [458, 122] on div "September 8th - September 14th 2025" at bounding box center [475, 115] width 625 height 18
click at [680, 161] on select "Alyssa Ashley Basco ❌ Amanda Jane Lavington ❌ Analin Basco ❌ Michelle Bassett ❌…" at bounding box center [687, 162] width 202 height 16
click at [722, 125] on div "September 8th - September 14th 2025" at bounding box center [475, 115] width 635 height 28
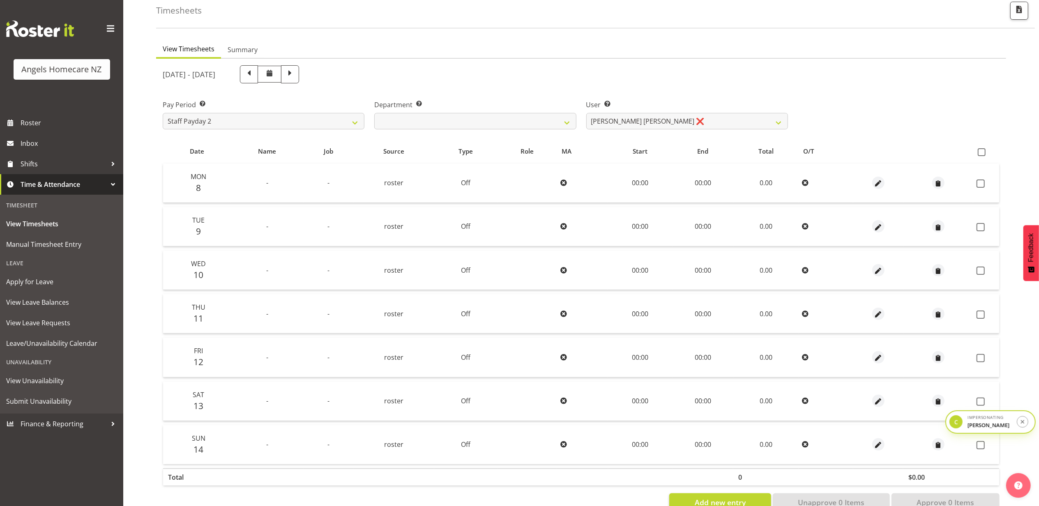
scroll to position [66, 0]
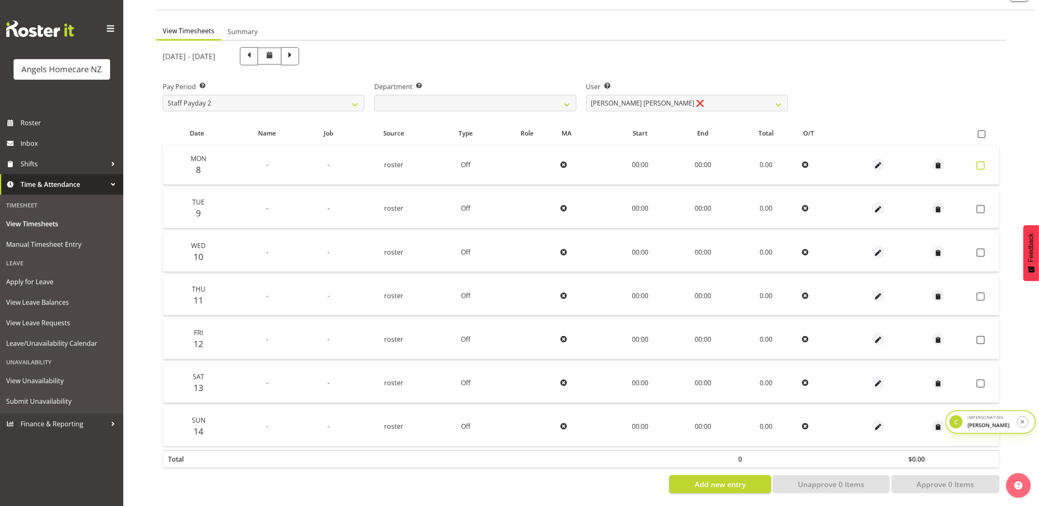
click at [979, 161] on span at bounding box center [981, 165] width 8 height 8
checkbox input "true"
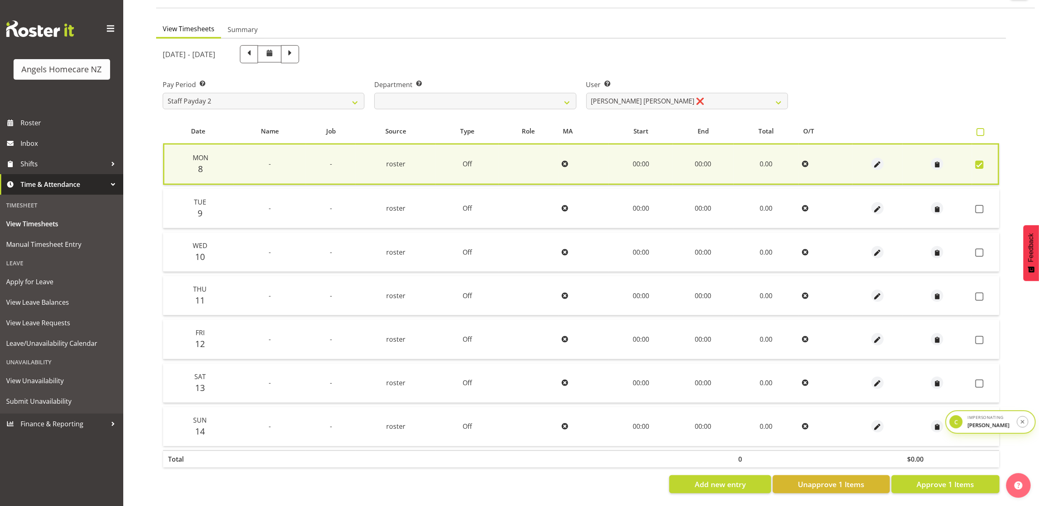
click at [977, 128] on span at bounding box center [981, 132] width 8 height 8
click at [977, 129] on input "checkbox" at bounding box center [979, 131] width 5 height 5
checkbox input "true"
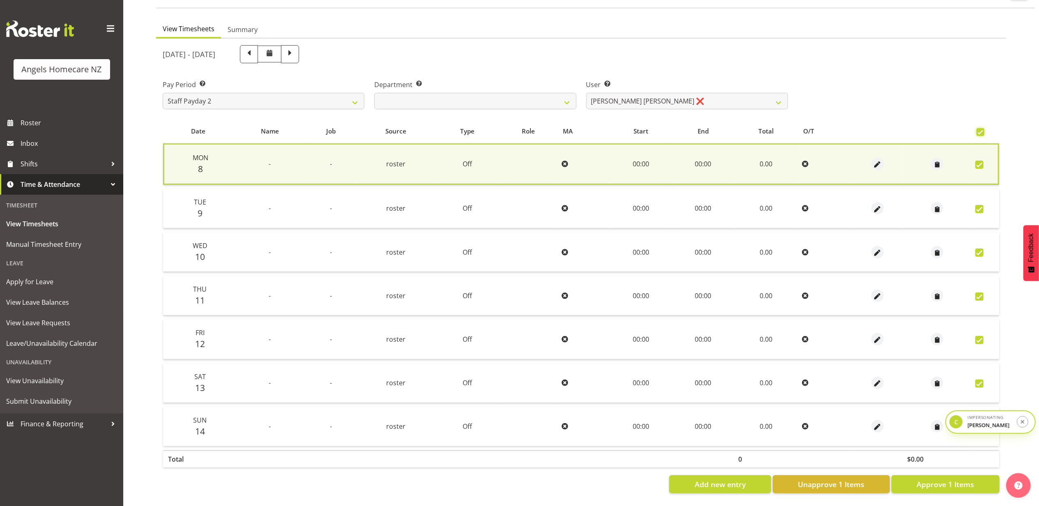
checkbox input "true"
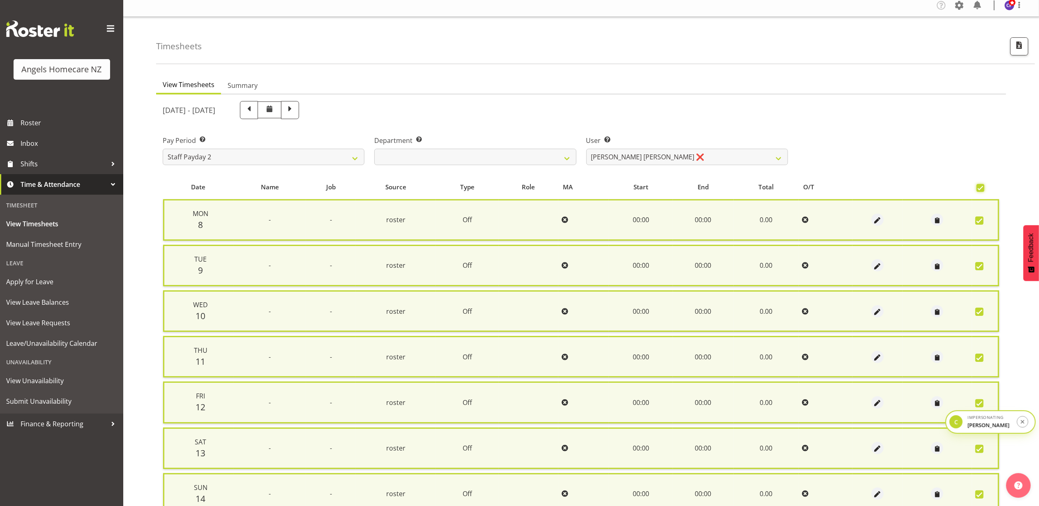
scroll to position [0, 0]
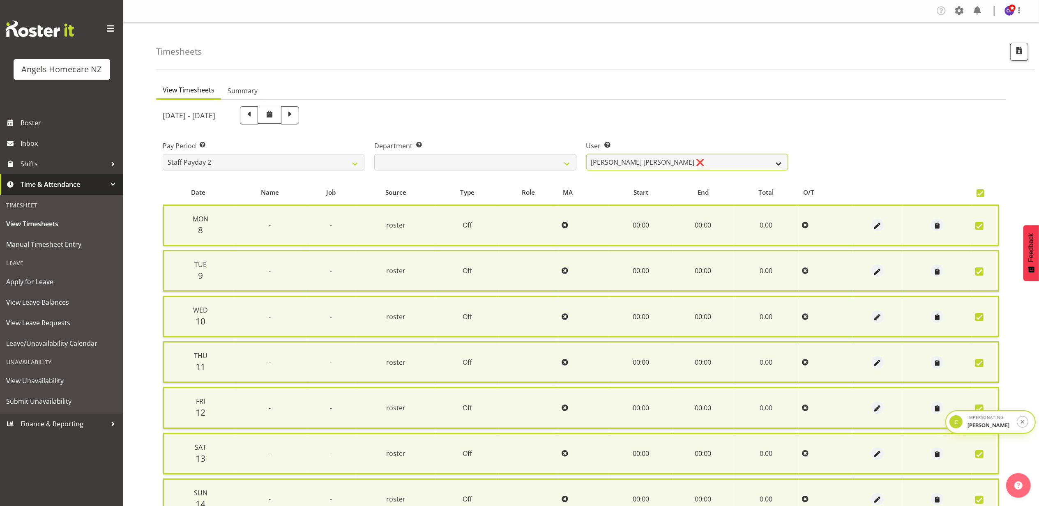
click at [672, 158] on select "Alyssa Ashley Basco ❌ Amanda Jane Lavington ❌ Analin Basco ❌ Michelle Bassett ❌…" at bounding box center [687, 162] width 202 height 16
click at [739, 124] on div "September 8th - September 14th 2025" at bounding box center [475, 115] width 625 height 18
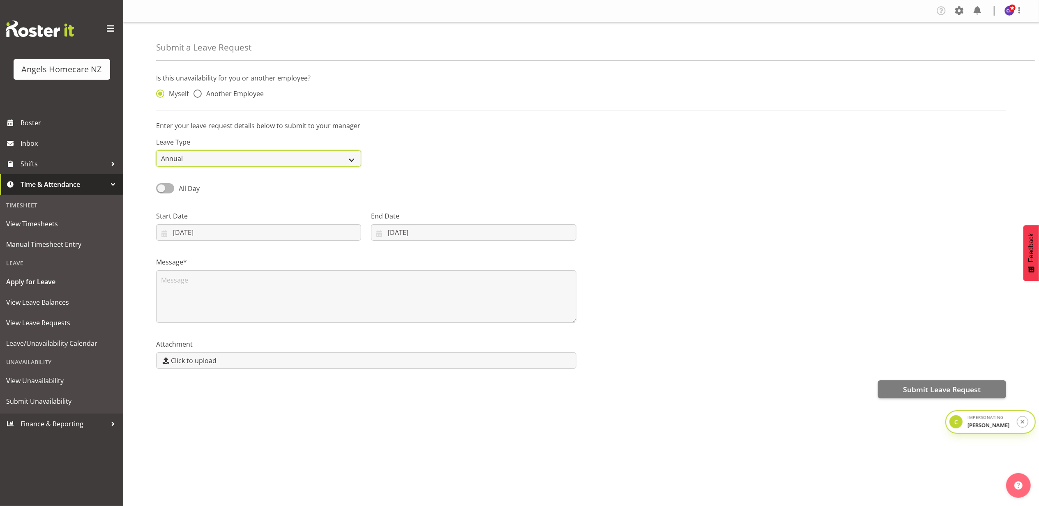
click at [180, 156] on select "Annual Sick Leave Without Pay Bereavement Domestic Violence Parental Jury Servi…" at bounding box center [258, 158] width 205 height 16
click at [412, 142] on div "Leave Type Annual Sick Leave Without Pay Bereavement Domestic Violence Parental…" at bounding box center [581, 149] width 860 height 46
click at [176, 191] on span "All Day" at bounding box center [186, 189] width 25 height 10
click at [161, 191] on input "All Day" at bounding box center [158, 188] width 5 height 5
click at [171, 191] on span at bounding box center [165, 188] width 18 height 10
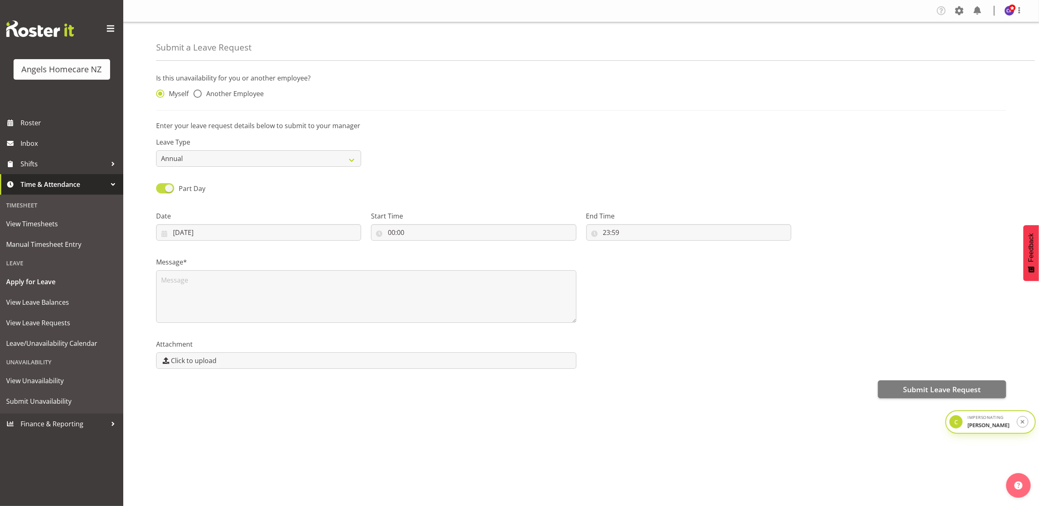
click at [161, 191] on input "Part Day" at bounding box center [158, 188] width 5 height 5
checkbox input "false"
click at [35, 142] on span "Inbox" at bounding box center [70, 143] width 99 height 12
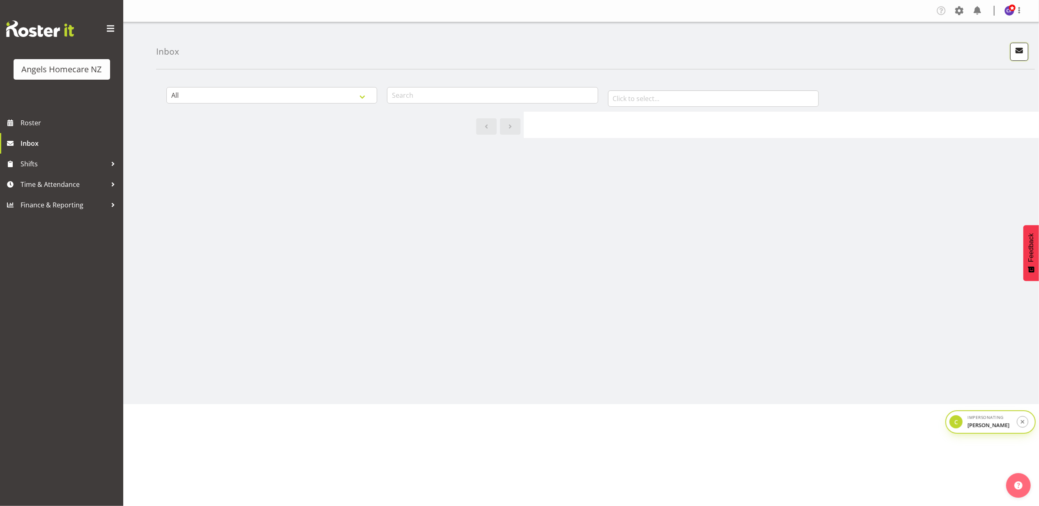
click at [1019, 53] on span "button" at bounding box center [1019, 50] width 11 height 11
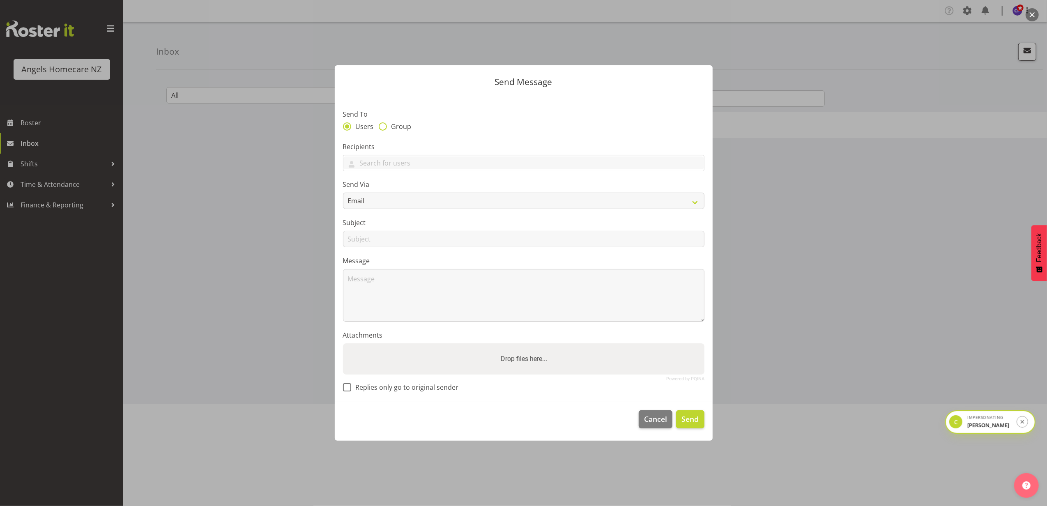
click at [388, 127] on span "Group" at bounding box center [399, 126] width 25 height 8
click at [384, 127] on input "Group" at bounding box center [381, 126] width 5 height 5
radio input "true"
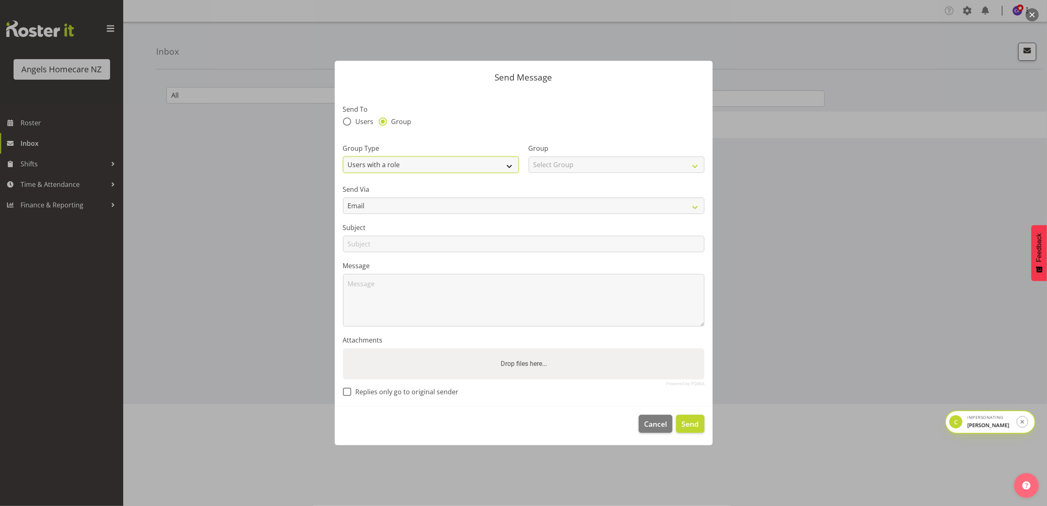
click at [436, 164] on select "Users with a role Users with a skill Primary users in a location All users in a…" at bounding box center [431, 165] width 176 height 16
click at [566, 166] on select "Select Group Admin Coordinator Community Support Worker" at bounding box center [617, 165] width 176 height 16
click at [491, 163] on select "Users with a role Users with a skill Primary users in a location All users in a…" at bounding box center [431, 165] width 176 height 16
select select "primary_location"
click at [343, 157] on select "Users with a role Users with a skill Primary users in a location All users in a…" at bounding box center [431, 165] width 176 height 16
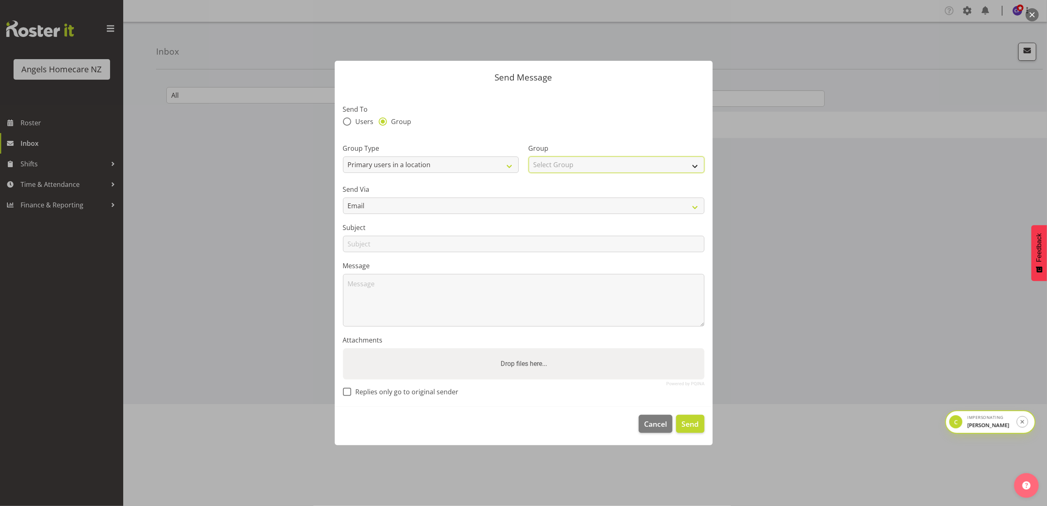
click at [576, 166] on select "Select Group Hutt Kapiti Coast Paraparaumu Te Horo Waikanae Wellington" at bounding box center [617, 165] width 176 height 16
click at [412, 165] on select "Users with a role Users with a skill Primary users in a location All users in a…" at bounding box center [431, 165] width 176 height 16
click at [456, 130] on section "Send To Users Group Group Type Users with a role Users with a skill Primary use…" at bounding box center [524, 248] width 378 height 317
click at [590, 165] on select "Select Group Hutt Kapiti Coast Paraparaumu Te Horo Waikanae Wellington" at bounding box center [617, 165] width 176 height 16
click at [600, 137] on div "Group Select Group Hutt Kapiti Coast Paraparaumu Te Horo Waikanae Wellington" at bounding box center [617, 155] width 186 height 46
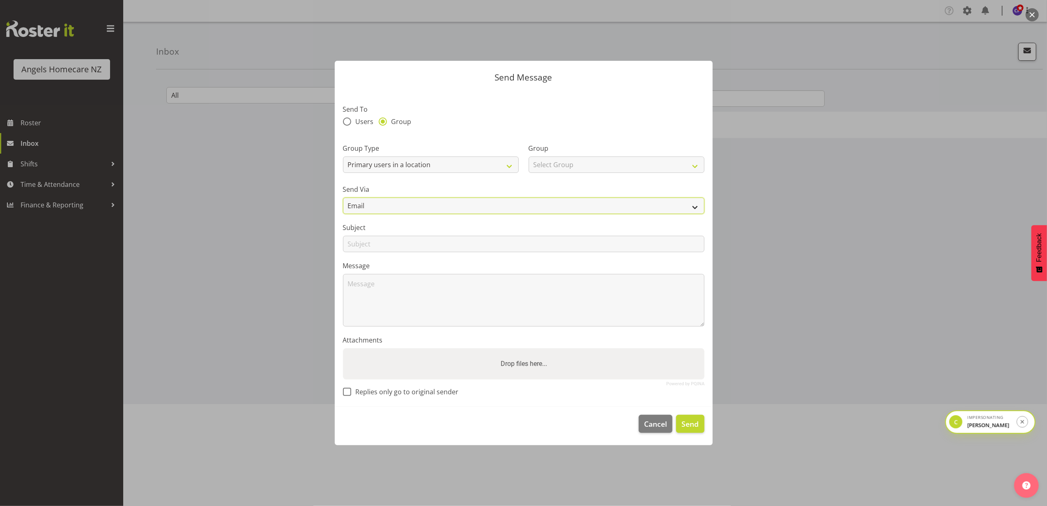
click at [386, 206] on select "Email" at bounding box center [524, 206] width 362 height 16
click at [387, 243] on input "text" at bounding box center [524, 244] width 362 height 16
click at [848, 160] on div at bounding box center [523, 253] width 1047 height 506
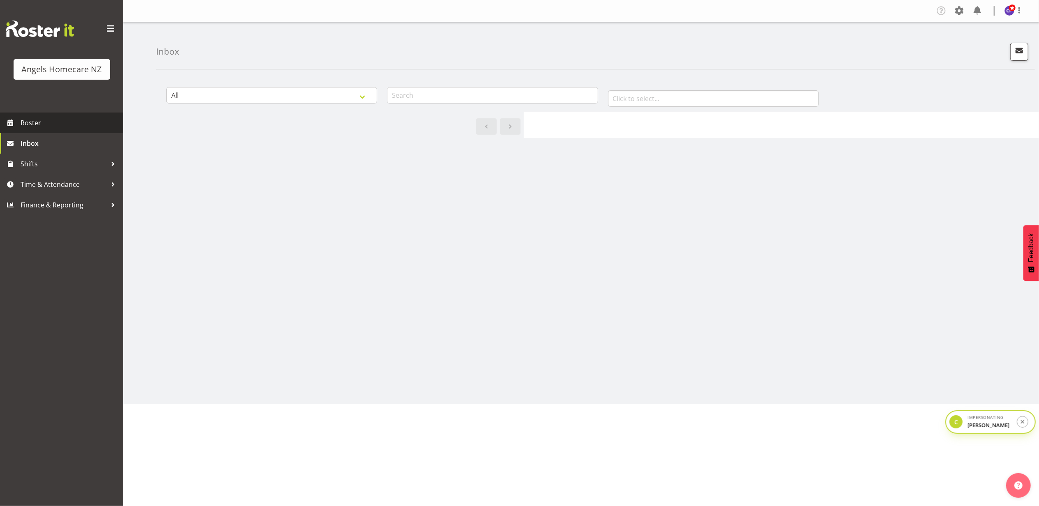
click at [62, 122] on span "Roster" at bounding box center [70, 123] width 99 height 12
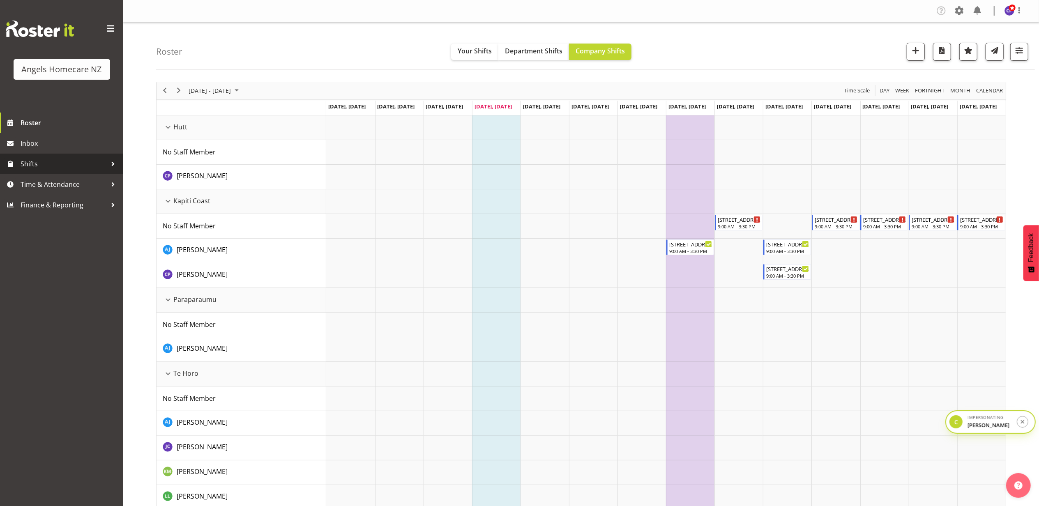
click at [56, 163] on span "Shifts" at bounding box center [64, 164] width 86 height 12
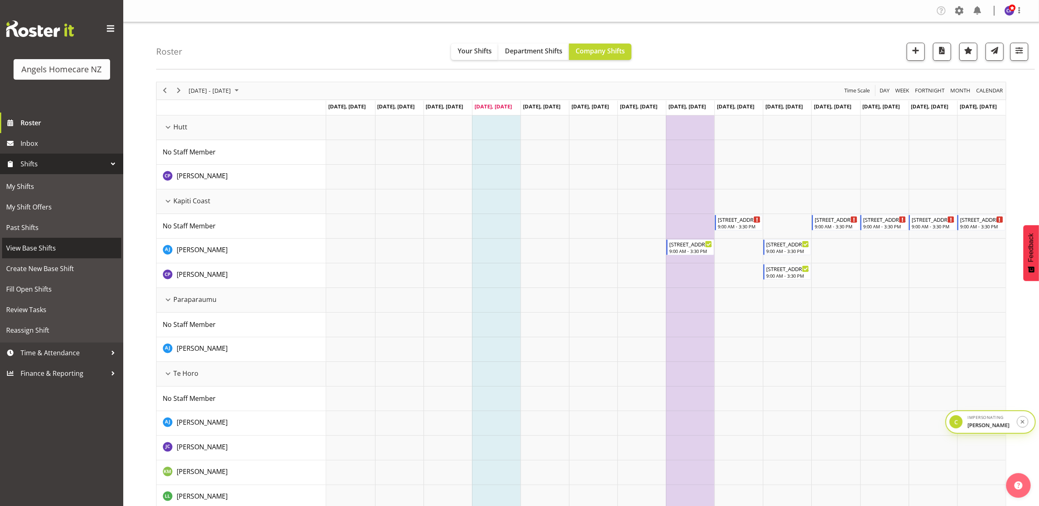
click at [60, 251] on span "View Base Shifts" at bounding box center [61, 248] width 111 height 12
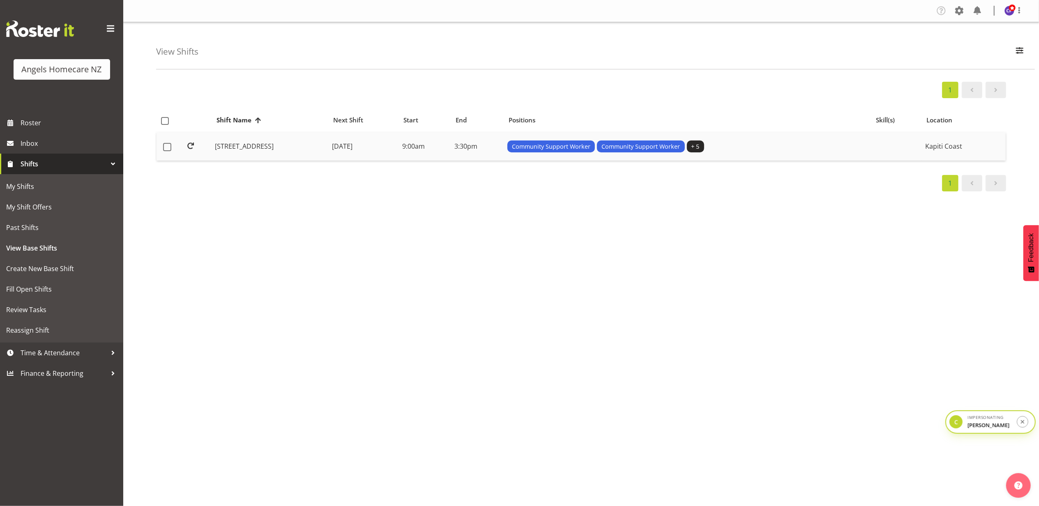
click at [282, 144] on td "[STREET_ADDRESS]" at bounding box center [270, 146] width 117 height 29
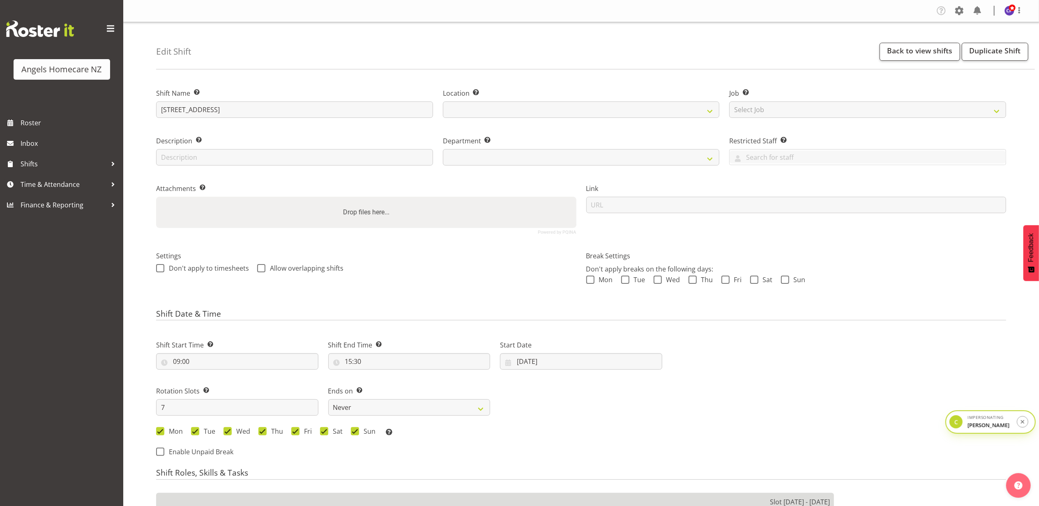
select select
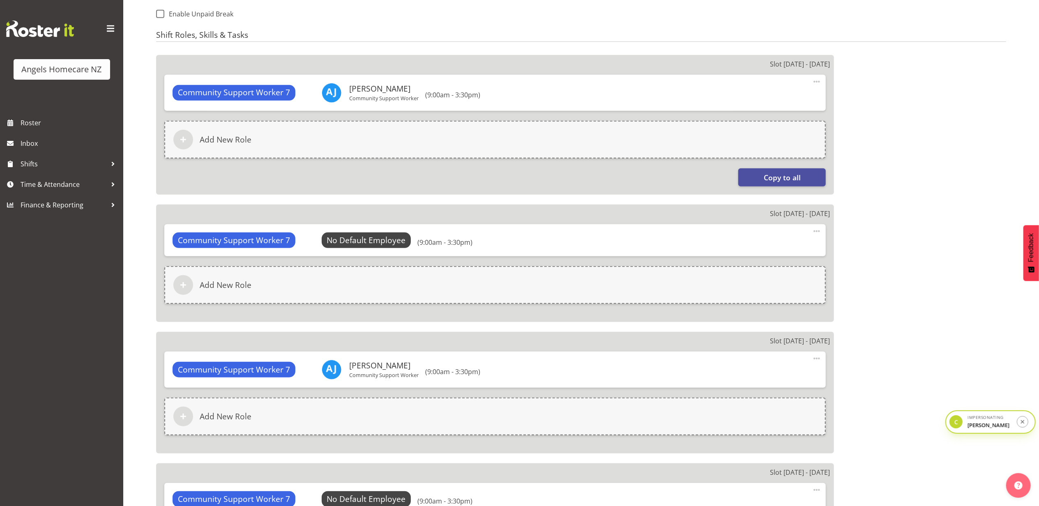
select select
select select "1287"
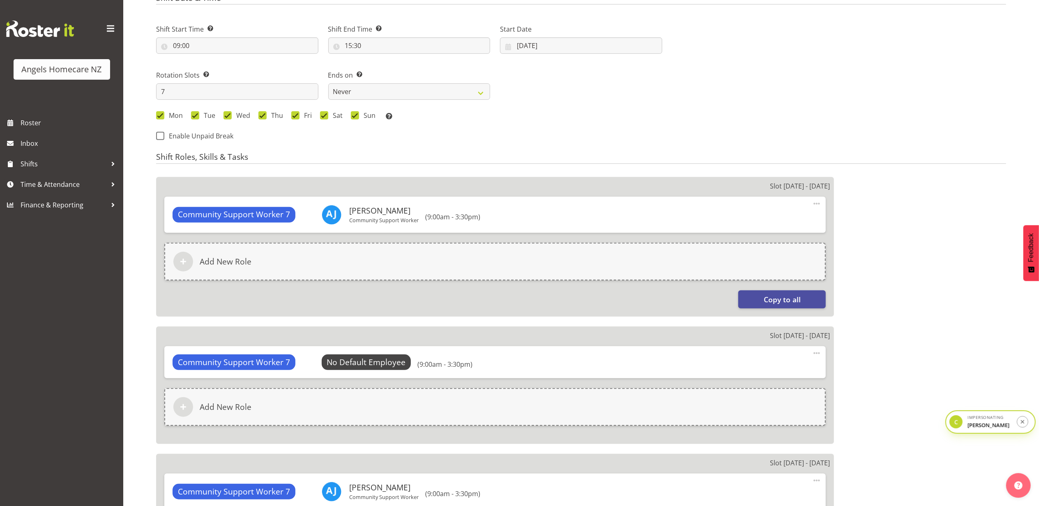
scroll to position [329, 0]
